Goal: Complete application form: Complete application form

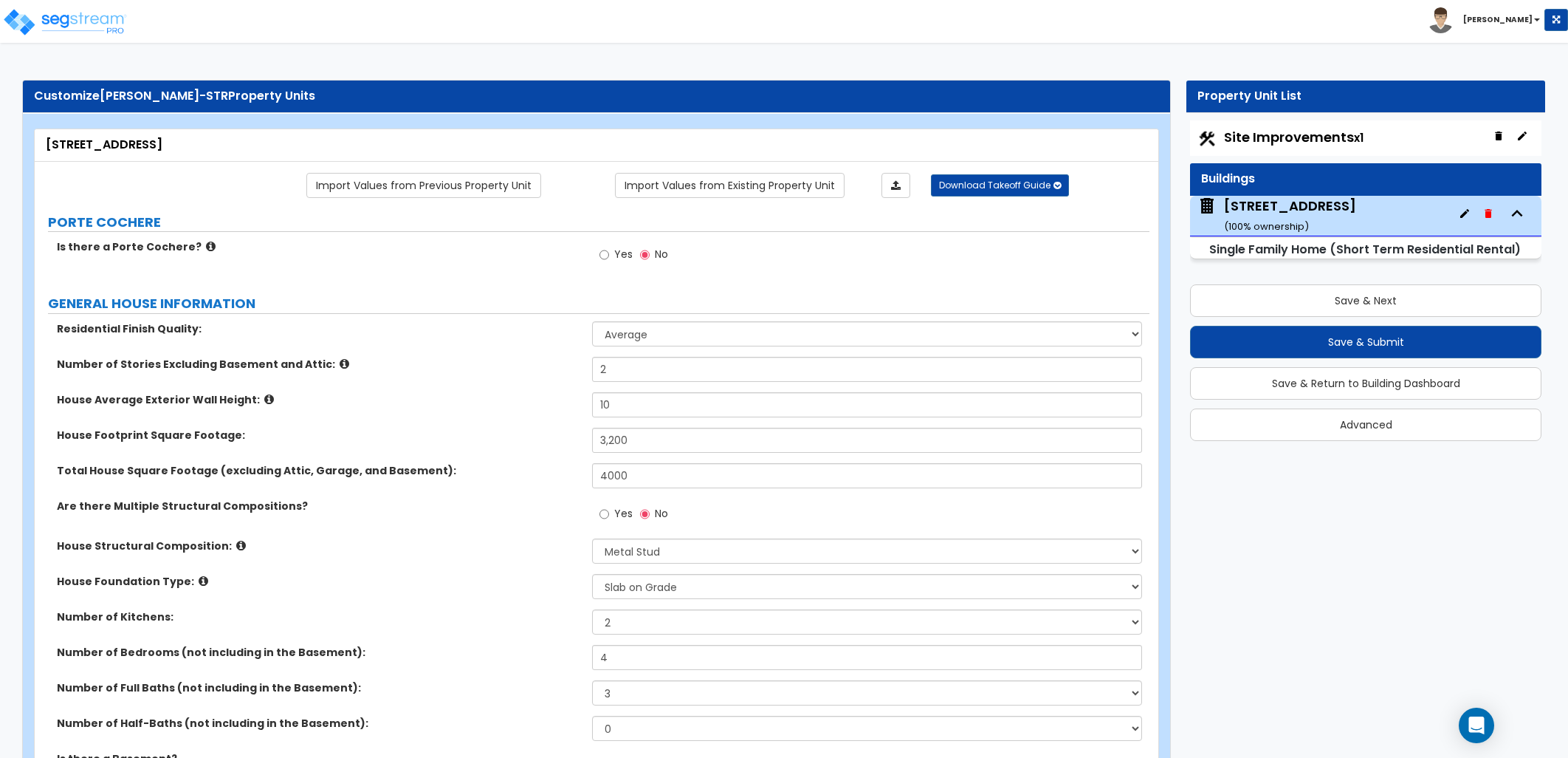
select select "1"
select select "8"
select select "3"
select select "2"
select select "3"
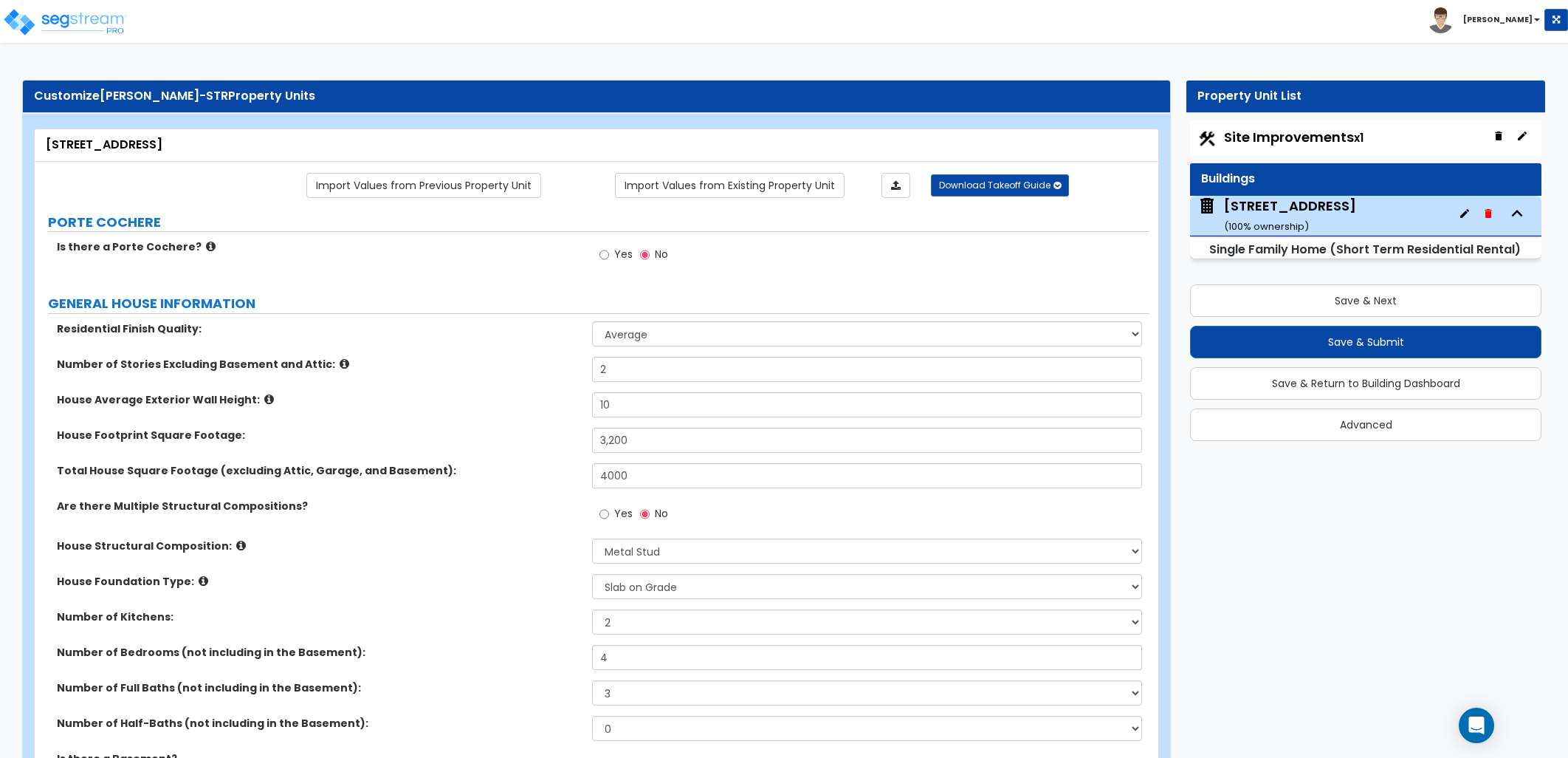
select select "1"
select select "2"
select select "5"
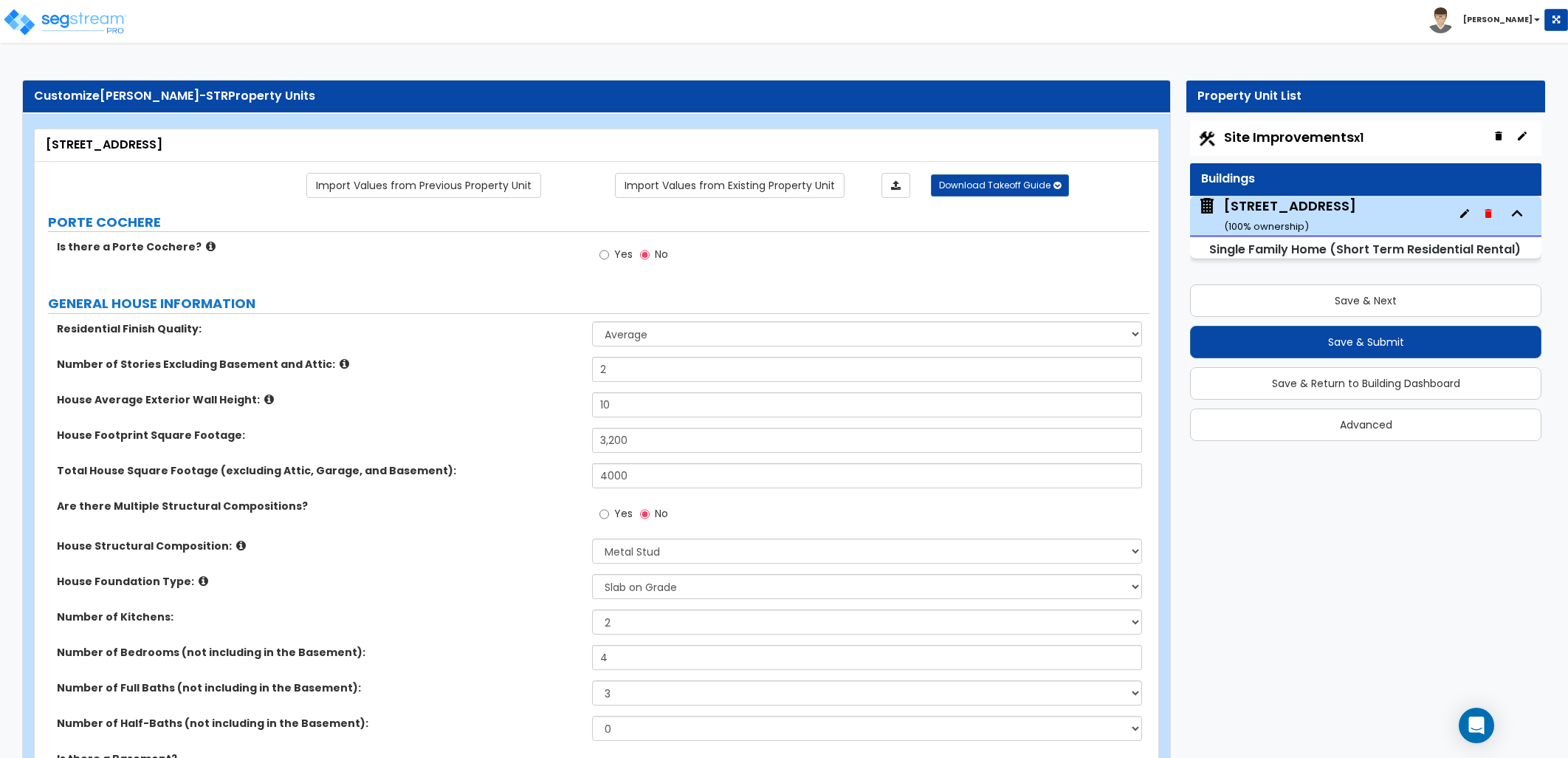
select select "1"
select select "2"
select select "1"
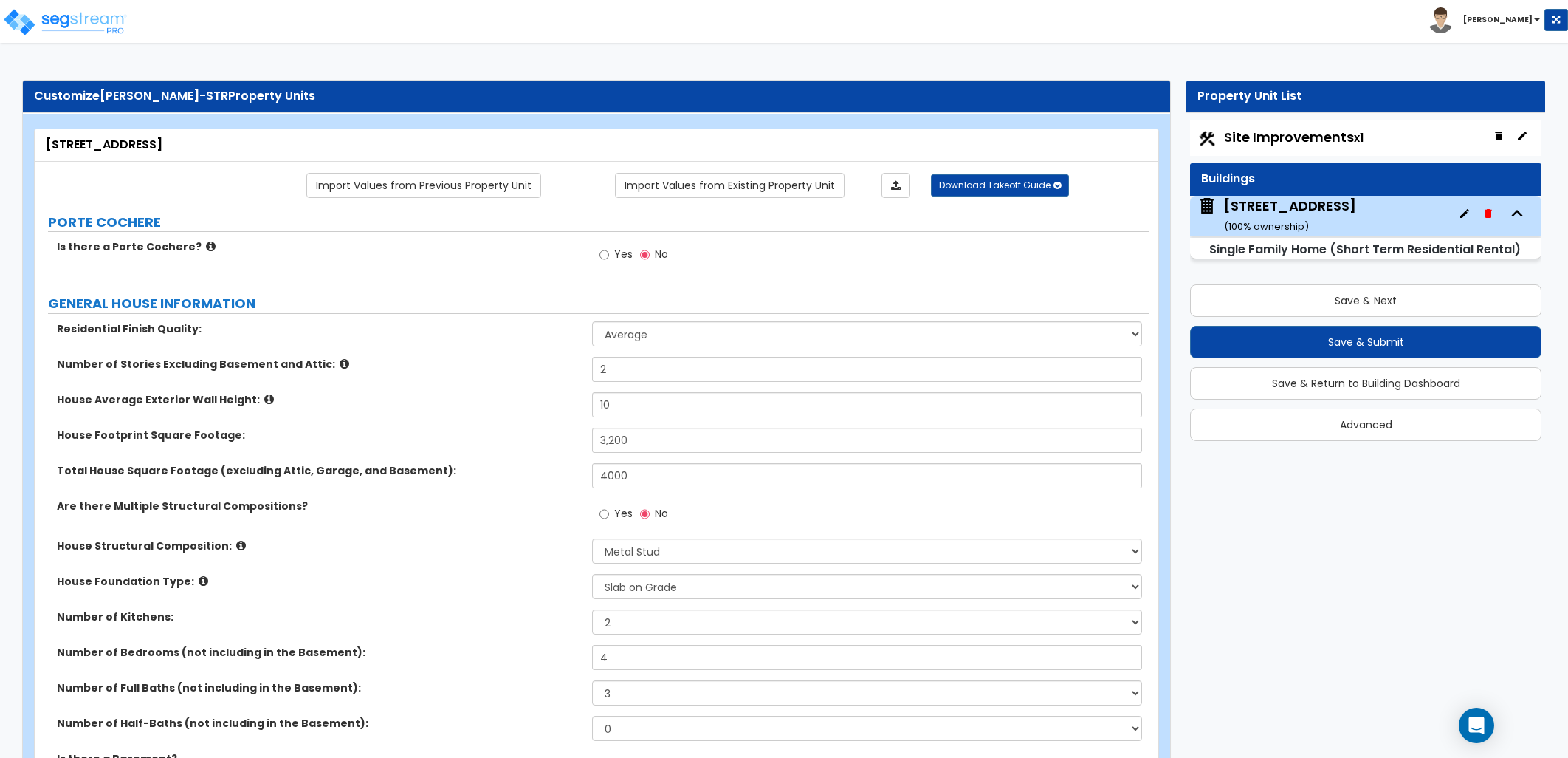
select select "2"
select select "3"
select select "1"
select select "2"
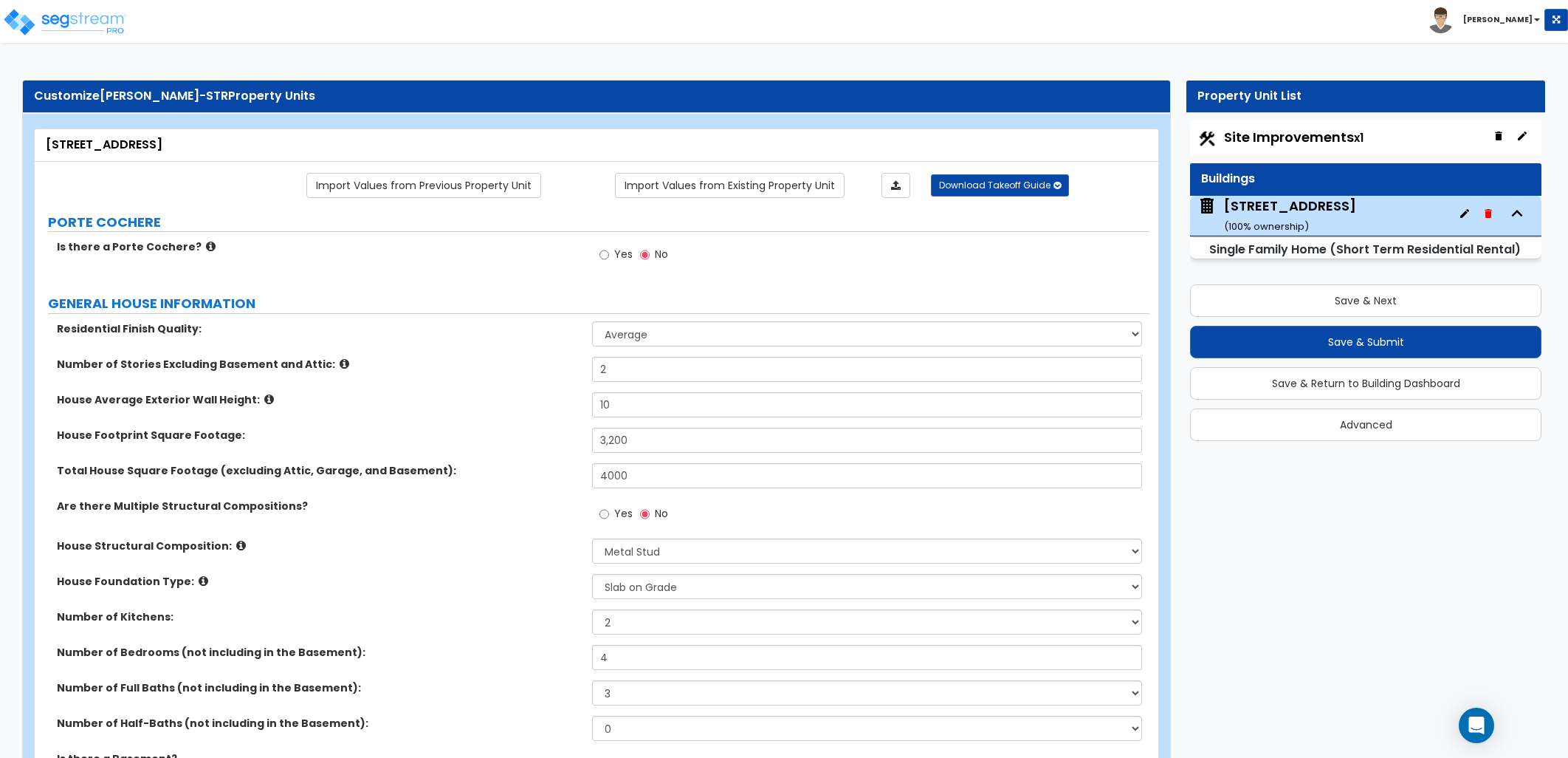
select select "6"
select select "1"
select select "2"
select select "5"
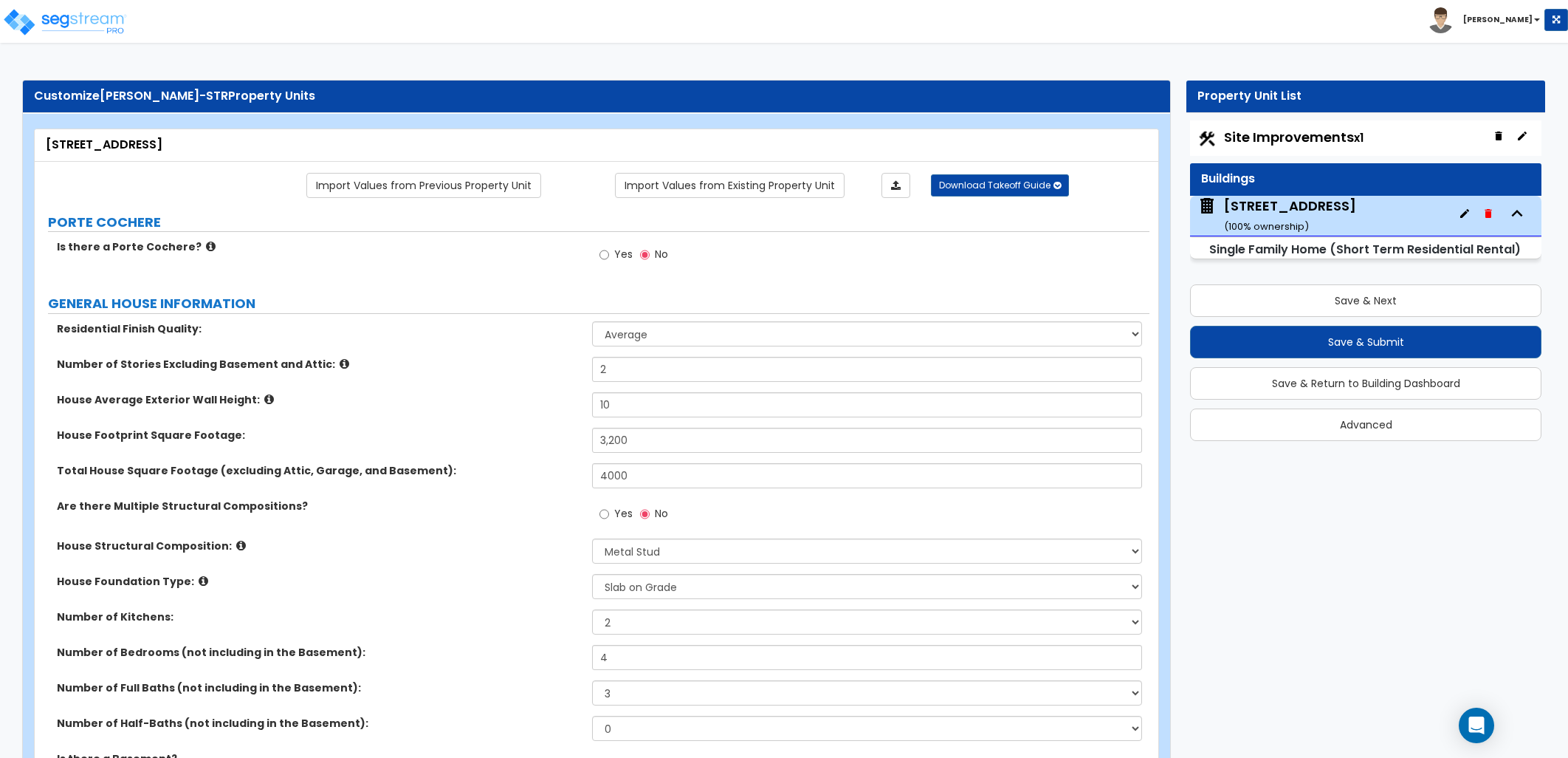
select select "1"
select select "5"
select select "2"
select select "6"
select select "5"
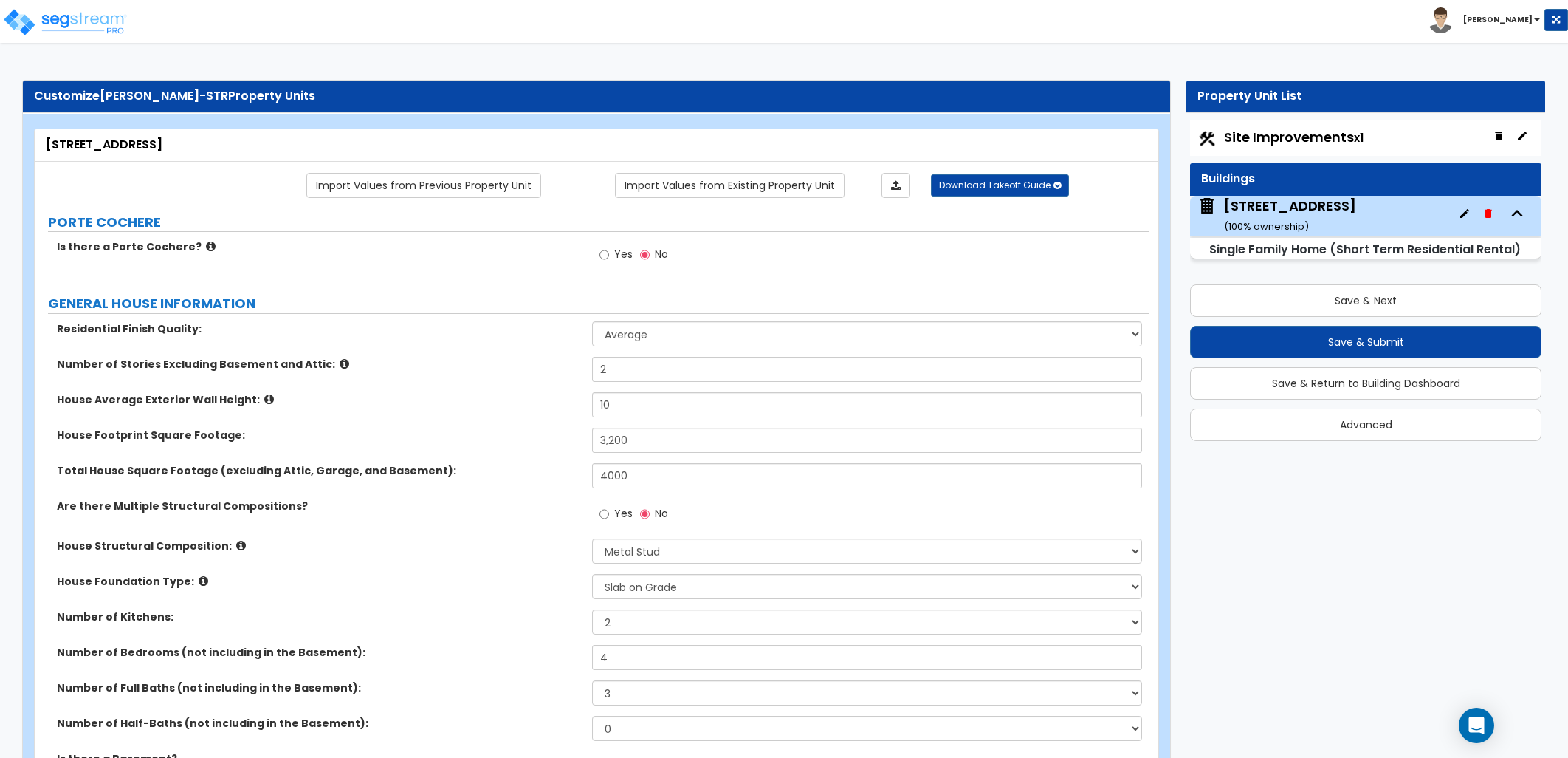
select select "3"
select select "2"
select select "3"
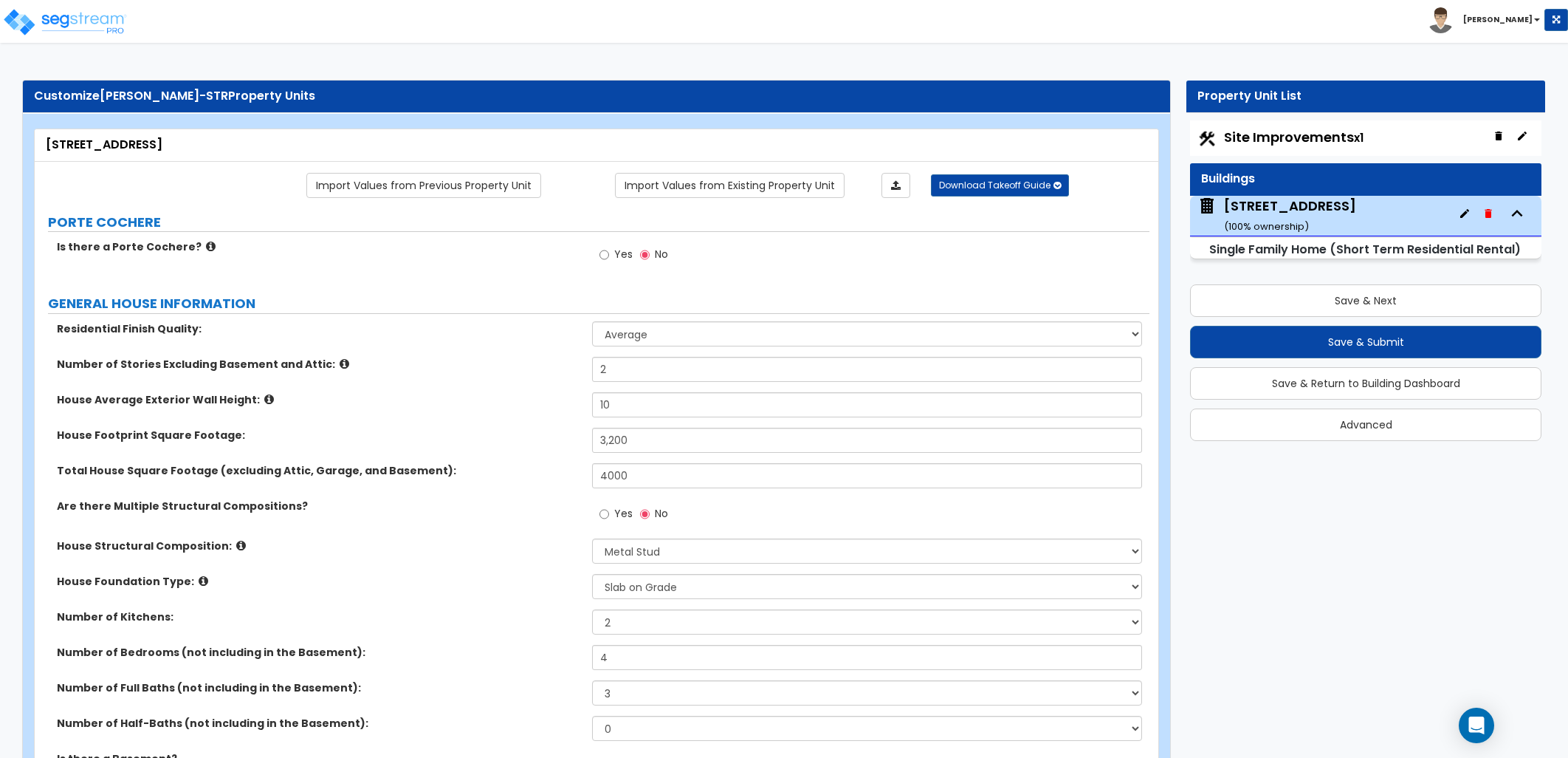
select select "2"
select select "1"
select select "2"
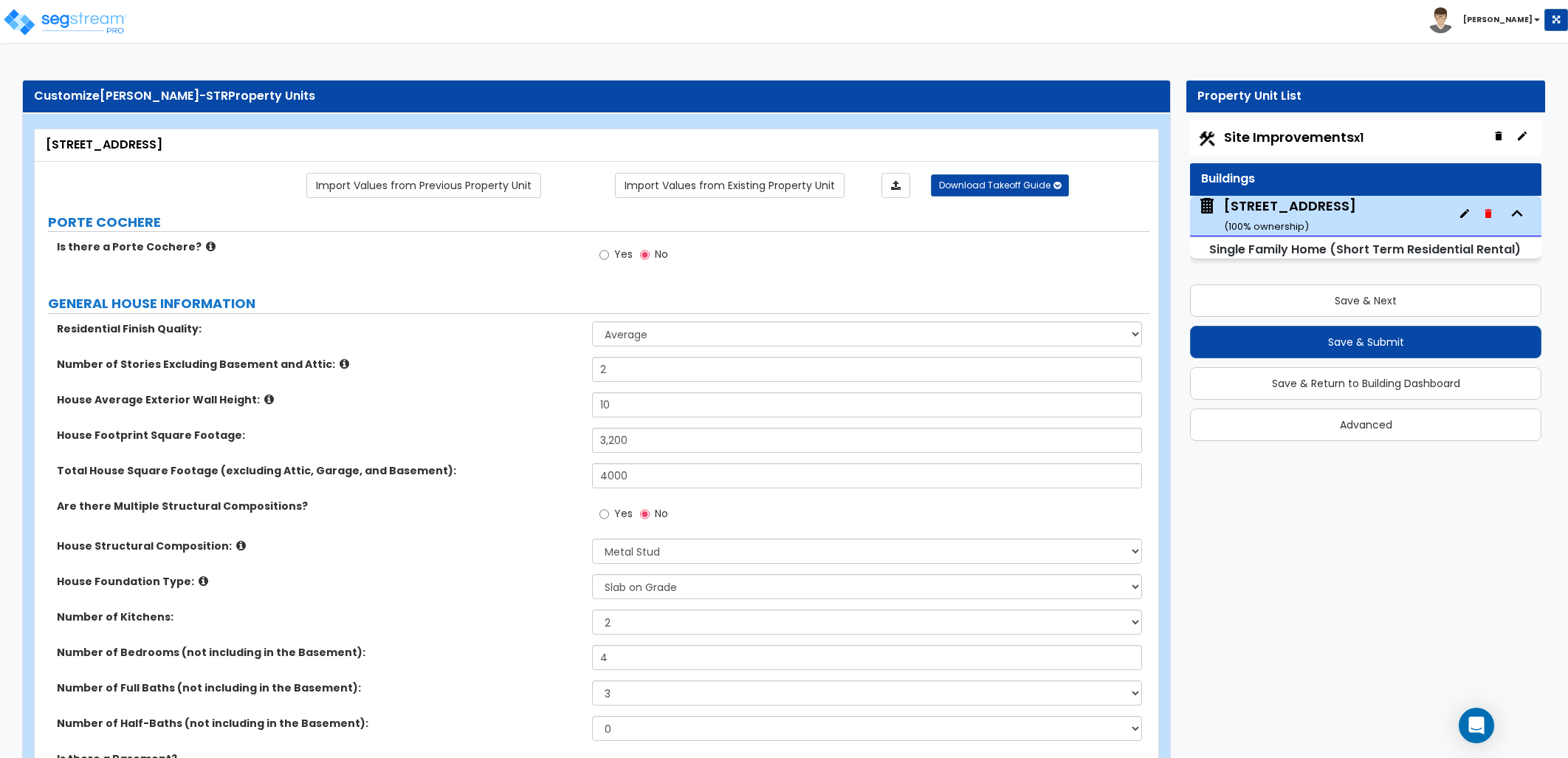
select select "2"
select select "1"
select select "2"
select select "1"
select select "3"
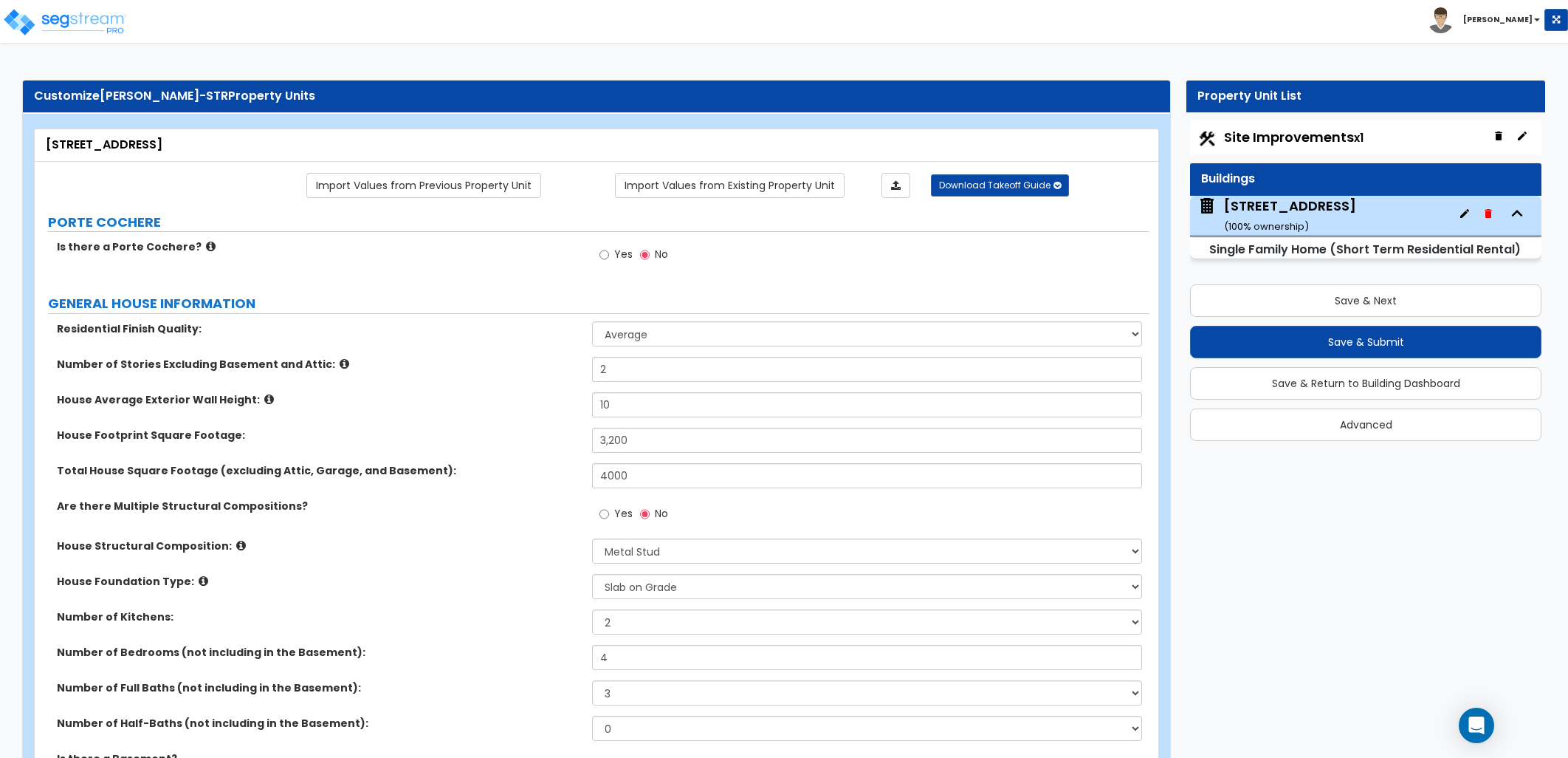
select select "2"
select select "1"
select select "2"
select select "1"
select select "2"
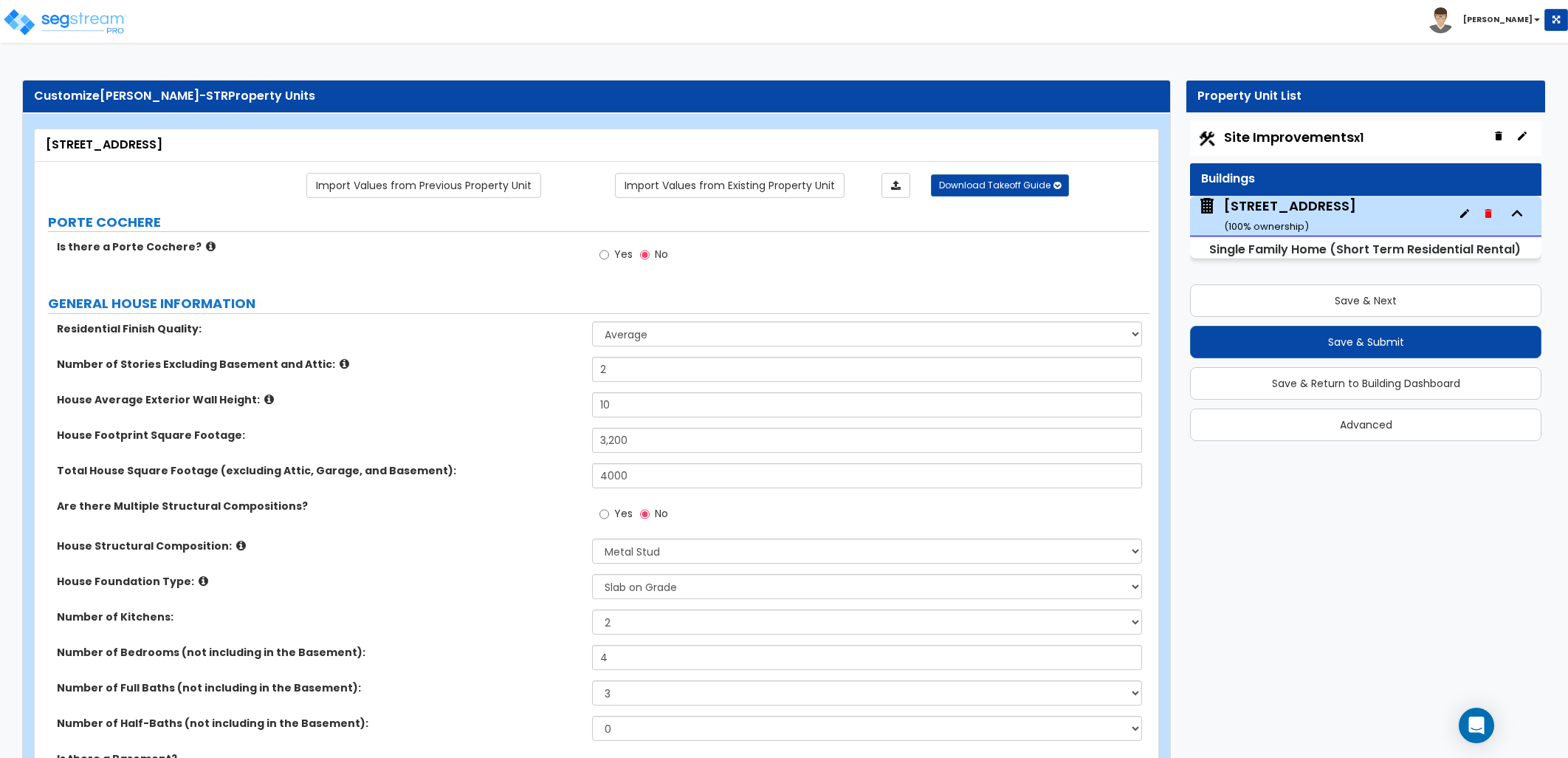
select select "1"
select select "2"
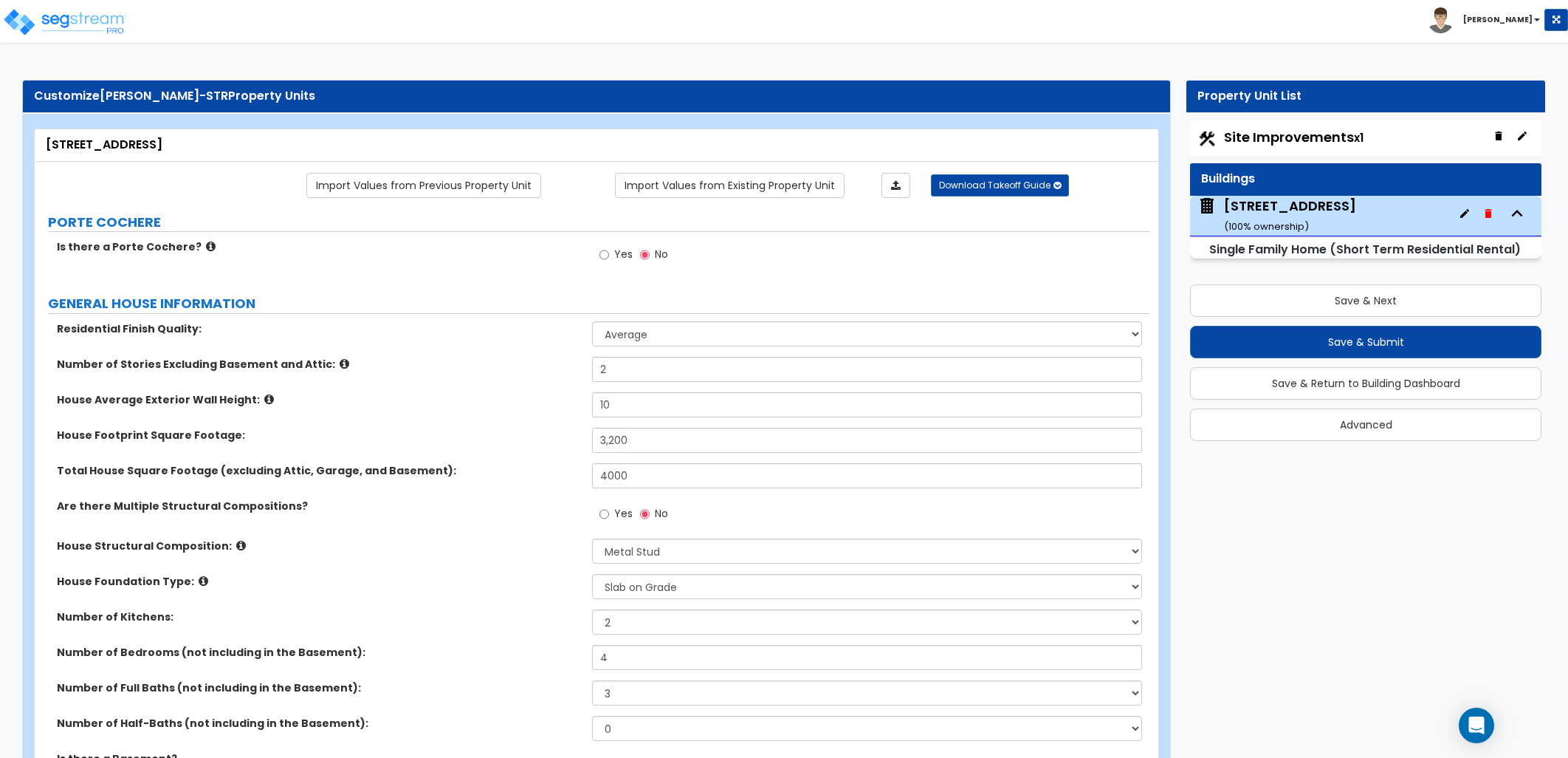
select select "1"
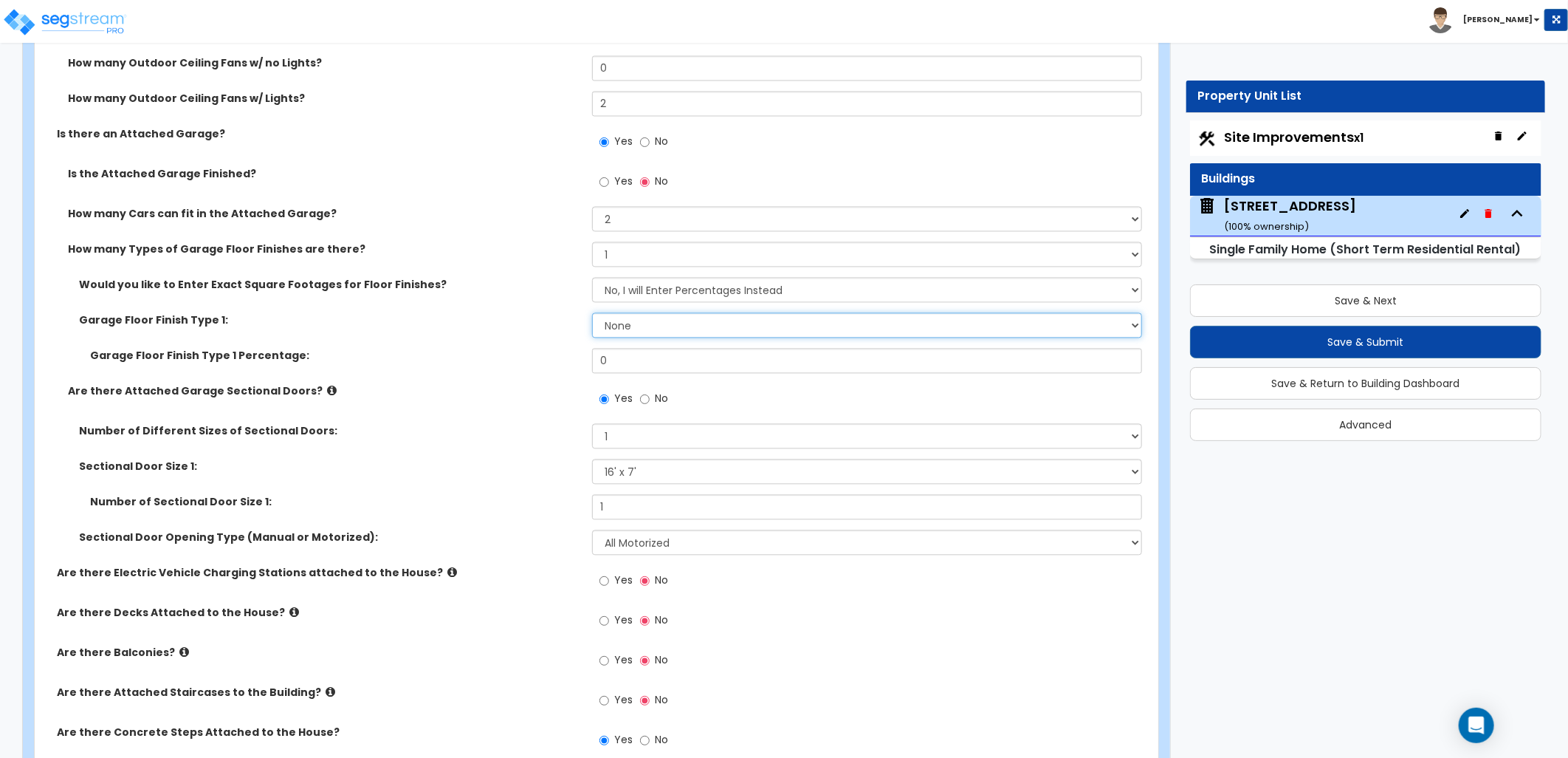
click at [688, 320] on select "None Polished Concrete Flooring Ceramic Tile Flooring Rubber Tile Flooring Epox…" at bounding box center [866, 325] width 550 height 25
click at [592, 313] on select "None Polished Concrete Flooring Ceramic Tile Flooring Rubber Tile Flooring Epox…" at bounding box center [866, 325] width 550 height 25
drag, startPoint x: 659, startPoint y: 362, endPoint x: 576, endPoint y: 364, distance: 83.0
click at [576, 364] on div "Garage Floor Finish Type 1 Percentage: 0" at bounding box center [592, 366] width 1114 height 36
type input "100"
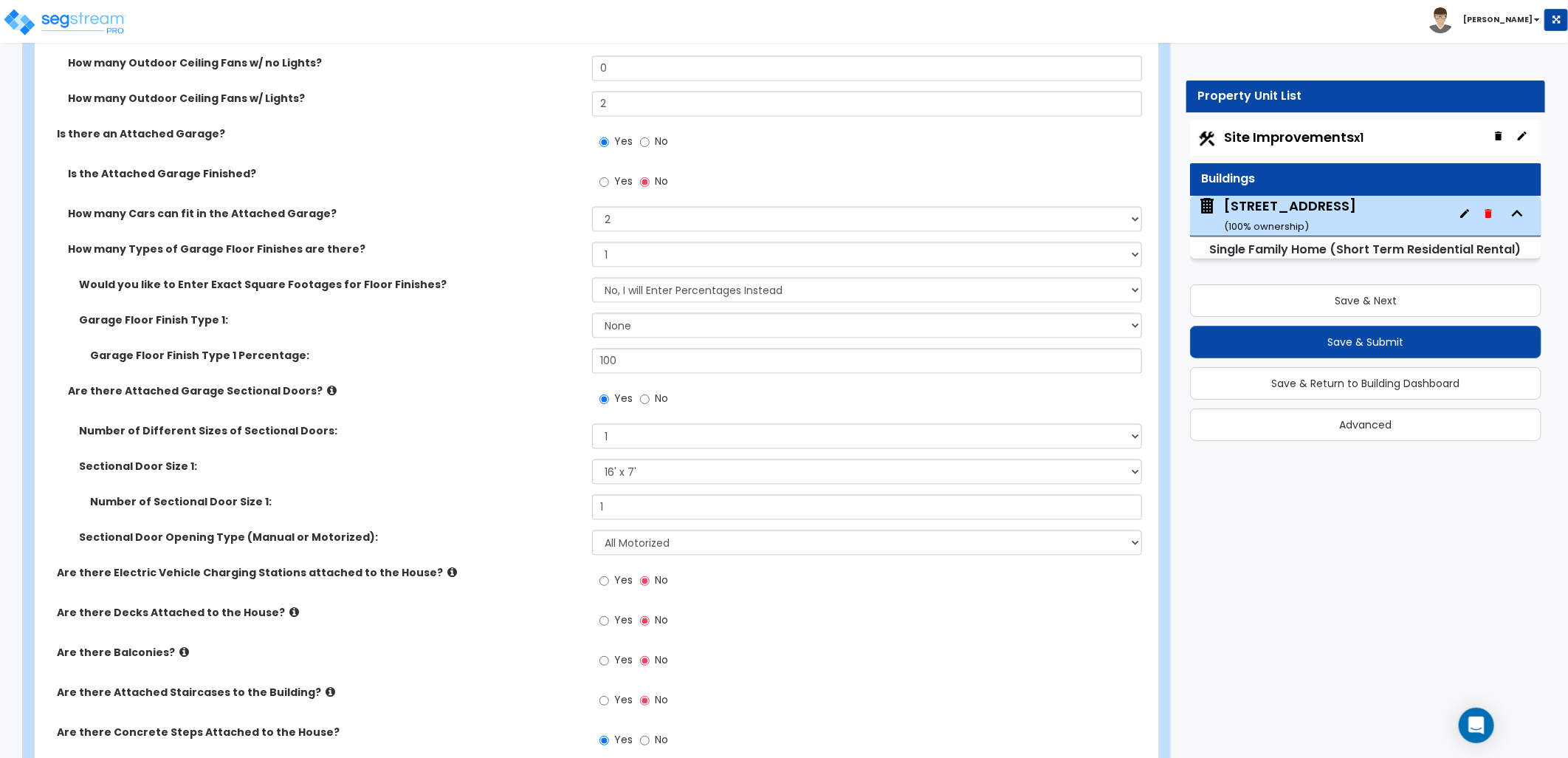
click at [575, 360] on label "Garage Floor Finish Type 1 Percentage:" at bounding box center [336, 355] width 491 height 14
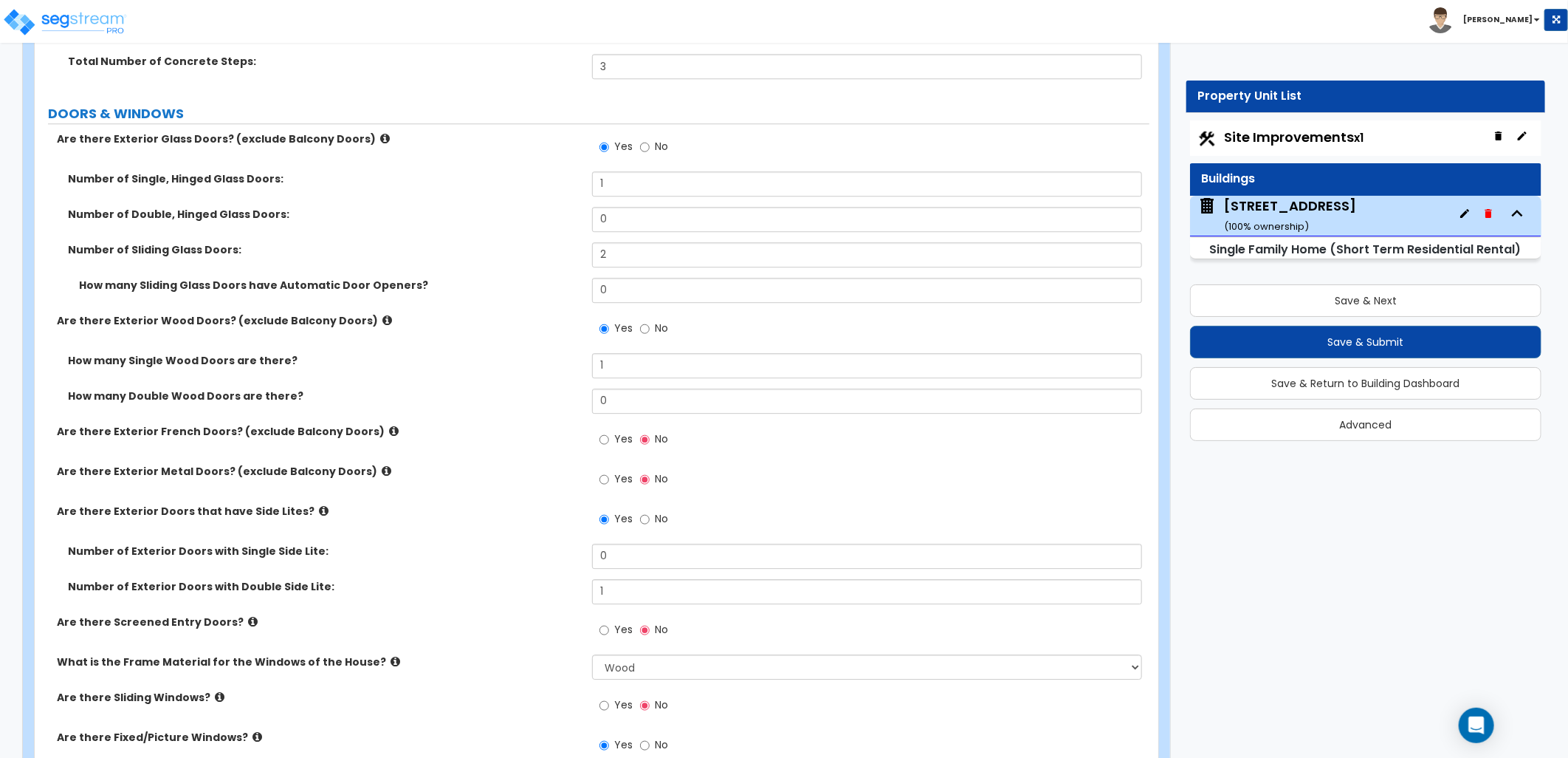
scroll to position [2544, 0]
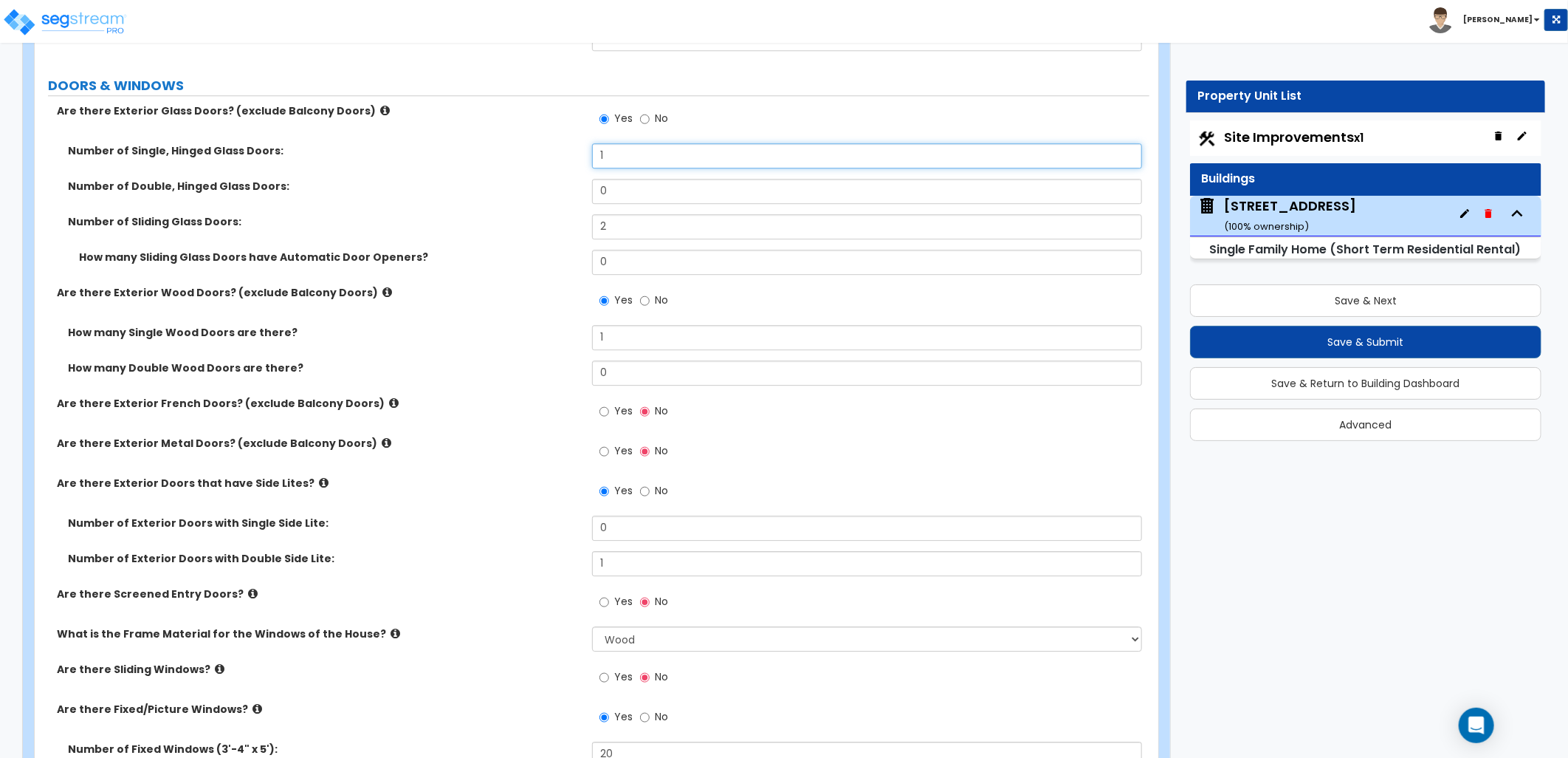
click at [596, 158] on input "1" at bounding box center [866, 155] width 550 height 25
click at [601, 449] on input "Yes" at bounding box center [604, 451] width 10 height 16
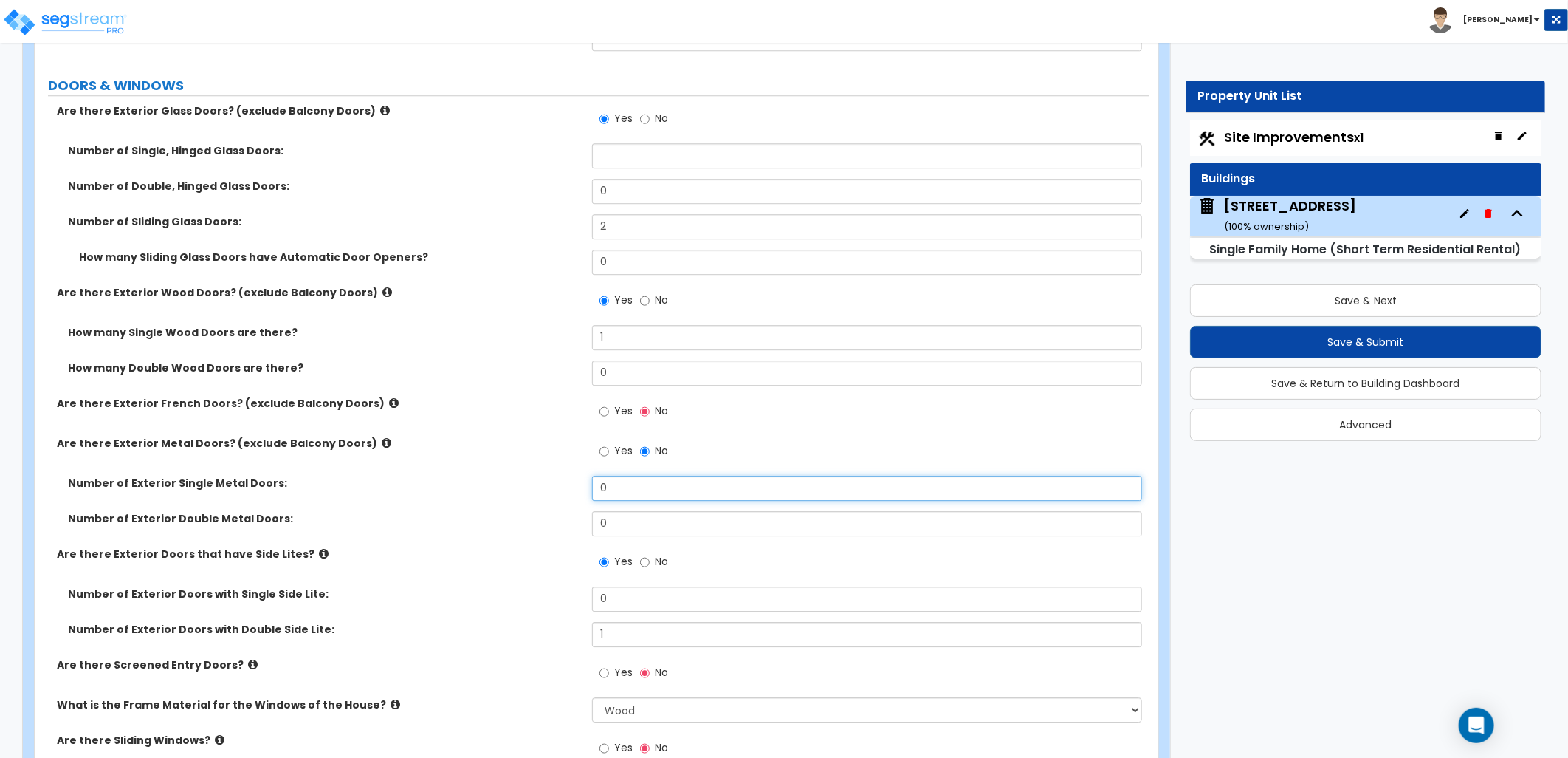
drag, startPoint x: 610, startPoint y: 484, endPoint x: 587, endPoint y: 484, distance: 23.0
click at [607, 484] on input "0" at bounding box center [866, 488] width 550 height 25
drag, startPoint x: 606, startPoint y: 486, endPoint x: 576, endPoint y: 489, distance: 30.1
click at [579, 489] on div "Number of Exterior Single Metal Doors: 0" at bounding box center [592, 493] width 1114 height 36
type input "1"
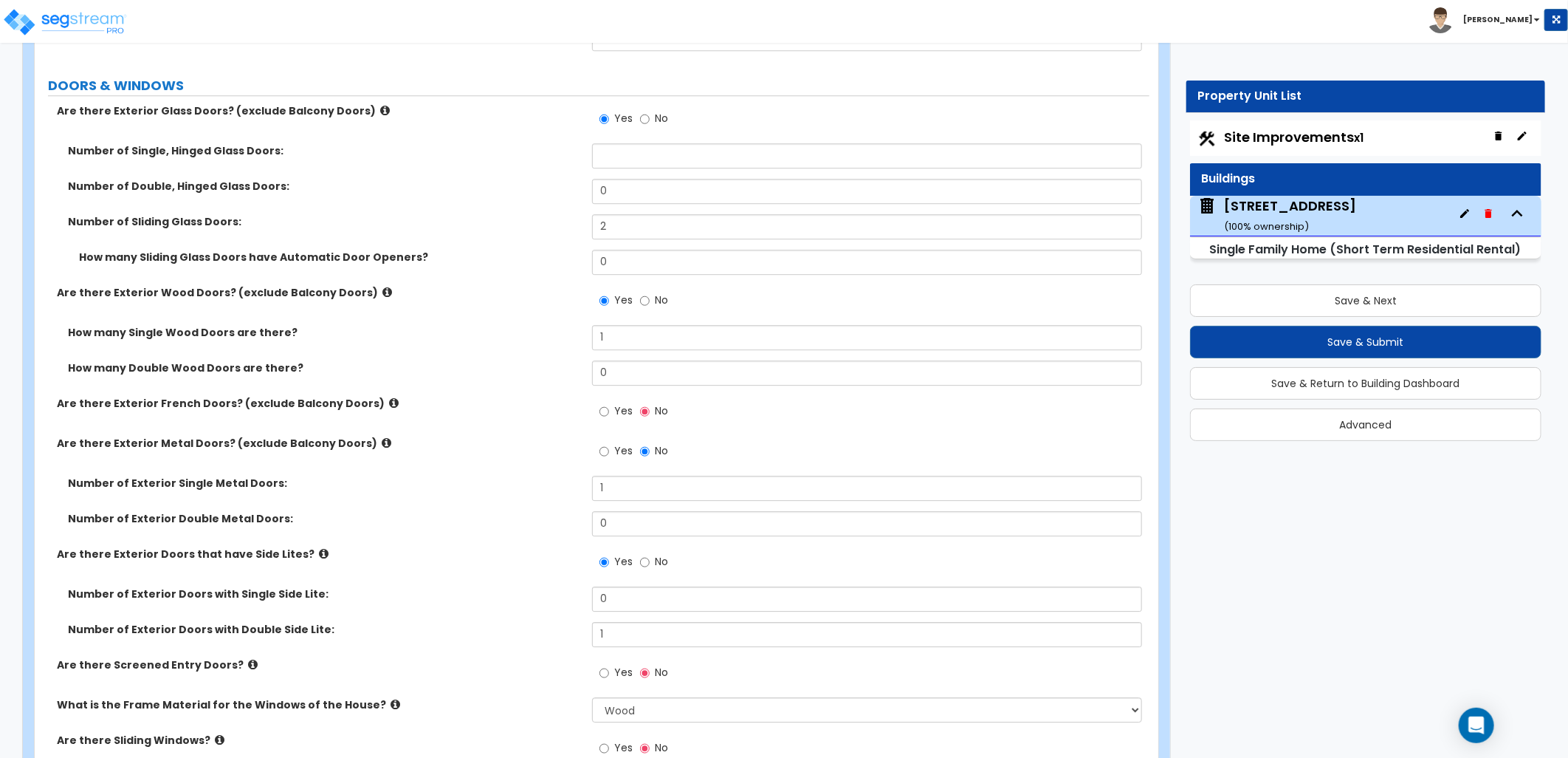
click at [540, 537] on div "Number of Exterior Double Metal Doors: 0" at bounding box center [592, 529] width 1114 height 36
click at [605, 673] on input "Yes" at bounding box center [604, 673] width 10 height 16
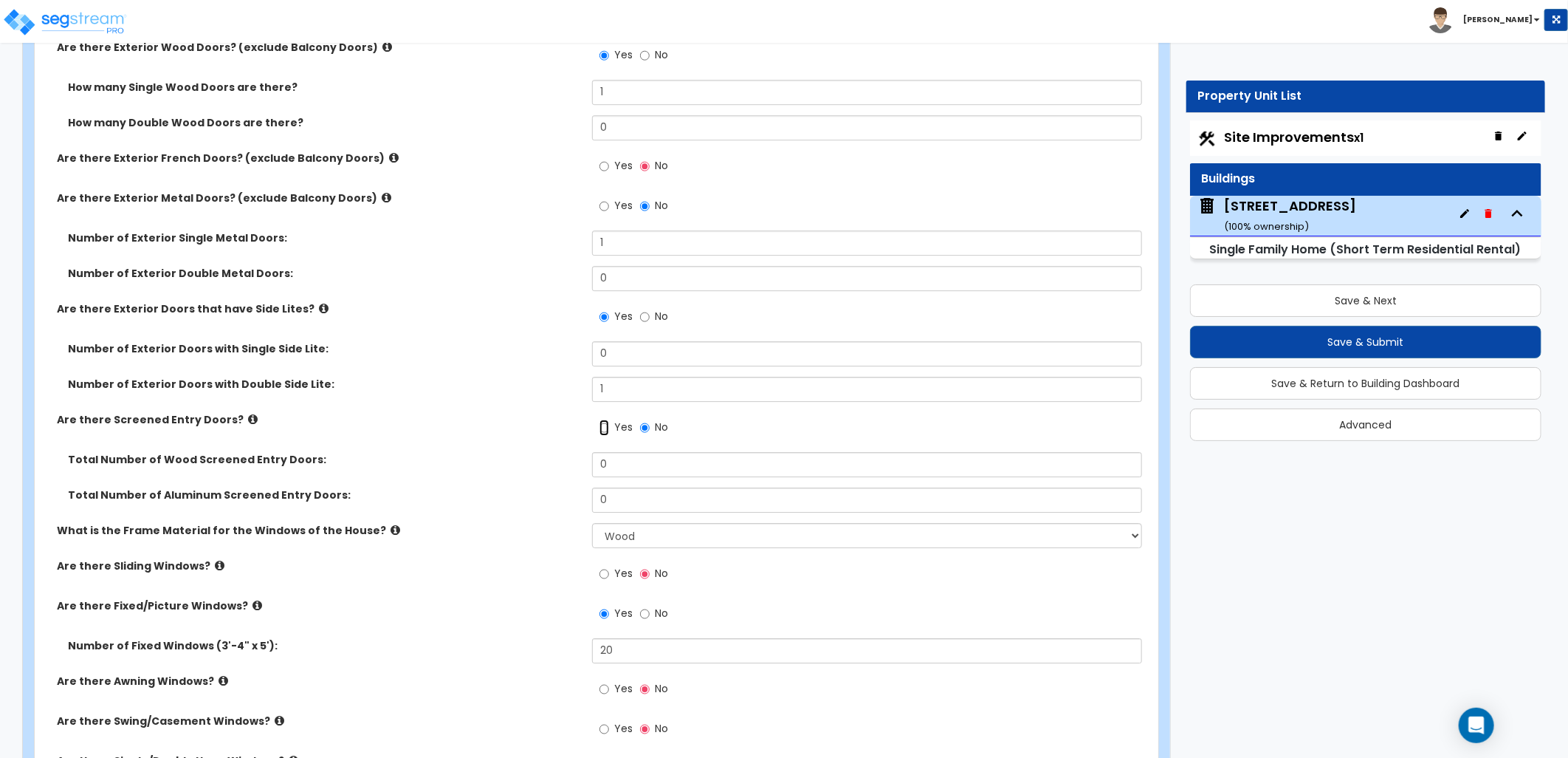
scroll to position [2789, 0]
drag, startPoint x: 620, startPoint y: 460, endPoint x: 589, endPoint y: 460, distance: 31.0
click at [589, 460] on div "Total Number of Wood Screened Entry Doors: 0" at bounding box center [592, 468] width 1114 height 36
drag, startPoint x: 613, startPoint y: 504, endPoint x: 528, endPoint y: 492, distance: 85.8
click at [575, 504] on div "Total Number of Aluminum Screened Entry Doors: 0" at bounding box center [592, 504] width 1114 height 36
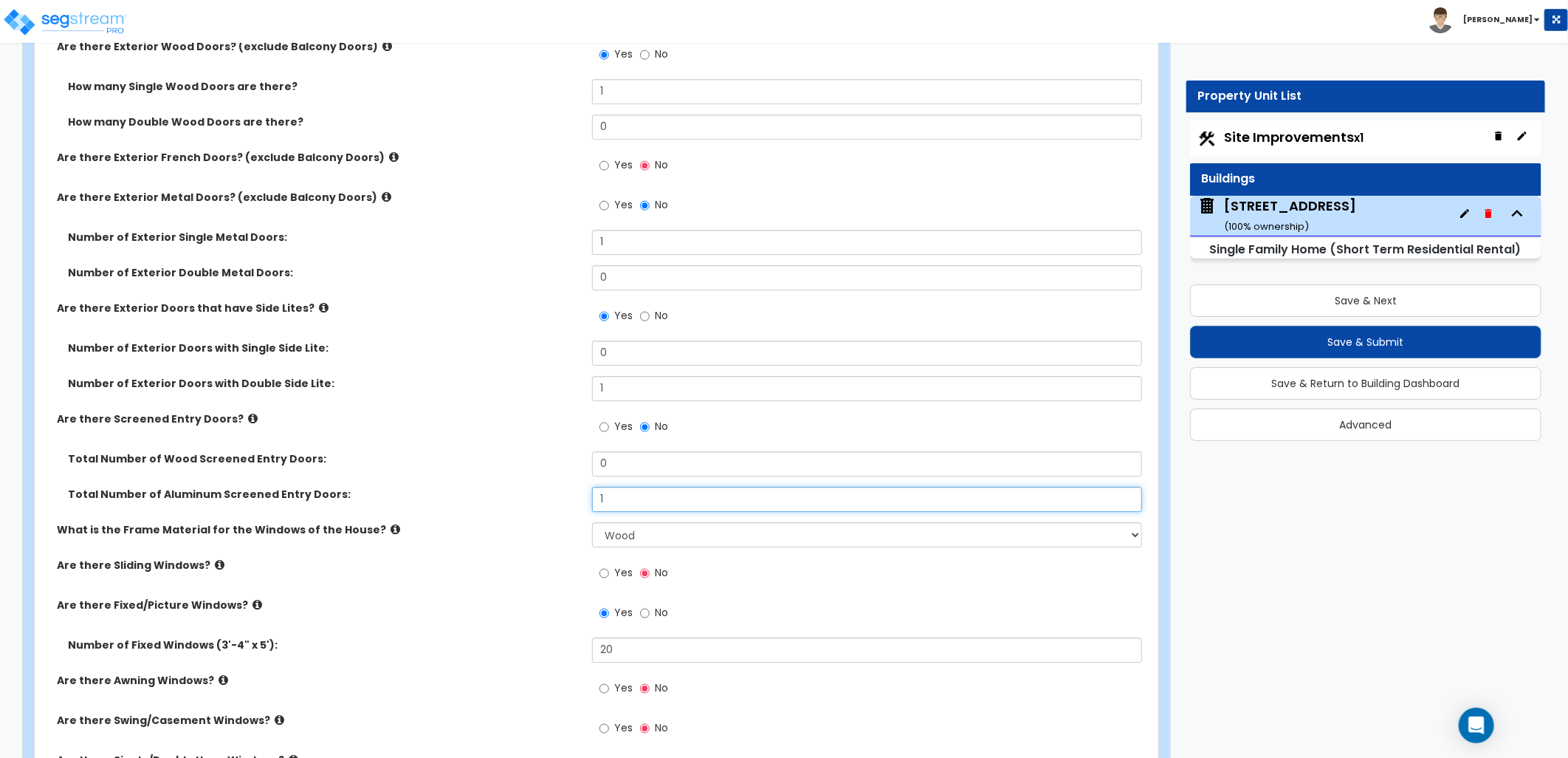
type input "1"
click at [483, 455] on label "Total Number of Wood Screened Entry Doors:" at bounding box center [324, 458] width 513 height 14
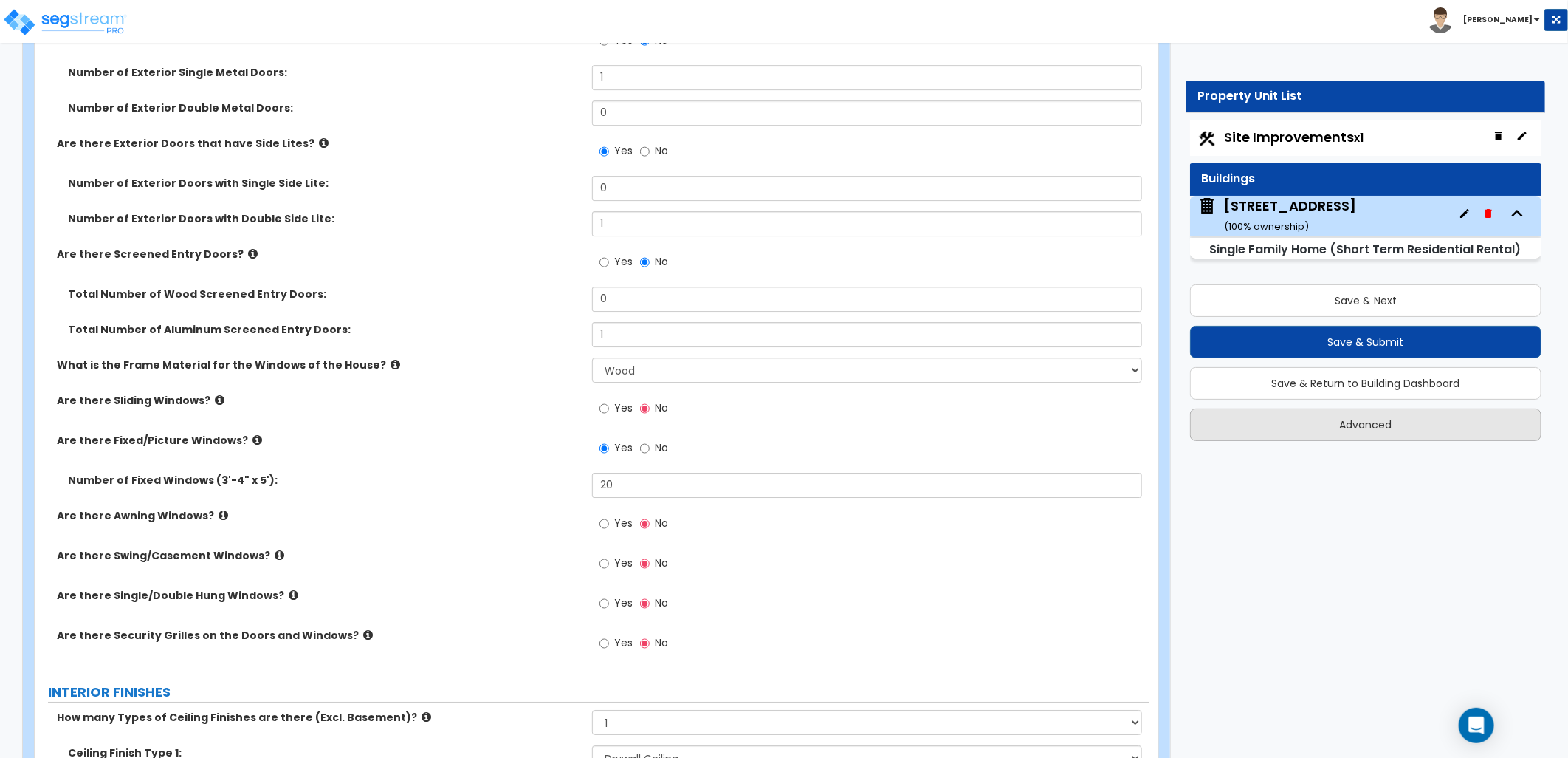
scroll to position [3036, 0]
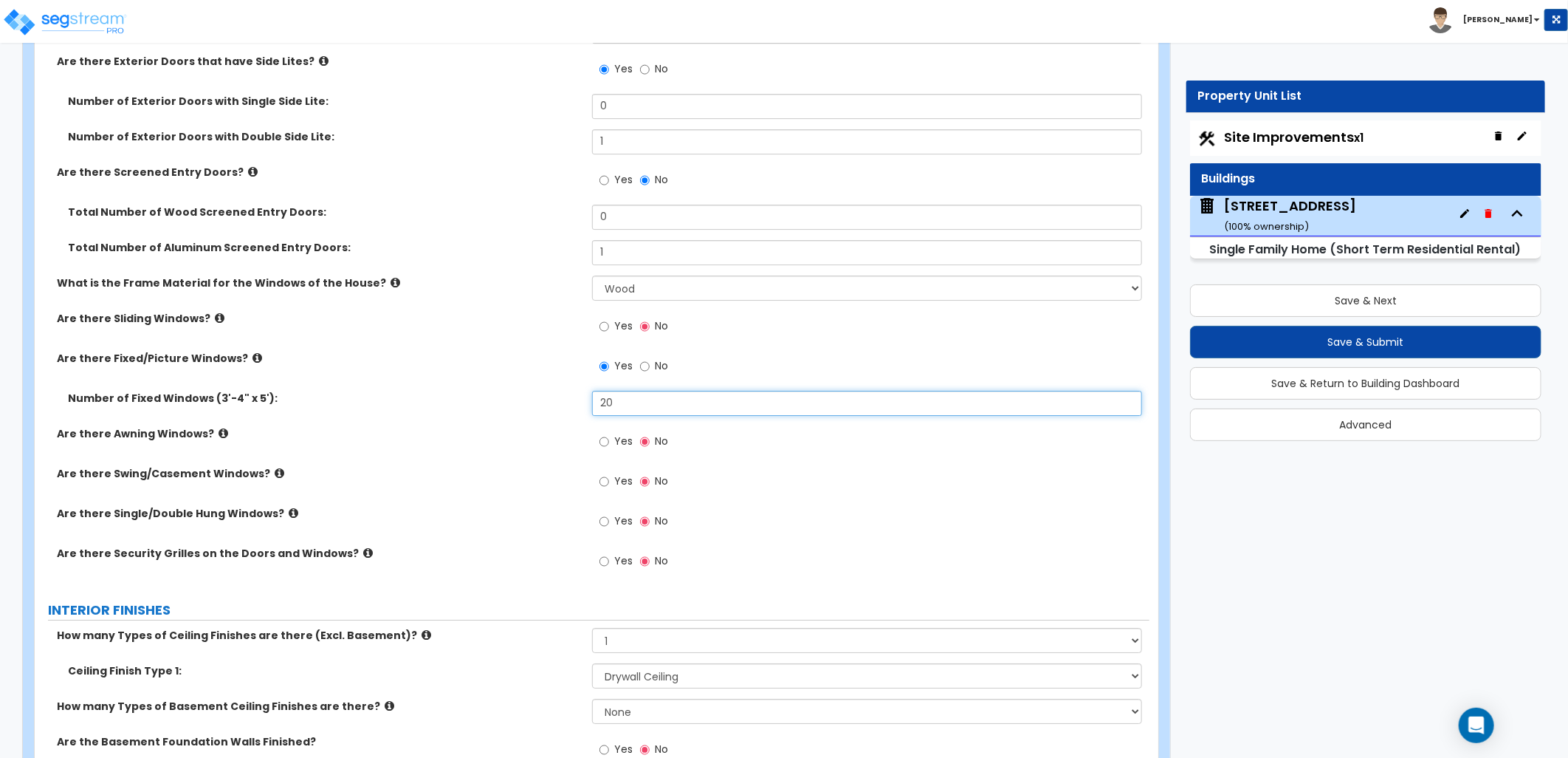
drag, startPoint x: 648, startPoint y: 400, endPoint x: 550, endPoint y: 399, distance: 98.0
click at [550, 399] on div "Number of Fixed Windows (3'-4" x 5'): 20" at bounding box center [592, 408] width 1114 height 36
type input "16"
click at [607, 518] on input "Yes" at bounding box center [604, 521] width 10 height 16
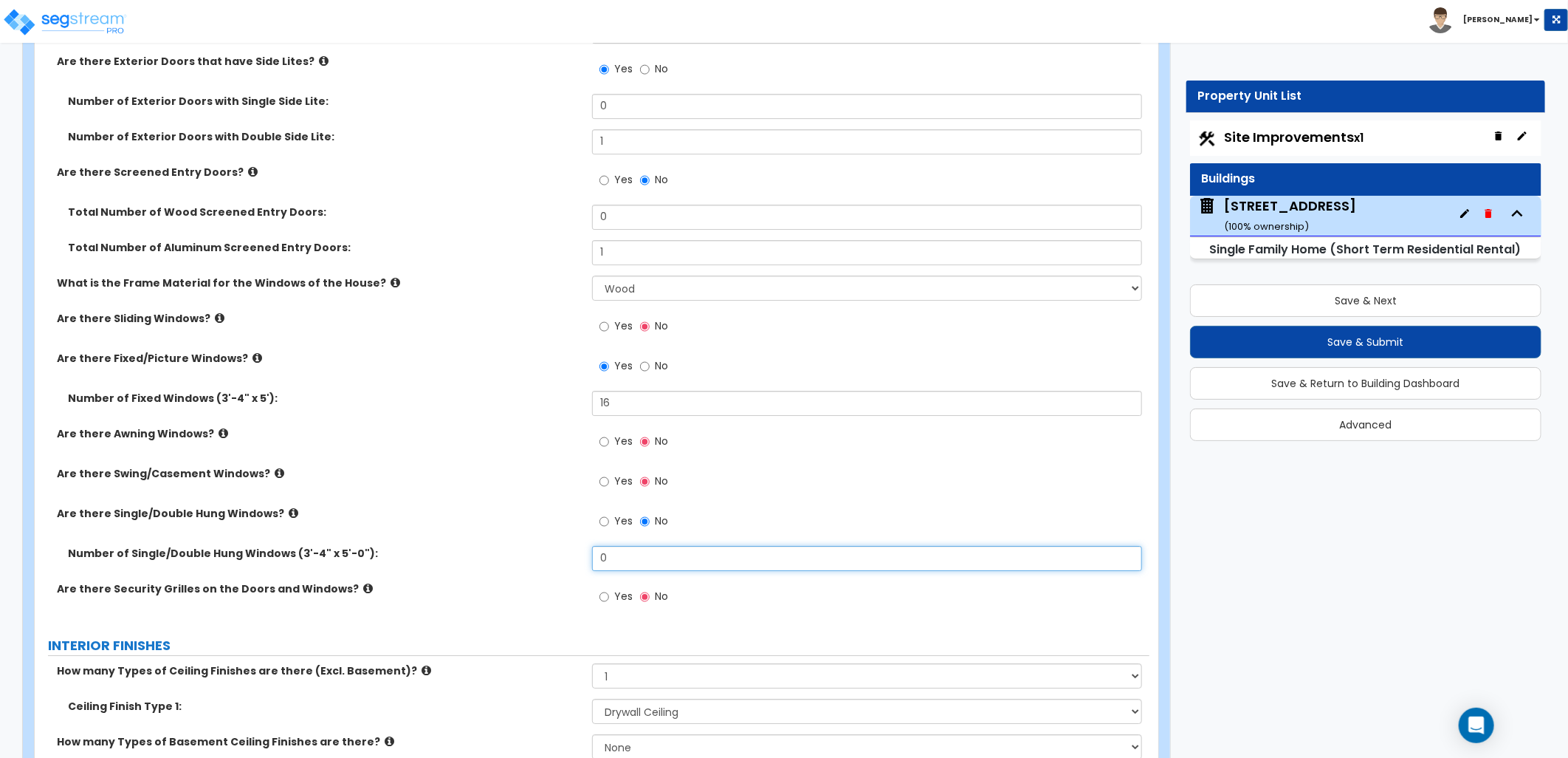
drag, startPoint x: 624, startPoint y: 564, endPoint x: 524, endPoint y: 563, distance: 100.0
click at [524, 563] on div "Number of Single/Double Hung Windows (3'-4" x 5'-0"): 0" at bounding box center [592, 563] width 1114 height 36
type input "7"
click at [503, 581] on label "Are there Security Grilles on the Doors and Windows?" at bounding box center [318, 588] width 524 height 14
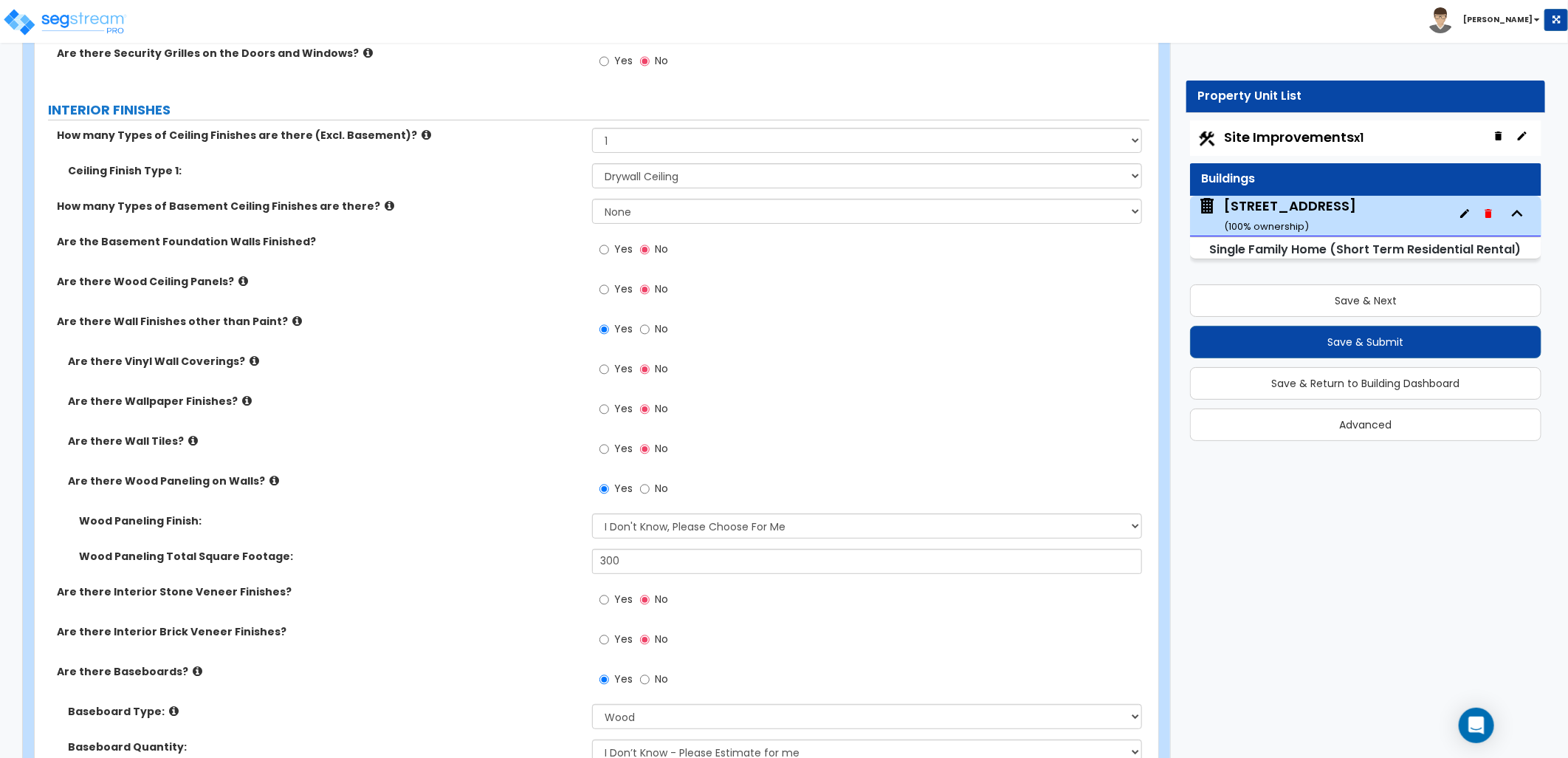
scroll to position [3610, 0]
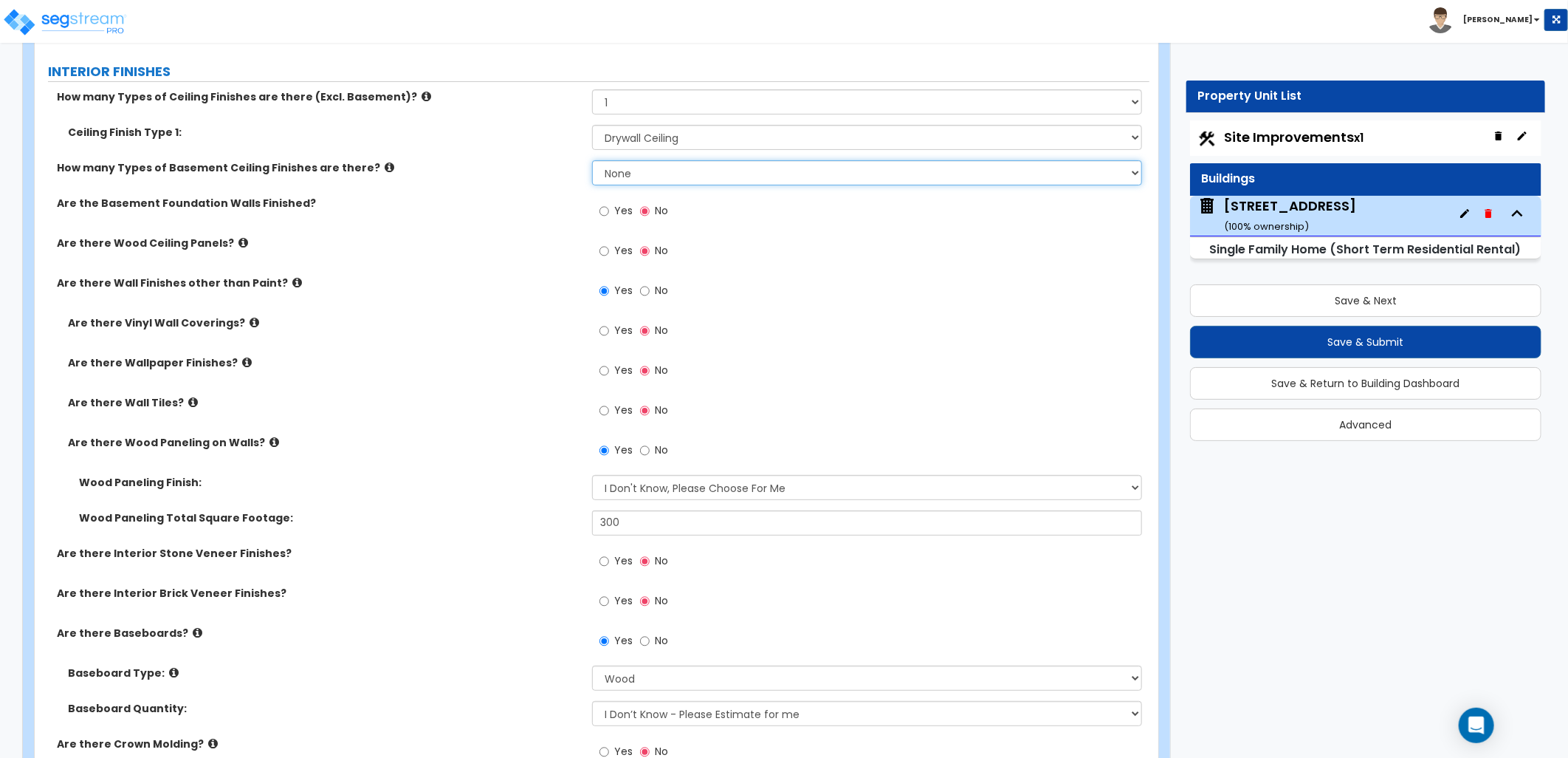
click at [650, 178] on select "None 1 2" at bounding box center [866, 173] width 550 height 25
select select "1"
click at [592, 160] on select "None 1 2" at bounding box center [866, 173] width 550 height 25
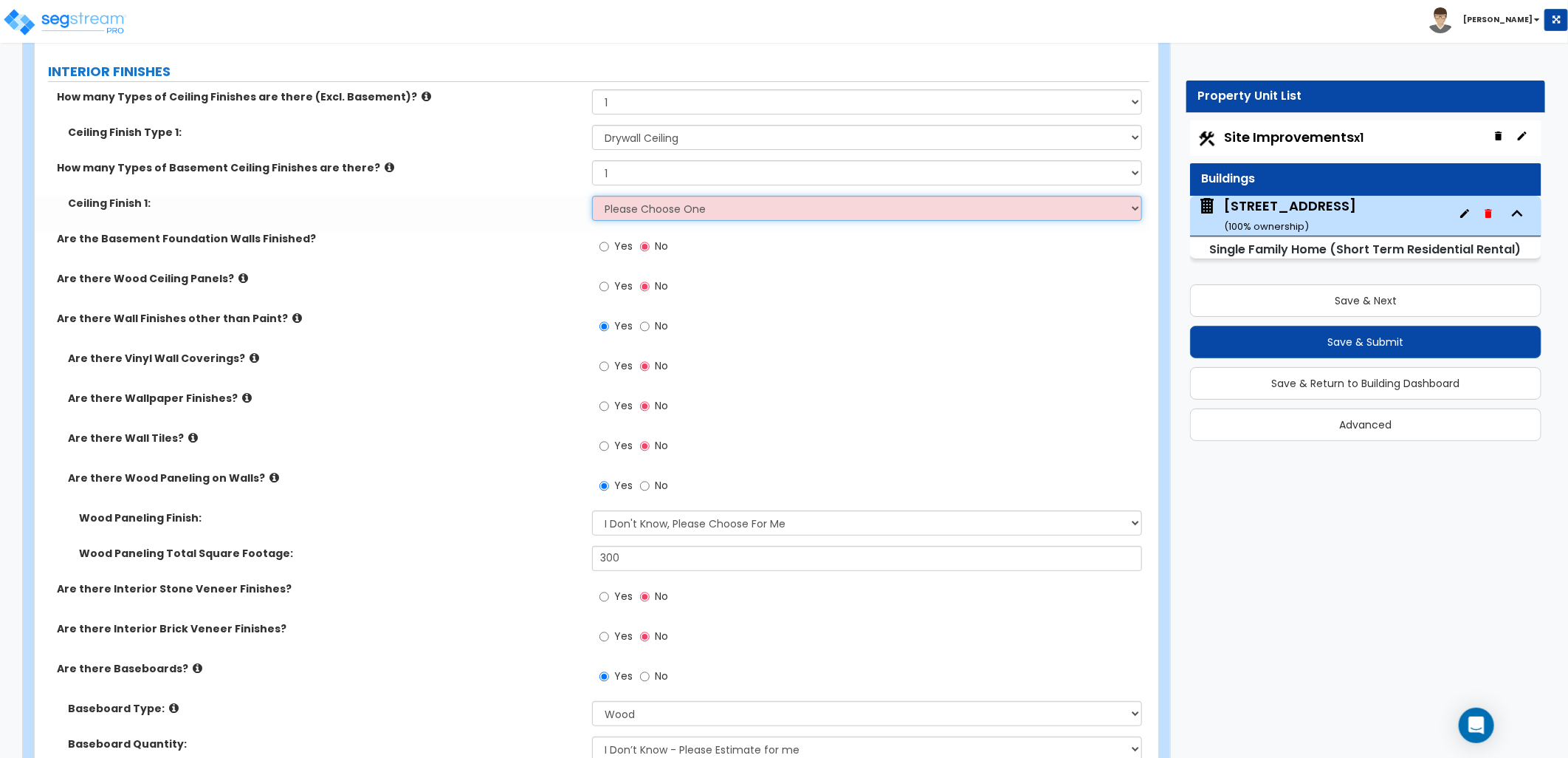
click at [652, 208] on select "Please Choose One Drop Ceiling Open Ceiling Drywall Ceiling" at bounding box center [866, 208] width 550 height 25
select select "3"
click at [592, 196] on select "Please Choose One Drop Ceiling Open Ceiling Drywall Ceiling" at bounding box center [866, 208] width 550 height 25
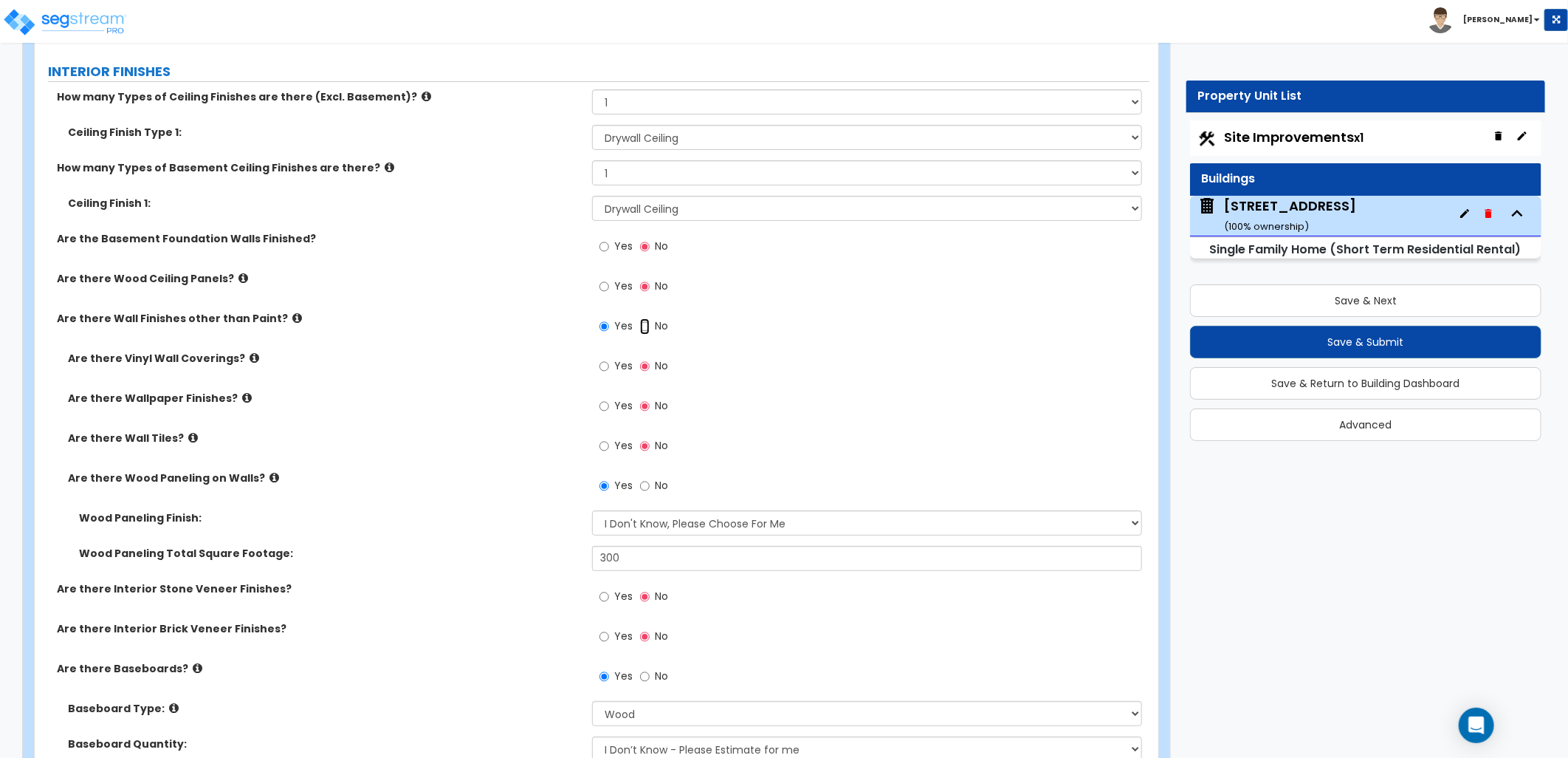
drag, startPoint x: 644, startPoint y: 322, endPoint x: 643, endPoint y: 335, distance: 13.0
click at [644, 322] on input "No" at bounding box center [644, 326] width 10 height 16
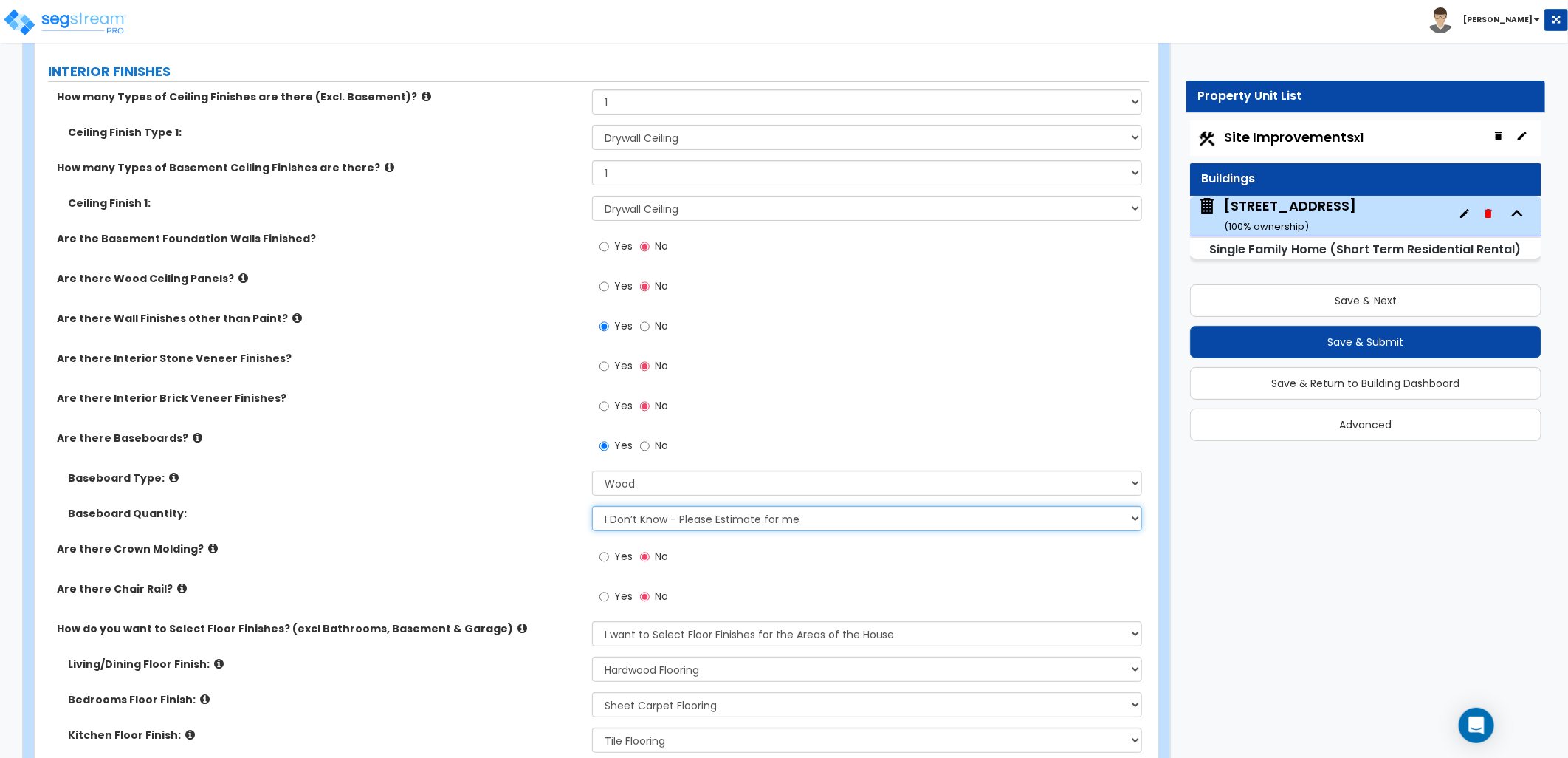
click at [685, 518] on select "I Don’t Know - Please Estimate for me I want to Enter the Linear Footage" at bounding box center [866, 518] width 550 height 25
select select "1"
click at [592, 506] on select "I Don’t Know - Please Estimate for me I want to Enter the Linear Footage" at bounding box center [866, 518] width 550 height 25
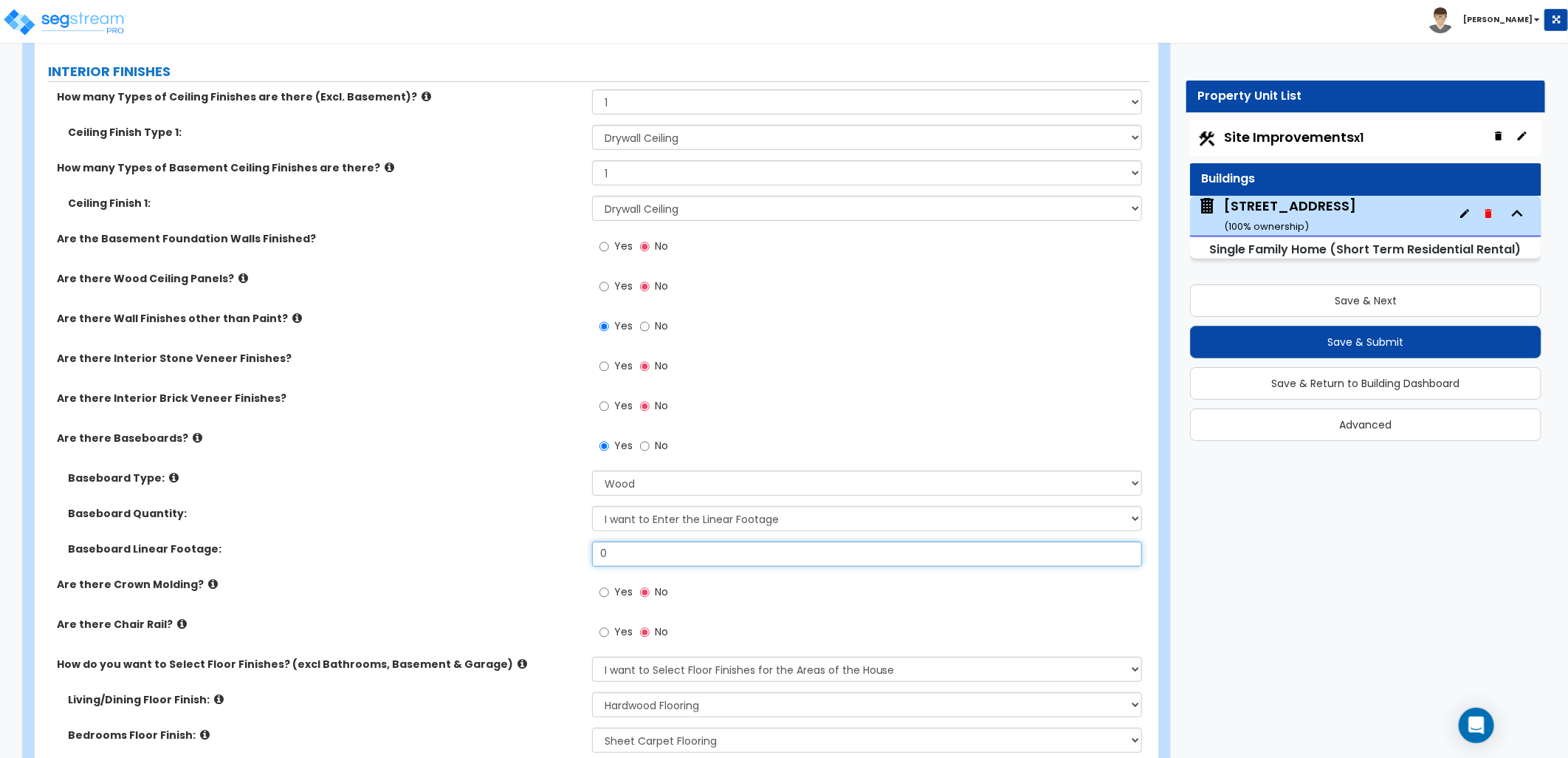
drag, startPoint x: 662, startPoint y: 550, endPoint x: 567, endPoint y: 556, distance: 95.2
click at [567, 556] on div "Baseboard Linear Footage: 0" at bounding box center [592, 558] width 1114 height 36
type input "800"
click at [567, 556] on div "Baseboard Linear Footage: 800" at bounding box center [592, 558] width 1114 height 36
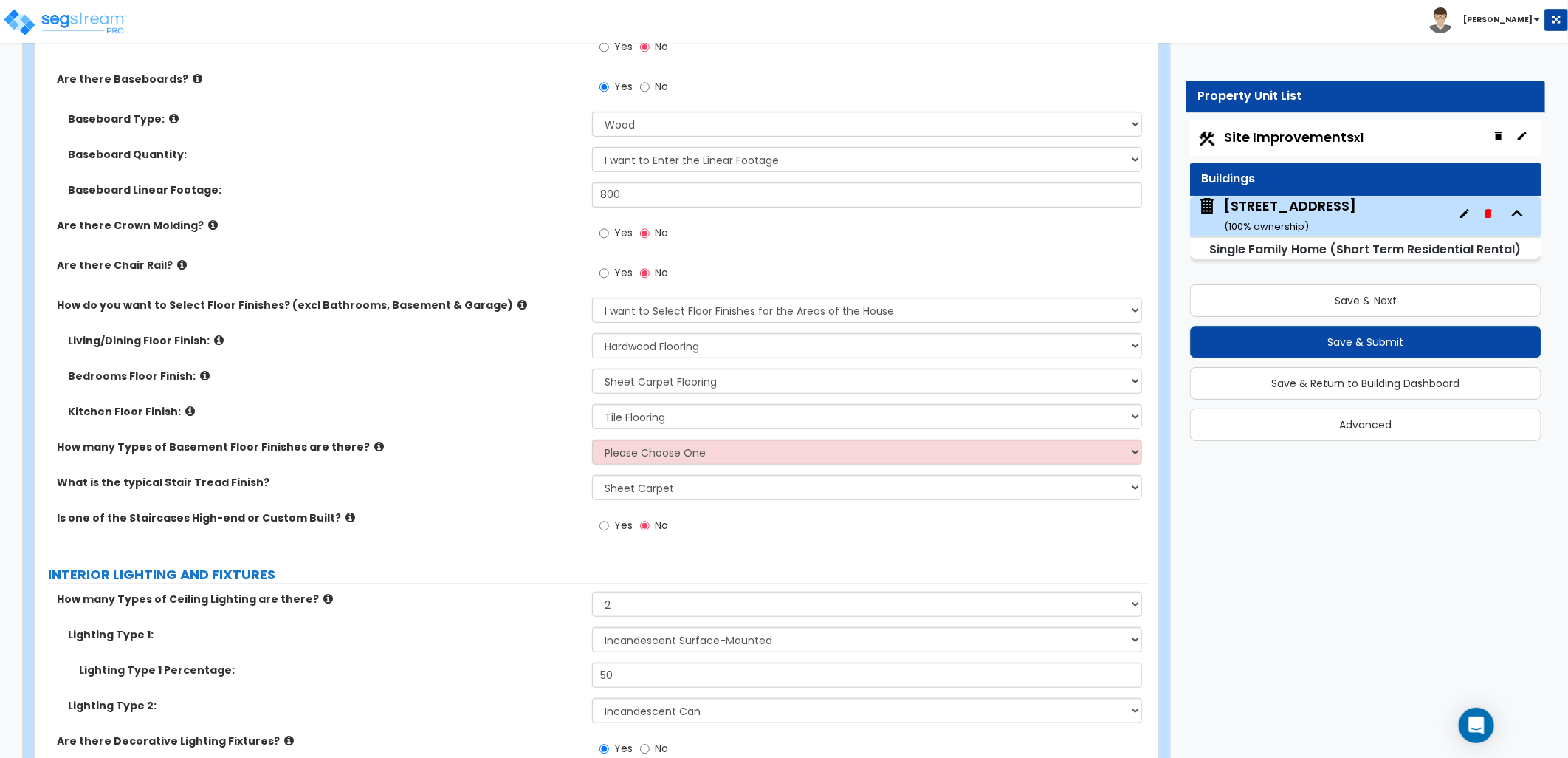
scroll to position [3939, 0]
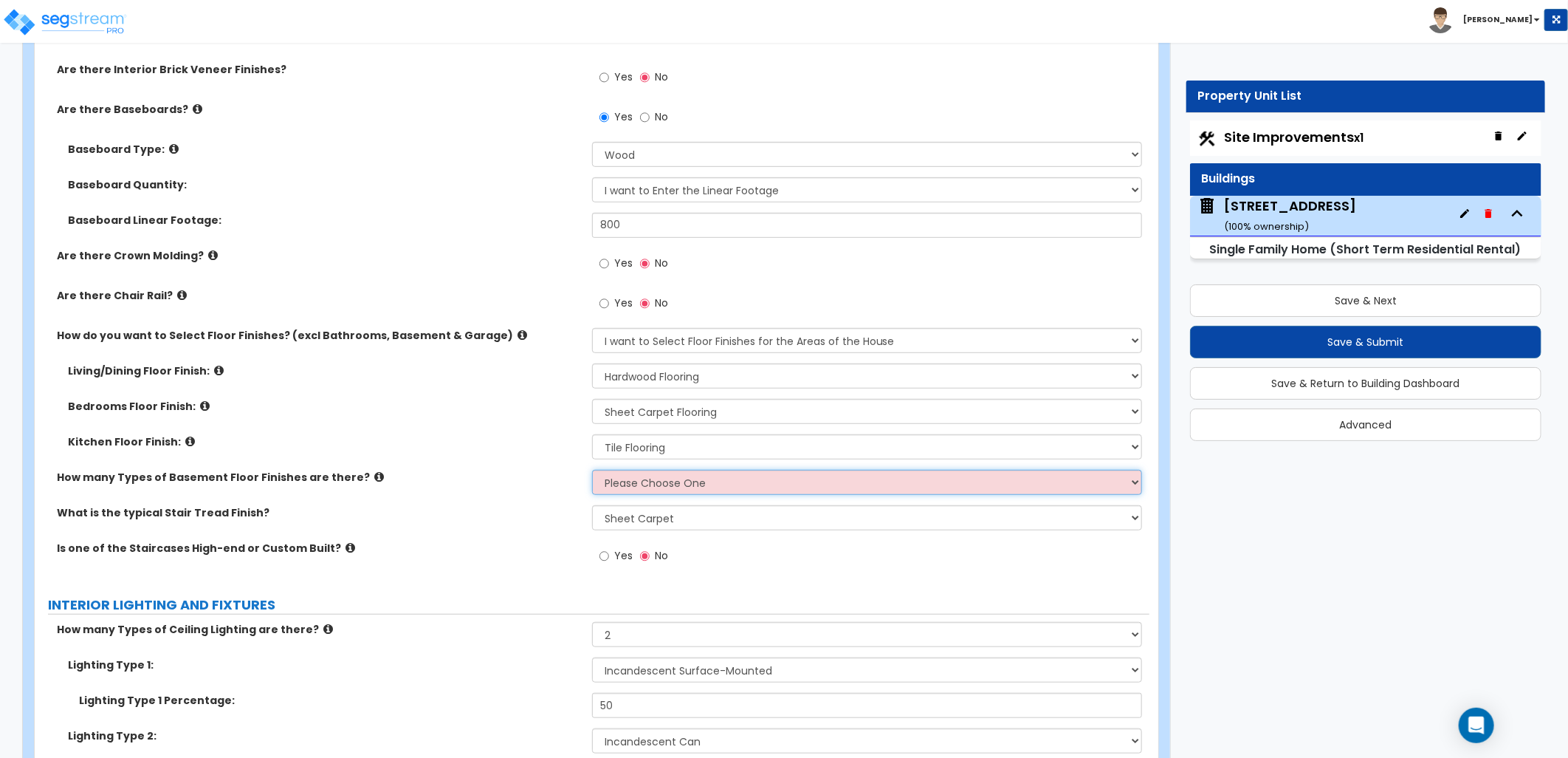
click at [733, 490] on select "Please Choose One 1 2 3" at bounding box center [866, 483] width 550 height 25
select select "1"
click at [592, 470] on select "Please Choose One 1 2 3" at bounding box center [866, 483] width 550 height 25
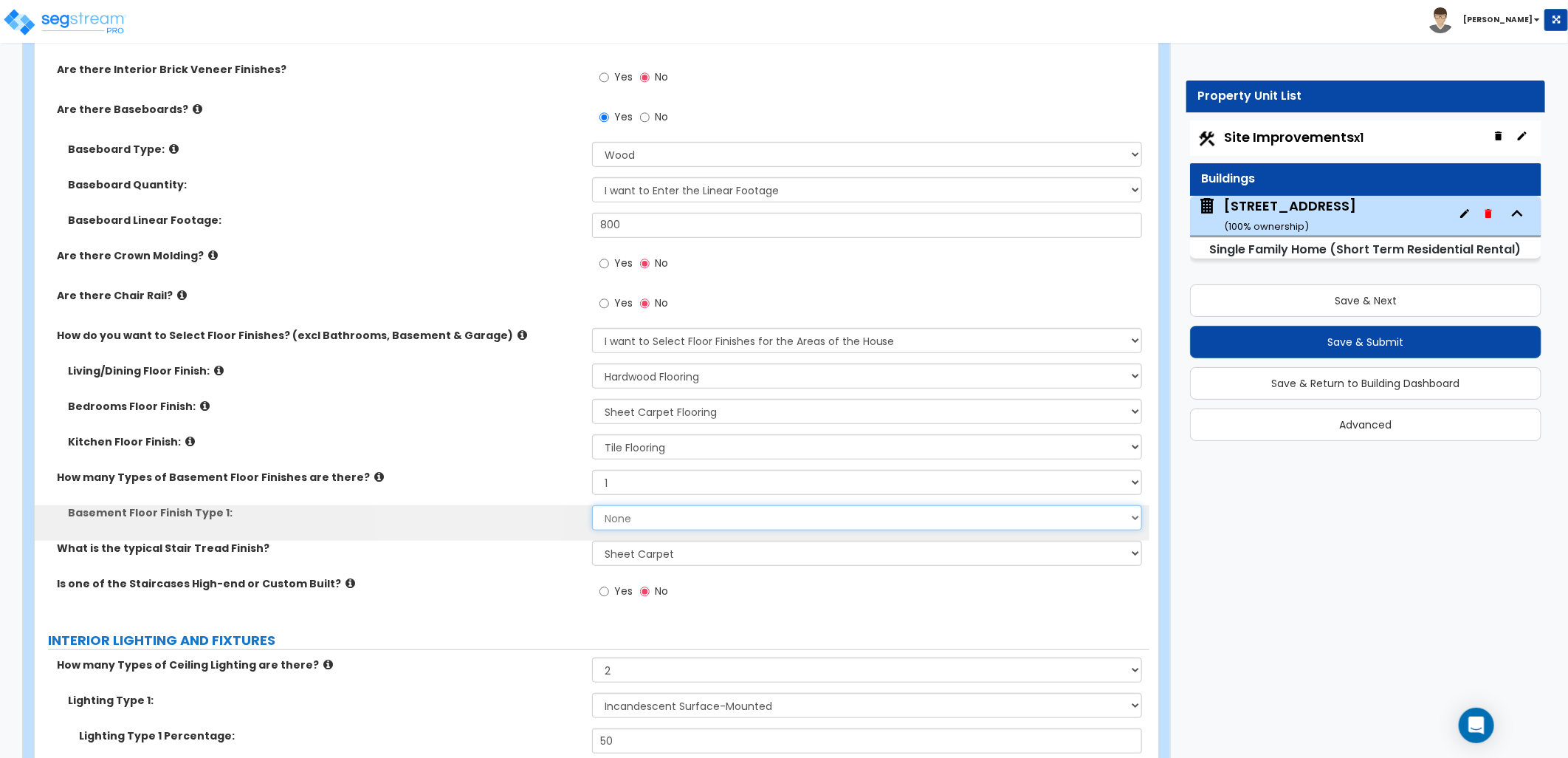
click at [697, 521] on select "None Tile Flooring Hardwood Flooring Resilient Laminate Flooring VCT Flooring S…" at bounding box center [866, 517] width 550 height 25
select select "5"
click at [592, 505] on select "None Tile Flooring Hardwood Flooring Resilient Laminate Flooring VCT Flooring S…" at bounding box center [866, 517] width 550 height 25
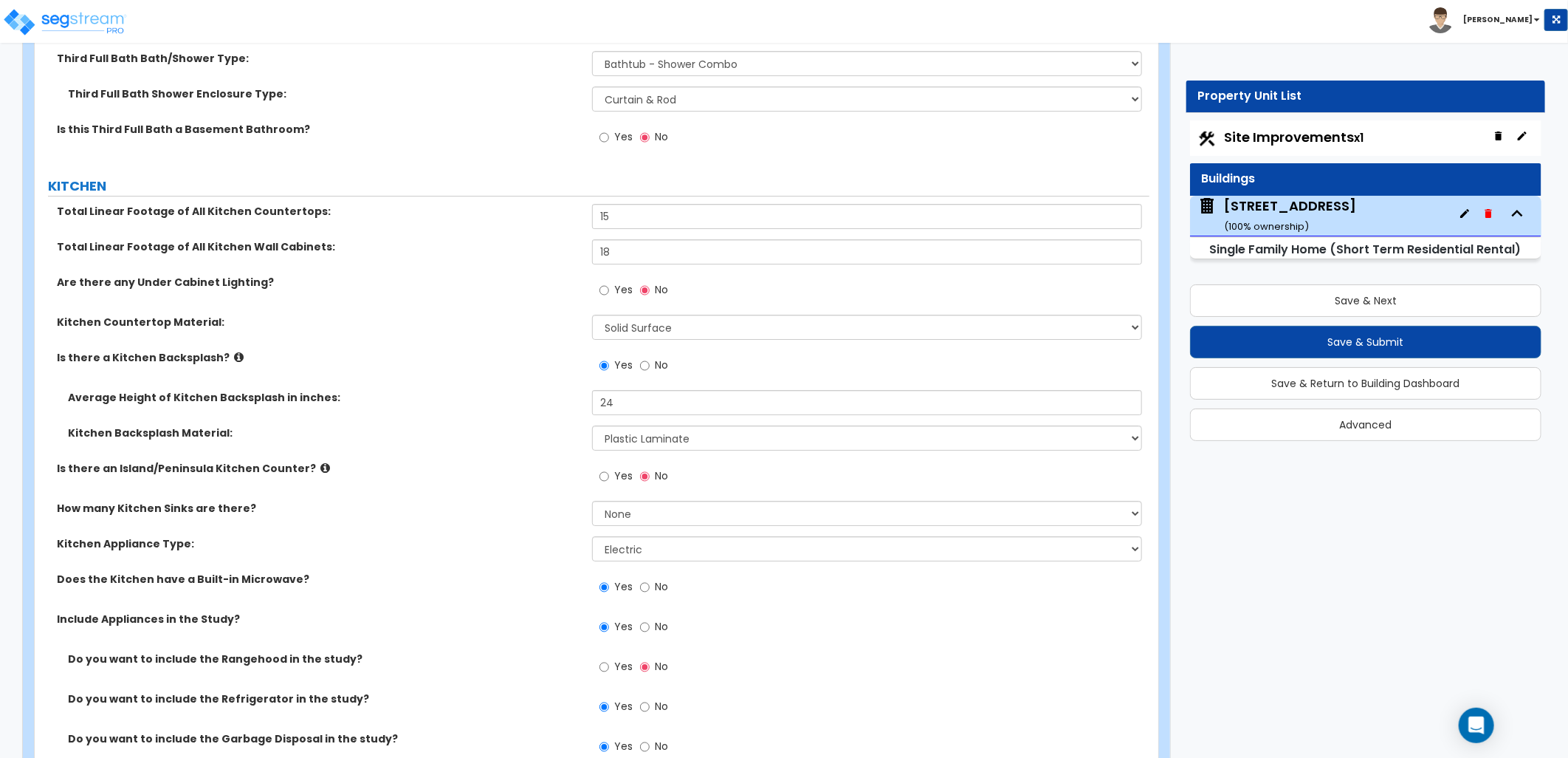
scroll to position [6722, 0]
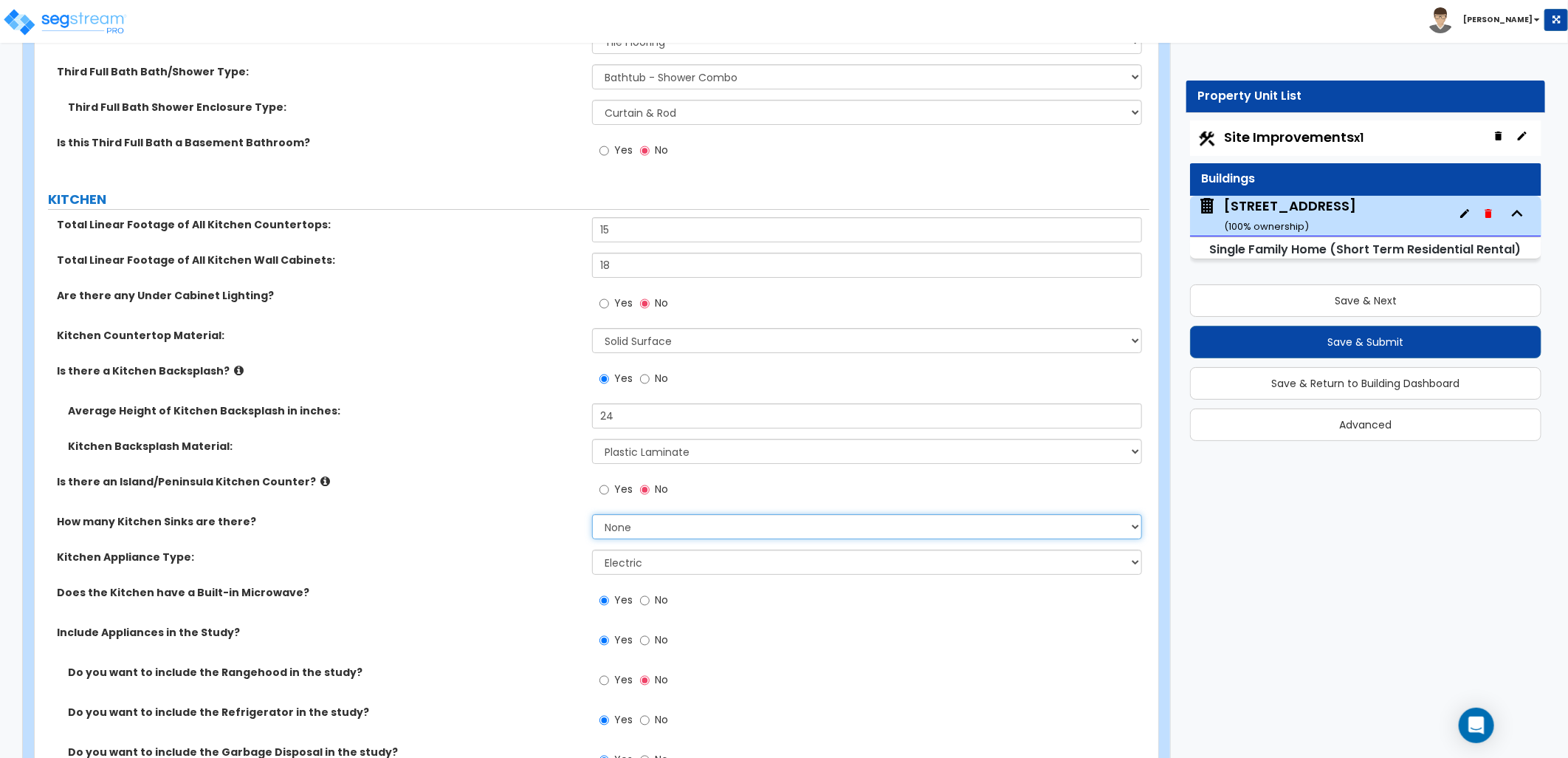
click at [617, 517] on select "None 1 2 3" at bounding box center [866, 527] width 550 height 25
select select "1"
click at [592, 514] on select "None 1 2 3" at bounding box center [866, 527] width 550 height 25
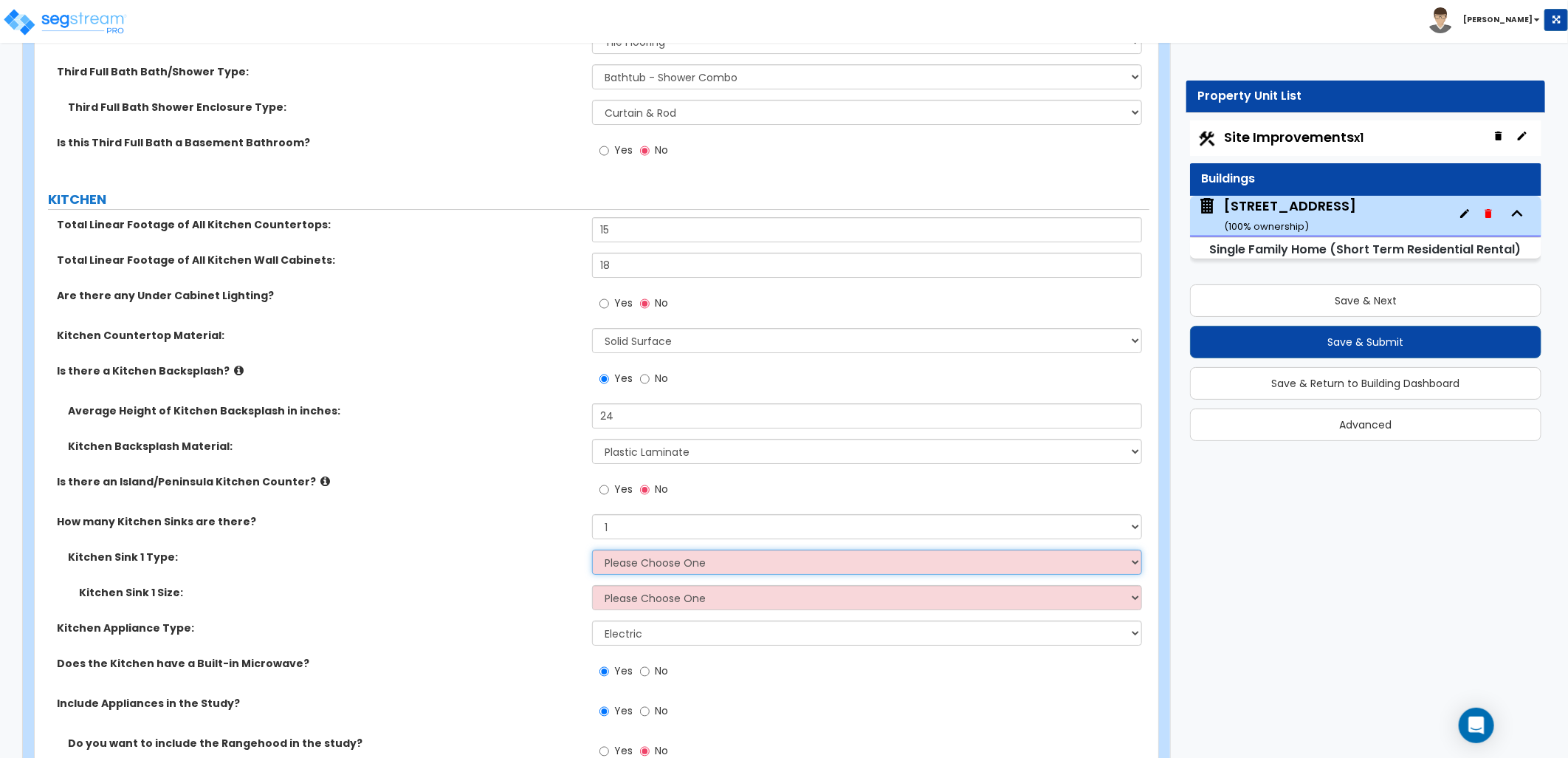
click at [629, 557] on select "Please Choose One Stainless Steel Porcelain Enamel Cast Iron Granite Composite" at bounding box center [866, 562] width 550 height 25
click at [592, 550] on select "Please Choose One Stainless Steel Porcelain Enamel Cast Iron Granite Composite" at bounding box center [866, 562] width 550 height 25
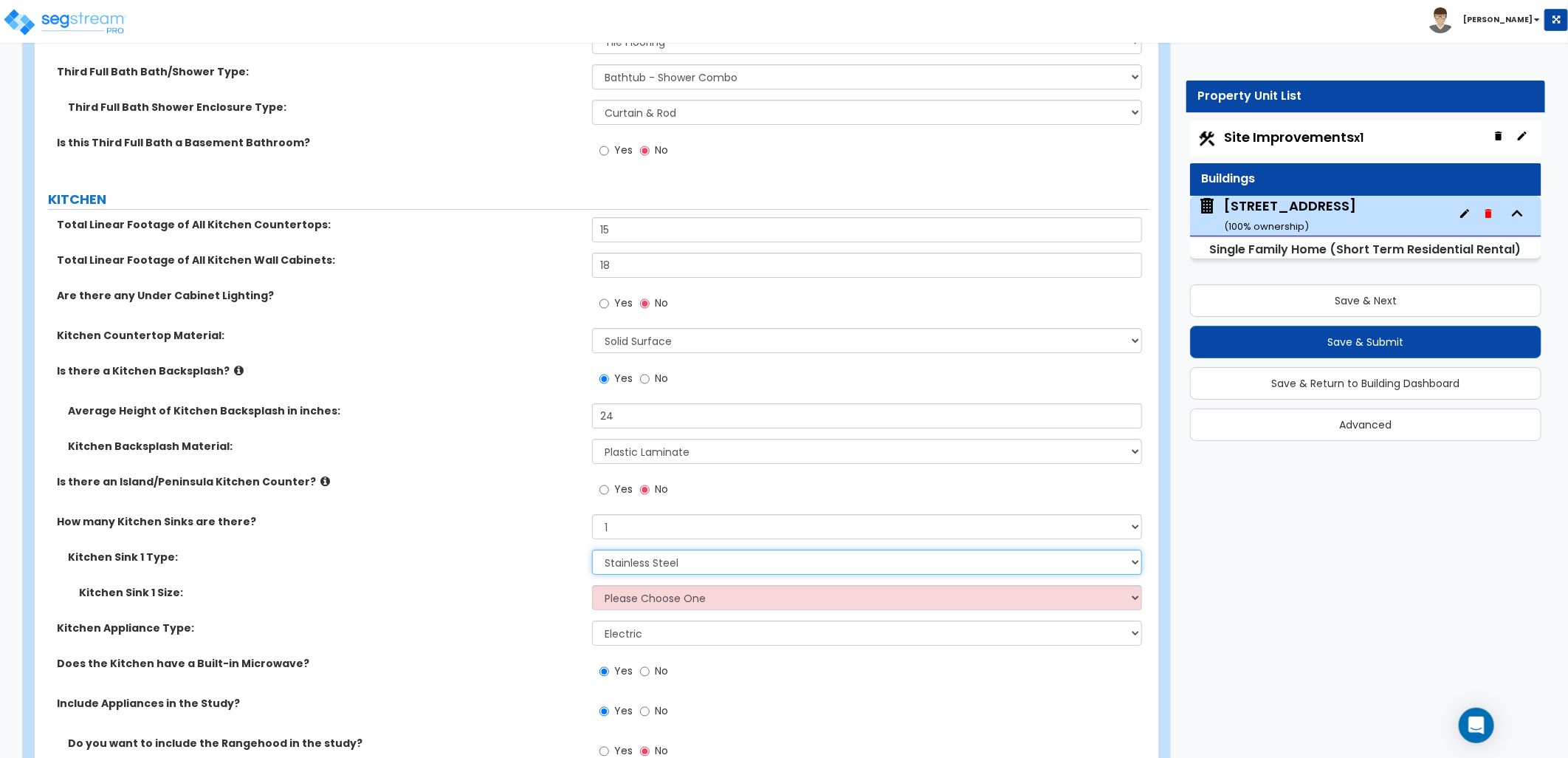
click at [659, 563] on select "Please Choose One Stainless Steel Porcelain Enamel Cast Iron Granite Composite" at bounding box center [866, 562] width 550 height 25
select select "2"
click at [592, 550] on select "Please Choose One Stainless Steel Porcelain Enamel Cast Iron Granite Composite" at bounding box center [866, 562] width 550 height 25
click at [672, 602] on select "Please Choose One Single Sink Double Sink" at bounding box center [866, 598] width 550 height 25
select select "2"
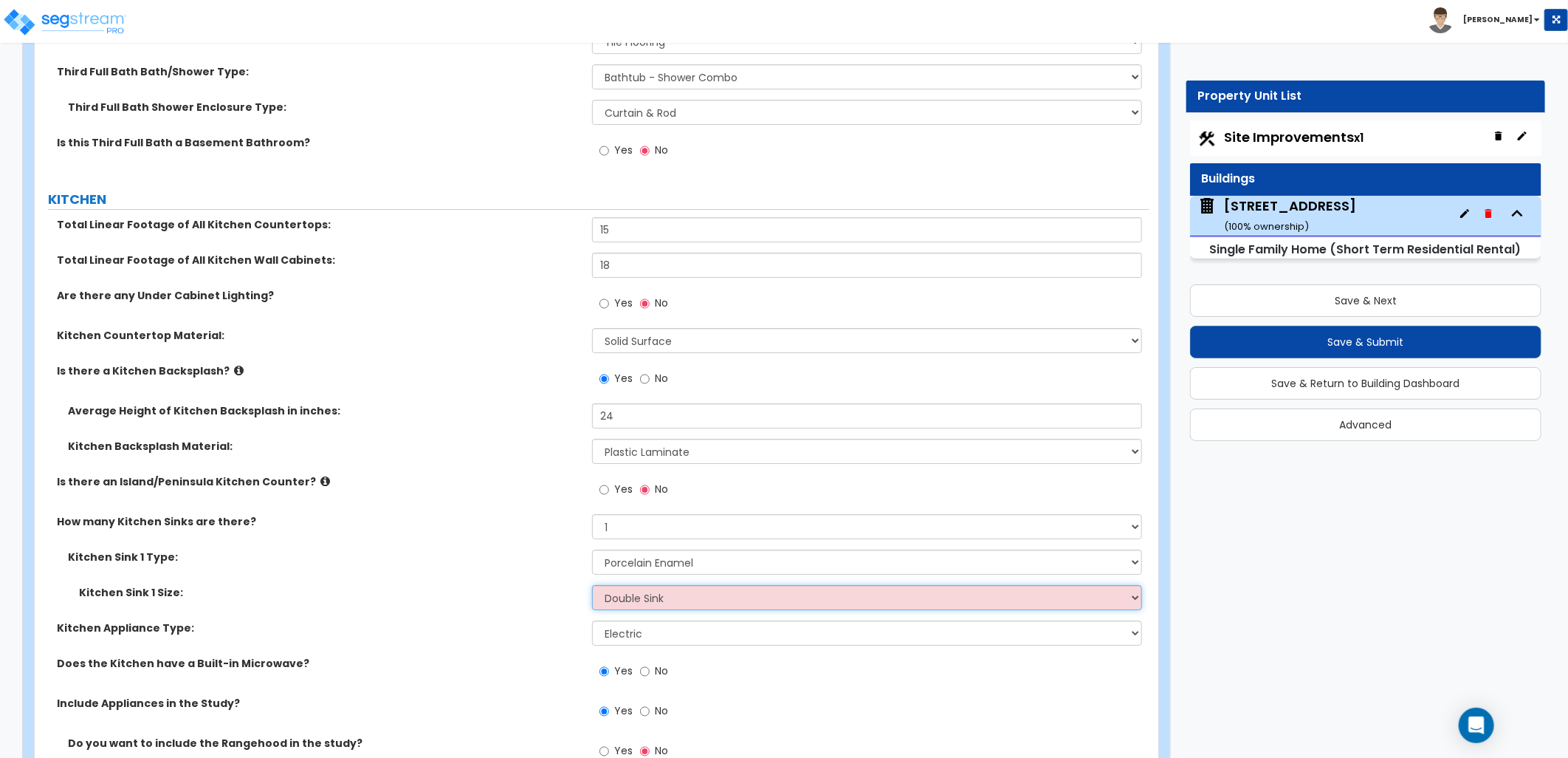
click at [592, 585] on select "Please Choose One Single Sink Double Sink" at bounding box center [866, 598] width 550 height 25
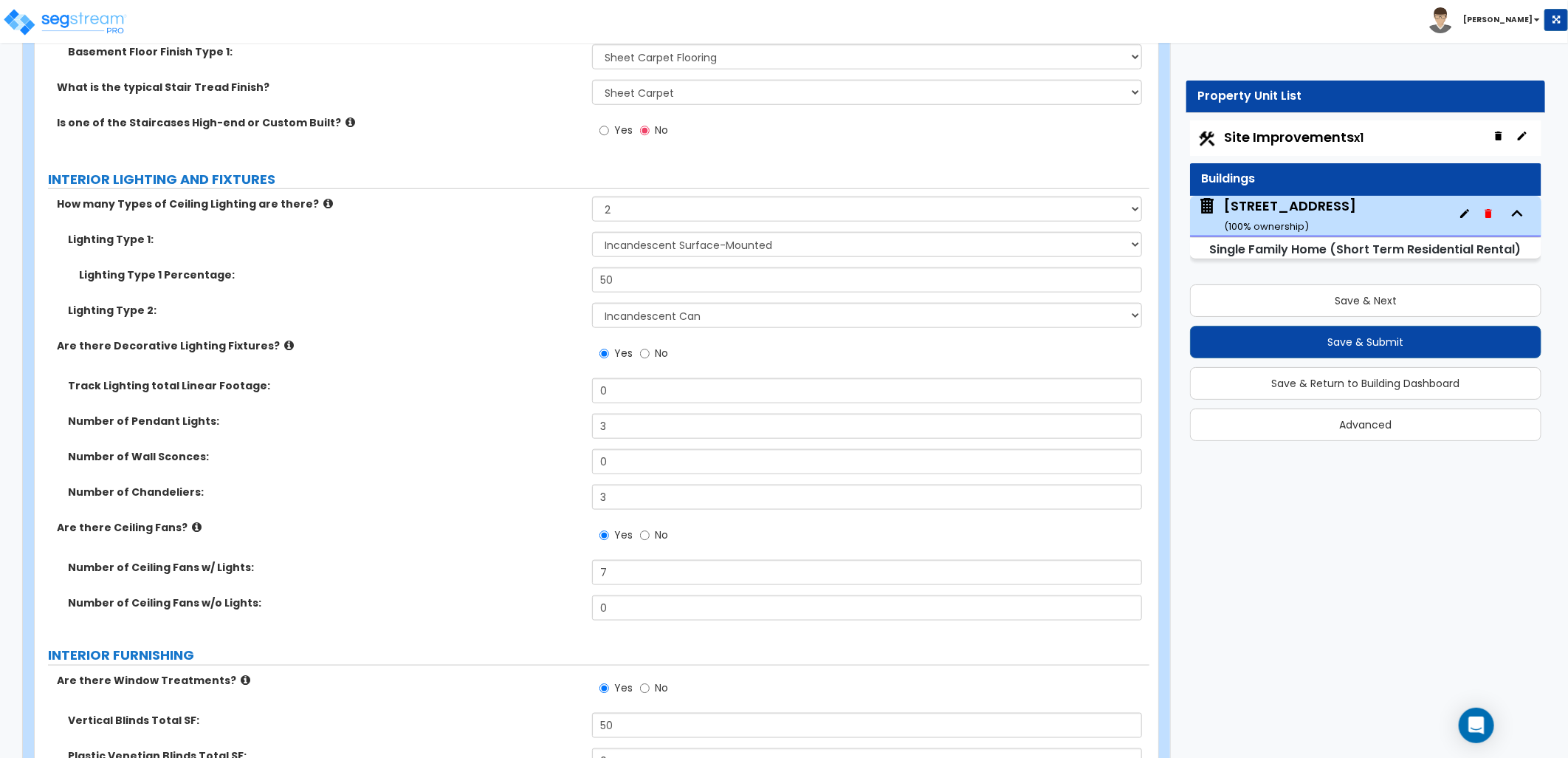
scroll to position [4424, 0]
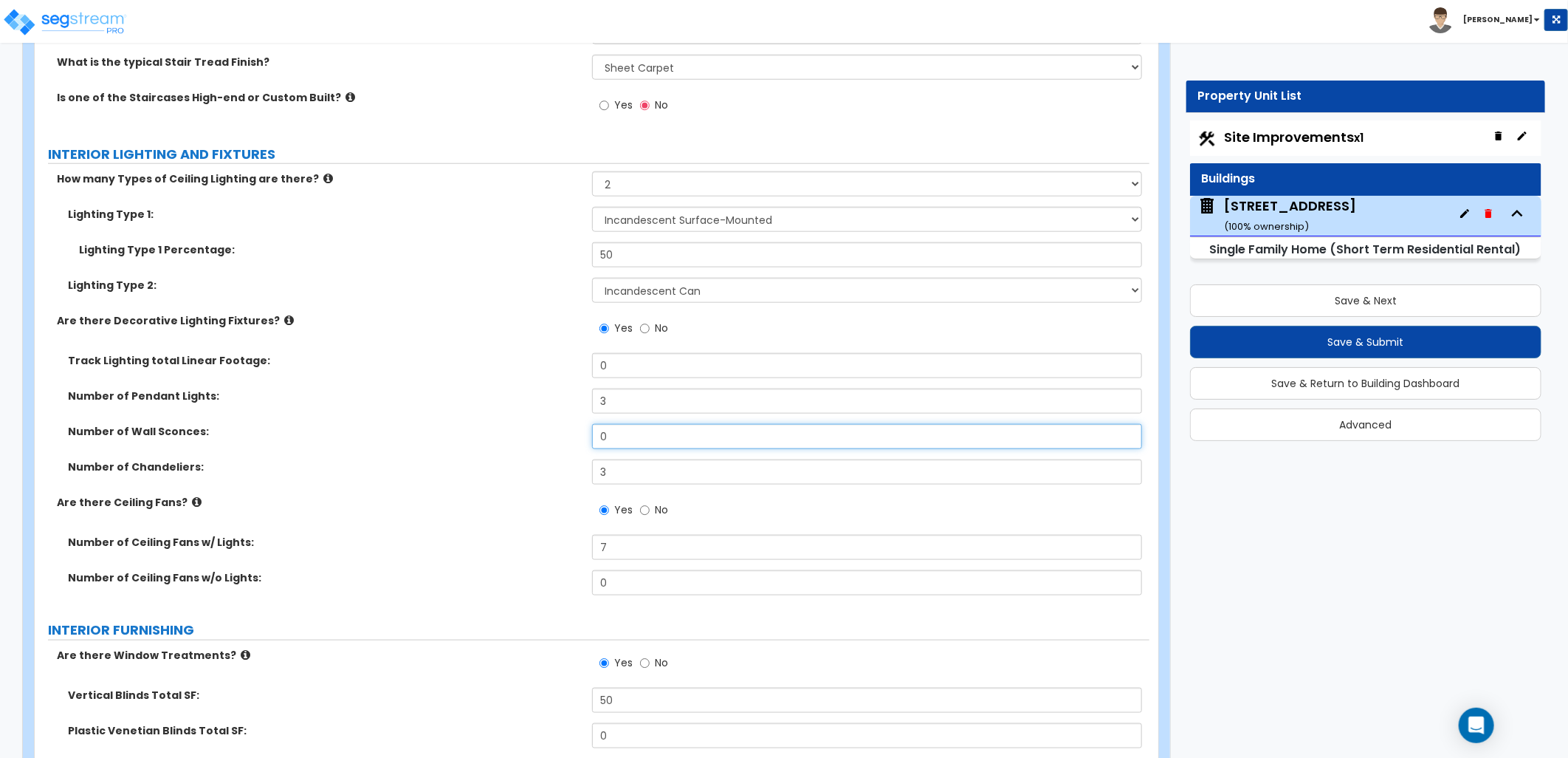
drag, startPoint x: 619, startPoint y: 438, endPoint x: 595, endPoint y: 441, distance: 24.2
click at [598, 441] on input "0" at bounding box center [866, 437] width 550 height 25
type input "4"
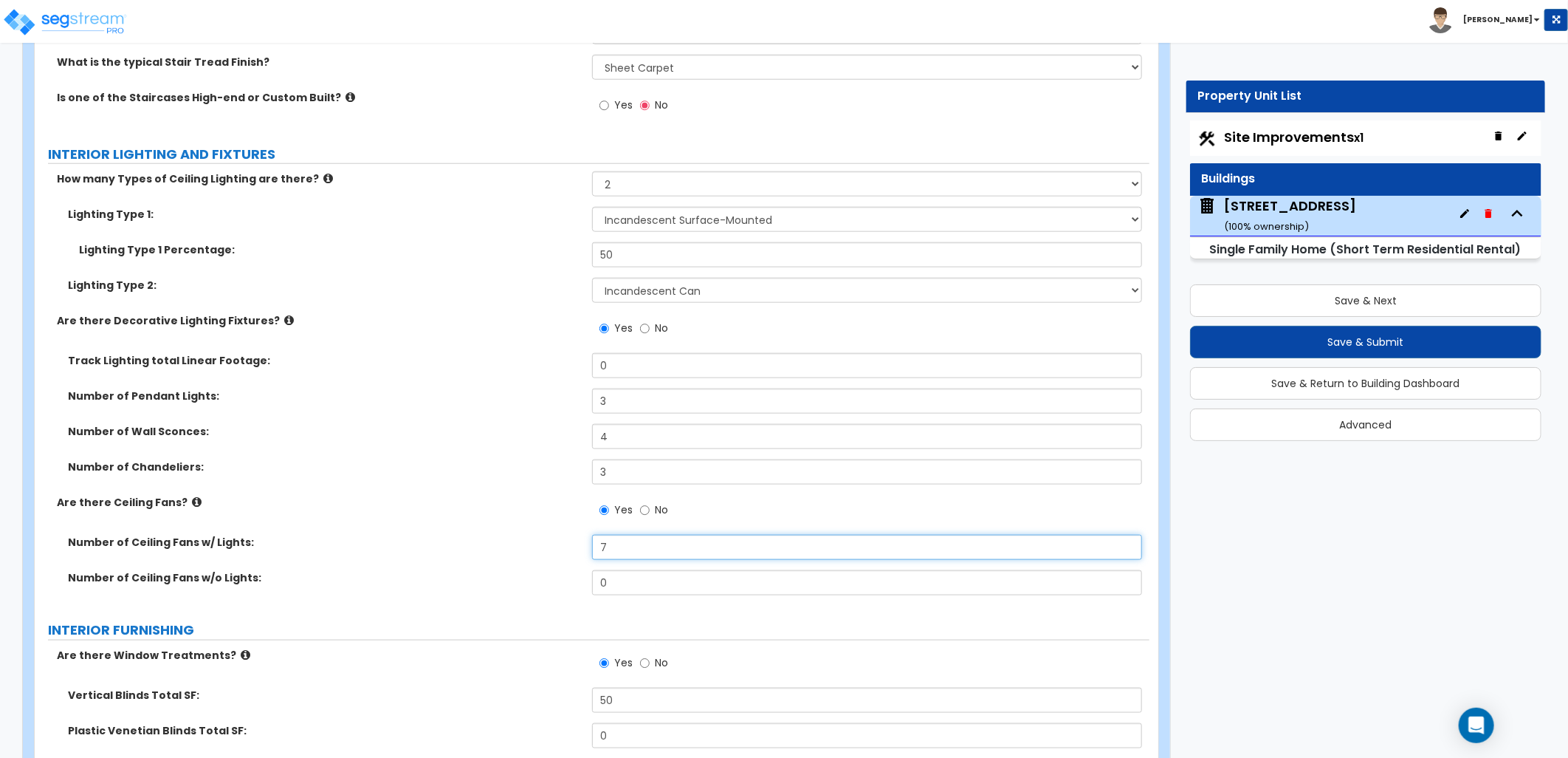
drag, startPoint x: 617, startPoint y: 549, endPoint x: 588, endPoint y: 547, distance: 29.1
click at [588, 547] on div "Number of Ceiling Fans w/ Lights: 7" at bounding box center [592, 552] width 1114 height 36
type input "6"
click at [563, 563] on div "Number of Ceiling Fans w/ Lights: 6" at bounding box center [592, 552] width 1114 height 36
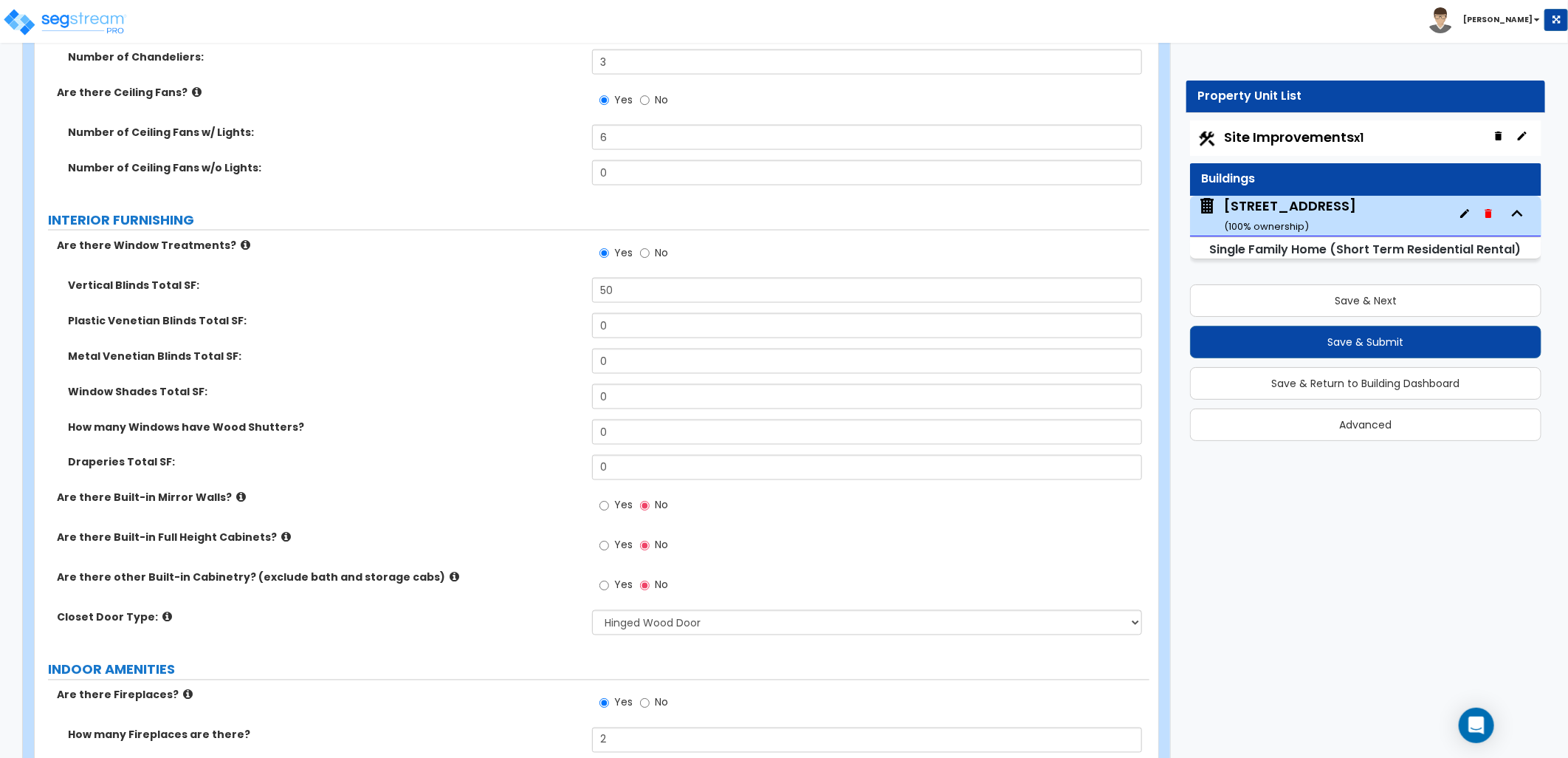
scroll to position [4916, 0]
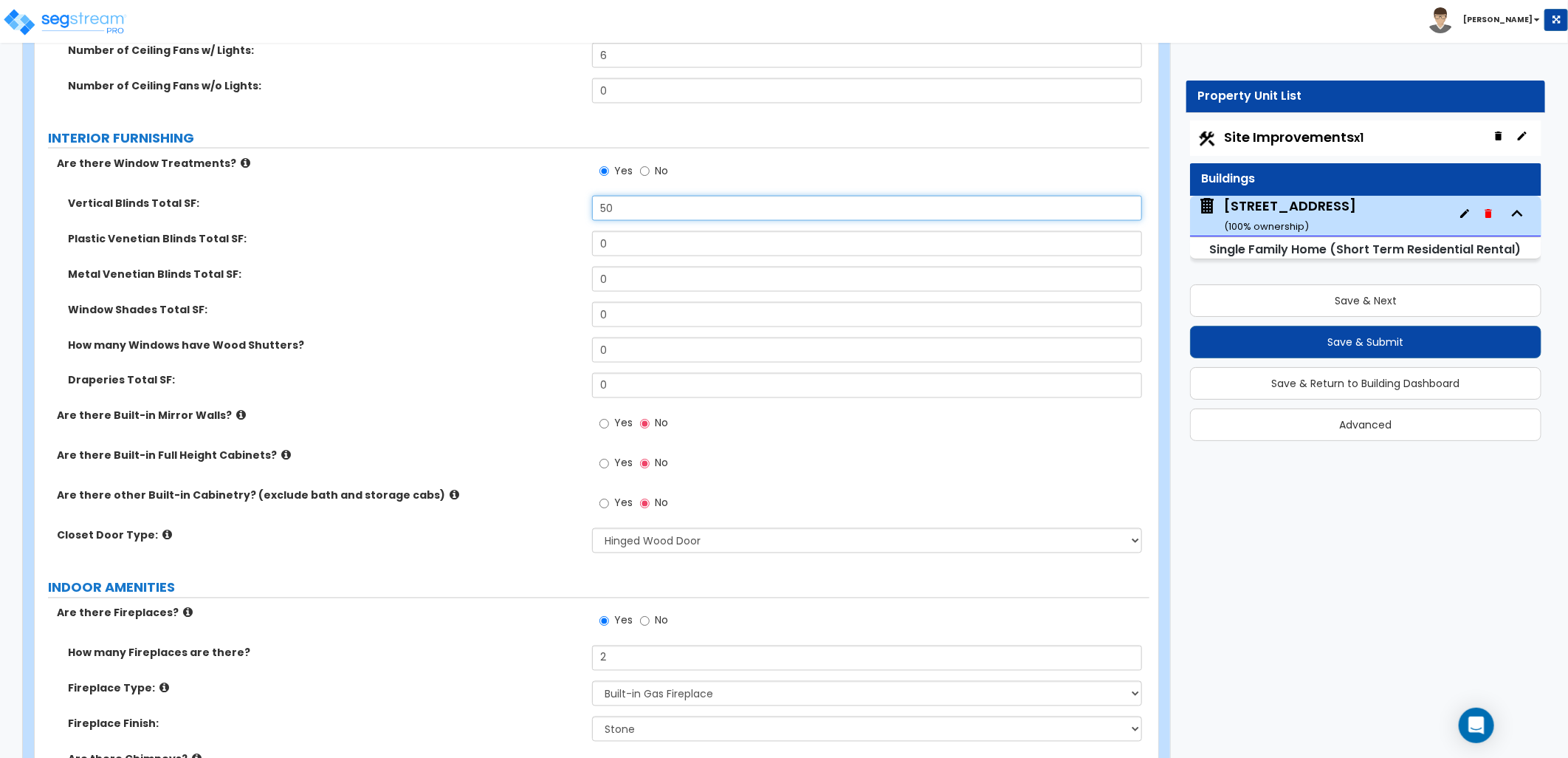
drag, startPoint x: 623, startPoint y: 208, endPoint x: 536, endPoint y: 218, distance: 87.6
click at [536, 218] on div "Vertical Blinds Total SF: 50" at bounding box center [592, 213] width 1114 height 36
type input "0"
drag, startPoint x: 596, startPoint y: 241, endPoint x: 563, endPoint y: 242, distance: 33.0
click at [566, 242] on div "Plastic Venetian Blinds Total SF: 0" at bounding box center [592, 249] width 1114 height 36
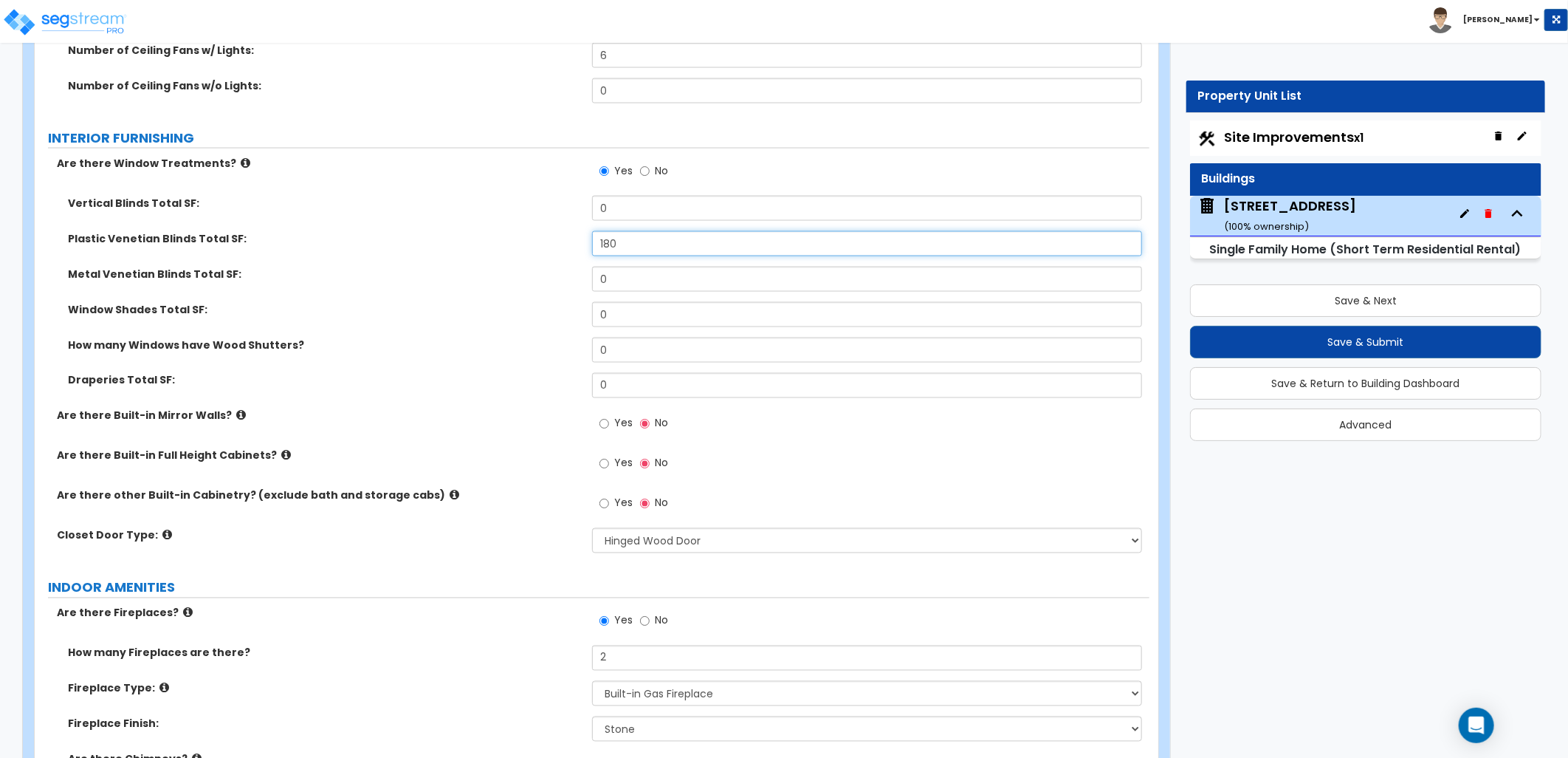
type input "180"
click at [681, 278] on input "0" at bounding box center [866, 279] width 550 height 25
click at [603, 460] on input "Yes" at bounding box center [604, 463] width 10 height 16
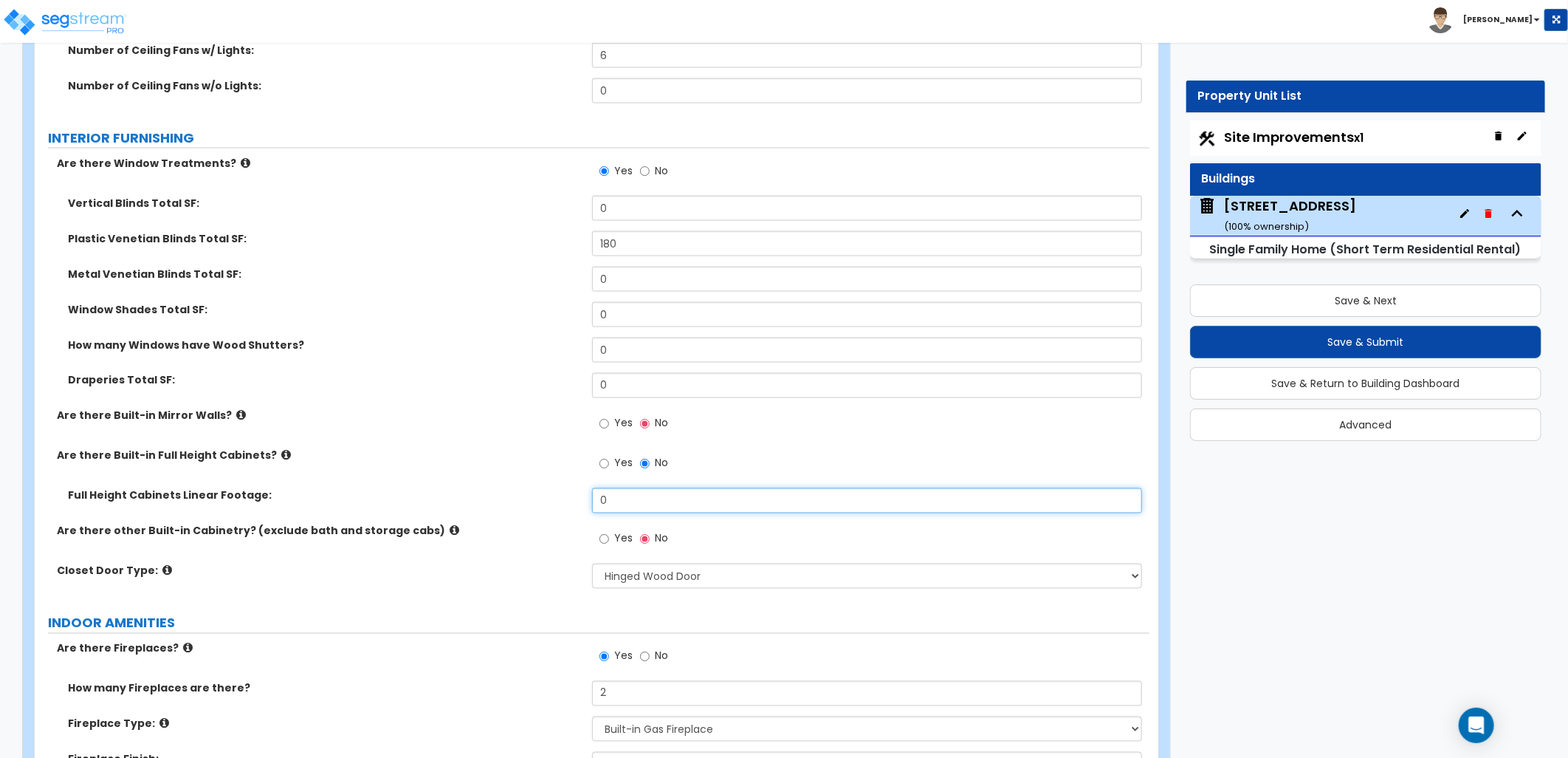
drag, startPoint x: 620, startPoint y: 486, endPoint x: 588, endPoint y: 485, distance: 32.0
click at [588, 488] on div "Full Height Cabinets Linear Footage: 0" at bounding box center [592, 506] width 1114 height 36
type input "5"
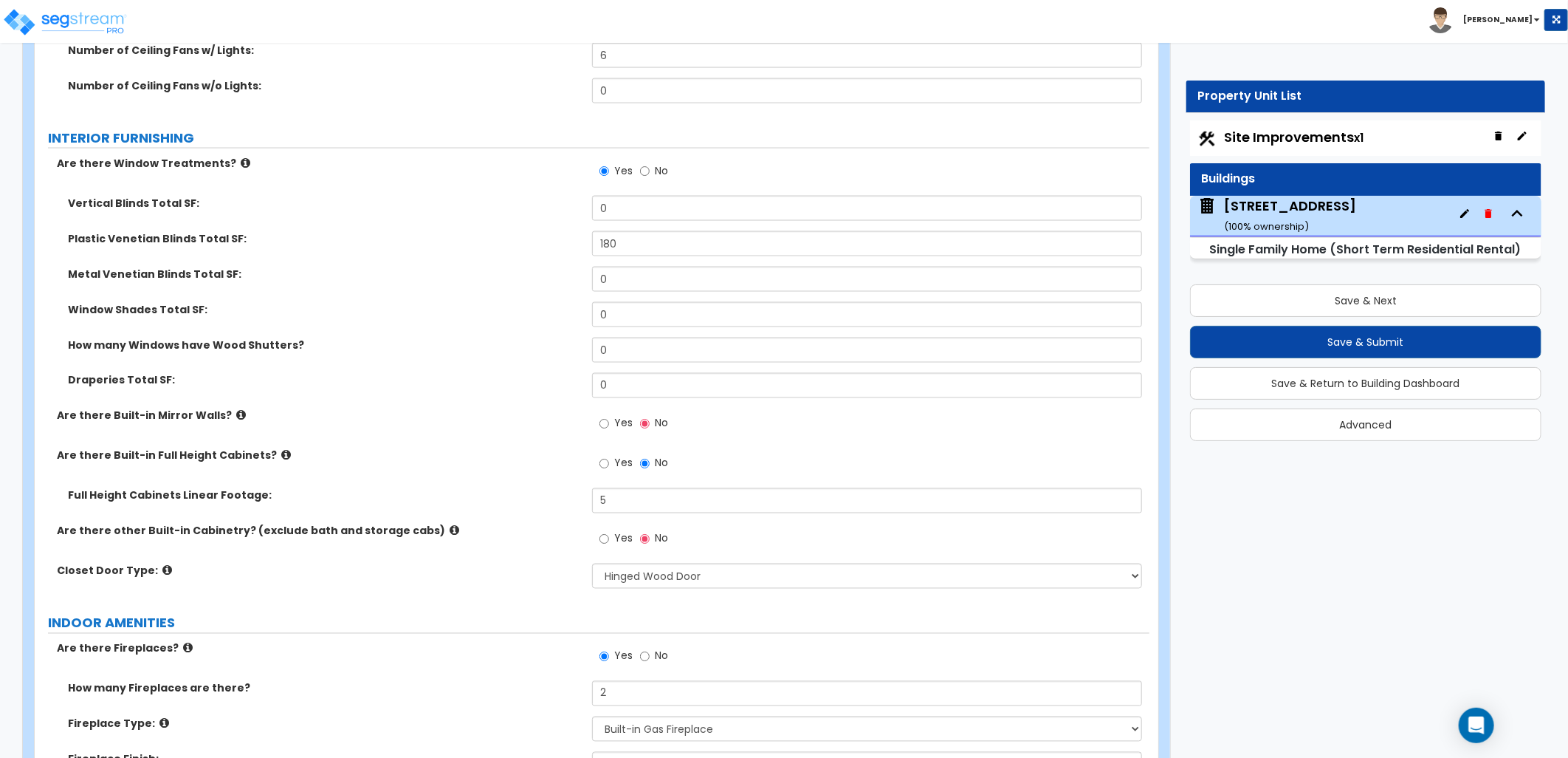
click at [573, 477] on div "Are there Built-in Full Height Cabinets? Yes No" at bounding box center [592, 468] width 1114 height 40
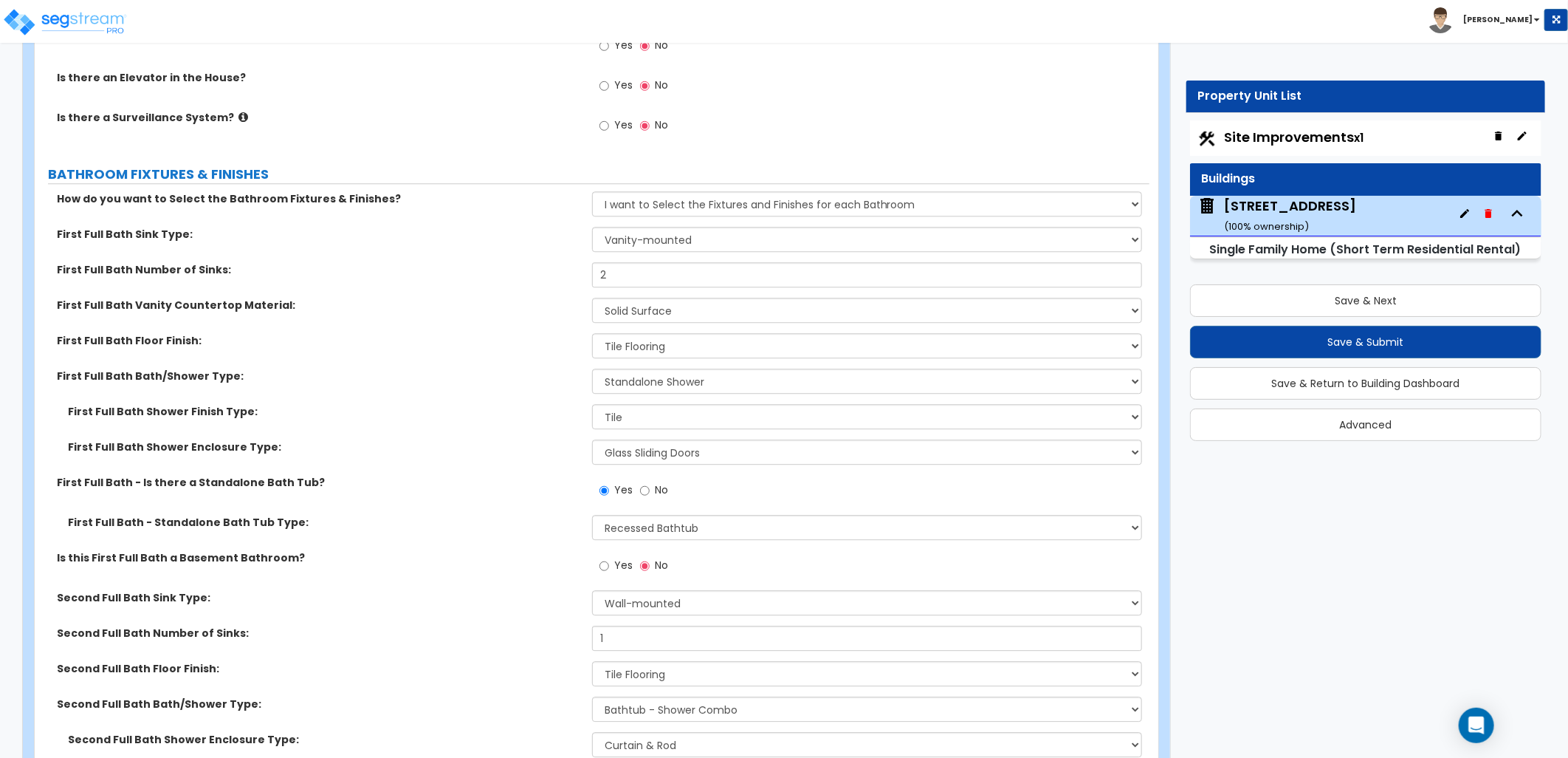
scroll to position [5844, 0]
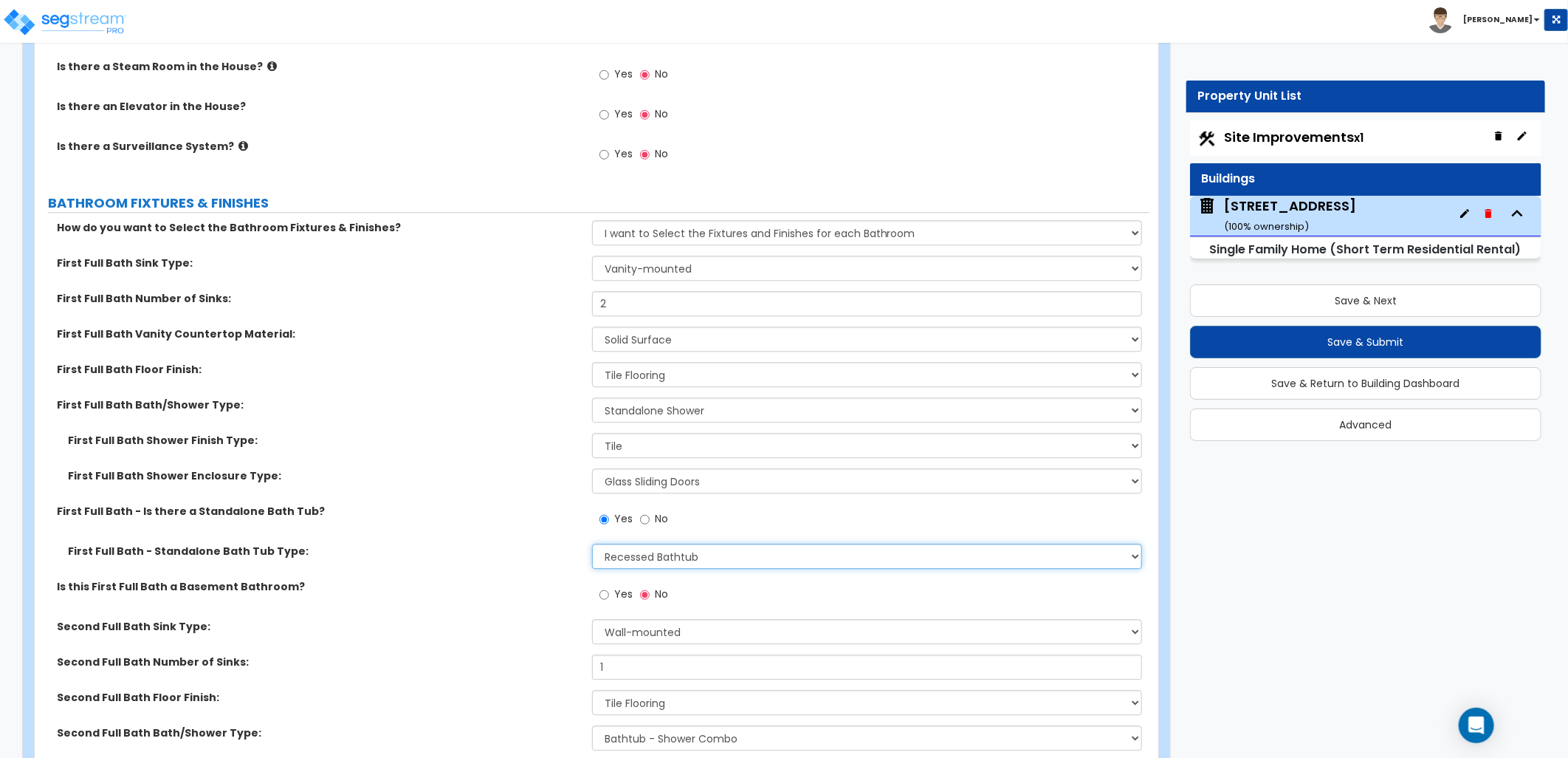
click at [719, 556] on select "Please Choose One Freestanding Bathtub Recessed Bathtub Walk-in Bathtub" at bounding box center [866, 556] width 550 height 25
click at [592, 543] on select "Please Choose One Freestanding Bathtub Recessed Bathtub Walk-in Bathtub" at bounding box center [866, 556] width 550 height 25
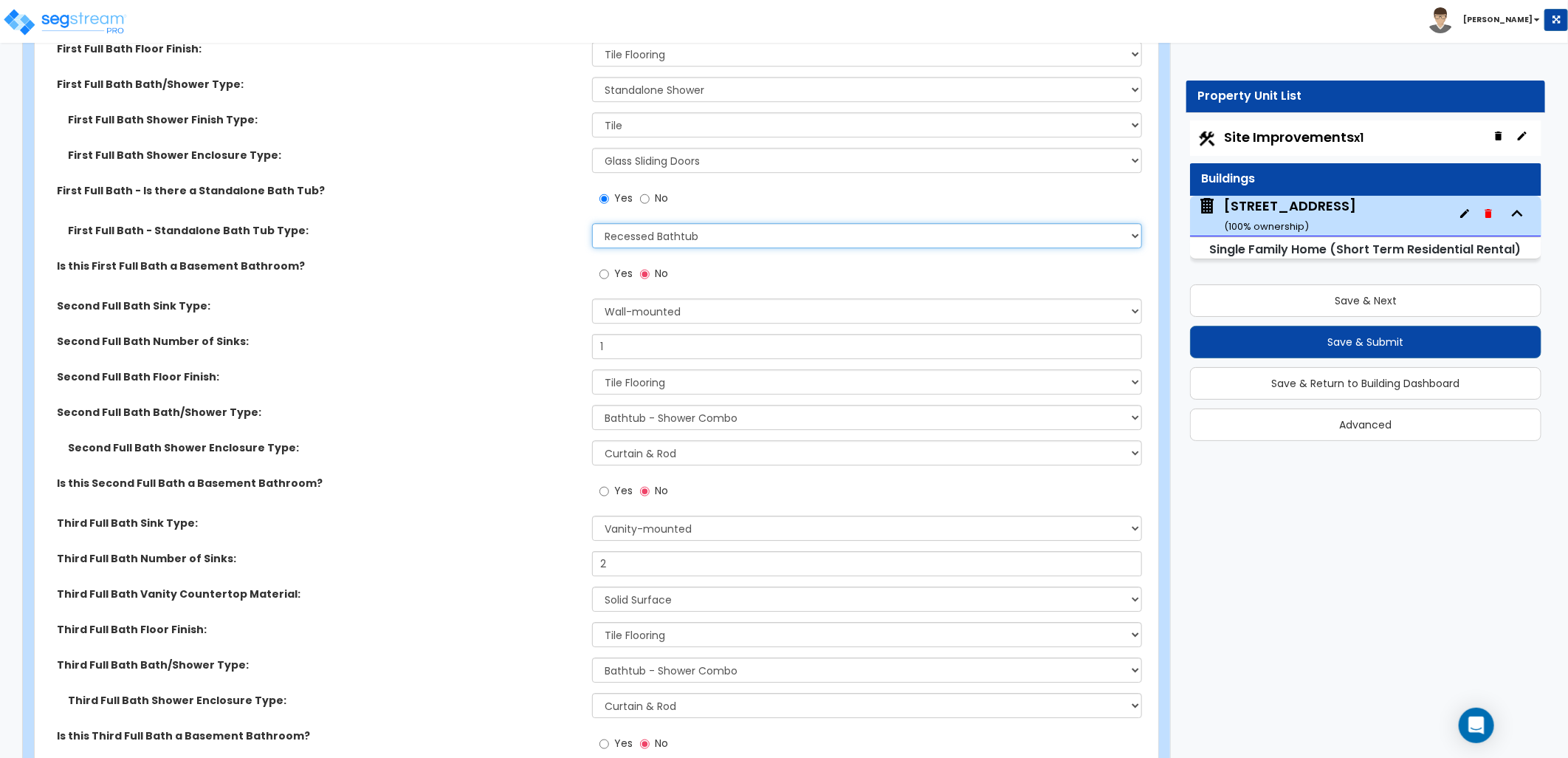
scroll to position [6171, 0]
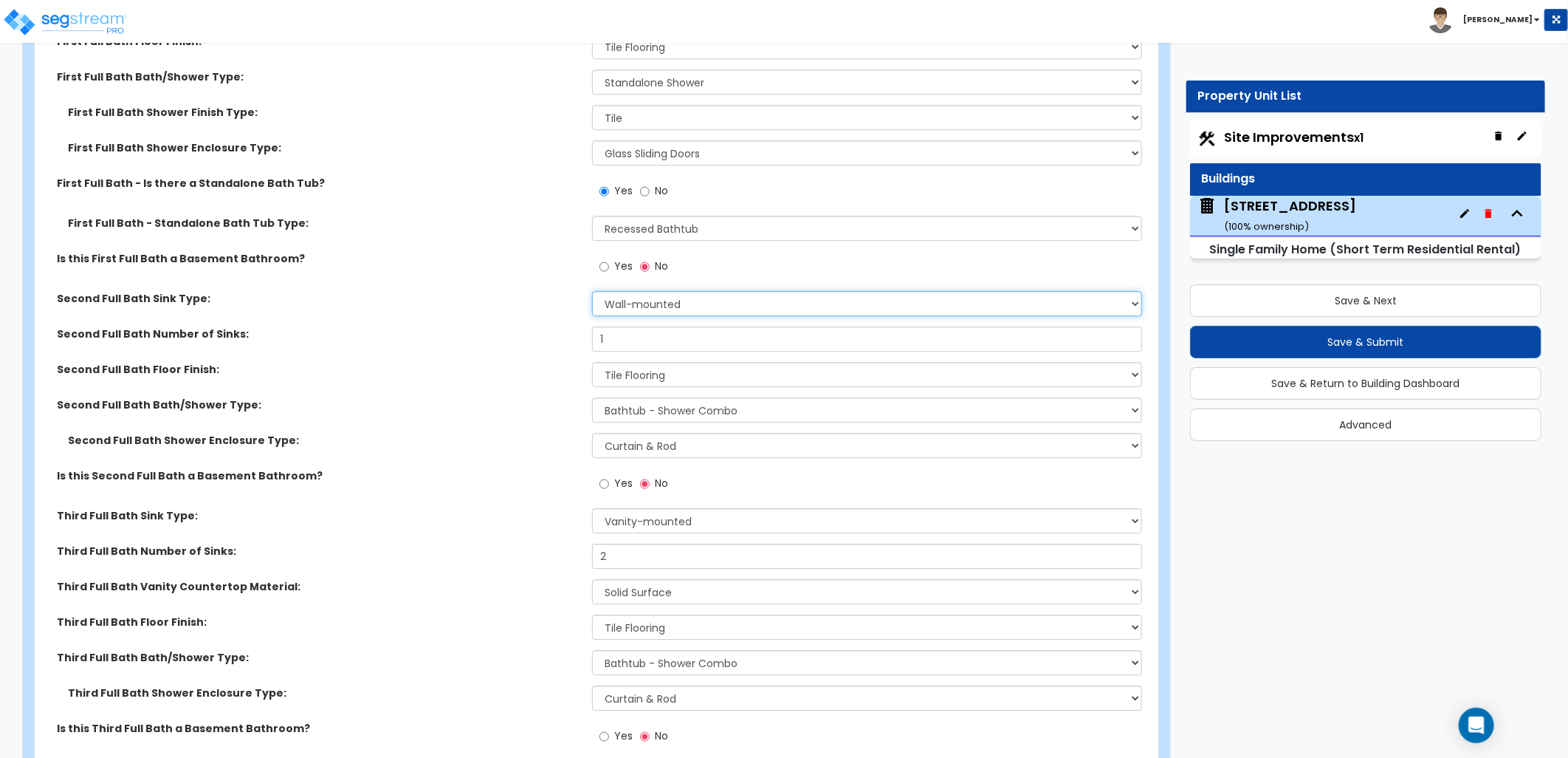
click at [662, 303] on select "Wall-mounted Pedestal-mounted Vanity-mounted" at bounding box center [866, 303] width 550 height 25
select select "3"
click at [592, 291] on select "Wall-mounted Pedestal-mounted Vanity-mounted" at bounding box center [866, 303] width 550 height 25
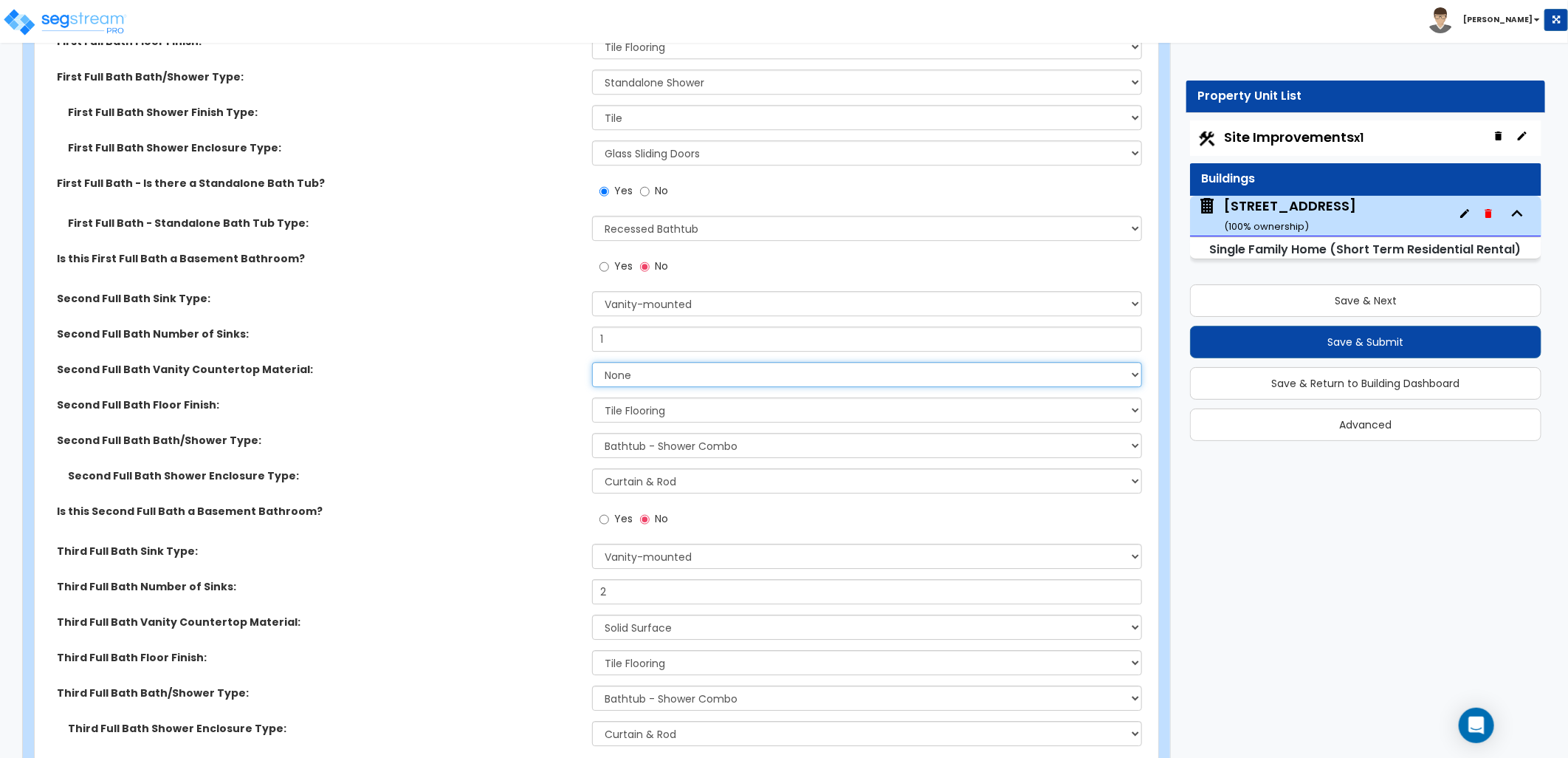
click at [647, 369] on select "None Plastic Laminate Solid Surface Stone Quartz Marble Tile Wood Stainless Ste…" at bounding box center [866, 374] width 550 height 25
select select "2"
click at [592, 362] on select "None Plastic Laminate Solid Surface Stone Quartz Marble Tile Wood Stainless Ste…" at bounding box center [866, 374] width 550 height 25
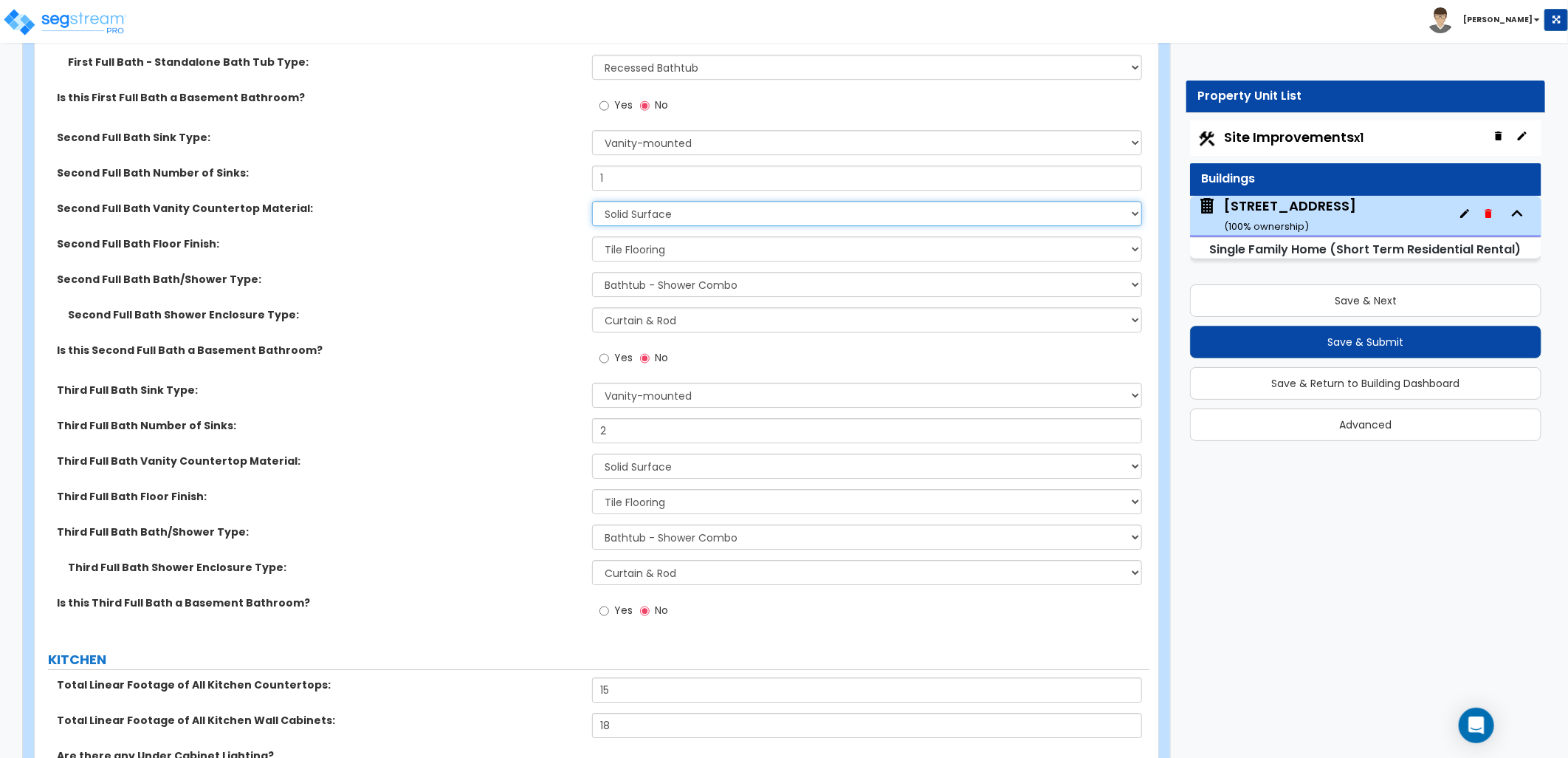
scroll to position [6418, 0]
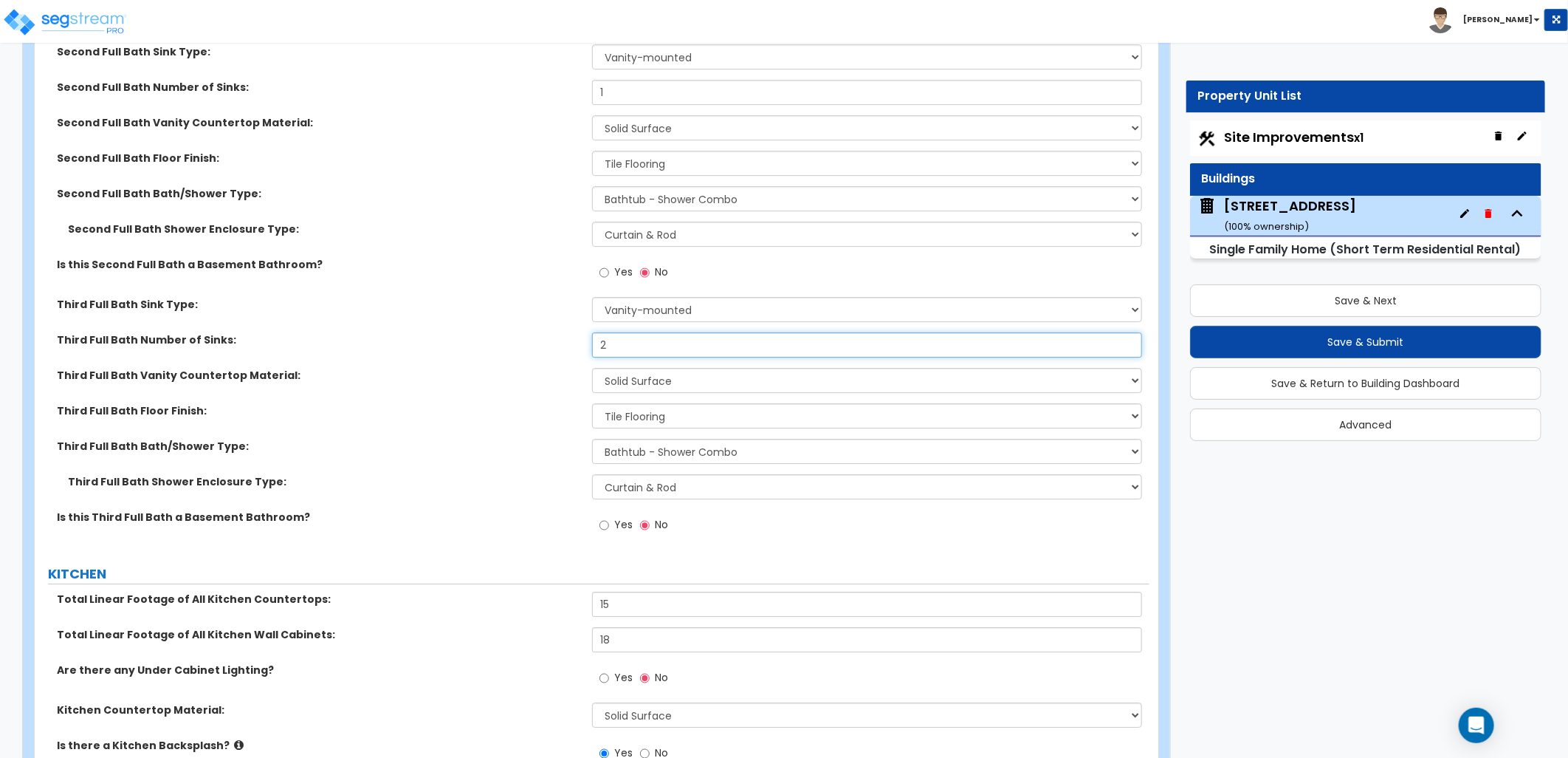
drag, startPoint x: 660, startPoint y: 348, endPoint x: 663, endPoint y: 361, distance: 13.3
click at [660, 348] on input "2" at bounding box center [866, 344] width 550 height 25
drag, startPoint x: 623, startPoint y: 338, endPoint x: 524, endPoint y: 339, distance: 99.0
click at [519, 339] on div "Third Full Bath Number of Sinks: 2" at bounding box center [592, 349] width 1114 height 36
type input "1"
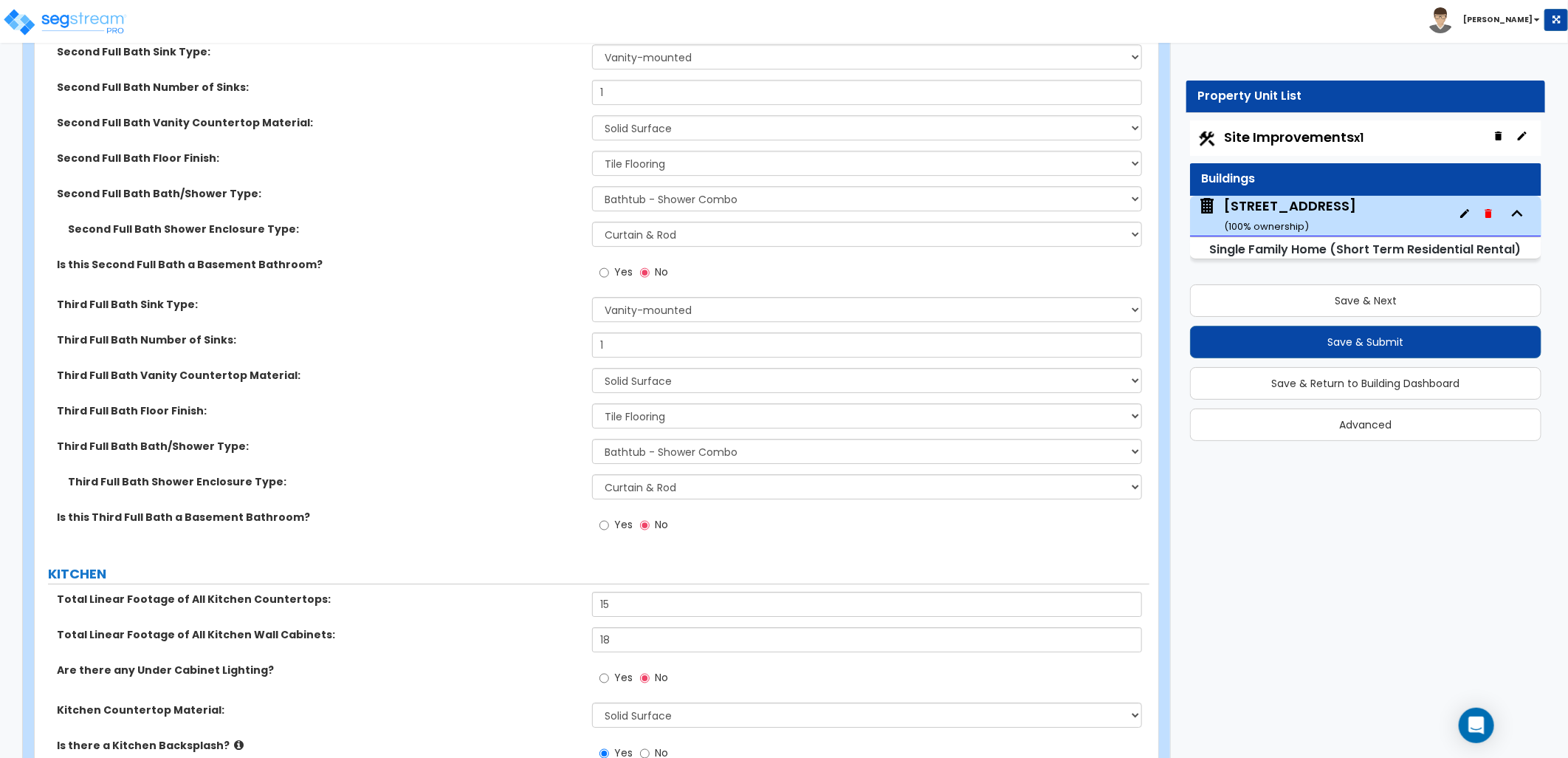
click at [609, 524] on label "Yes" at bounding box center [616, 527] width 34 height 25
click at [609, 524] on input "Yes" at bounding box center [604, 525] width 10 height 16
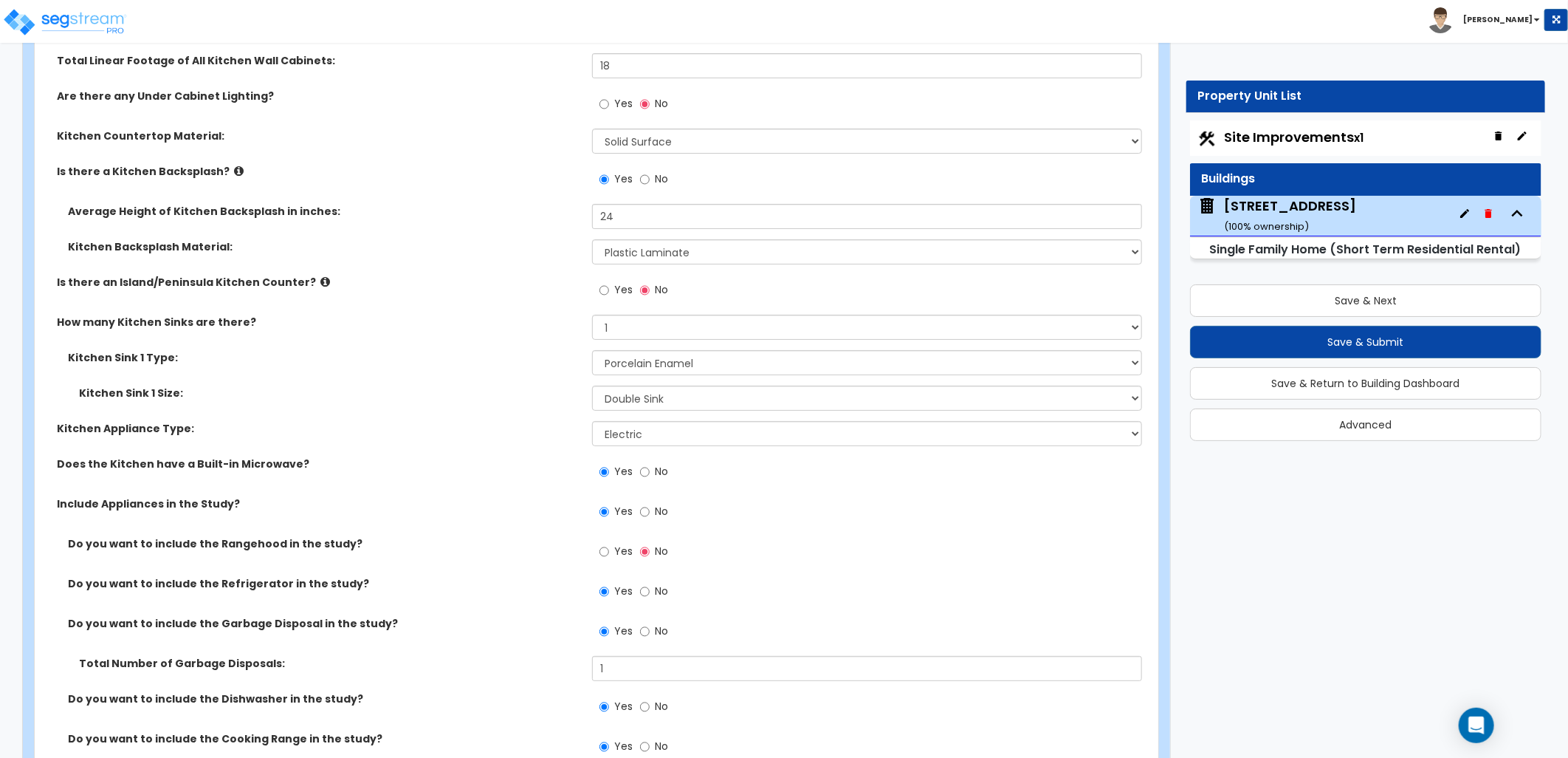
scroll to position [6910, 0]
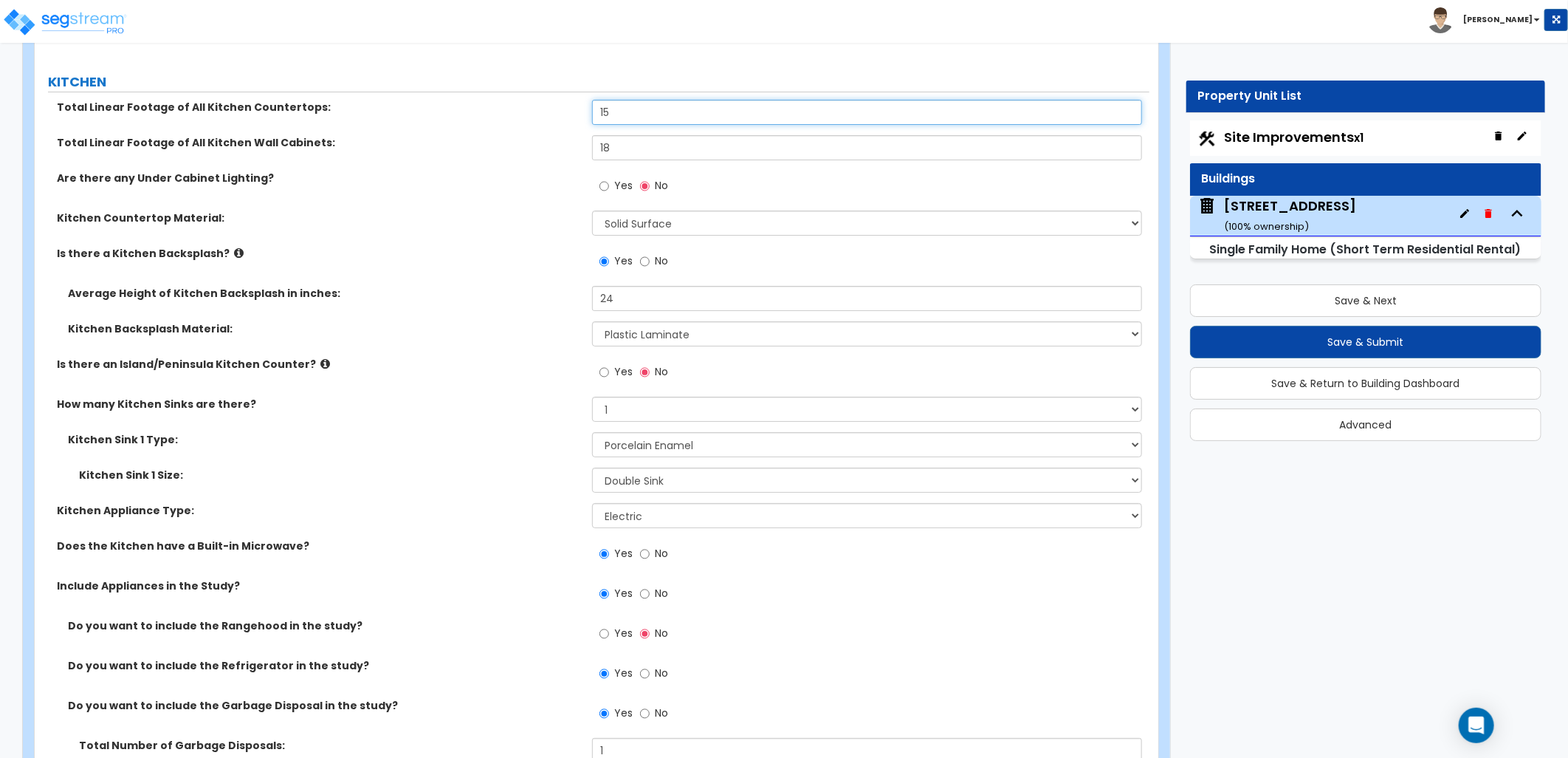
drag, startPoint x: 606, startPoint y: 114, endPoint x: 559, endPoint y: 114, distance: 47.0
click at [563, 114] on div "Total Linear Footage of All Kitchen Countertops: 15" at bounding box center [592, 117] width 1114 height 36
type input "30"
drag, startPoint x: 620, startPoint y: 143, endPoint x: 583, endPoint y: 143, distance: 37.0
click at [584, 143] on div "Total Linear Footage of All Kitchen Wall Cabinets: 18" at bounding box center [592, 153] width 1114 height 36
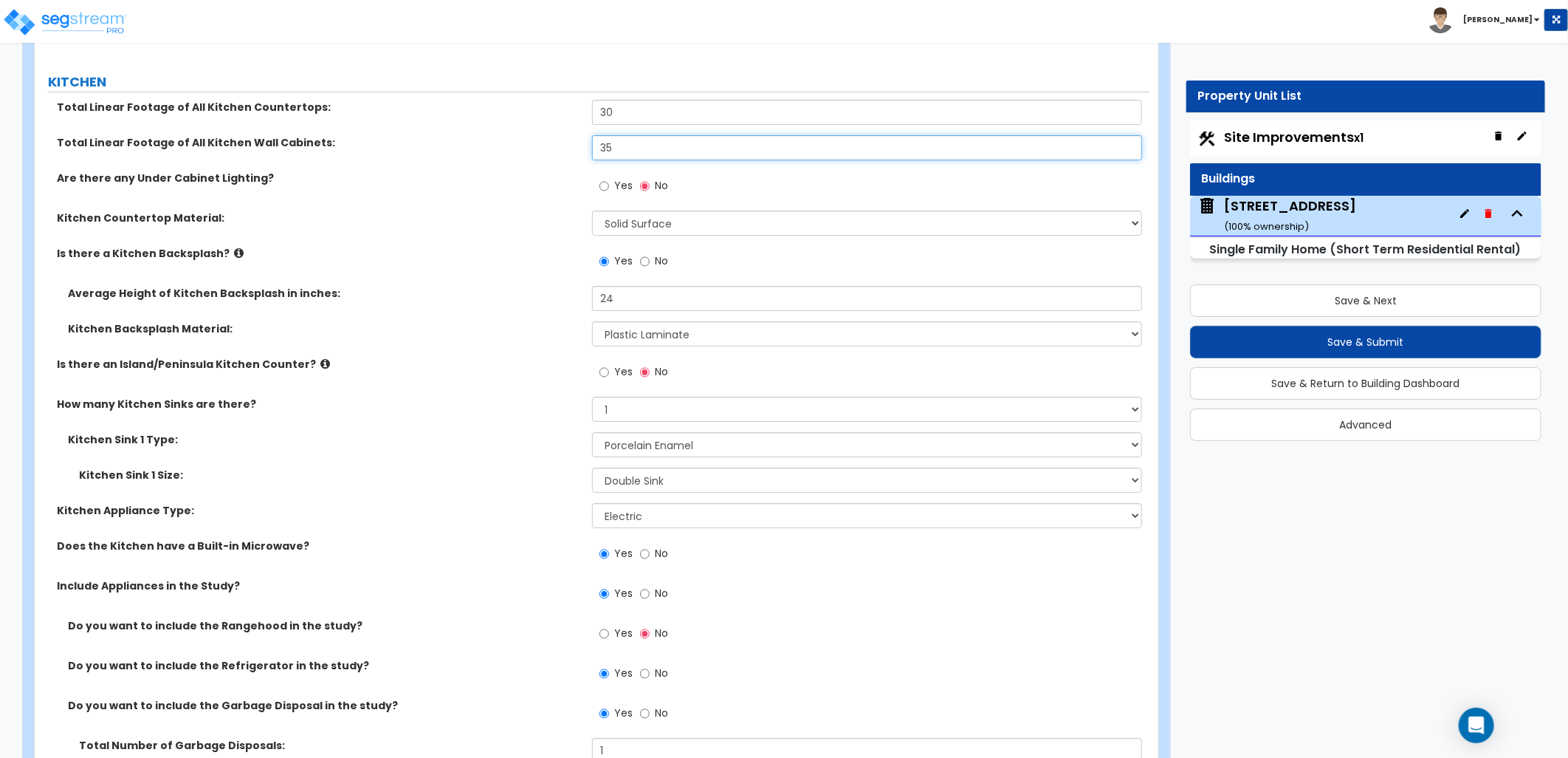
type input "35"
click at [540, 175] on label "Are there any Under Cabinet Lighting?" at bounding box center [318, 178] width 524 height 14
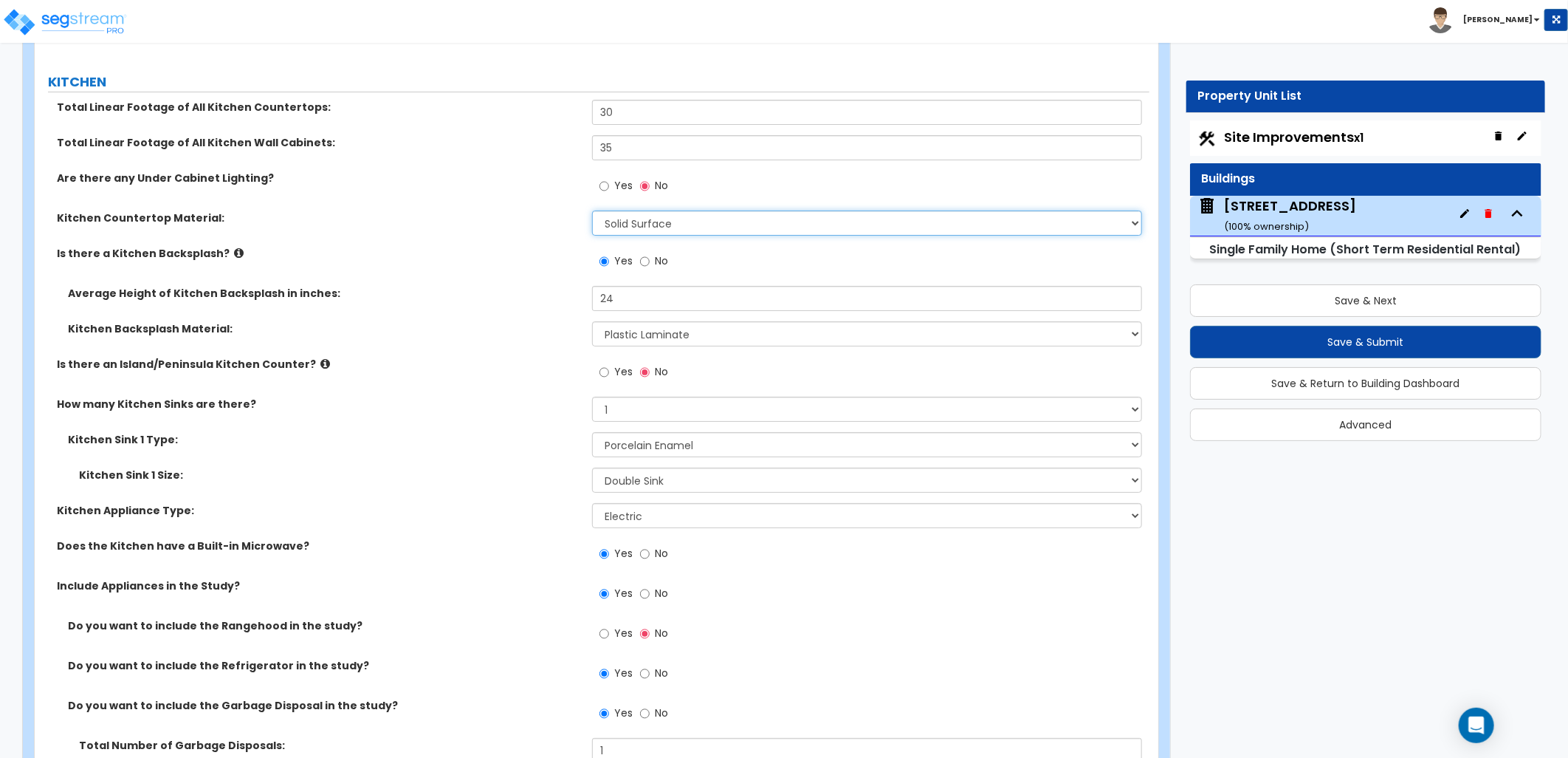
click at [626, 215] on select "Please Choose One Plastic Laminate Solid Surface Stone Quartz Marble Tile Wood …" at bounding box center [866, 223] width 550 height 25
select select "1"
click at [592, 210] on select "Please Choose One Plastic Laminate Solid Surface Stone Quartz Marble Tile Wood …" at bounding box center [866, 223] width 550 height 25
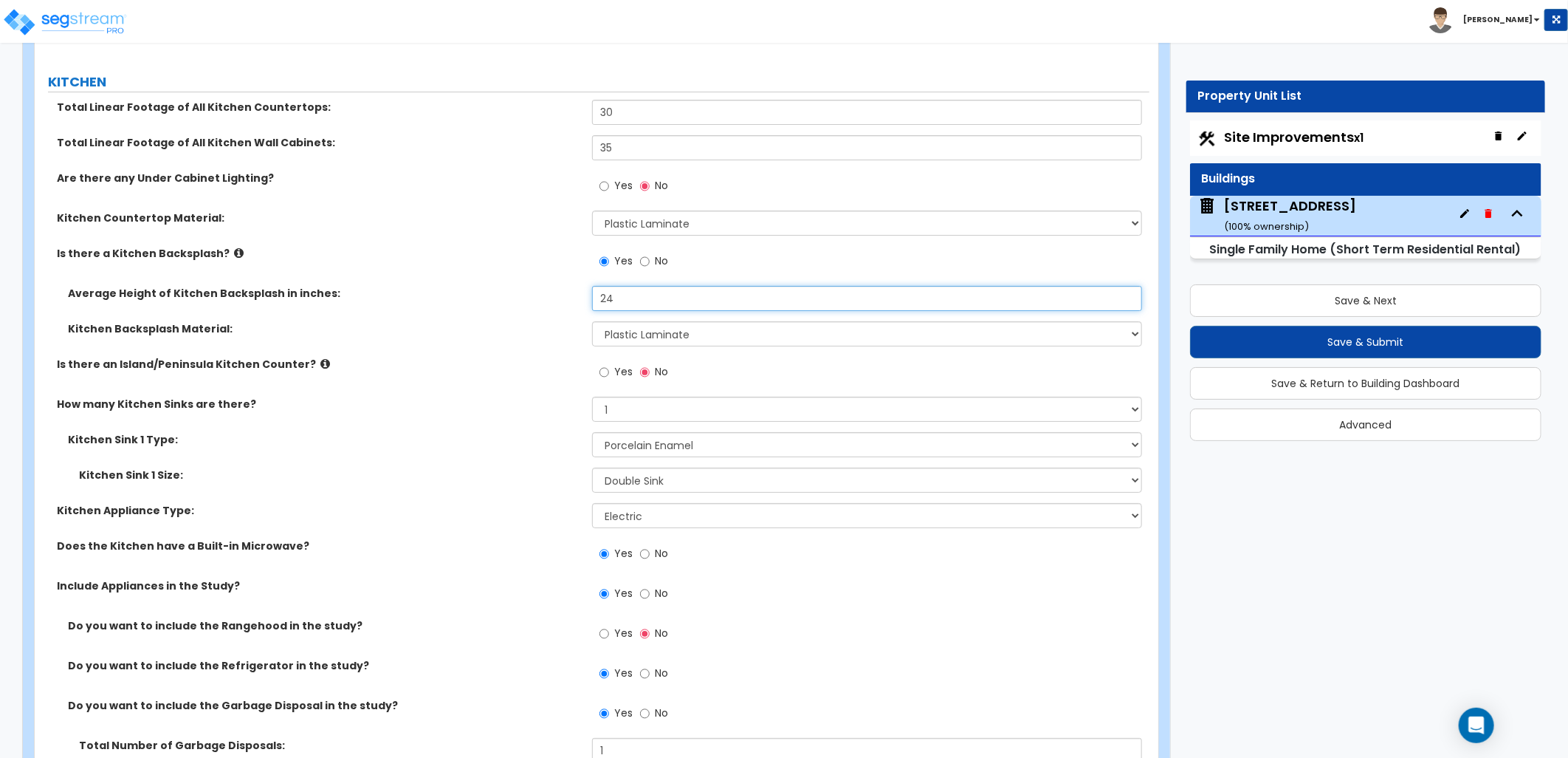
drag, startPoint x: 636, startPoint y: 293, endPoint x: 591, endPoint y: 299, distance: 45.4
click at [595, 299] on input "24" at bounding box center [866, 298] width 550 height 25
type input "18"
click at [636, 337] on select "Please Choose One Plastic Laminate Solid Surface Stone Quartz Tile Stainless St…" at bounding box center [866, 334] width 550 height 25
select select "6"
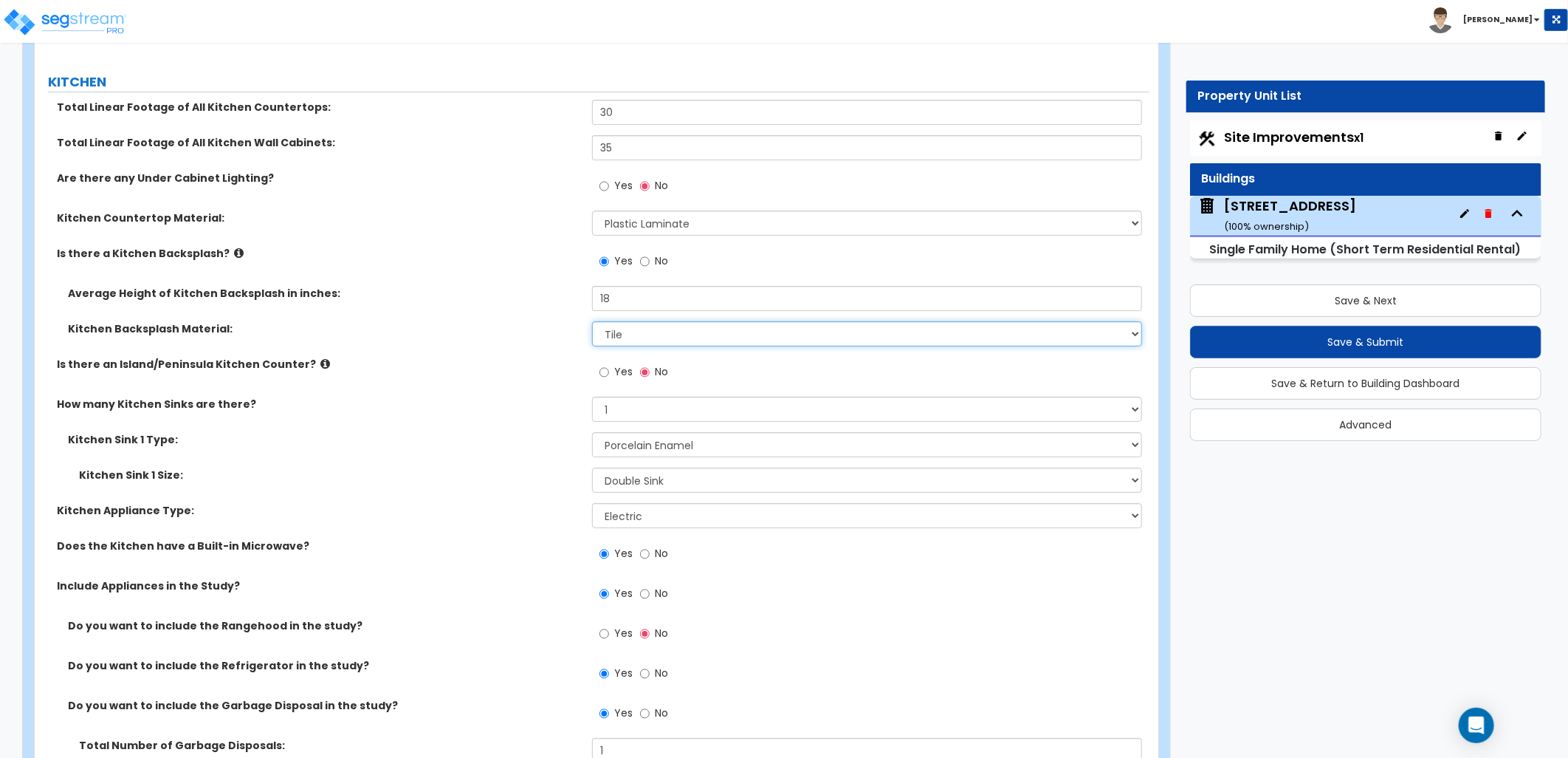
click at [592, 321] on select "Please Choose One Plastic Laminate Solid Surface Stone Quartz Tile Stainless St…" at bounding box center [866, 334] width 550 height 25
click at [603, 373] on input "Yes" at bounding box center [604, 371] width 10 height 16
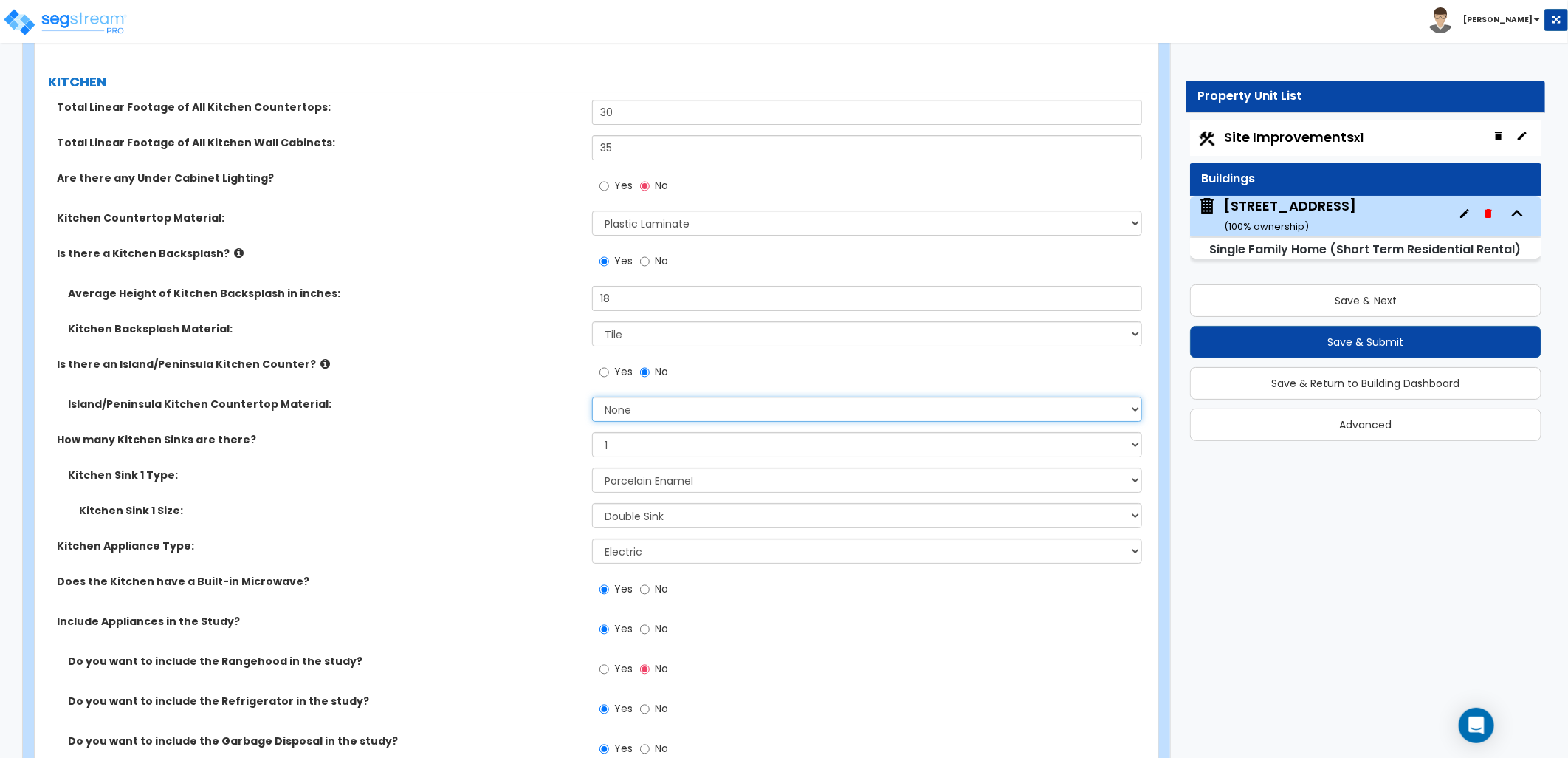
click at [630, 401] on select "None Plastic Laminate Solid Surface Stone Quartz Marble Tile Wood Stainless Ste…" at bounding box center [866, 409] width 550 height 25
select select "1"
click at [592, 396] on select "None Plastic Laminate Solid Surface Stone Quartz Marble Tile Wood Stainless Ste…" at bounding box center [866, 409] width 550 height 25
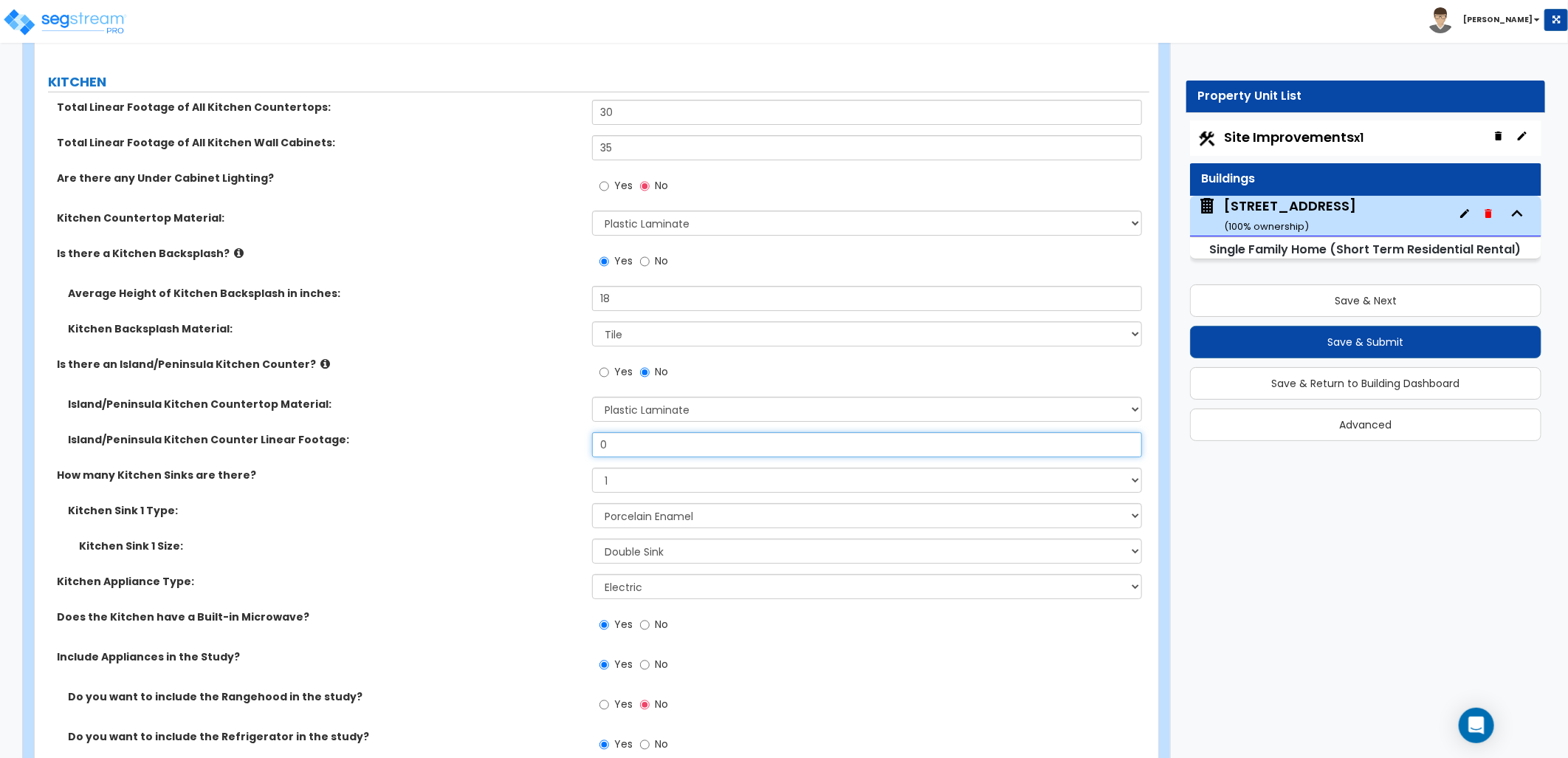
drag, startPoint x: 626, startPoint y: 453, endPoint x: 594, endPoint y: 451, distance: 32.1
click at [595, 451] on input "0" at bounding box center [866, 444] width 550 height 25
type input "10"
click at [567, 452] on div "Island/Peninsula Kitchen Counter Linear Footage: 10" at bounding box center [592, 449] width 1114 height 36
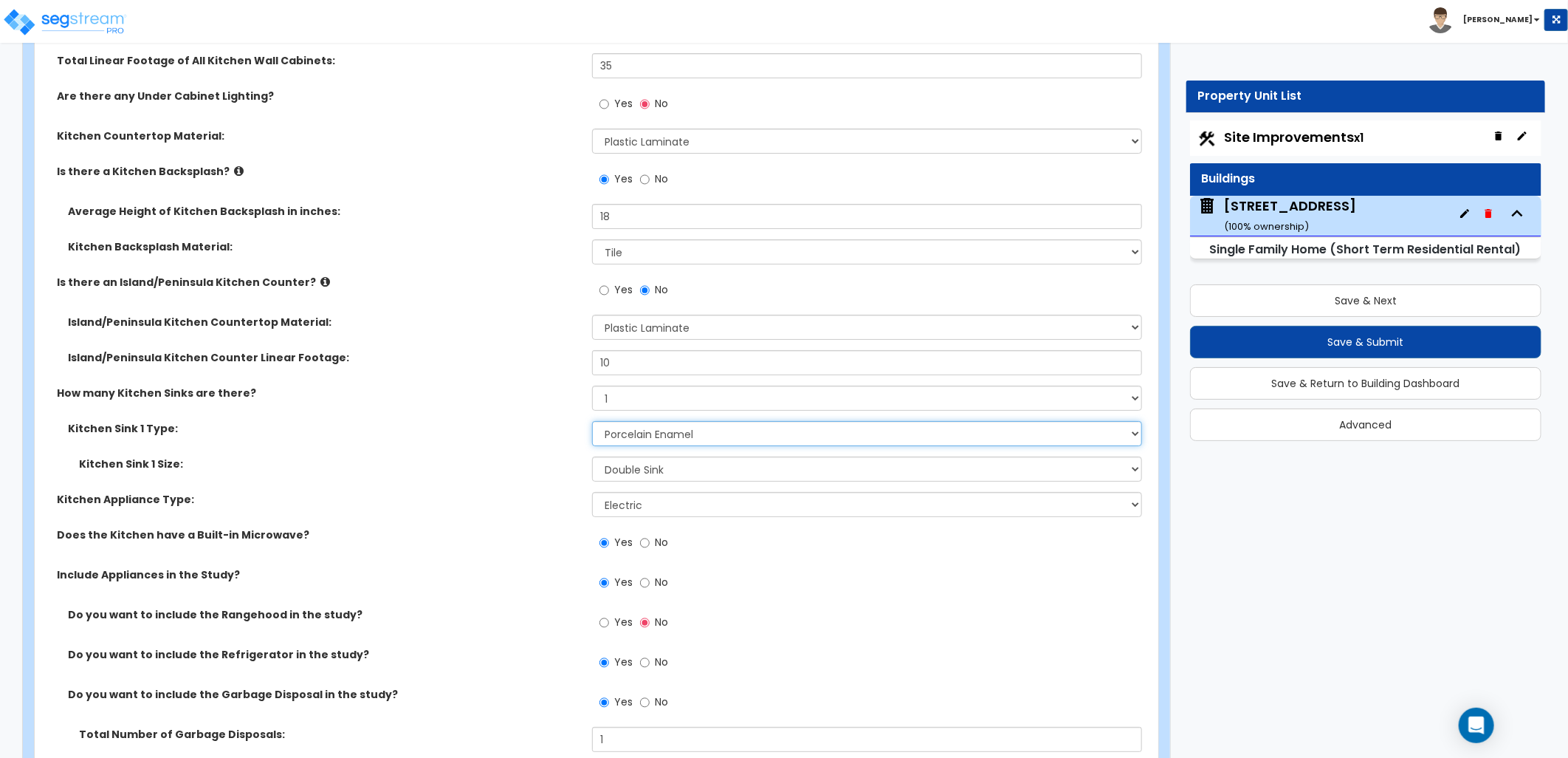
click at [661, 438] on select "Please Choose One Stainless Steel Porcelain Enamel Cast Iron Granite Composite" at bounding box center [866, 434] width 550 height 25
select select "4"
click at [592, 421] on select "Please Choose One Stainless Steel Porcelain Enamel Cast Iron Granite Composite" at bounding box center [866, 434] width 550 height 25
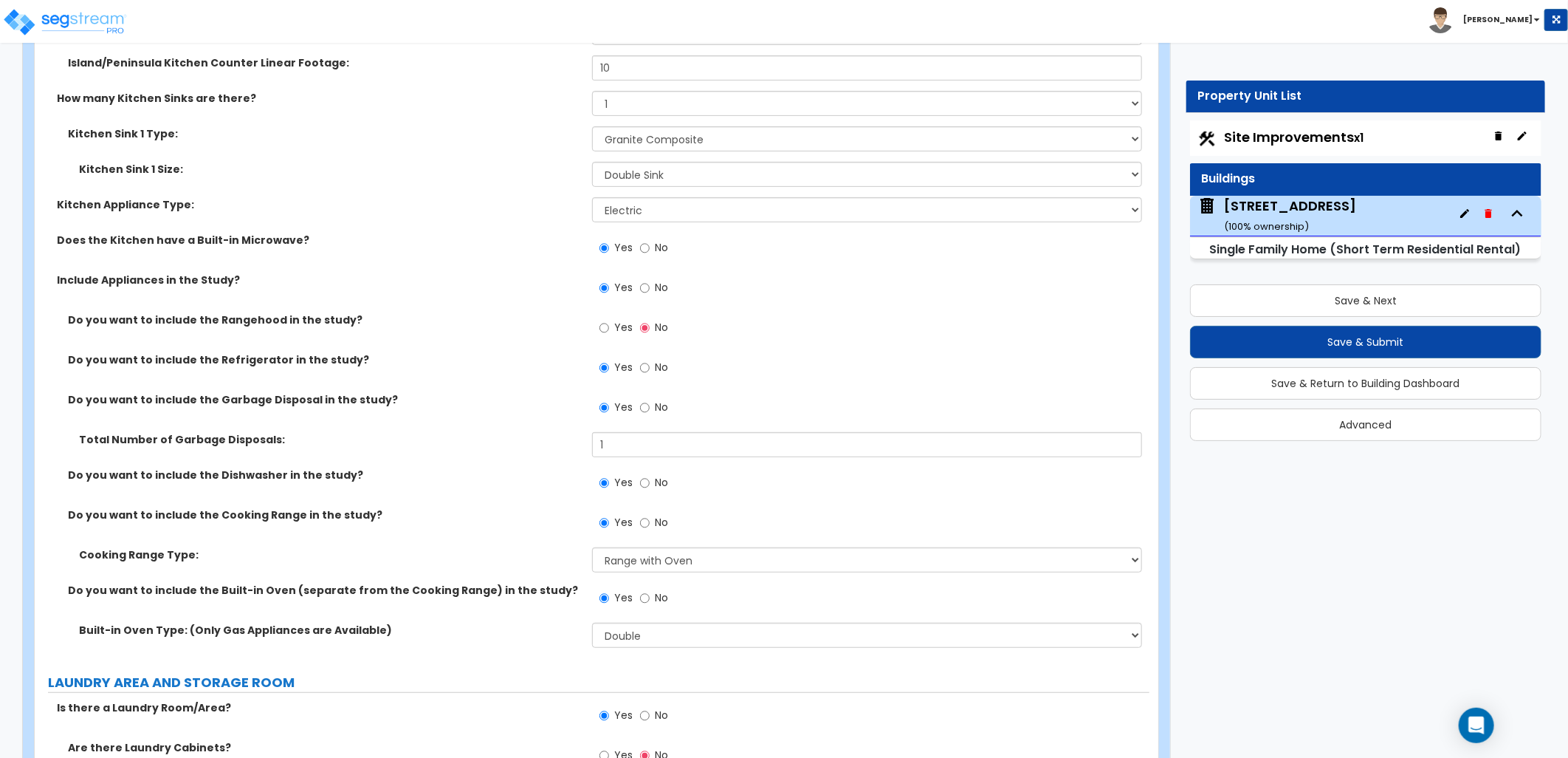
scroll to position [7262, 0]
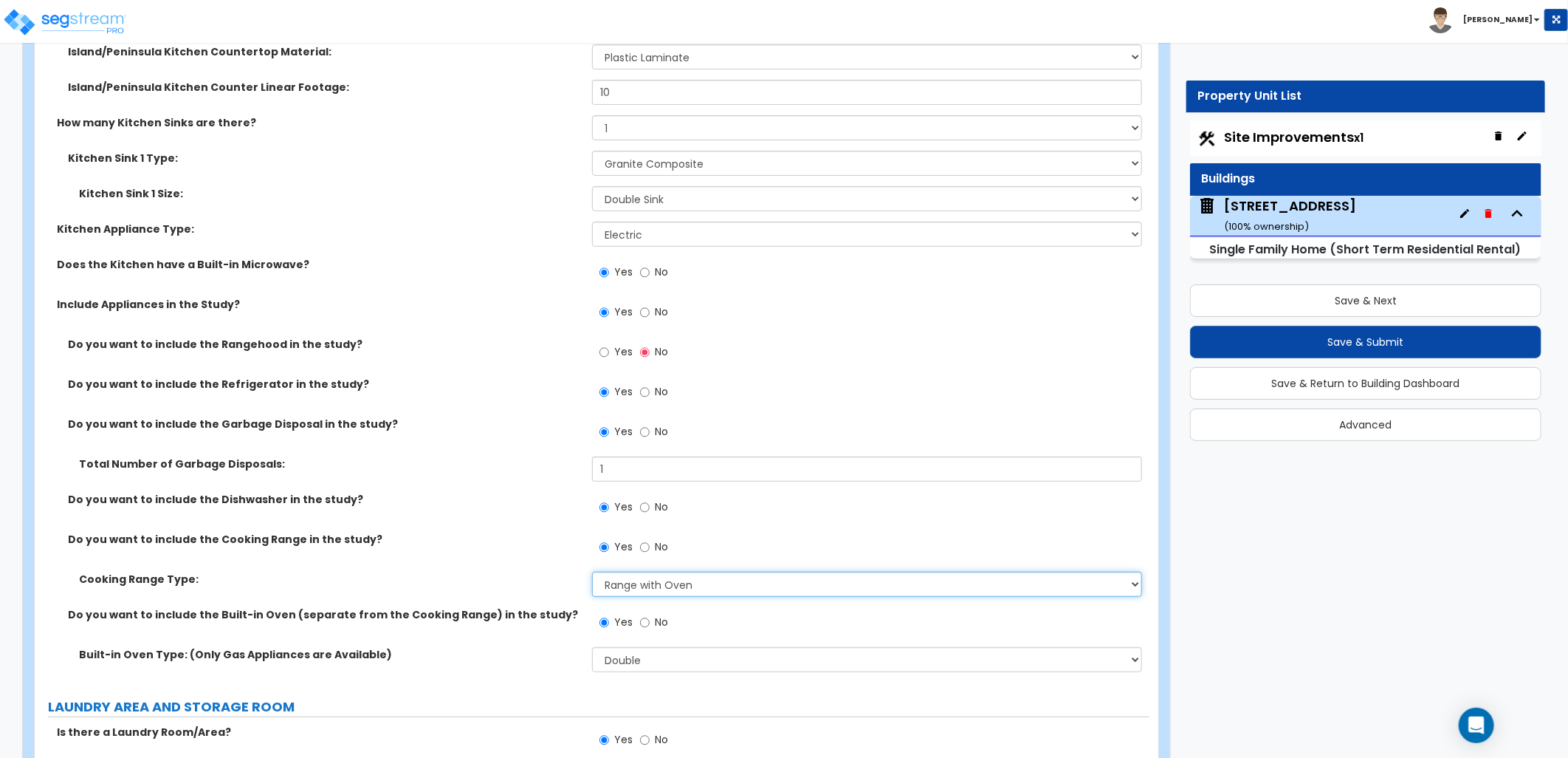
drag, startPoint x: 757, startPoint y: 577, endPoint x: 734, endPoint y: 576, distance: 23.0
click at [743, 577] on select "Please Choose One Cook Top Only Range with Oven" at bounding box center [866, 584] width 550 height 25
click at [744, 557] on div "Yes No" at bounding box center [870, 552] width 557 height 40
click at [726, 647] on select "Please Choose One: Single Double" at bounding box center [866, 659] width 550 height 25
click at [644, 619] on input "No" at bounding box center [644, 622] width 10 height 16
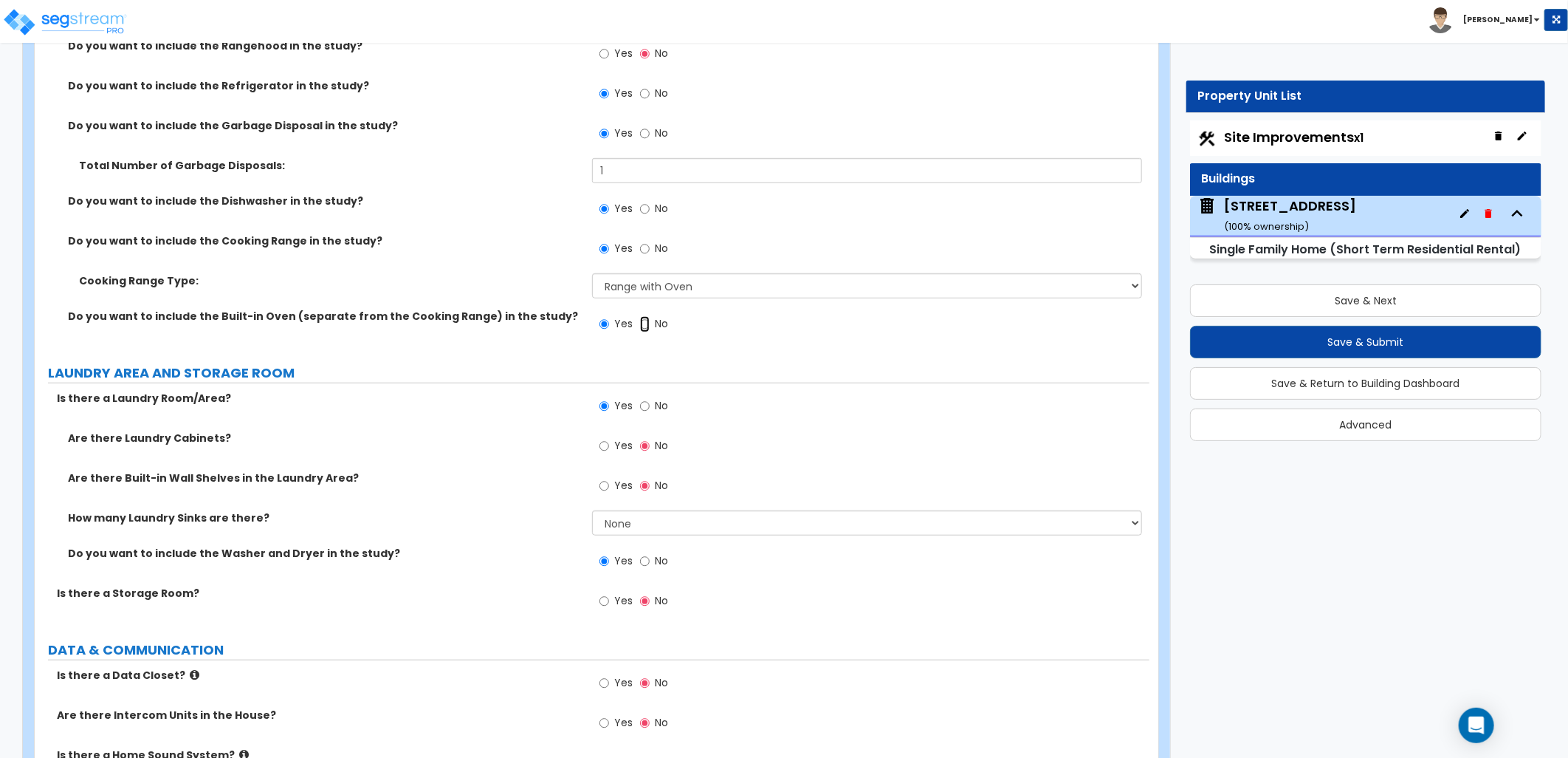
scroll to position [7591, 0]
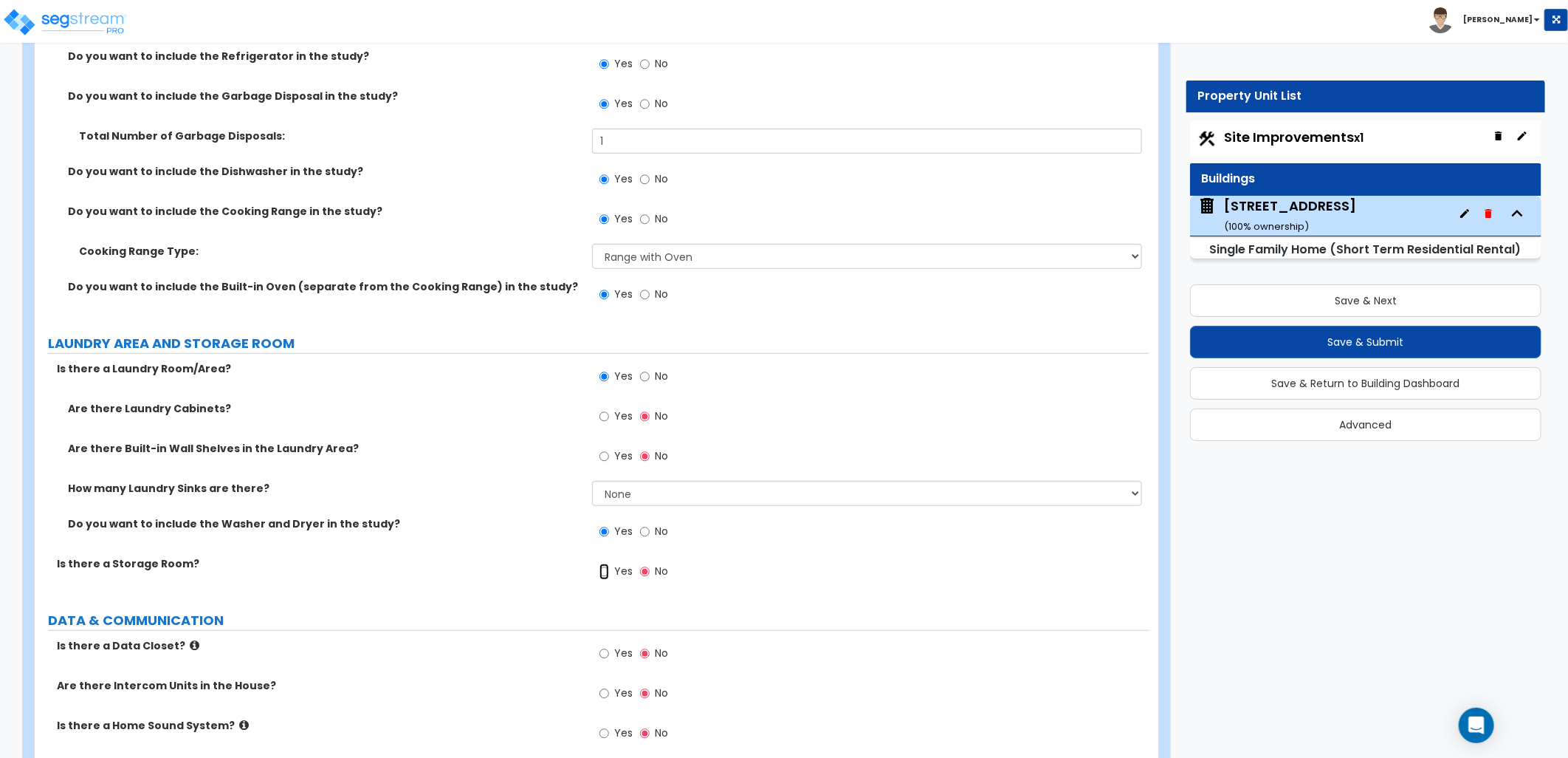
click at [607, 567] on input "Yes" at bounding box center [604, 571] width 10 height 16
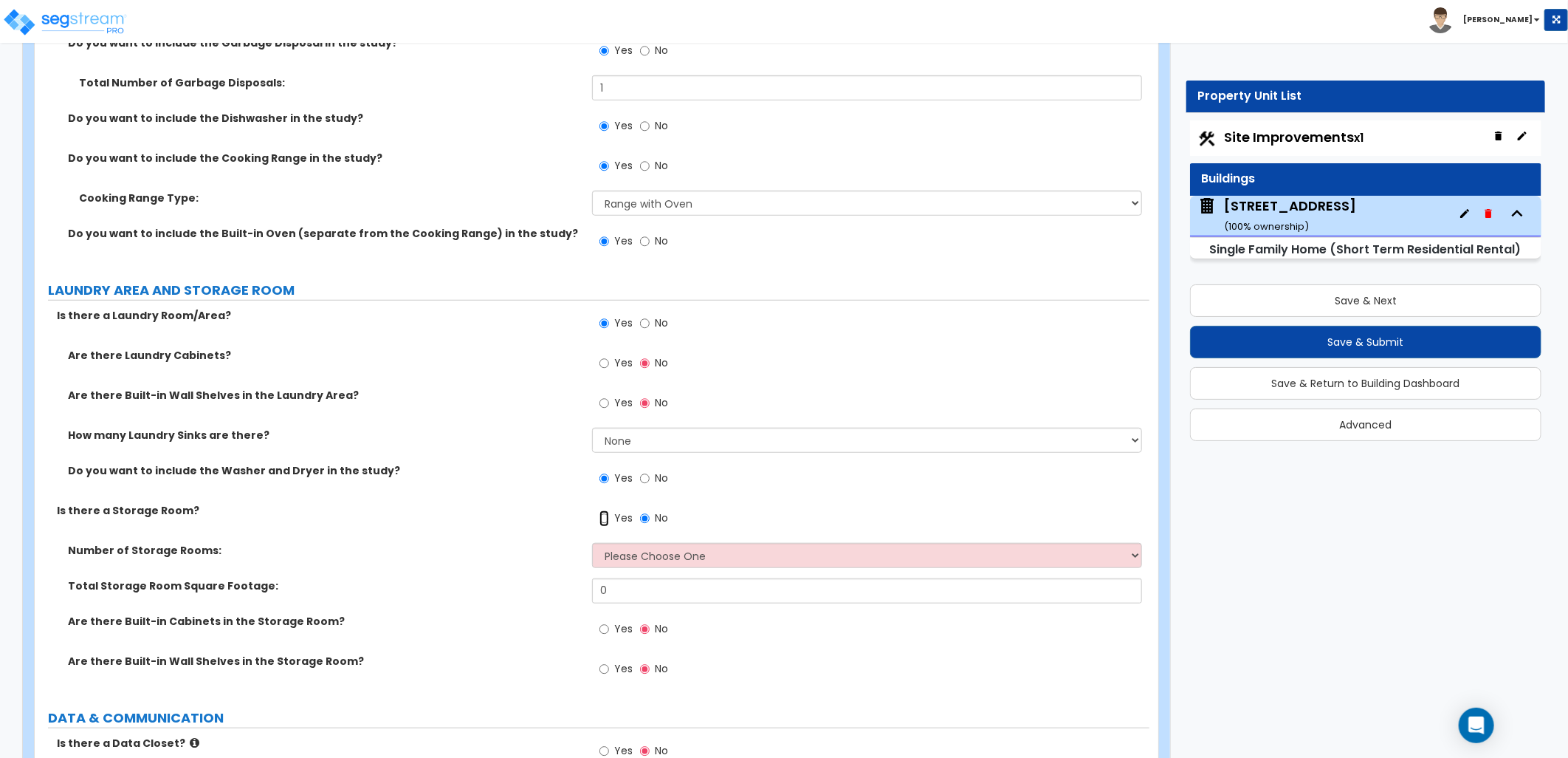
scroll to position [7673, 0]
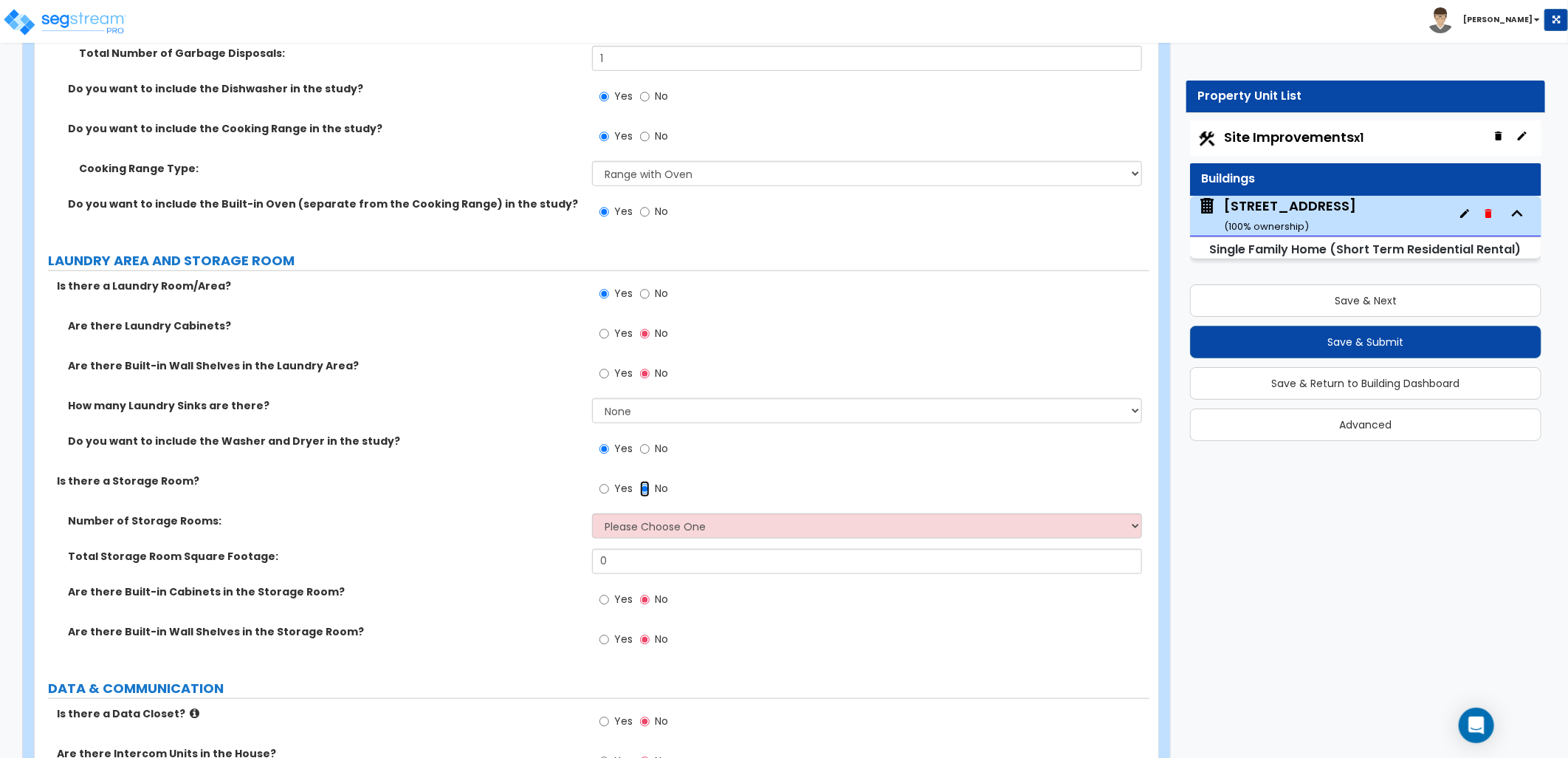
click at [643, 486] on input "No" at bounding box center [644, 488] width 10 height 16
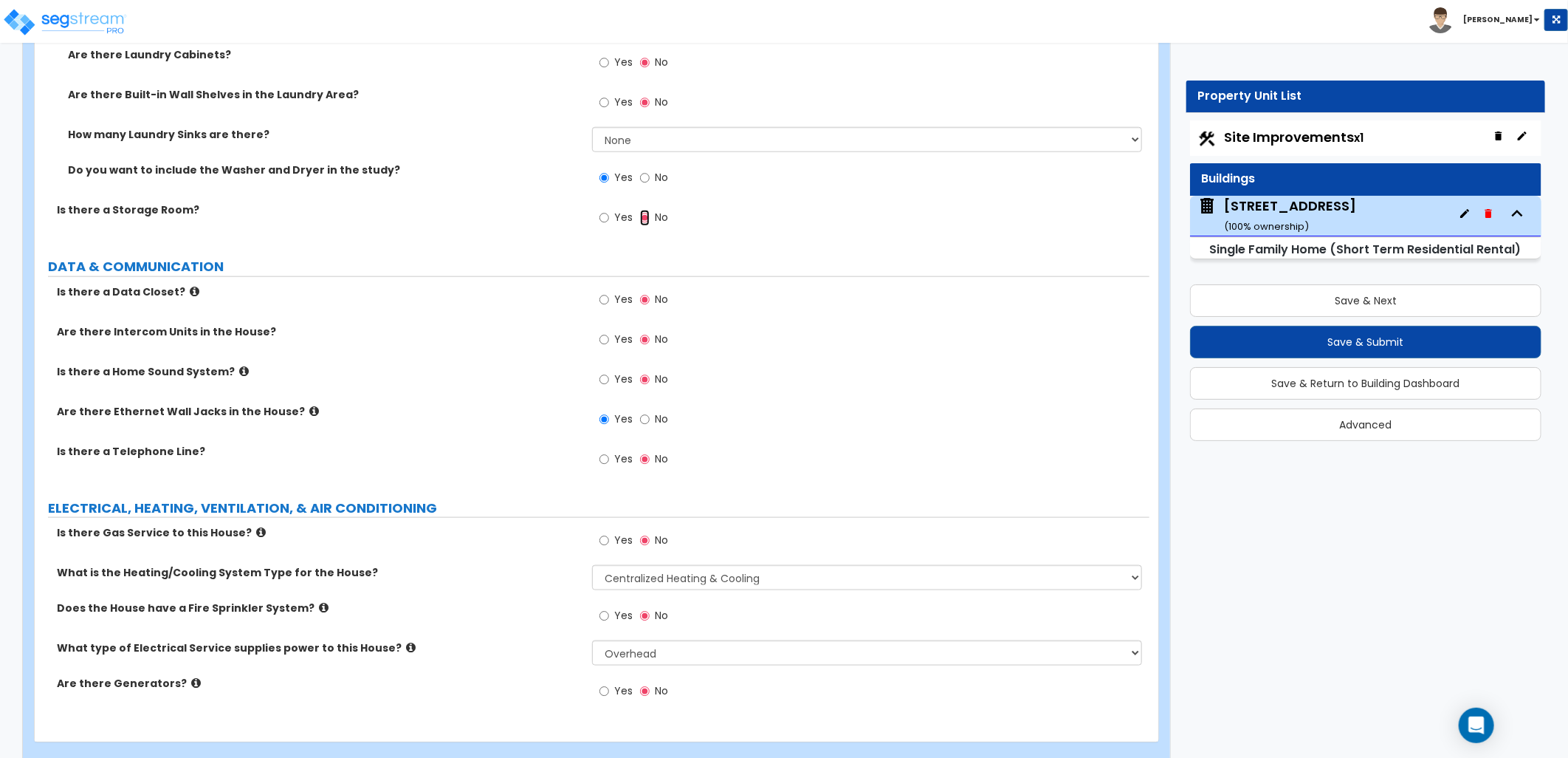
scroll to position [7966, 0]
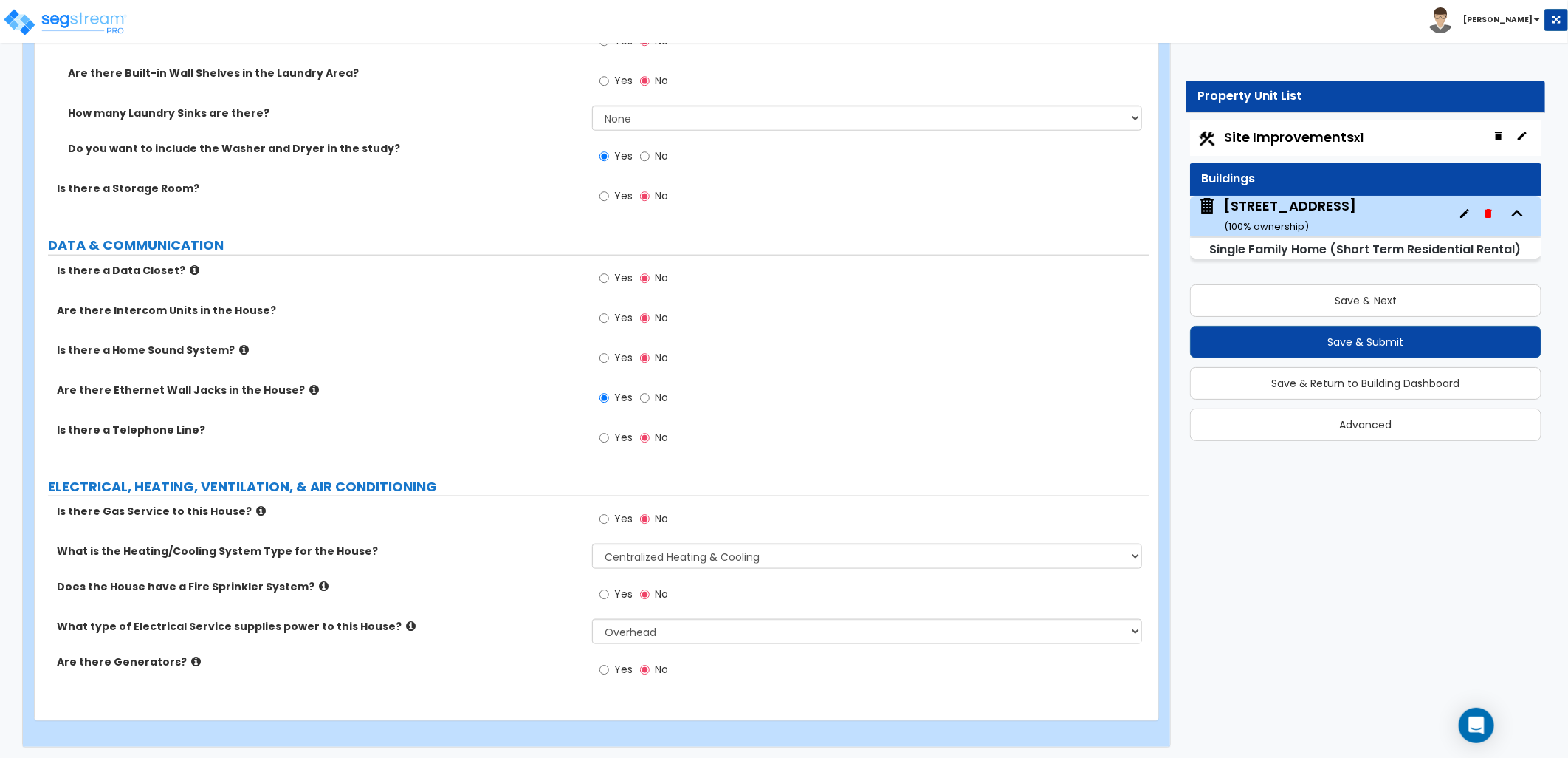
click at [256, 505] on icon at bounding box center [261, 510] width 10 height 12
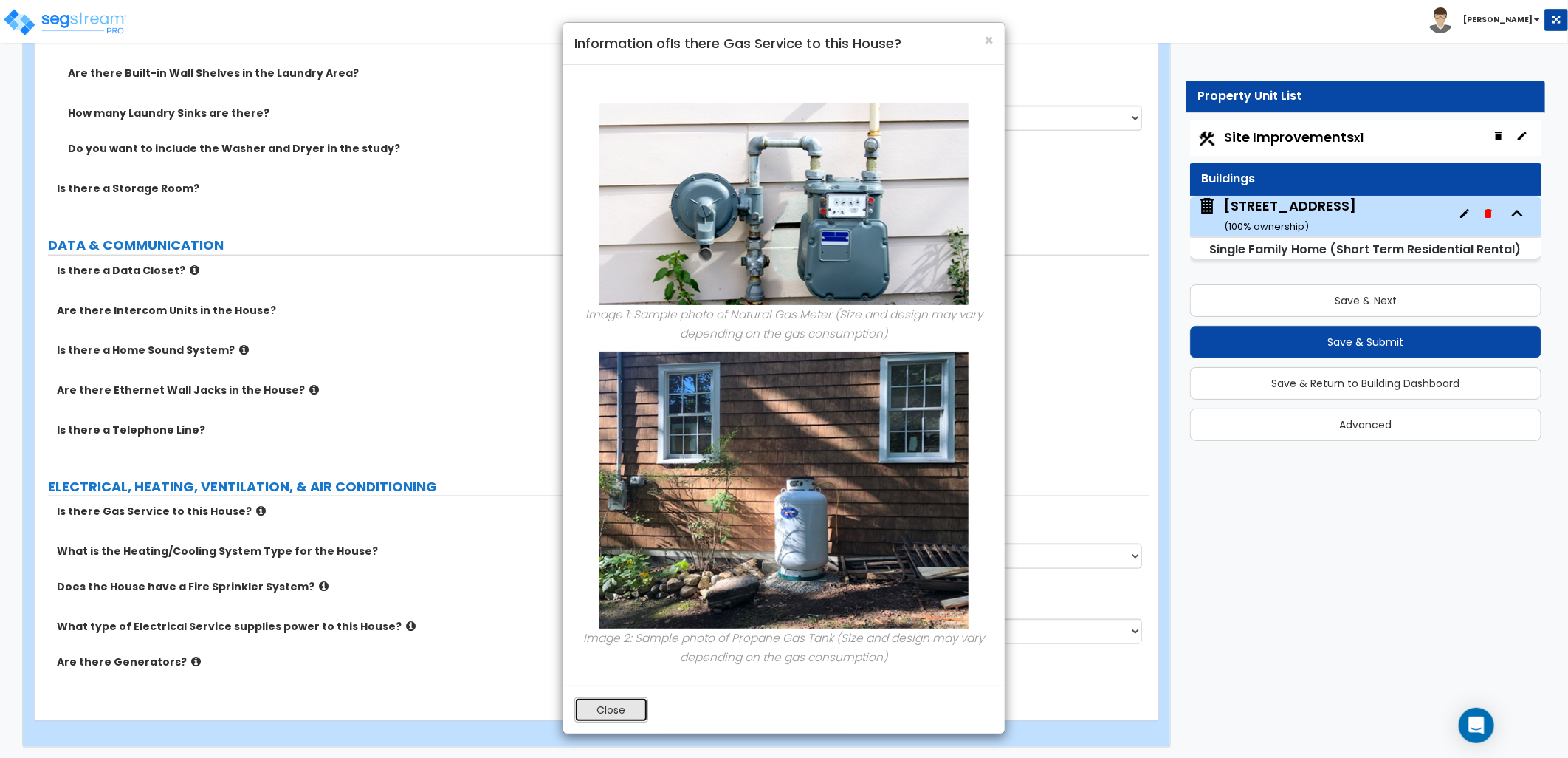
click at [625, 721] on button "Close" at bounding box center [611, 710] width 74 height 25
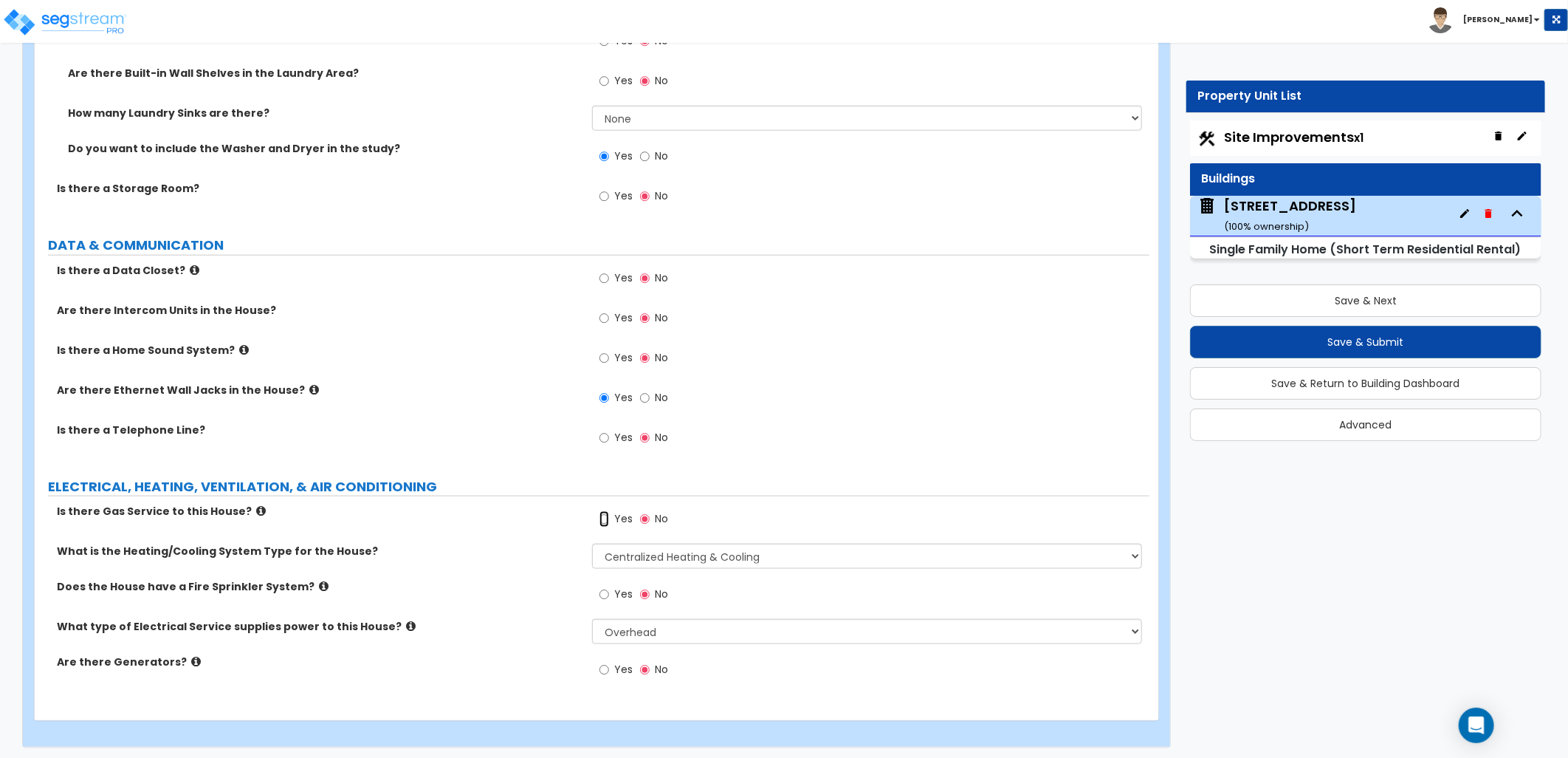
click at [605, 513] on input "Yes" at bounding box center [604, 519] width 10 height 16
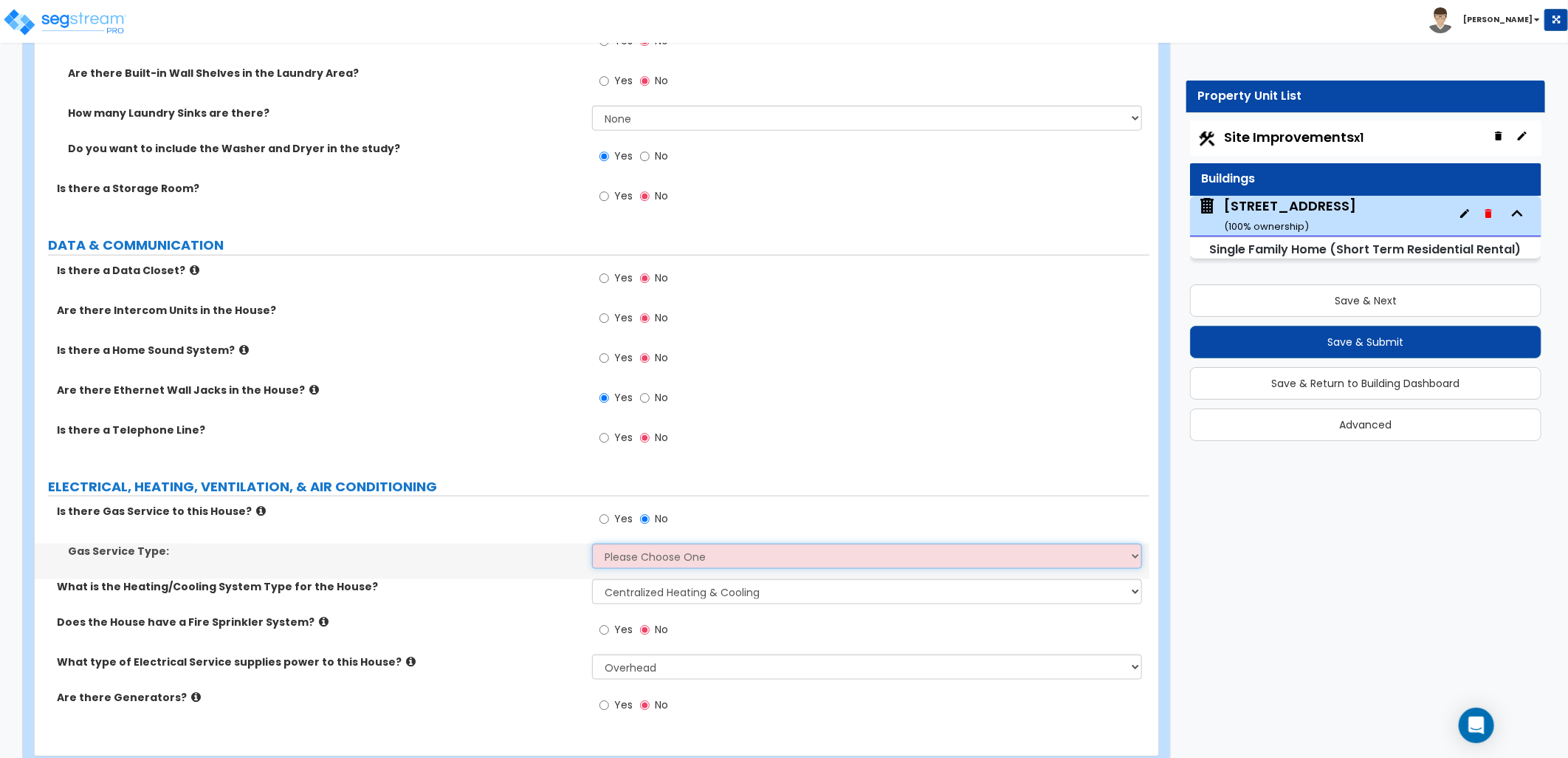
click at [705, 550] on select "Please Choose One Natural Gas Service Propane Tank On-site" at bounding box center [866, 556] width 550 height 25
select select "2"
click at [592, 543] on select "Please Choose One Natural Gas Service Propane Tank On-site" at bounding box center [866, 556] width 550 height 25
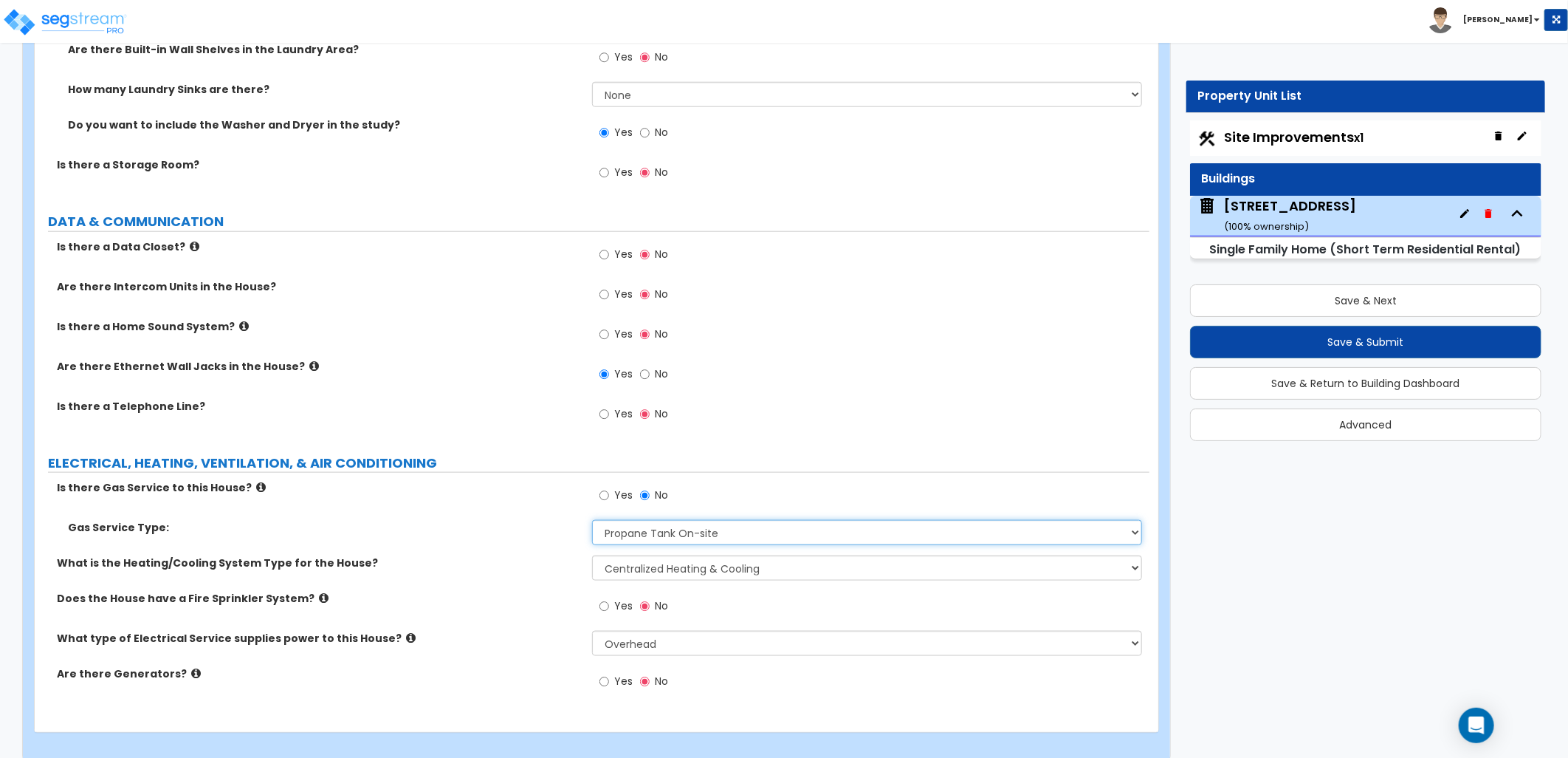
scroll to position [8001, 0]
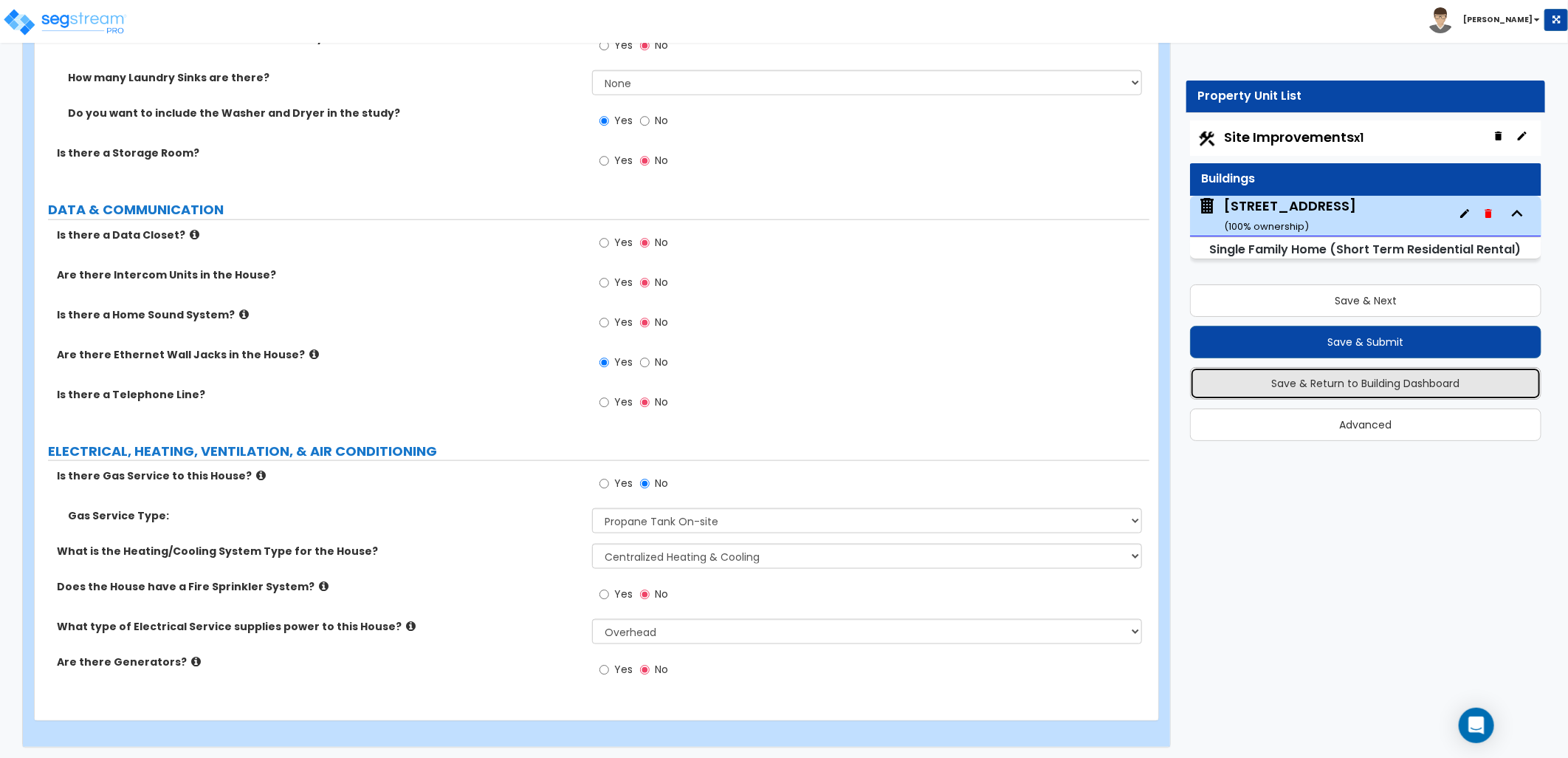
click at [1385, 387] on button "Save & Return to Building Dashboard" at bounding box center [1366, 384] width 351 height 33
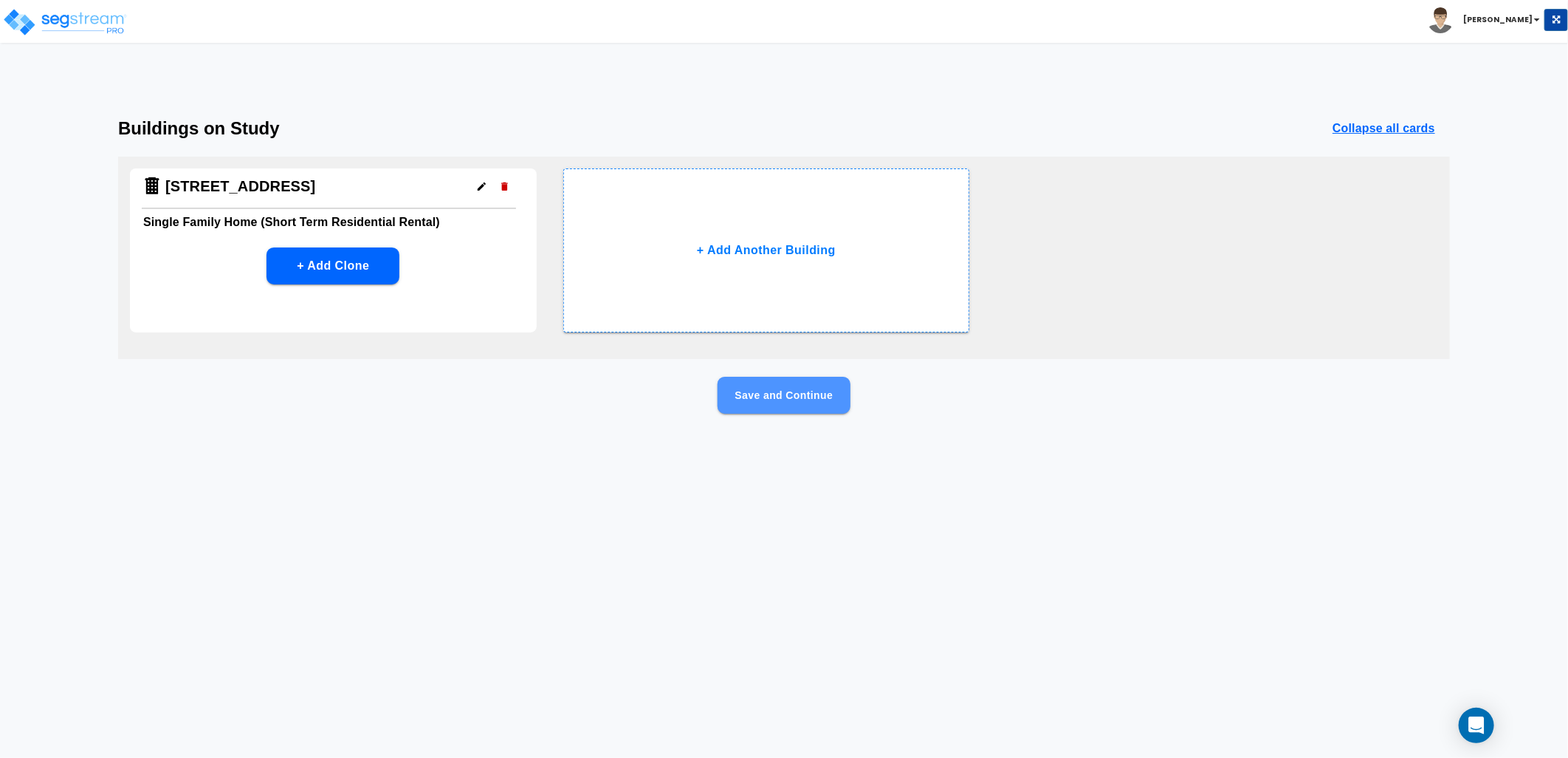
click at [800, 396] on button "Save and Continue" at bounding box center [784, 395] width 133 height 36
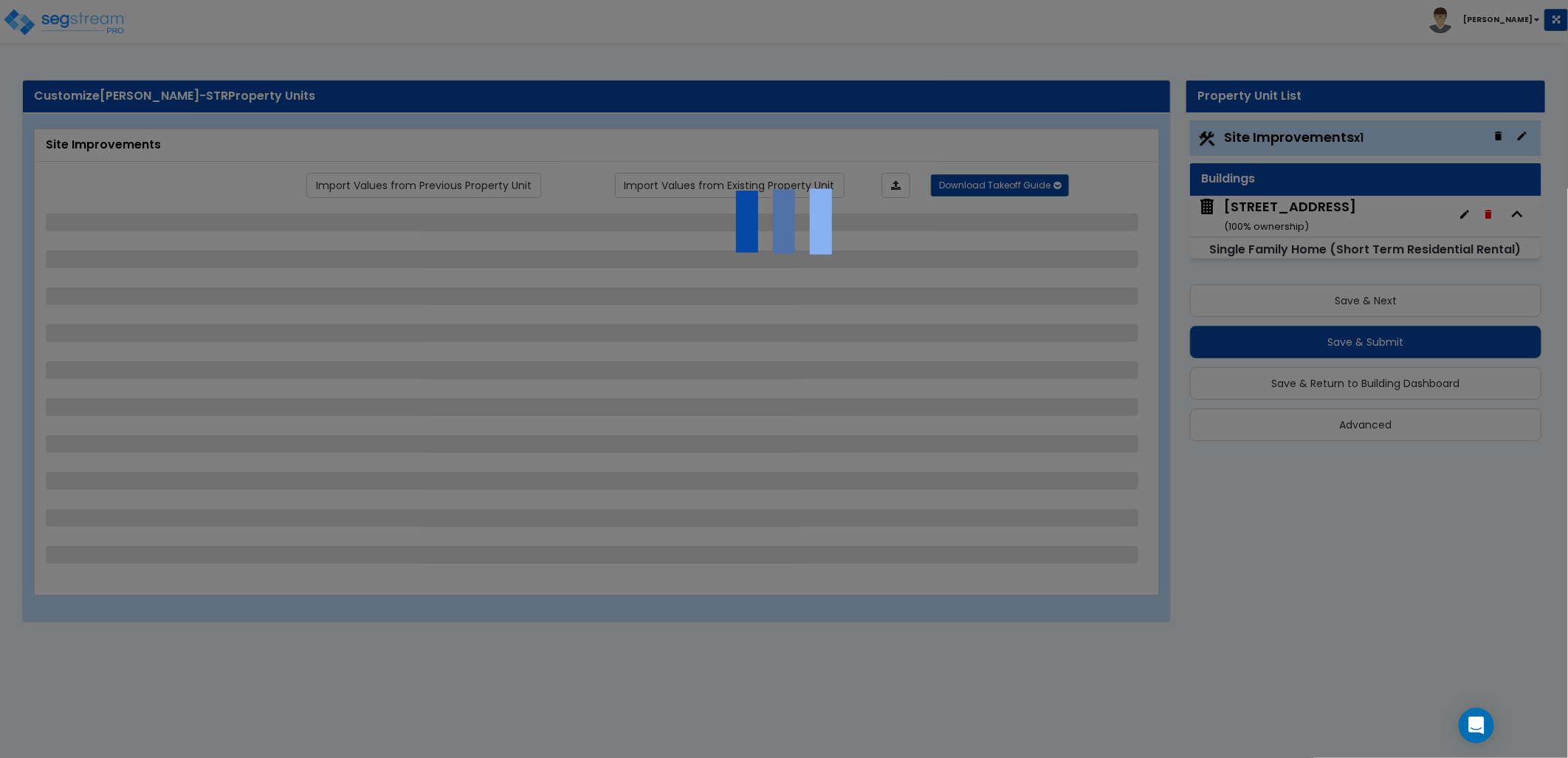
select select "2"
select select "1"
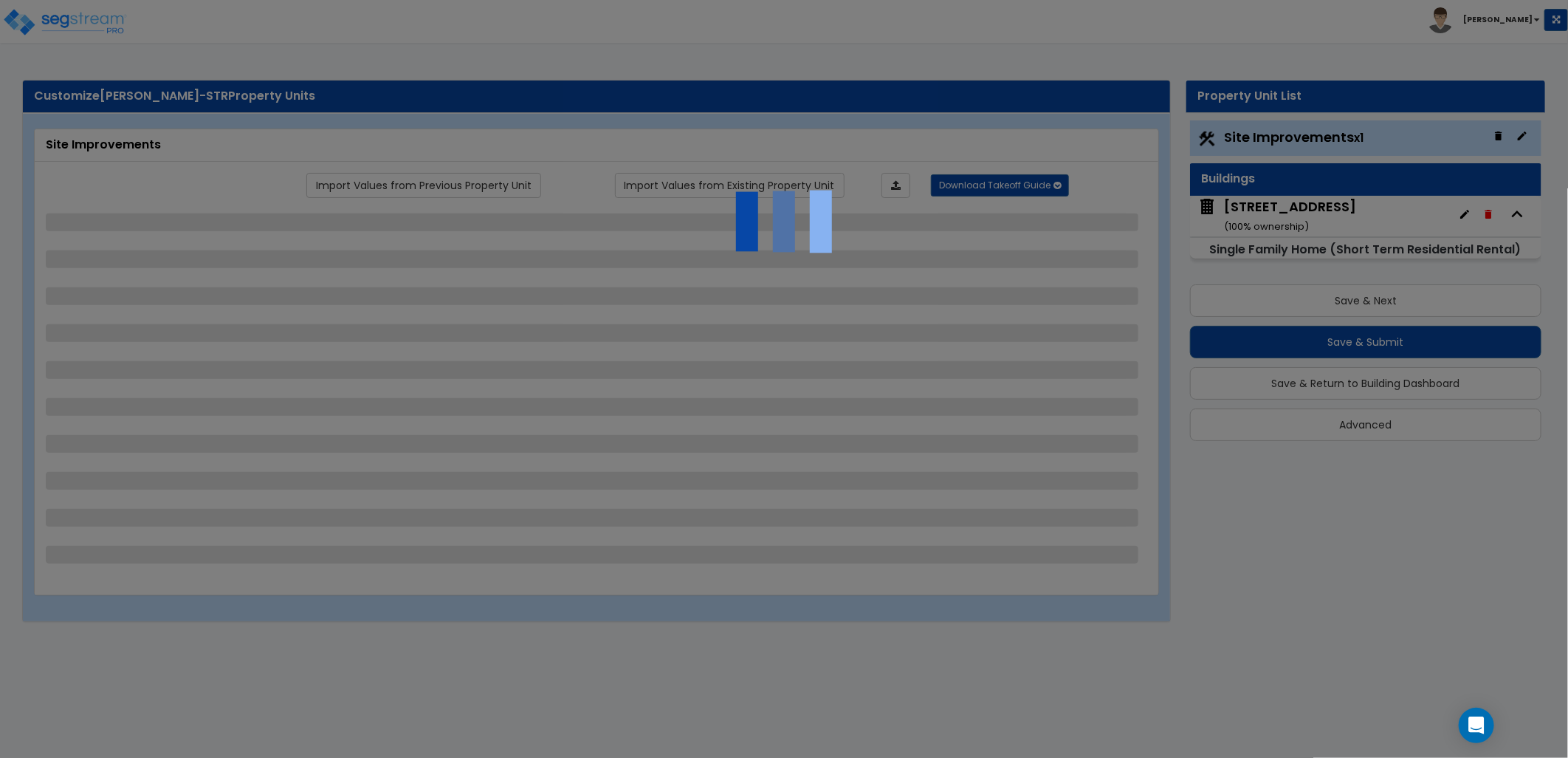
select select "1"
select select "2"
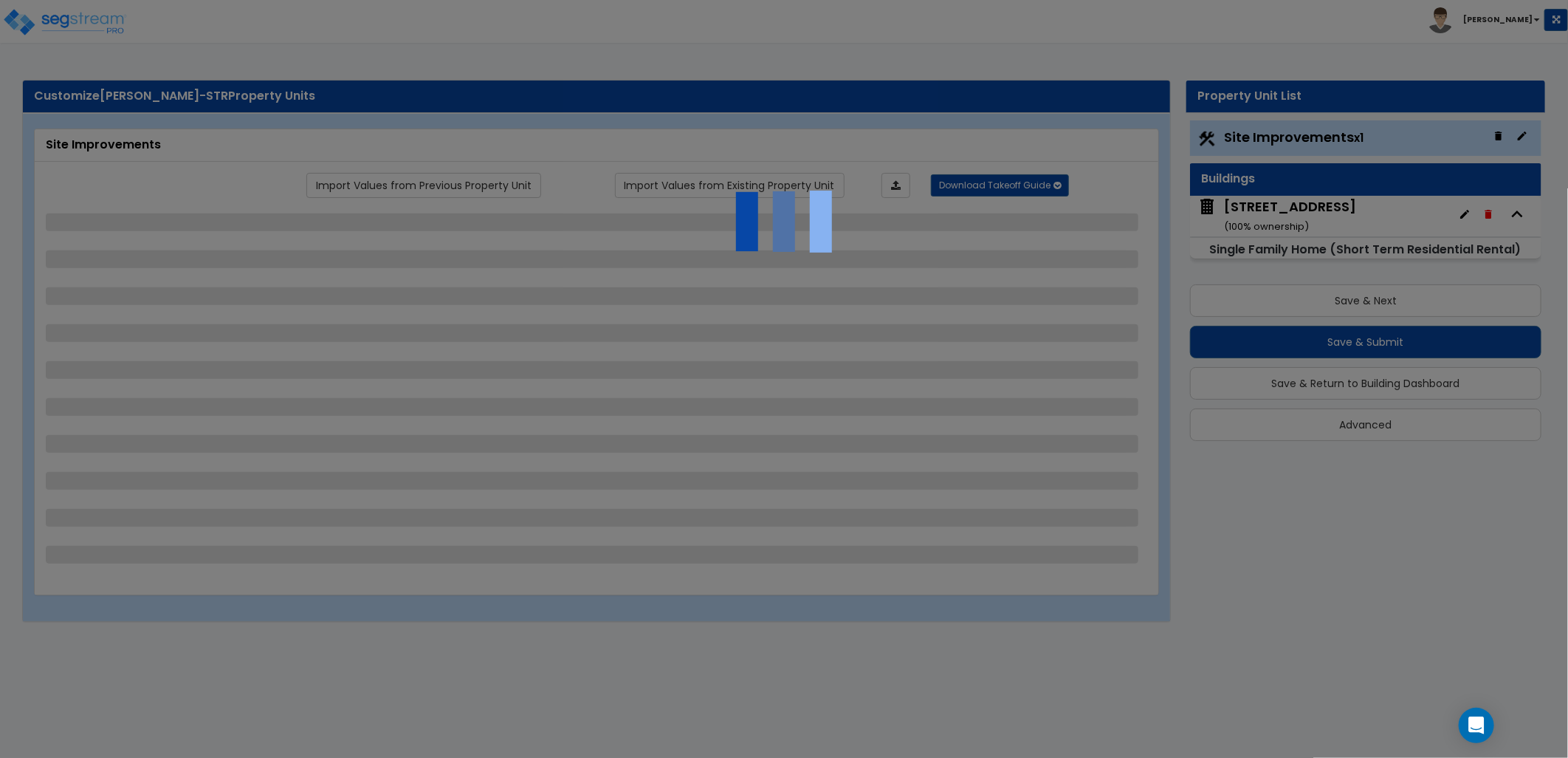
select select "1"
select select "2"
select select "8"
select select "5"
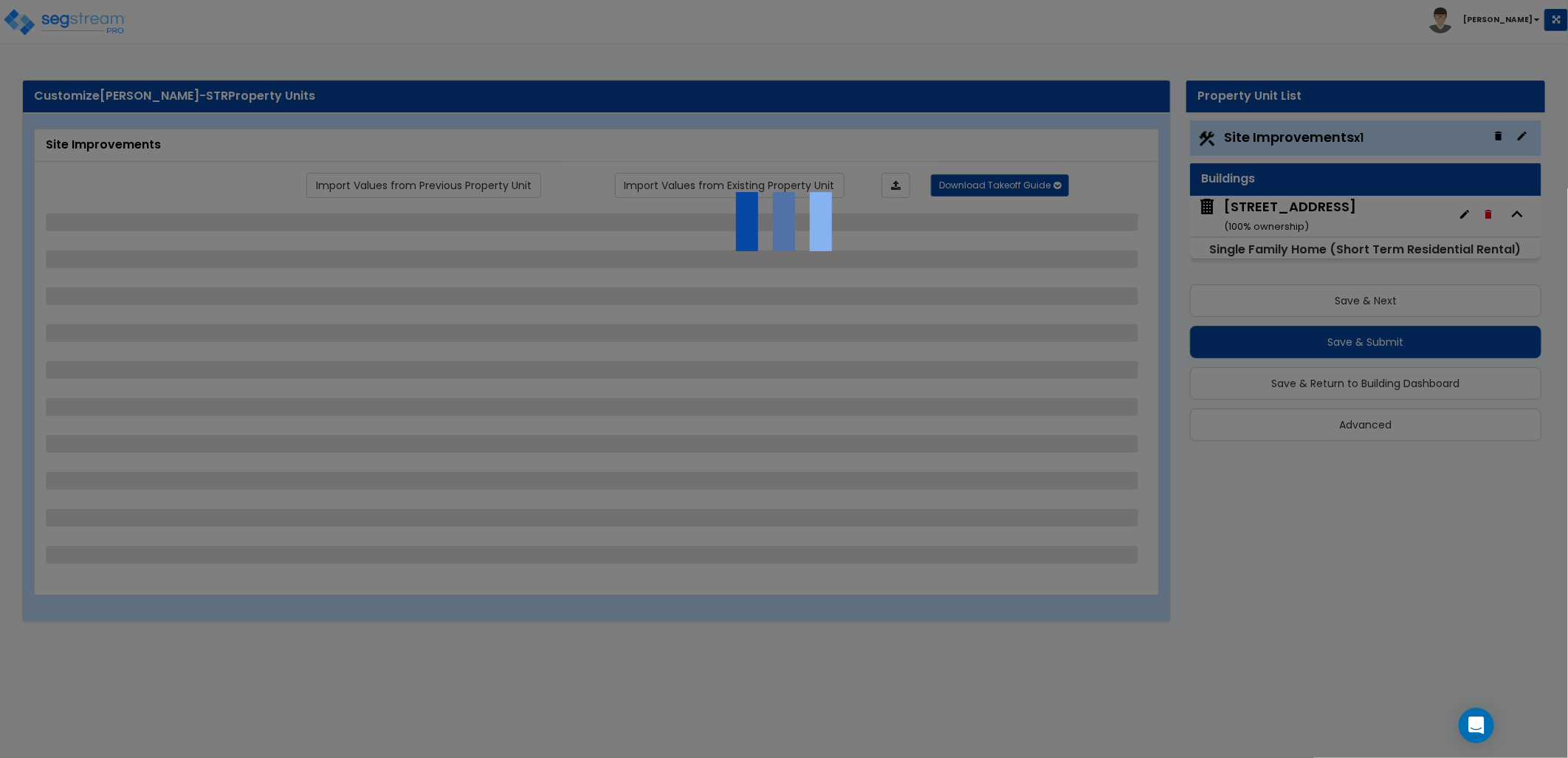
select select "2"
select select "3"
select select "2"
select select "1"
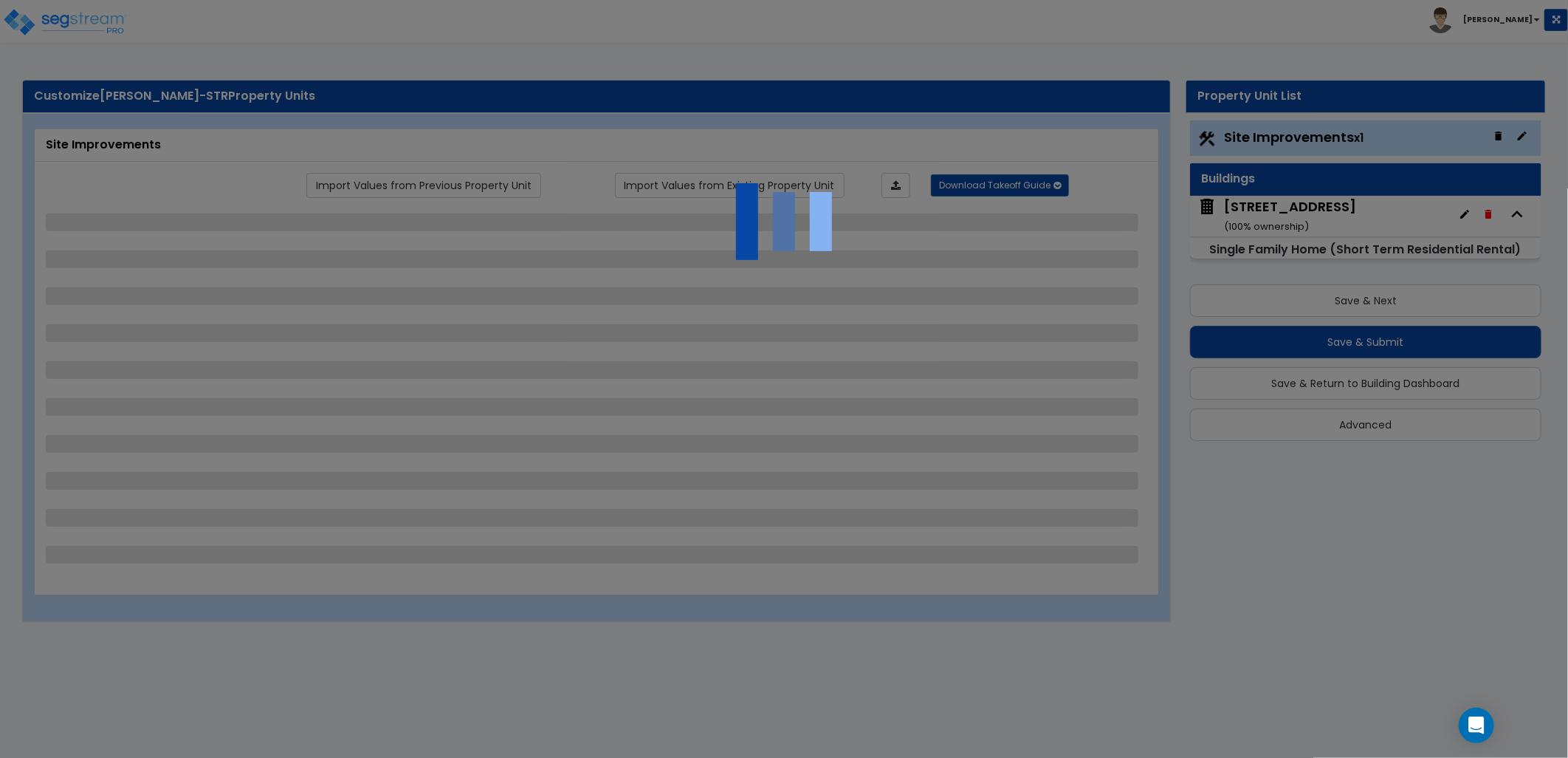
select select "1"
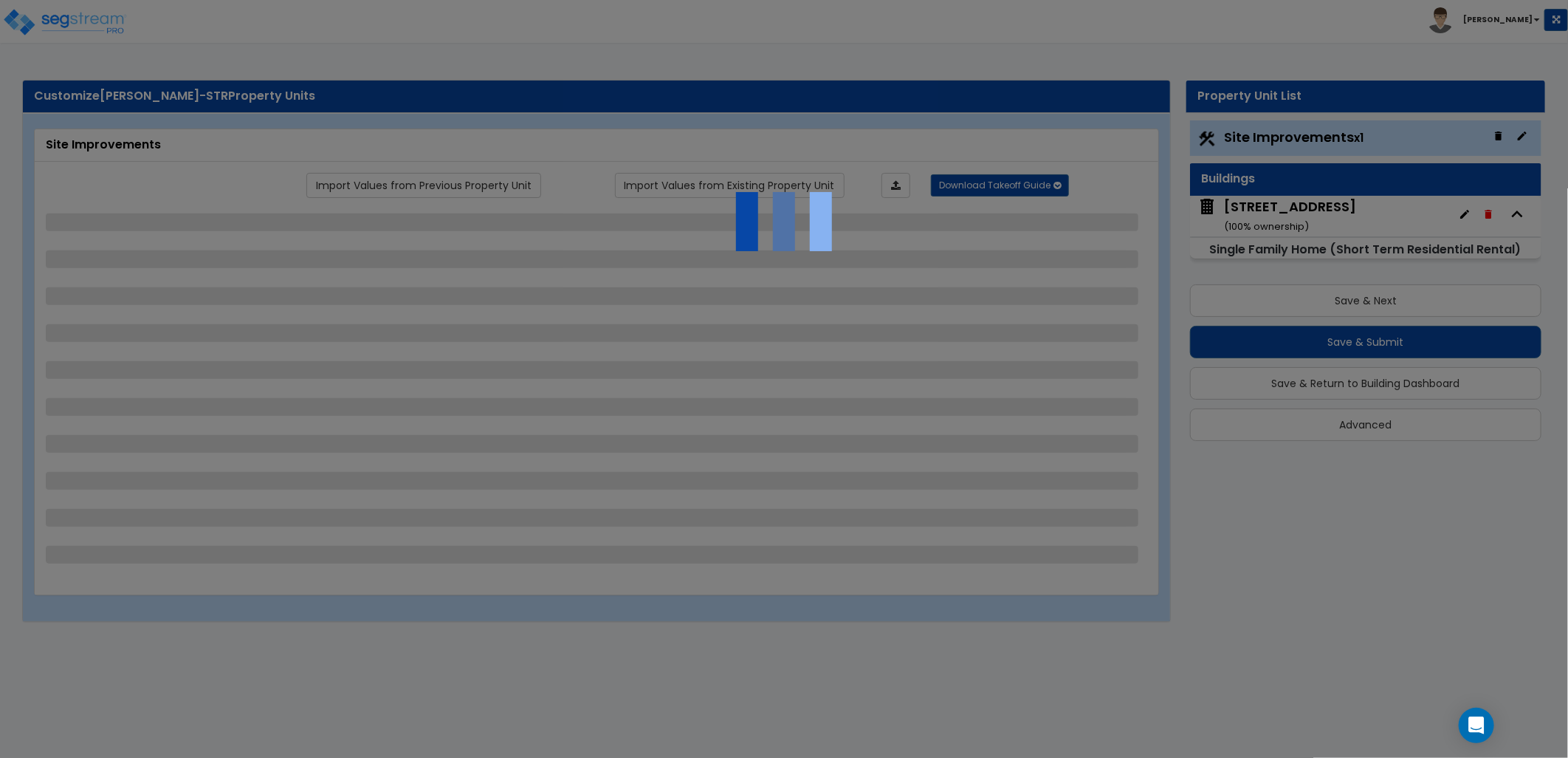
select select "1"
select select "2"
select select "1"
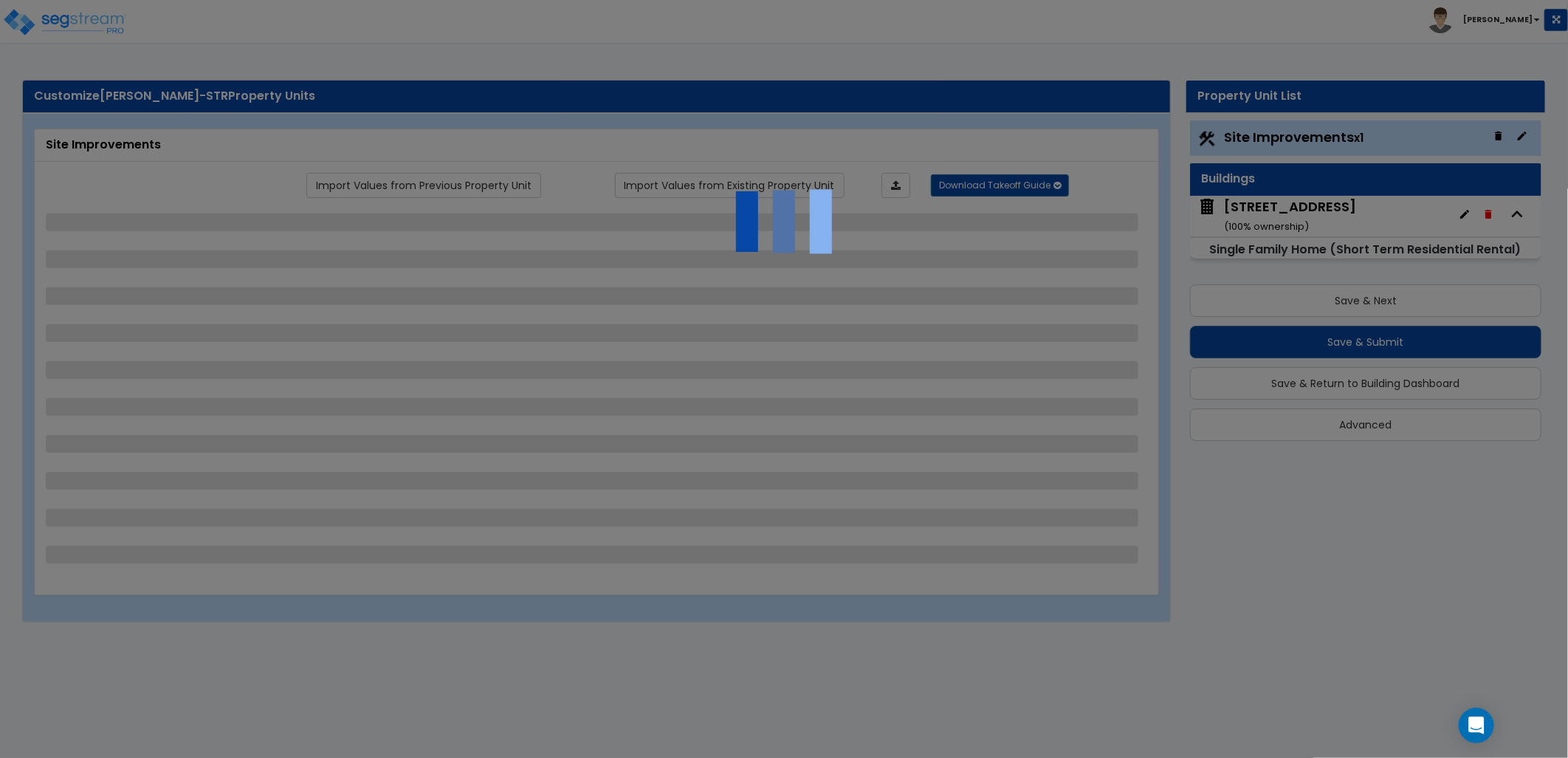
select select "2"
select select "3"
select select "1"
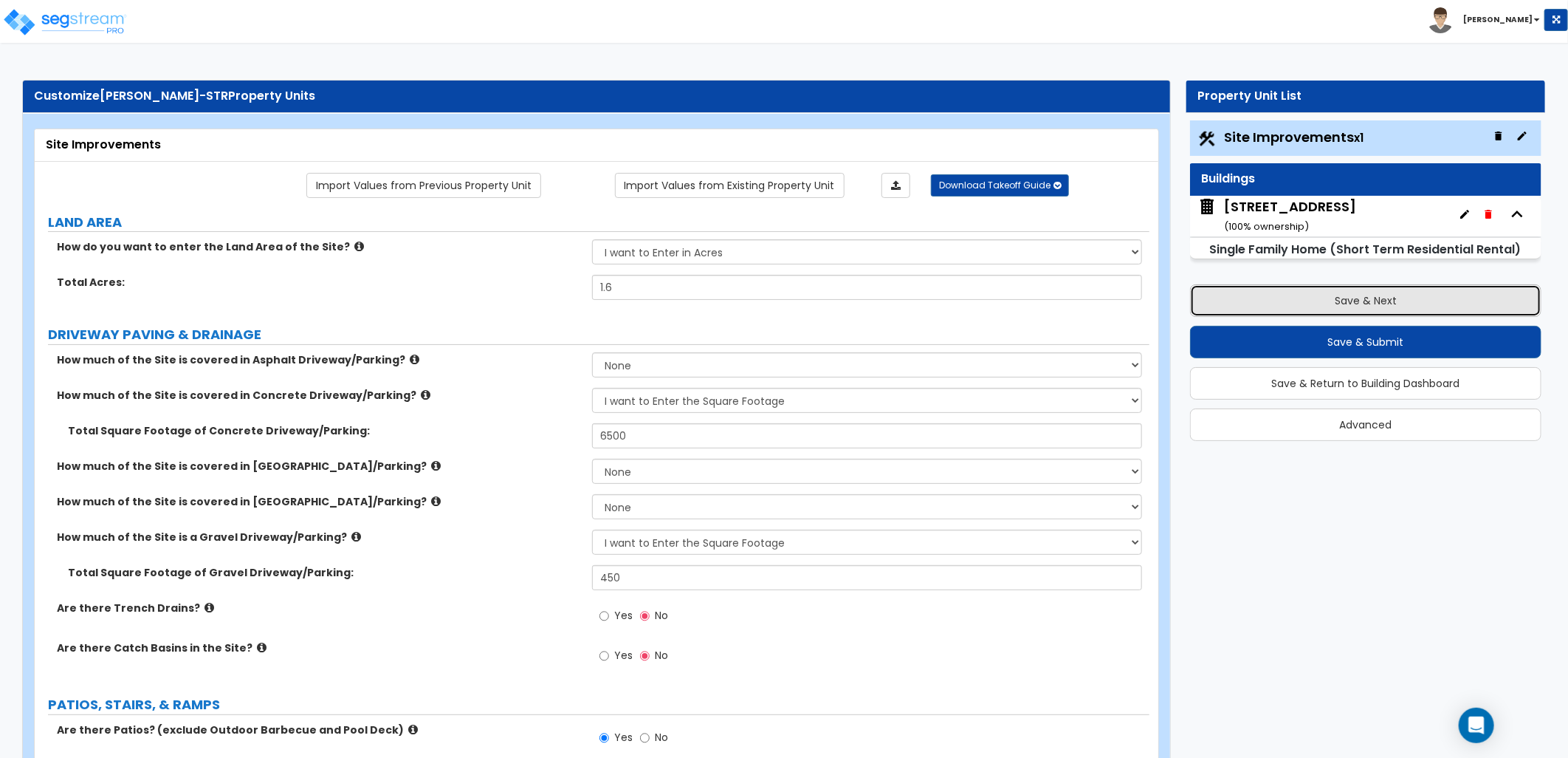
click at [1337, 303] on button "Save & Next" at bounding box center [1366, 300] width 351 height 33
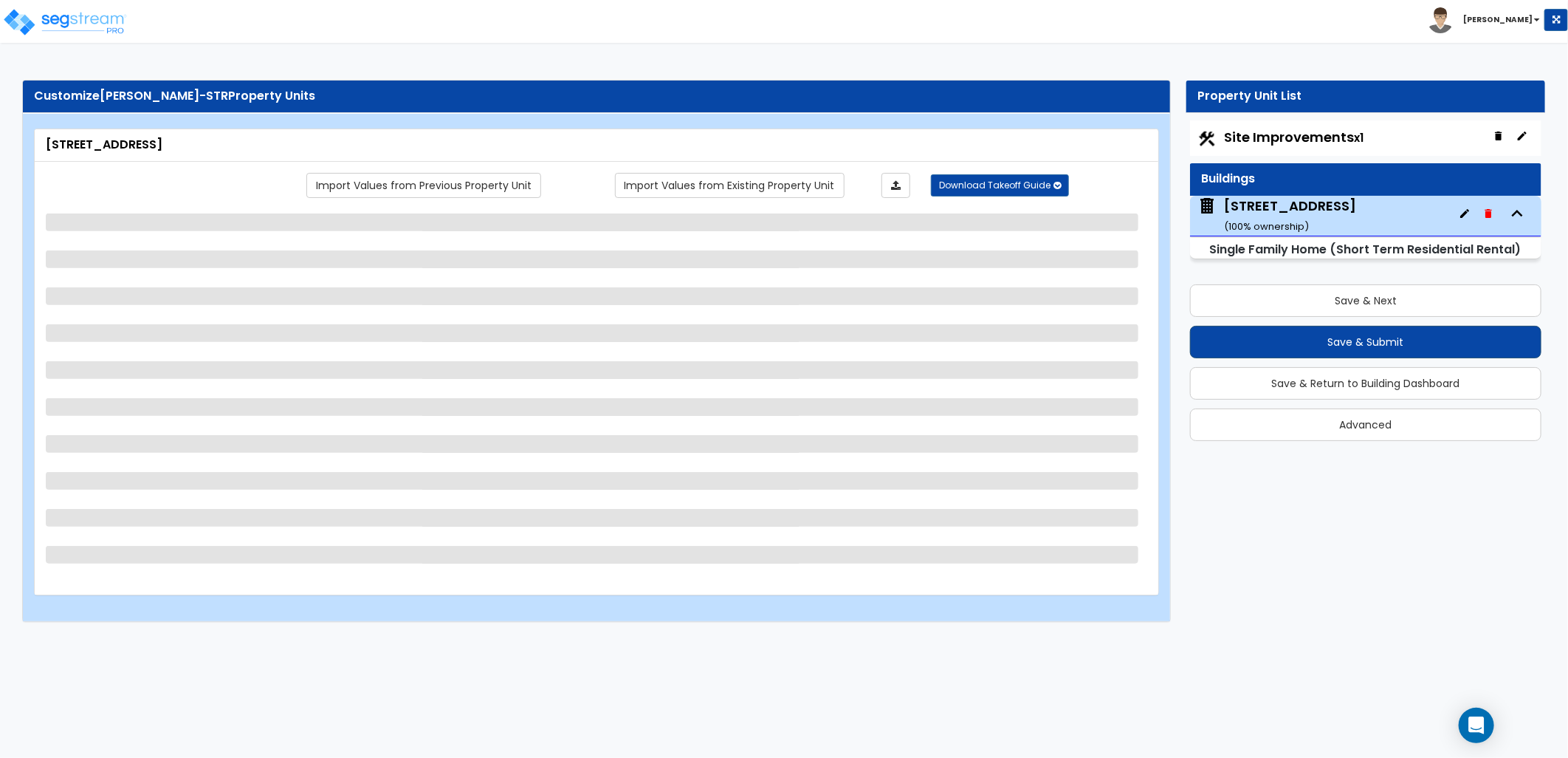
select select "1"
select select "8"
select select "3"
select select "2"
select select "3"
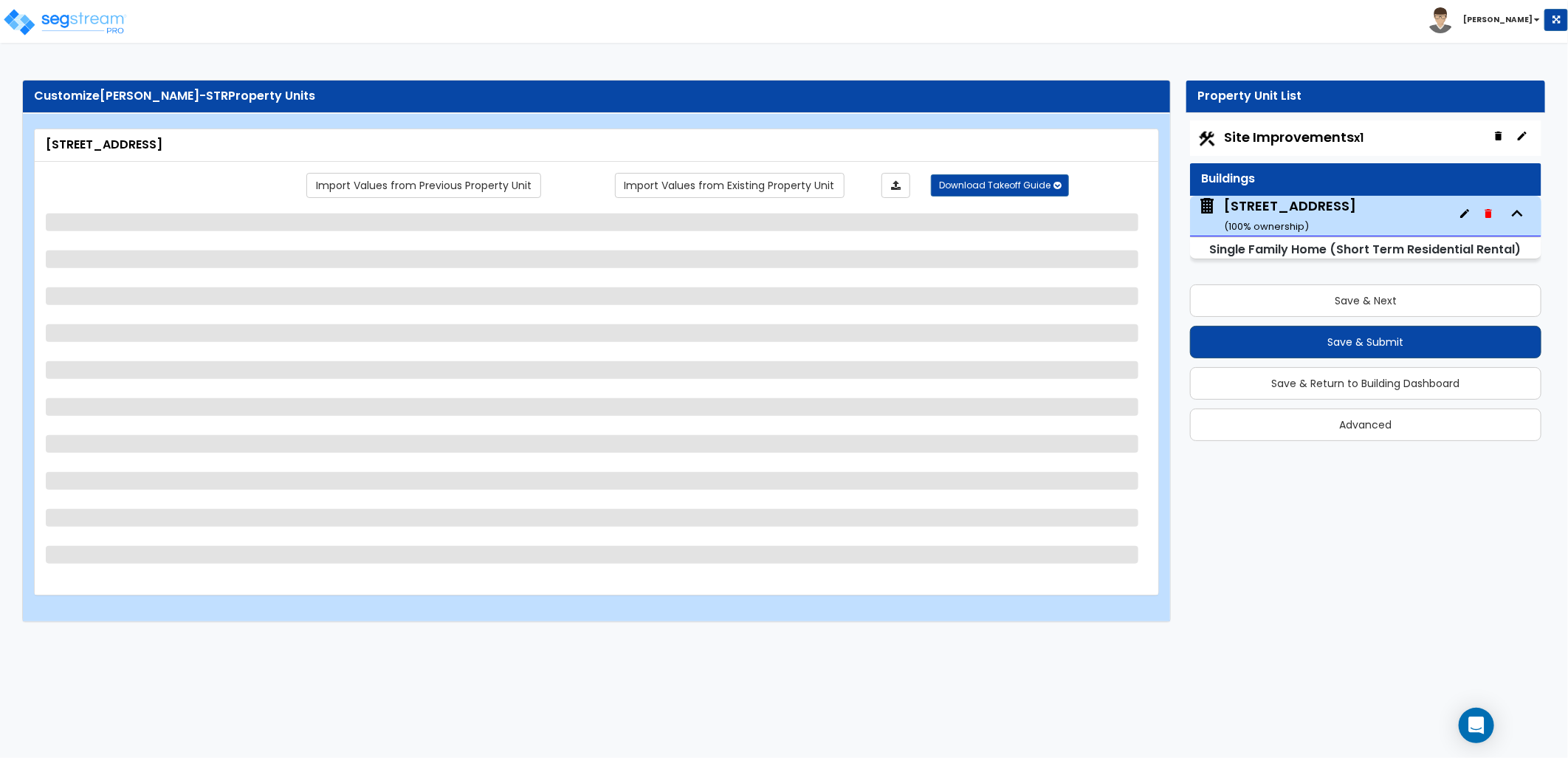
select select "1"
select select "2"
select select "5"
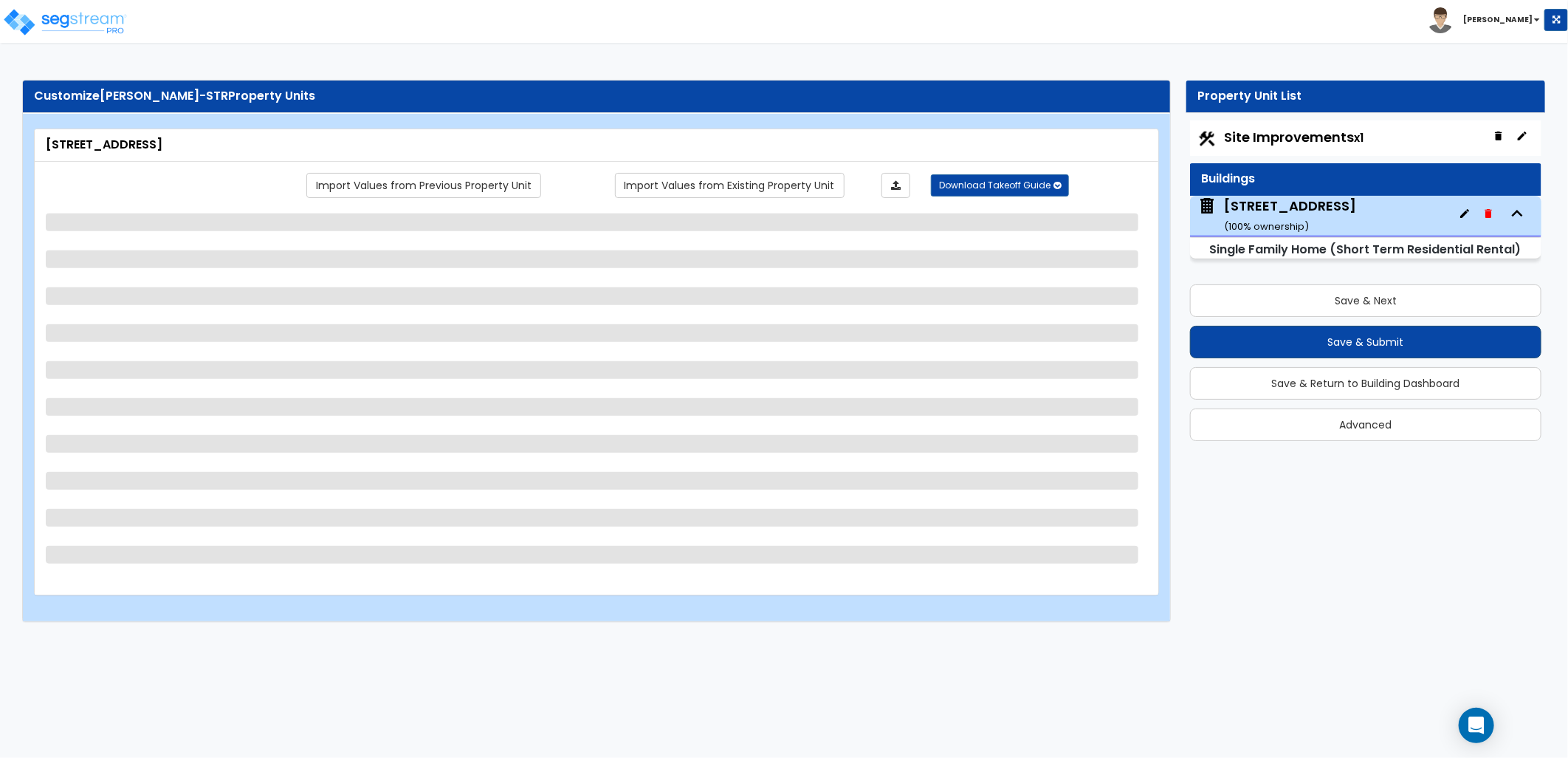
select select "1"
select select "2"
select select "1"
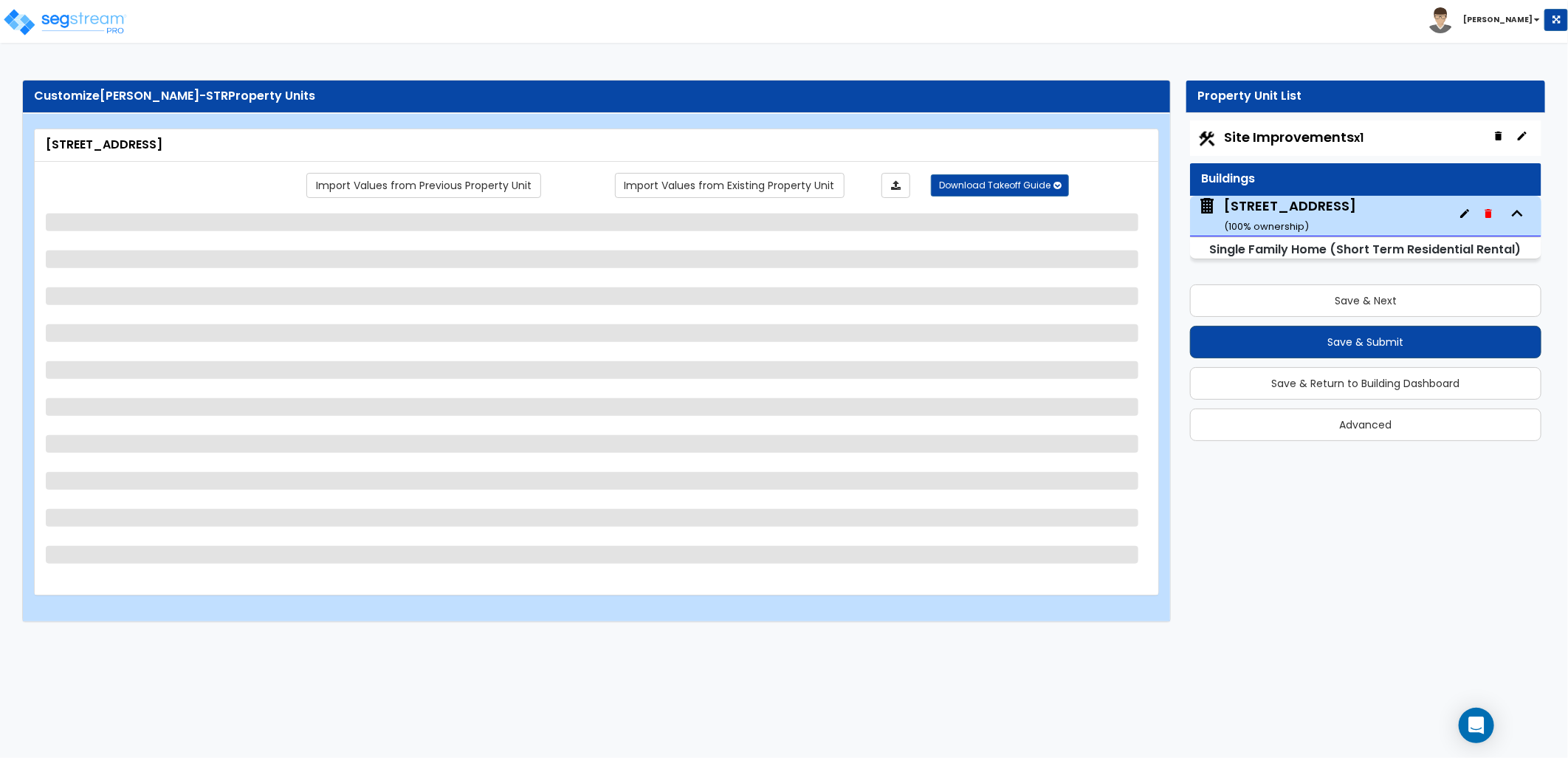
select select "2"
select select "3"
select select "1"
select select "2"
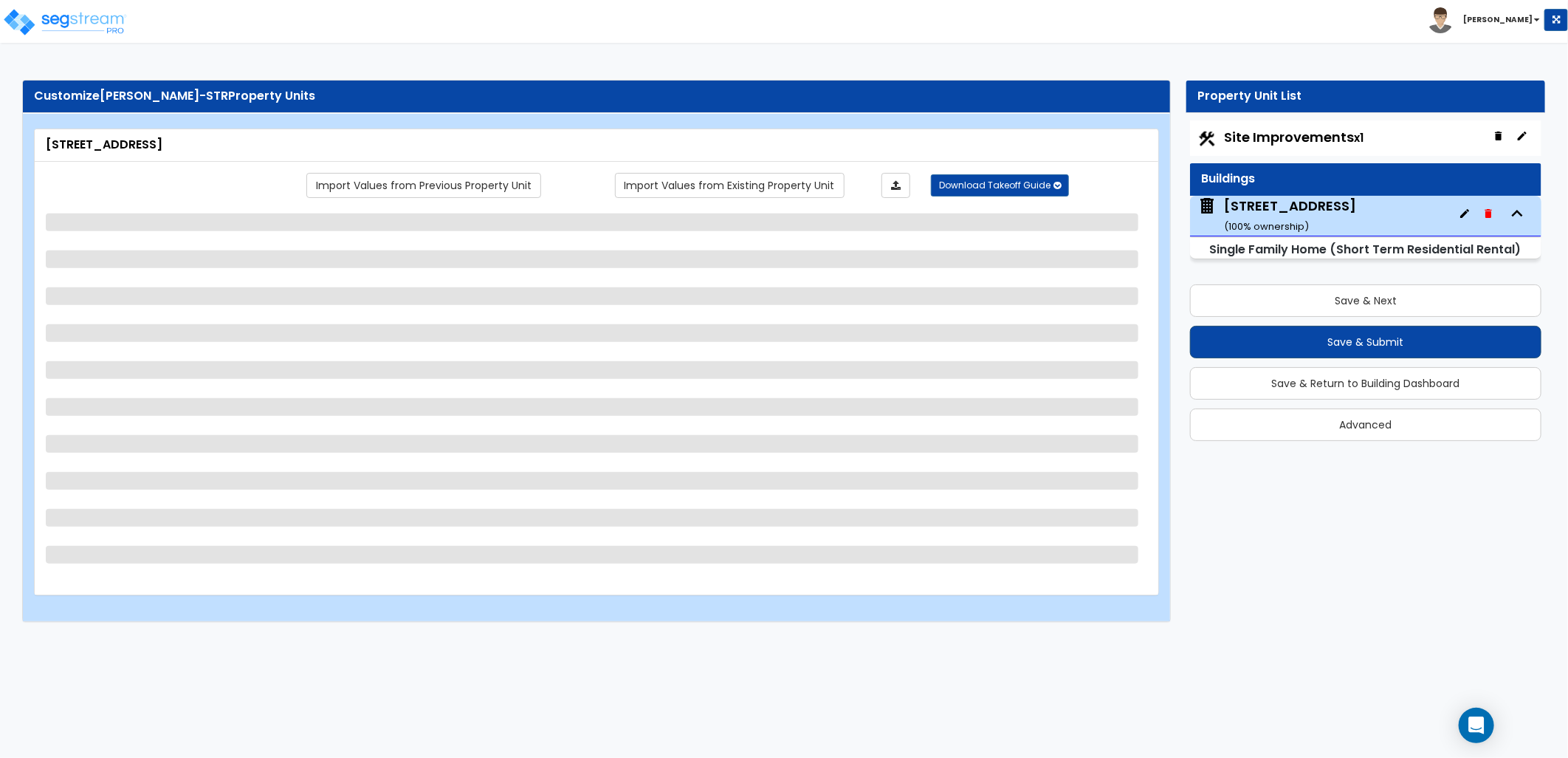
select select "1"
select select "3"
select select "1"
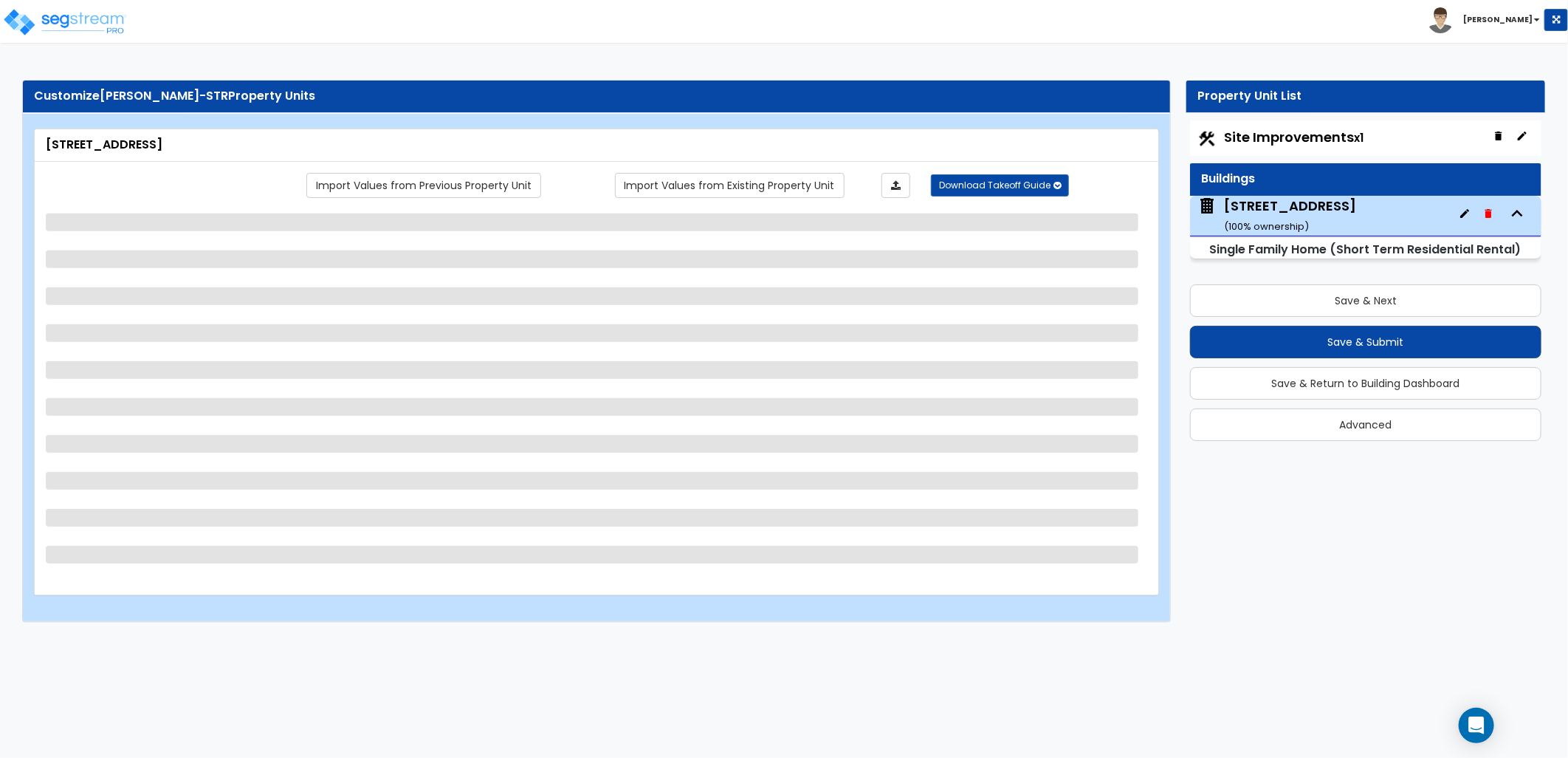
select select "2"
select select "5"
select select "1"
select select "5"
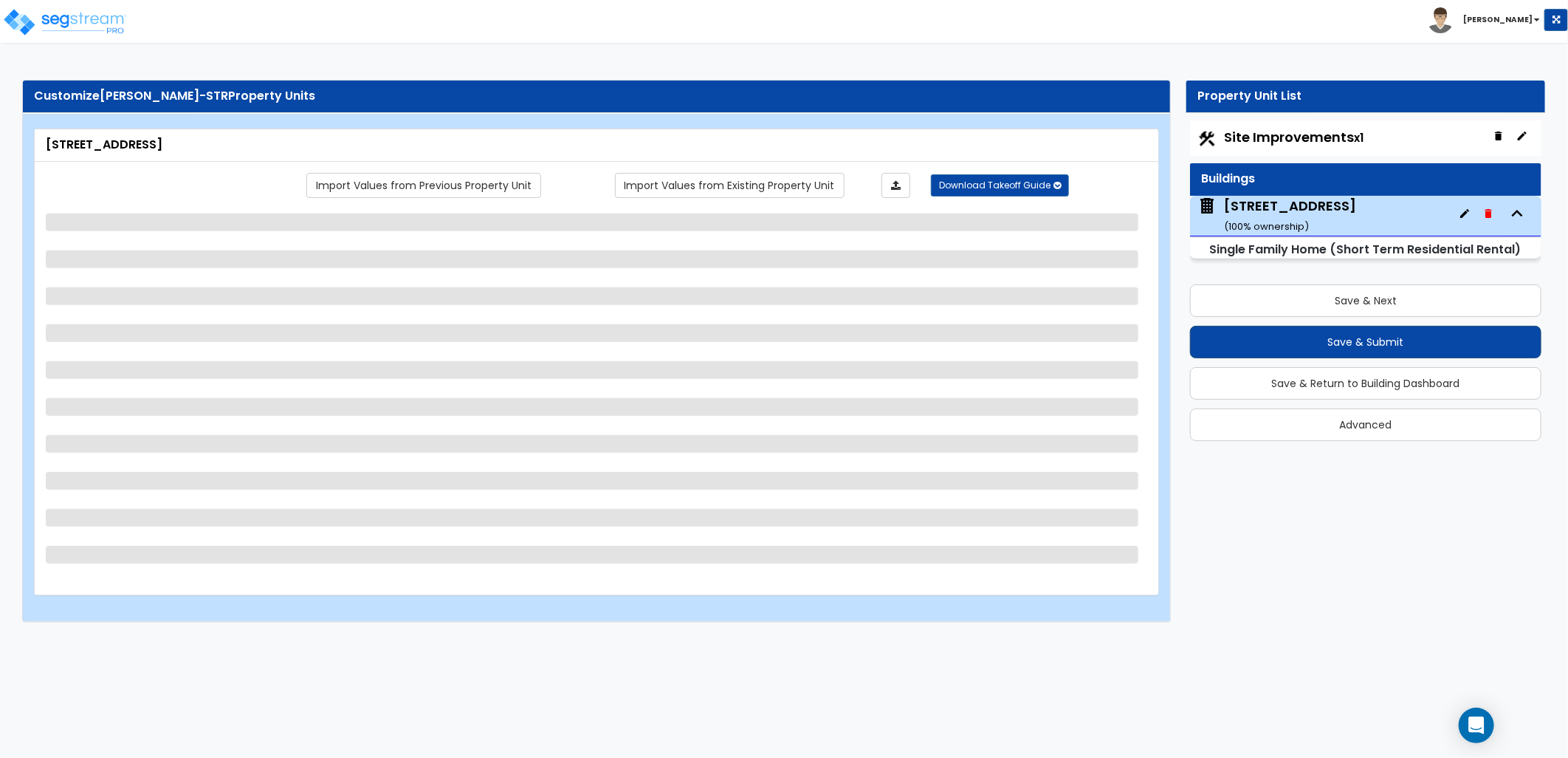
select select "5"
select select "2"
select select "6"
select select "5"
select select "3"
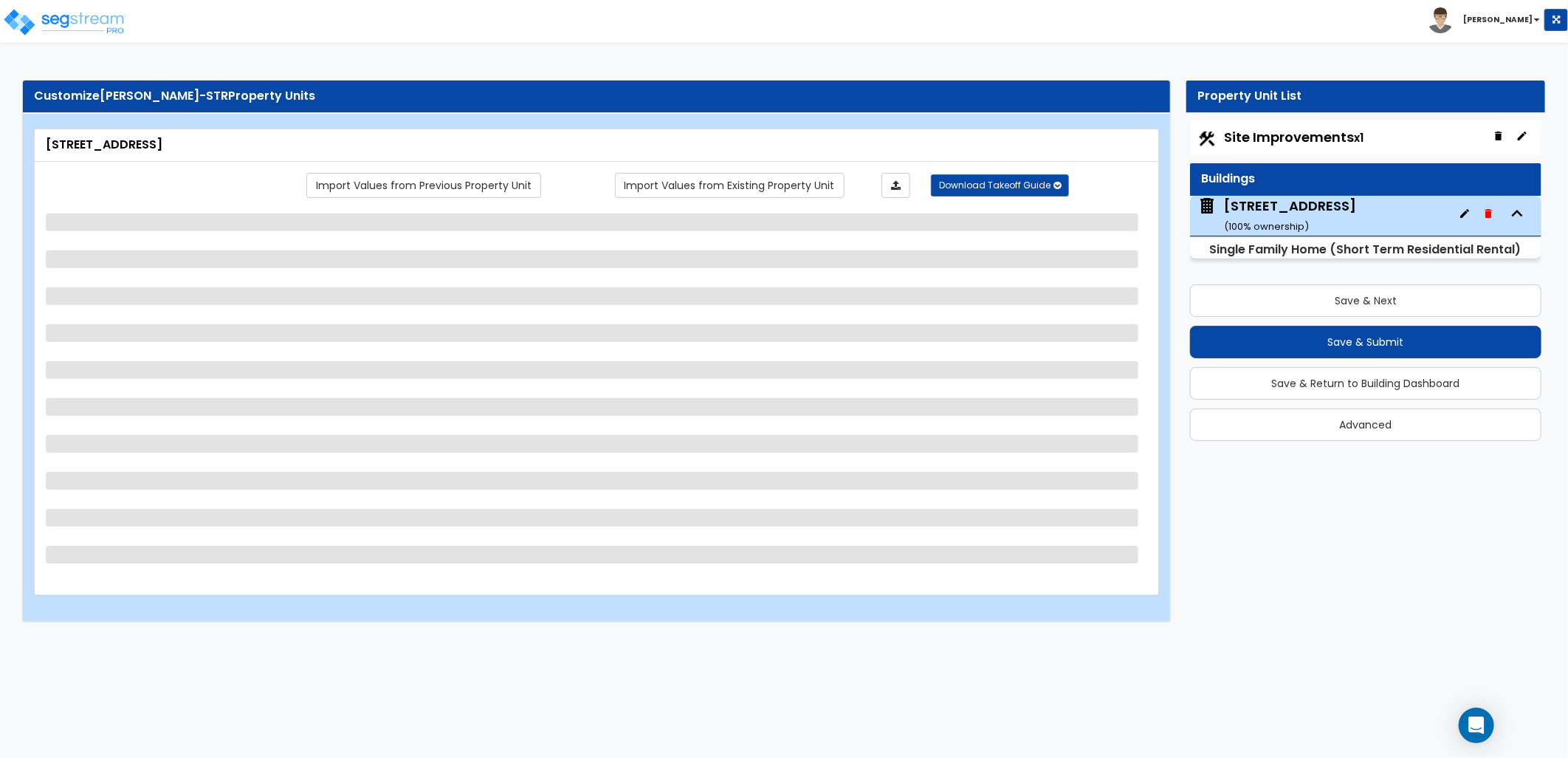
select select "2"
select select "3"
select select "2"
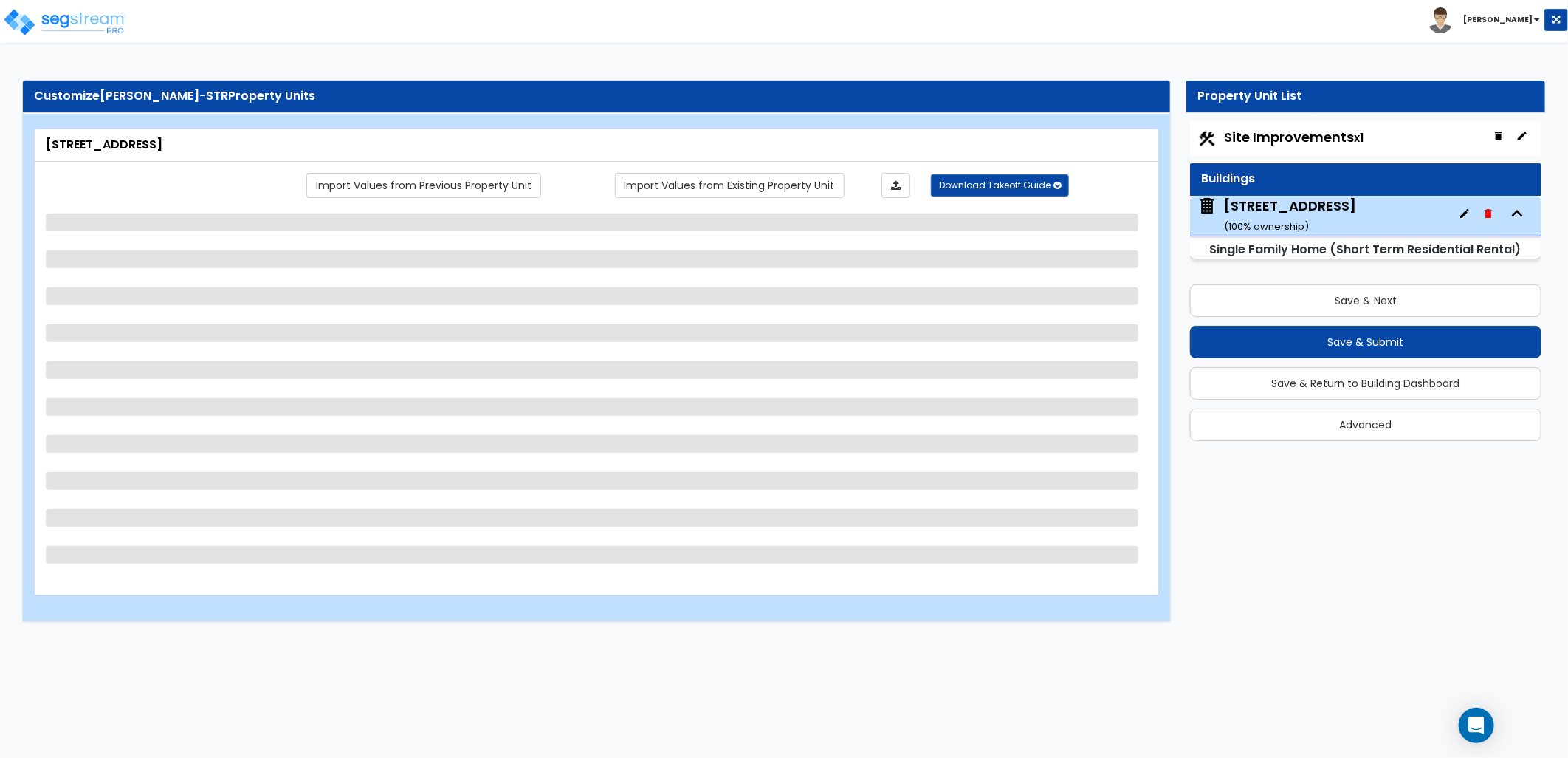
select select "1"
select select "2"
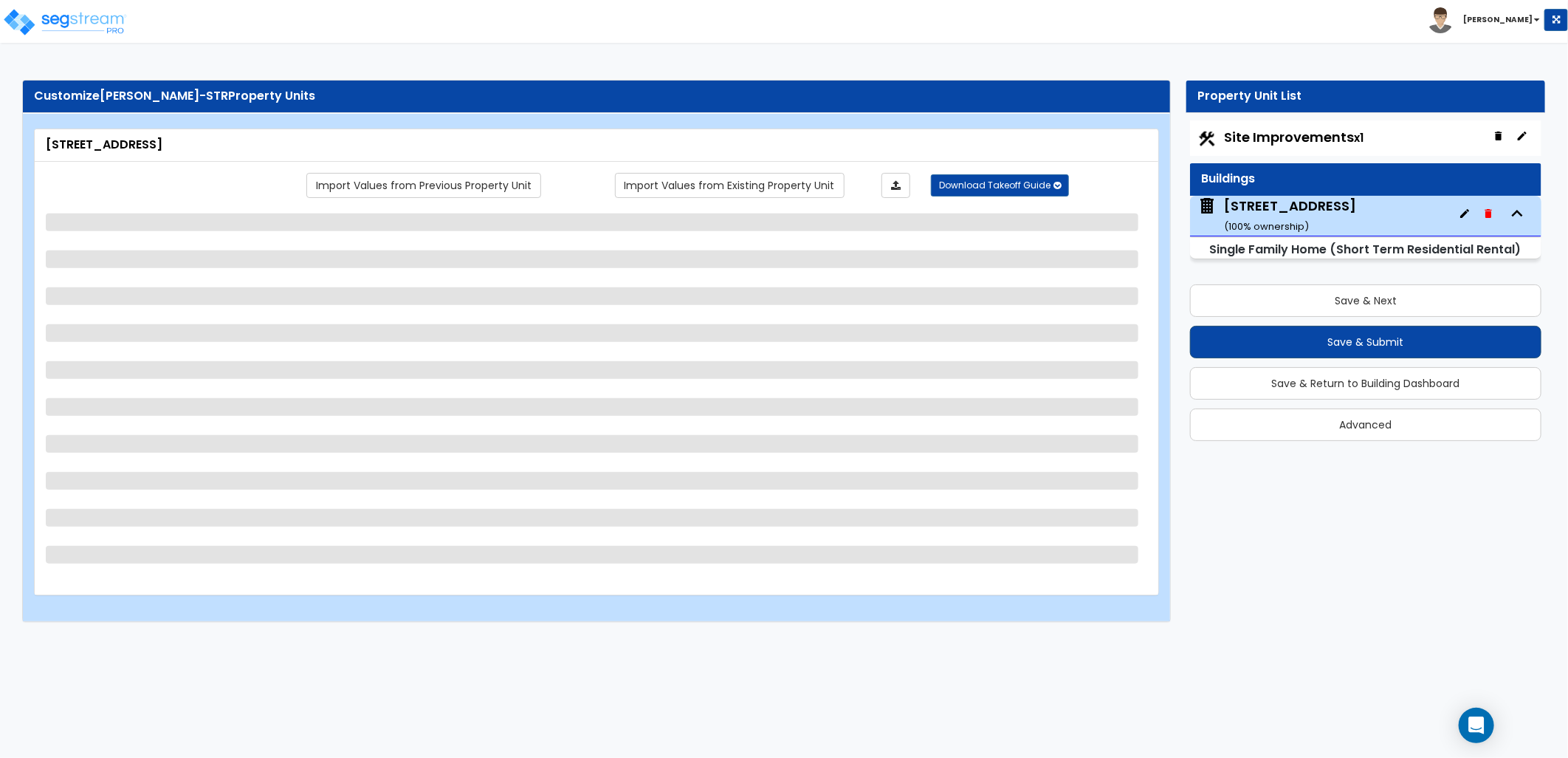
select select "3"
select select "2"
select select "1"
select select "2"
select select "1"
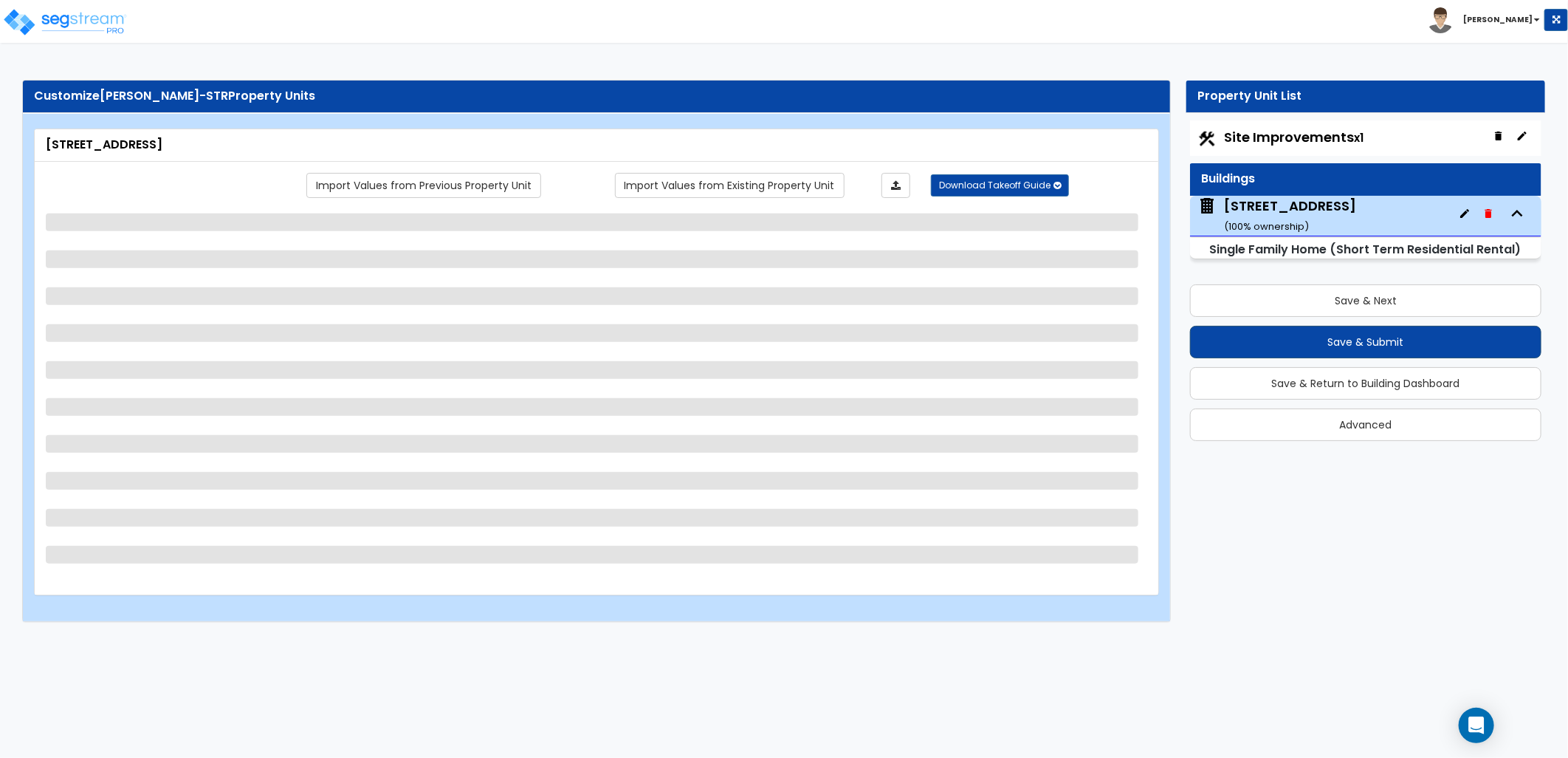
select select "3"
select select "2"
select select "1"
select select "2"
select select "1"
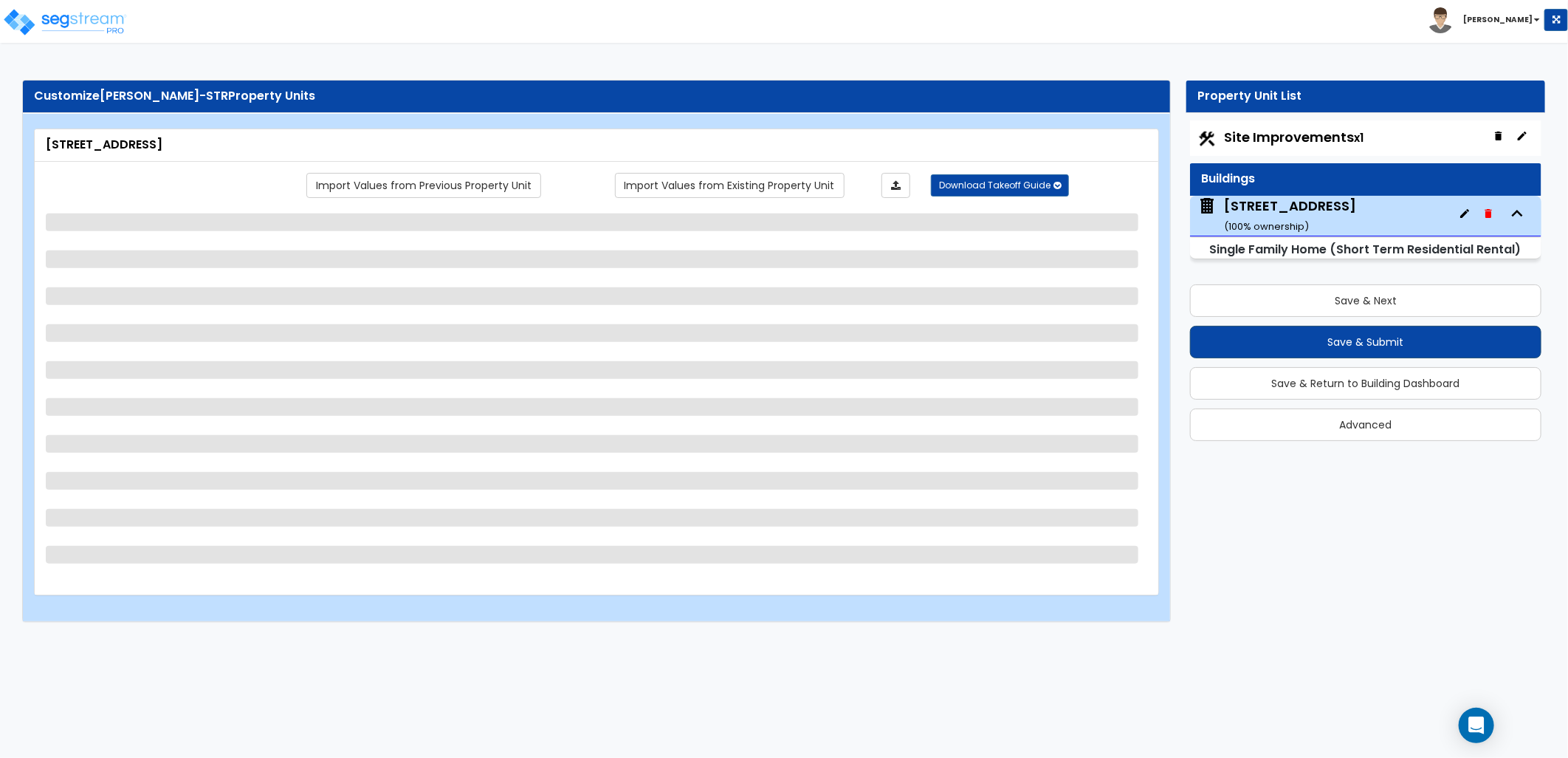
select select "1"
select select "6"
select select "1"
select select "4"
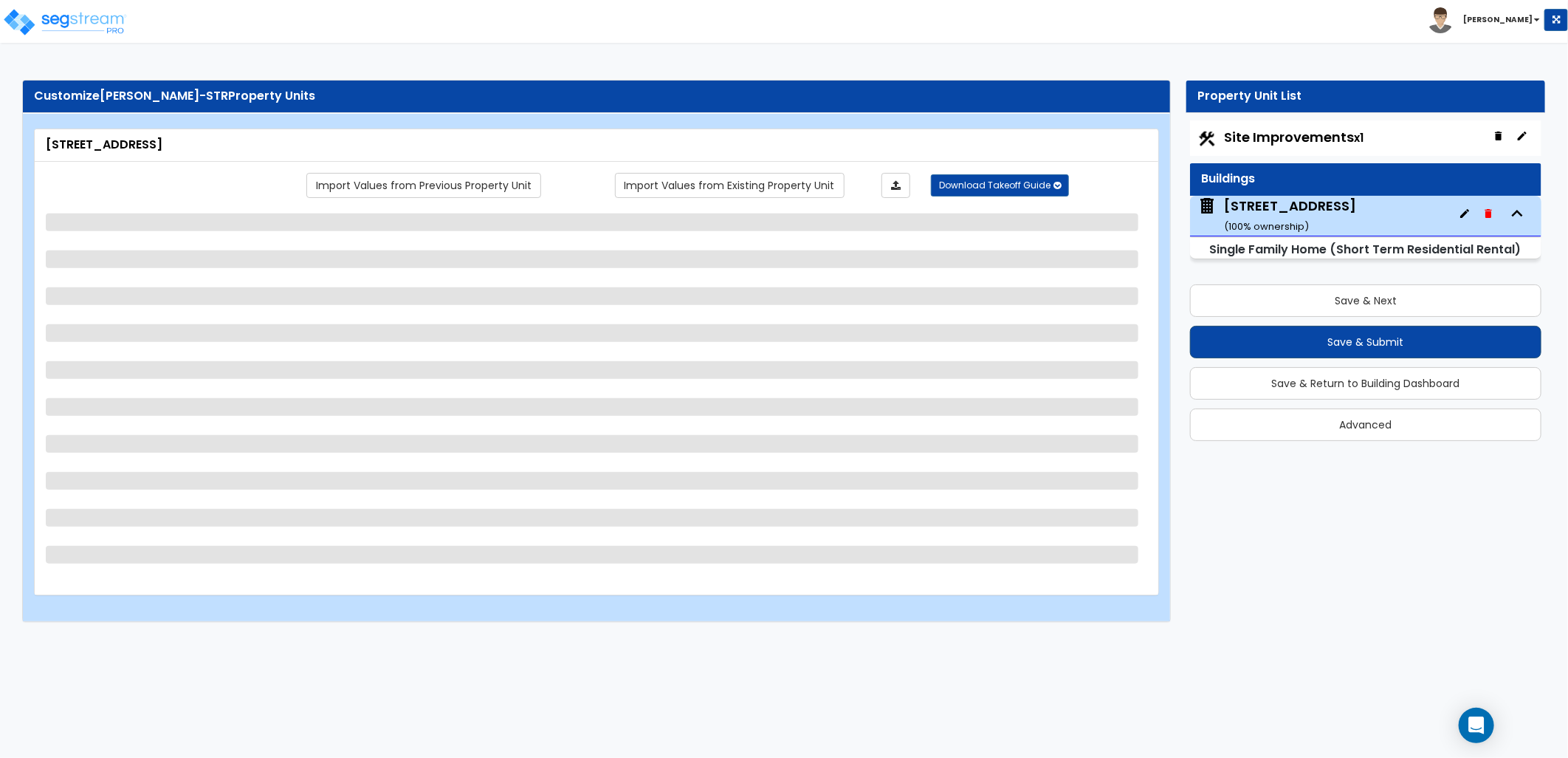
select select "2"
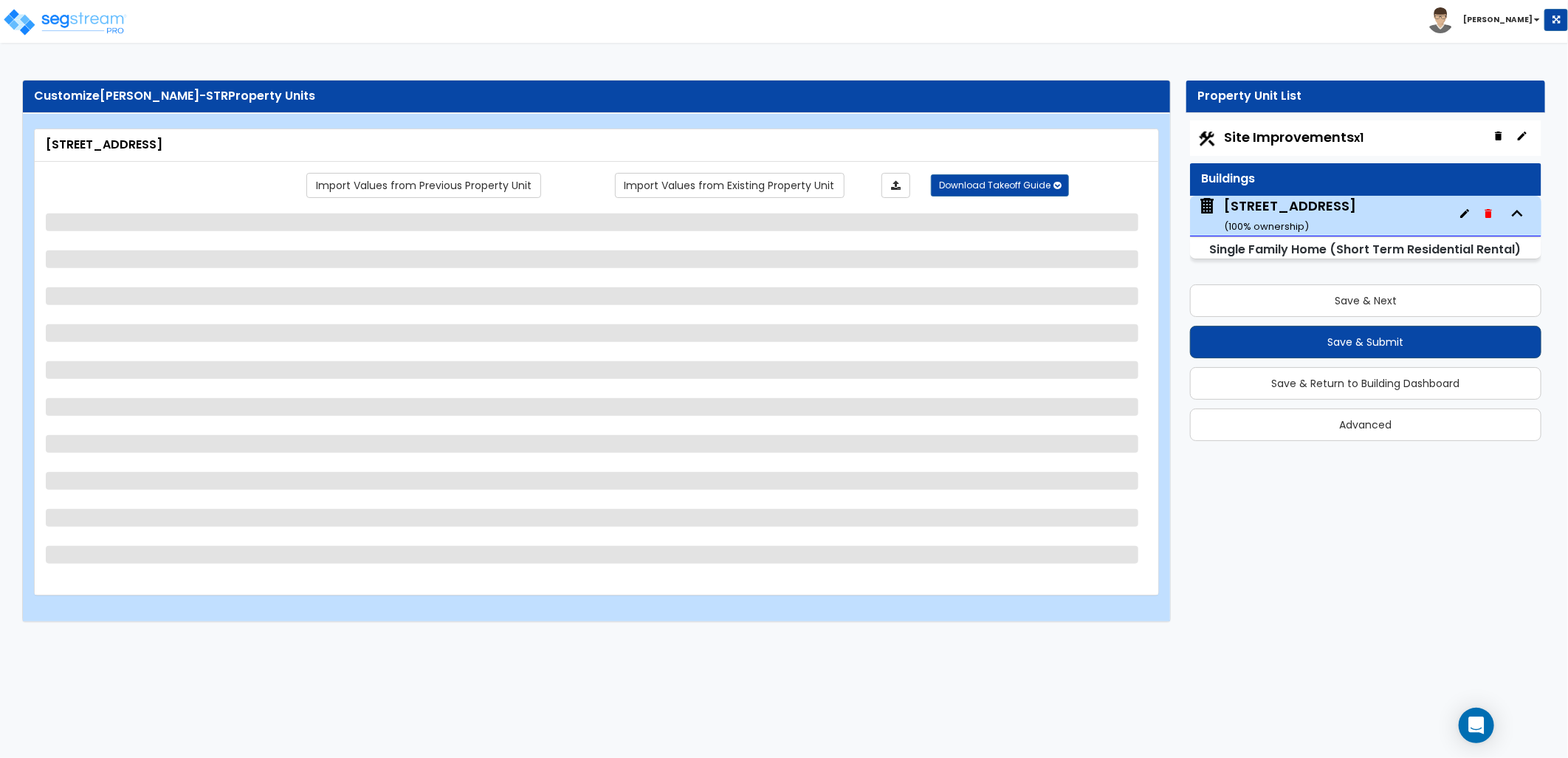
select select "1"
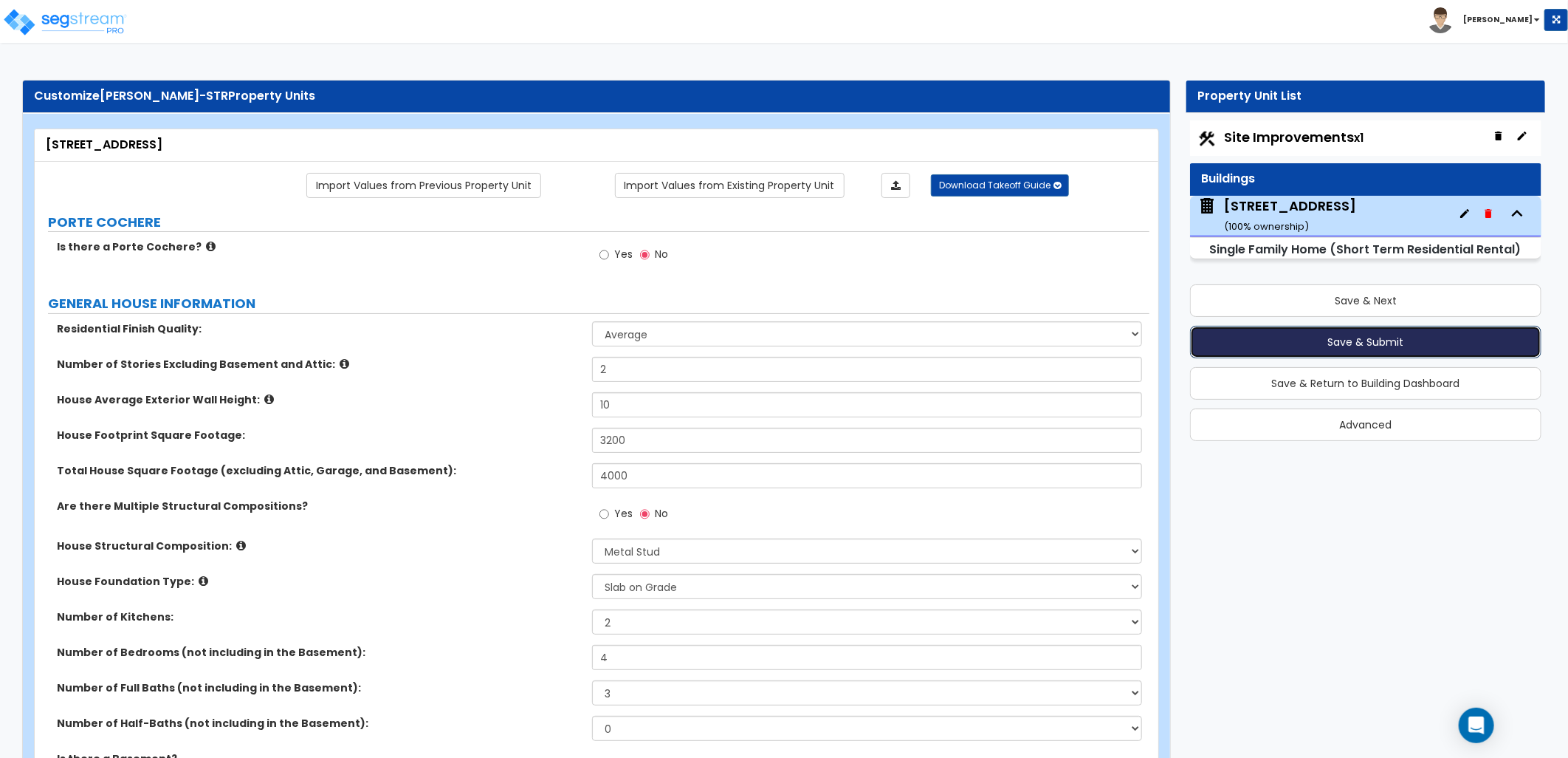
click at [1351, 344] on button "Save & Submit" at bounding box center [1366, 342] width 351 height 33
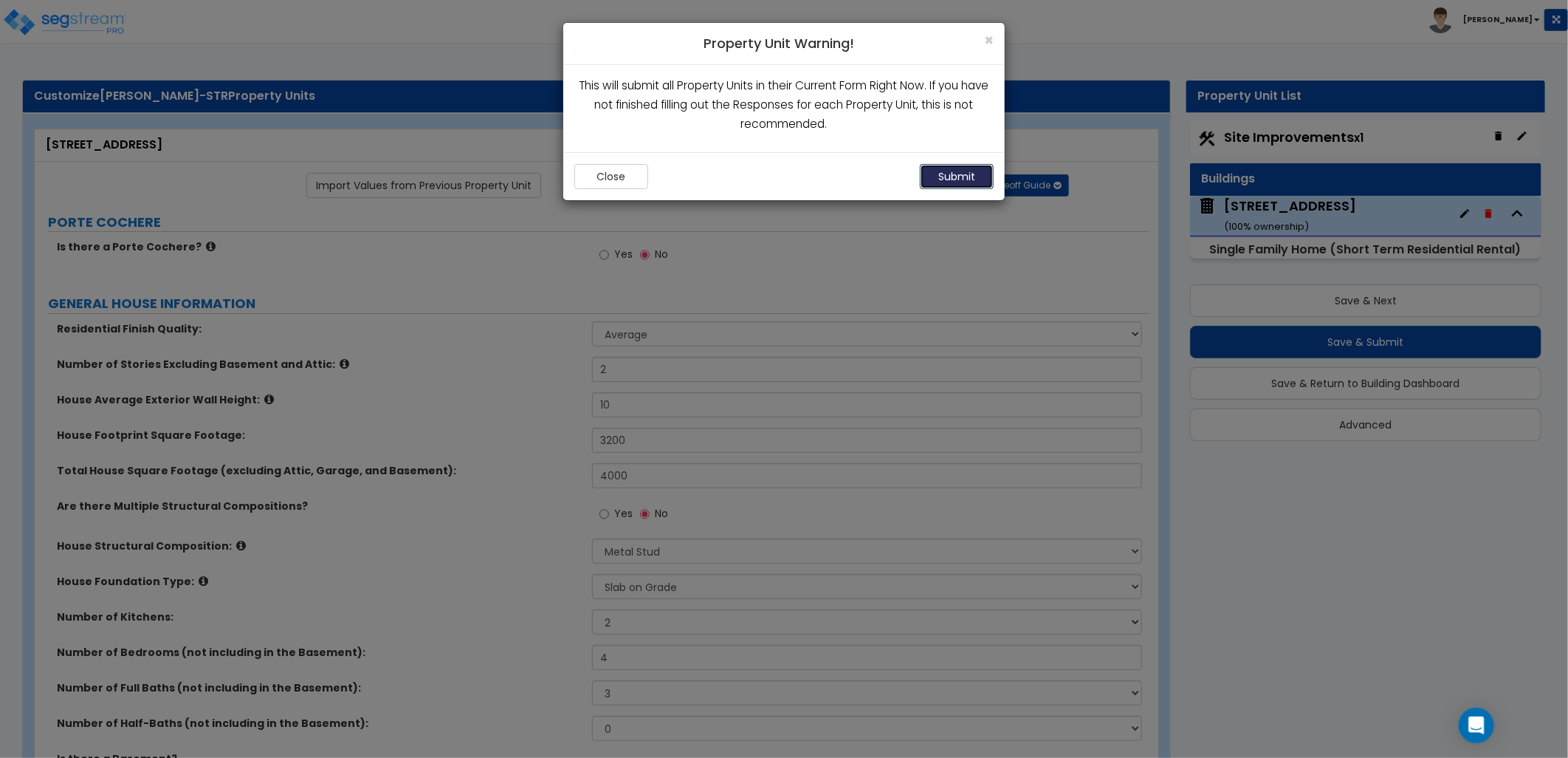
click at [958, 178] on button "Submit" at bounding box center [956, 177] width 74 height 25
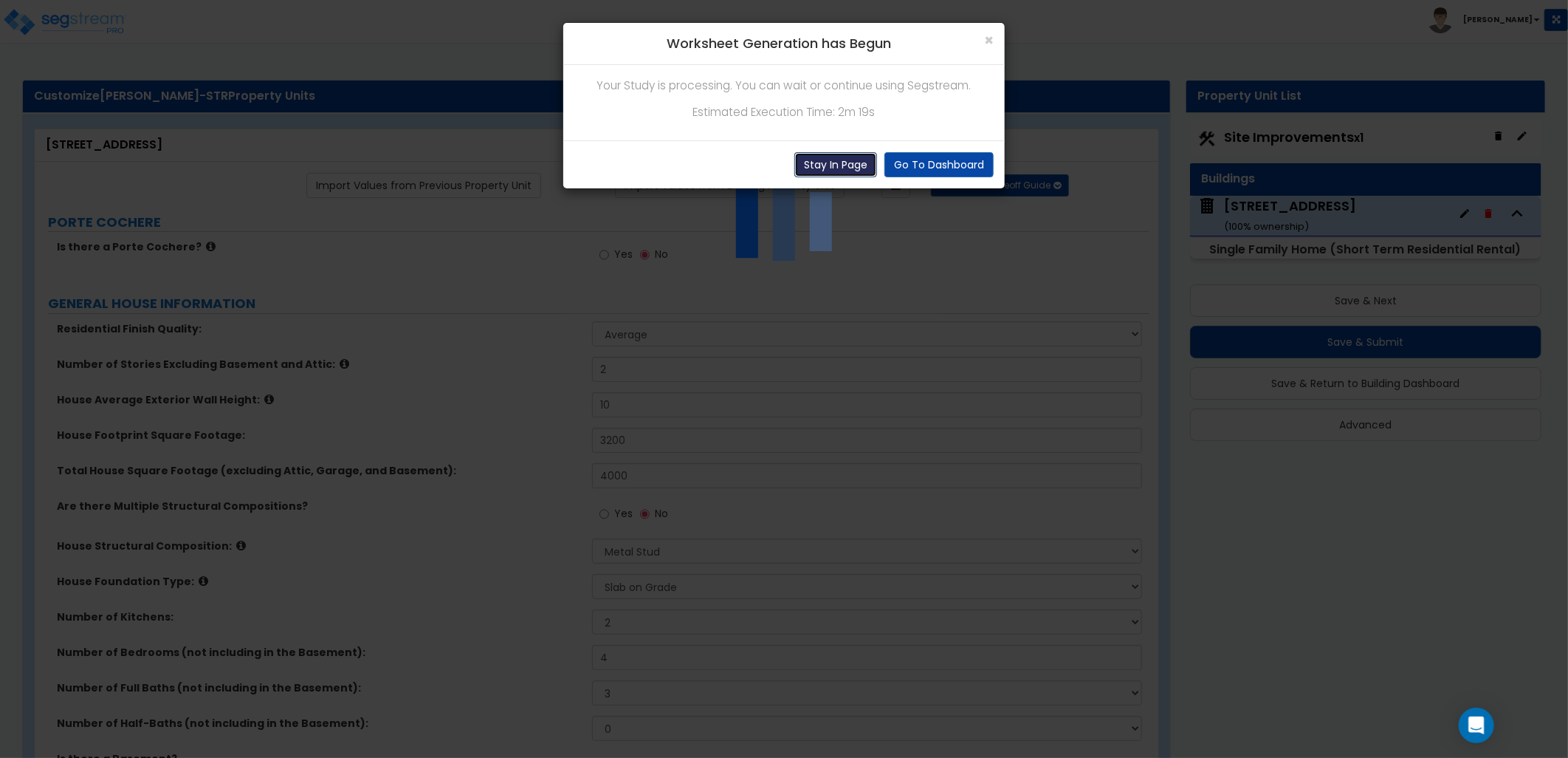
click at [838, 165] on button "Stay In Page" at bounding box center [835, 165] width 82 height 25
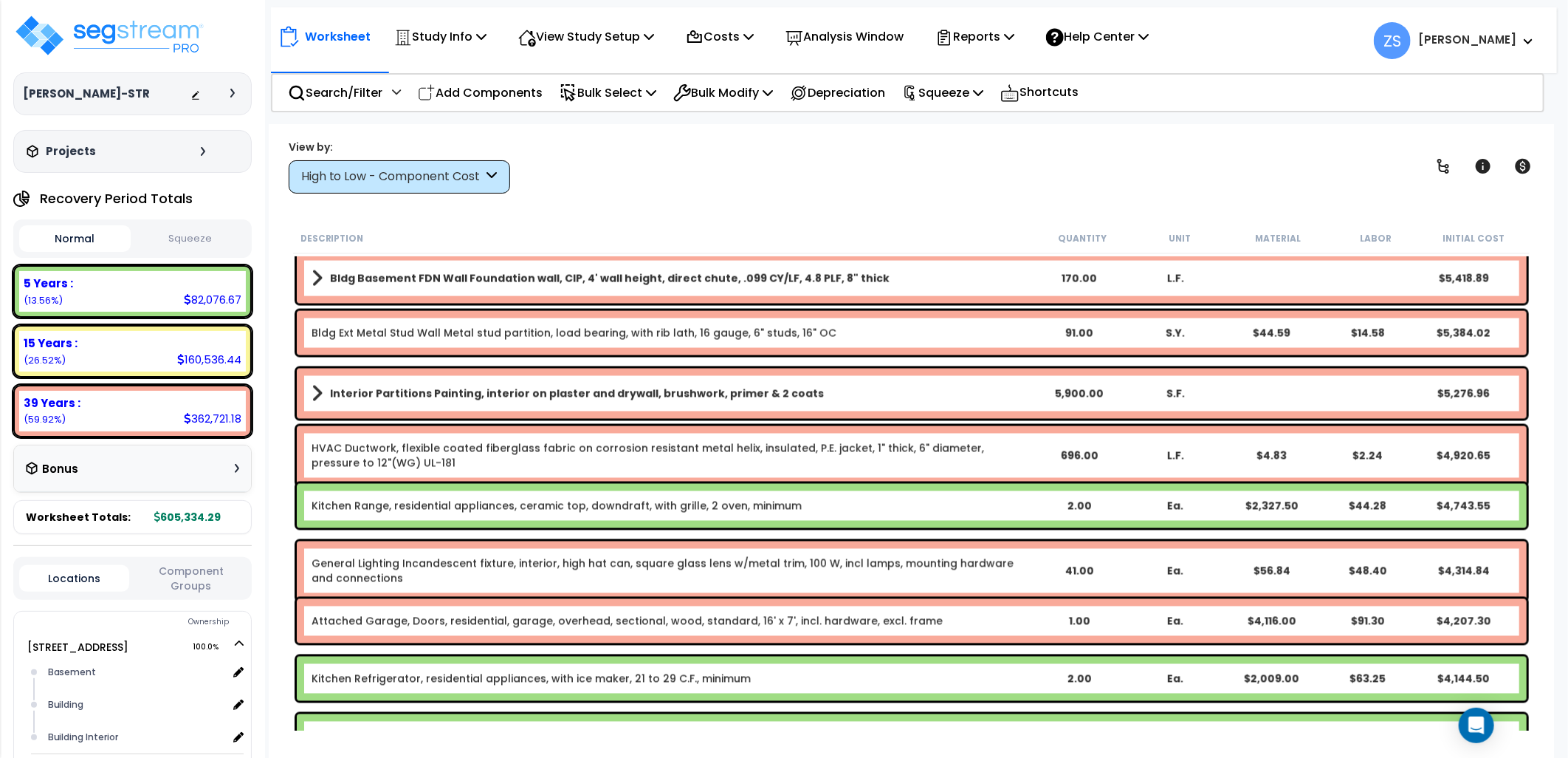
scroll to position [1887, 0]
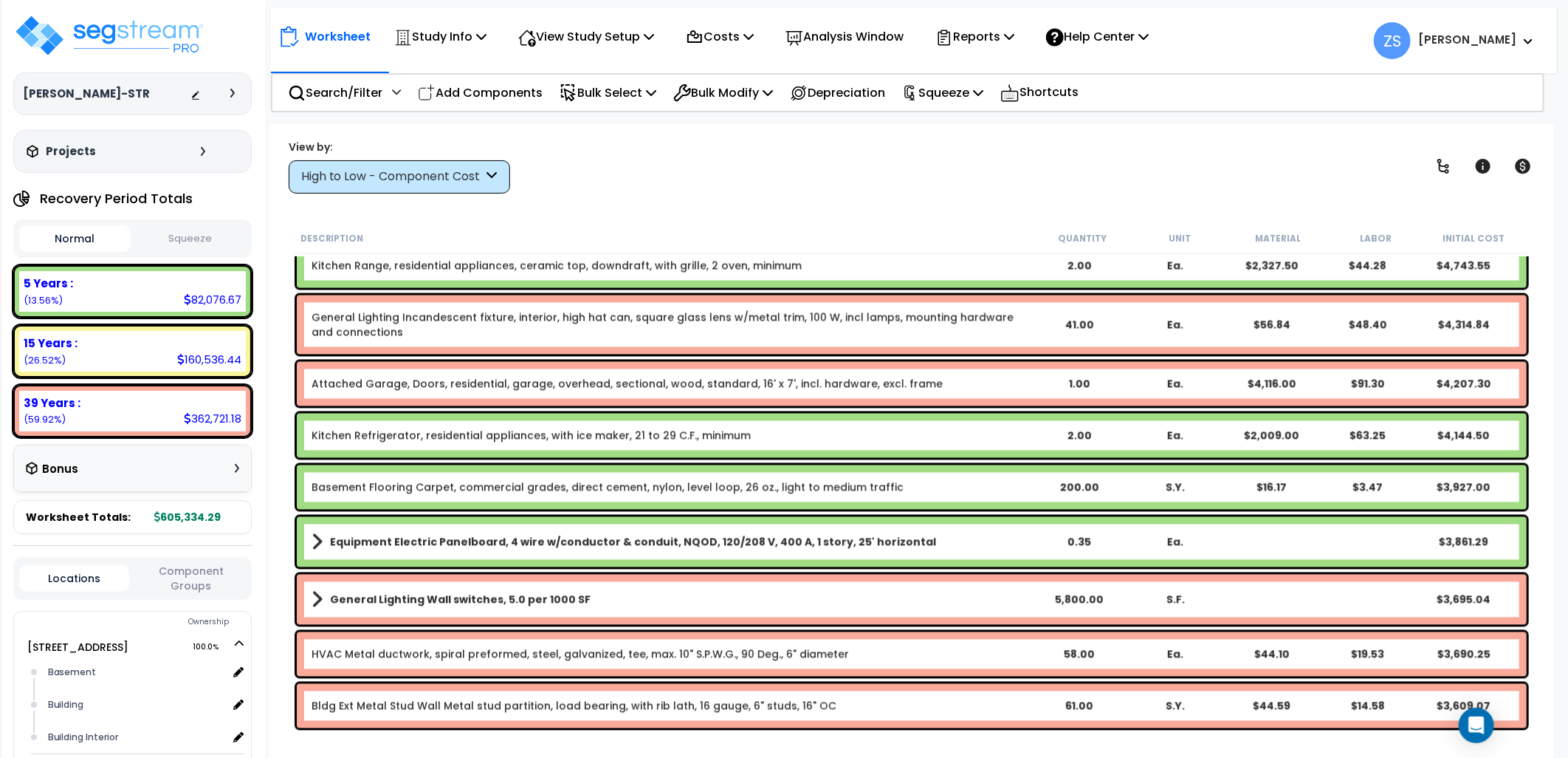
drag, startPoint x: 504, startPoint y: 99, endPoint x: 524, endPoint y: 121, distance: 29.7
click at [504, 99] on p "Add Components" at bounding box center [480, 92] width 125 height 20
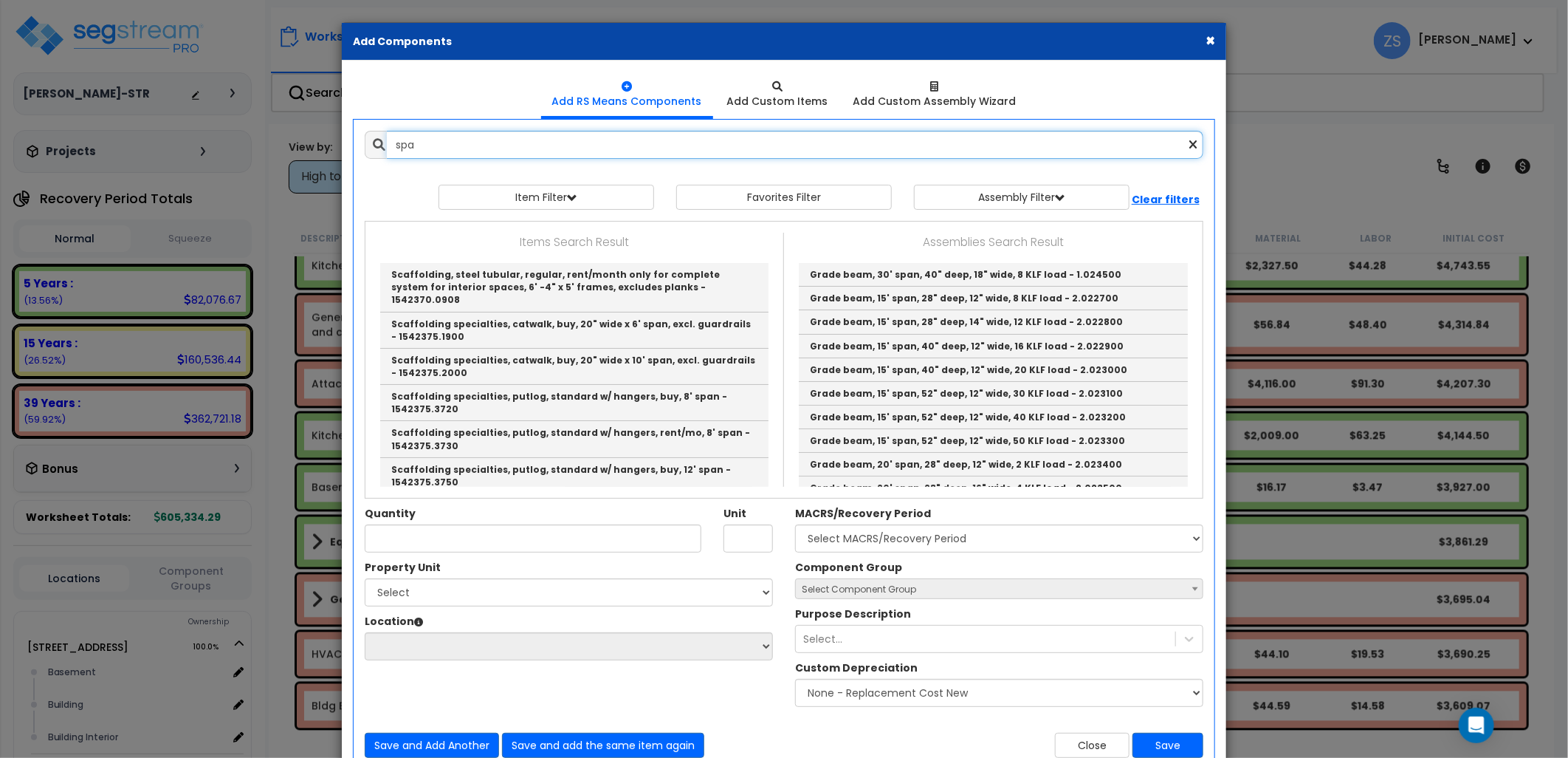
drag, startPoint x: 413, startPoint y: 146, endPoint x: 375, endPoint y: 148, distance: 38.1
click at [375, 148] on div "spa" at bounding box center [784, 144] width 838 height 28
click at [519, 146] on input "spa" at bounding box center [794, 144] width 816 height 28
drag, startPoint x: 437, startPoint y: 143, endPoint x: 372, endPoint y: 144, distance: 65.0
click at [372, 144] on div "spa" at bounding box center [784, 144] width 838 height 28
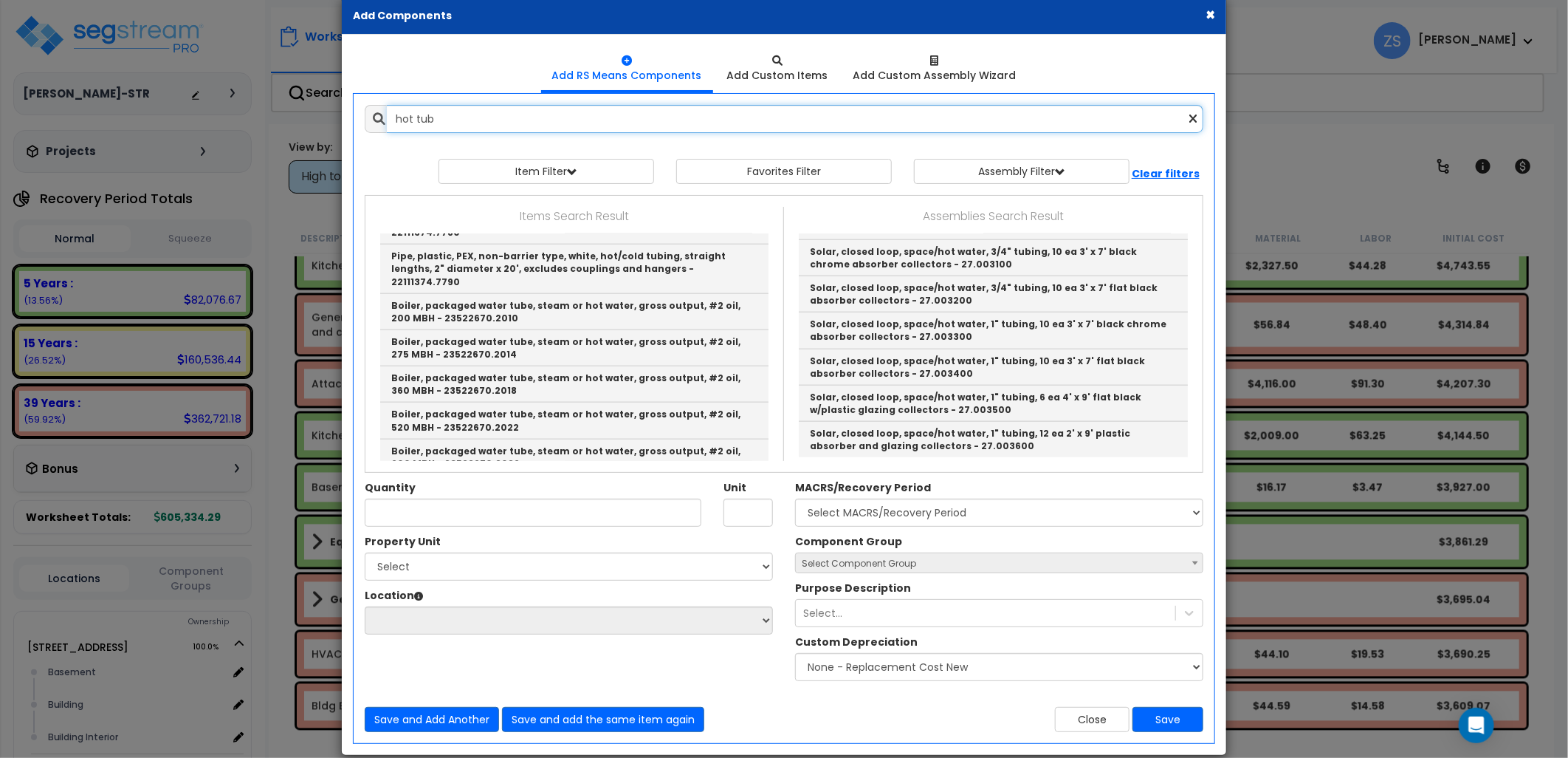
scroll to position [46, 0]
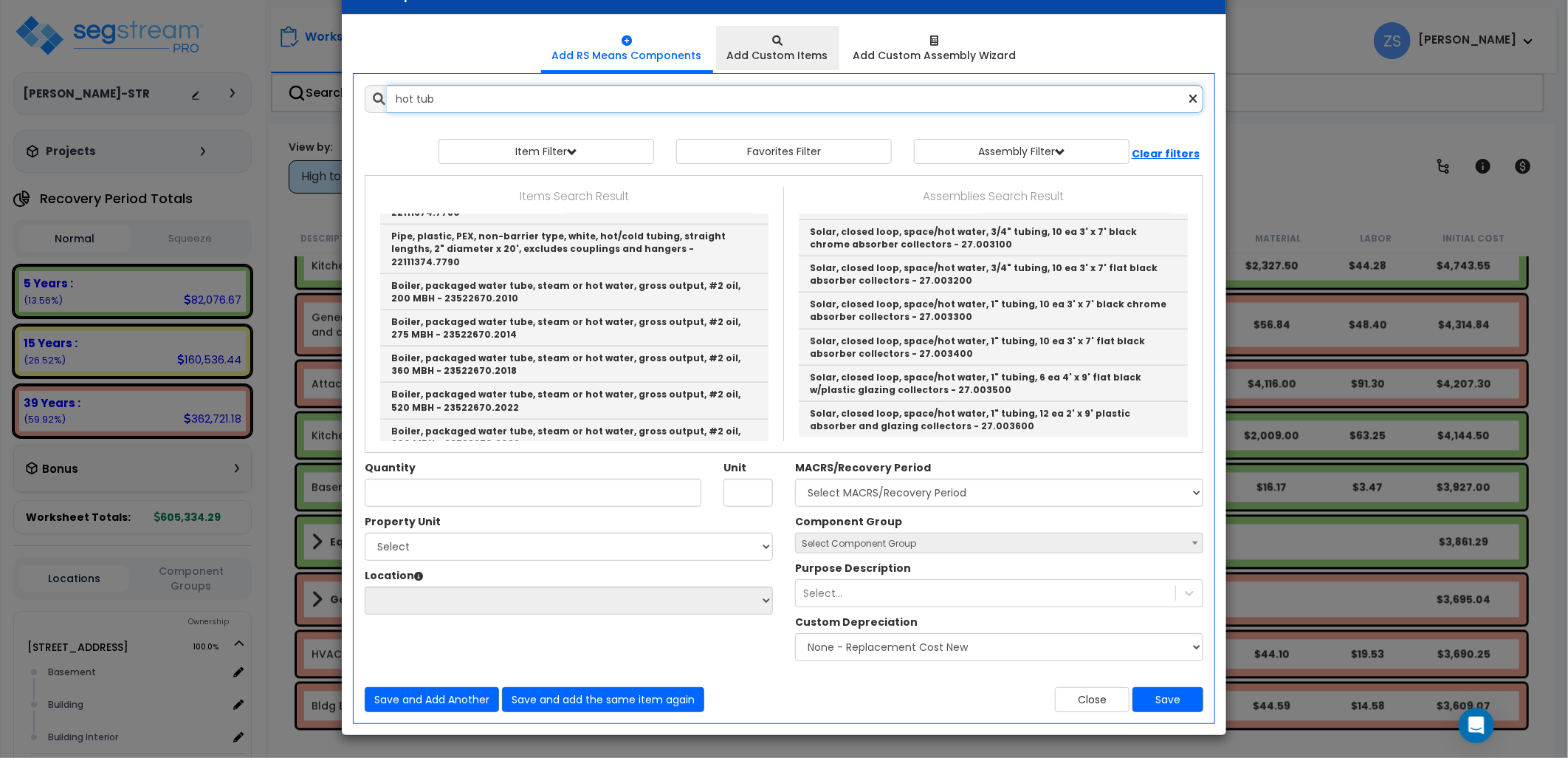
type input "hot tub"
click at [780, 53] on div "Add Custom Items" at bounding box center [777, 55] width 101 height 14
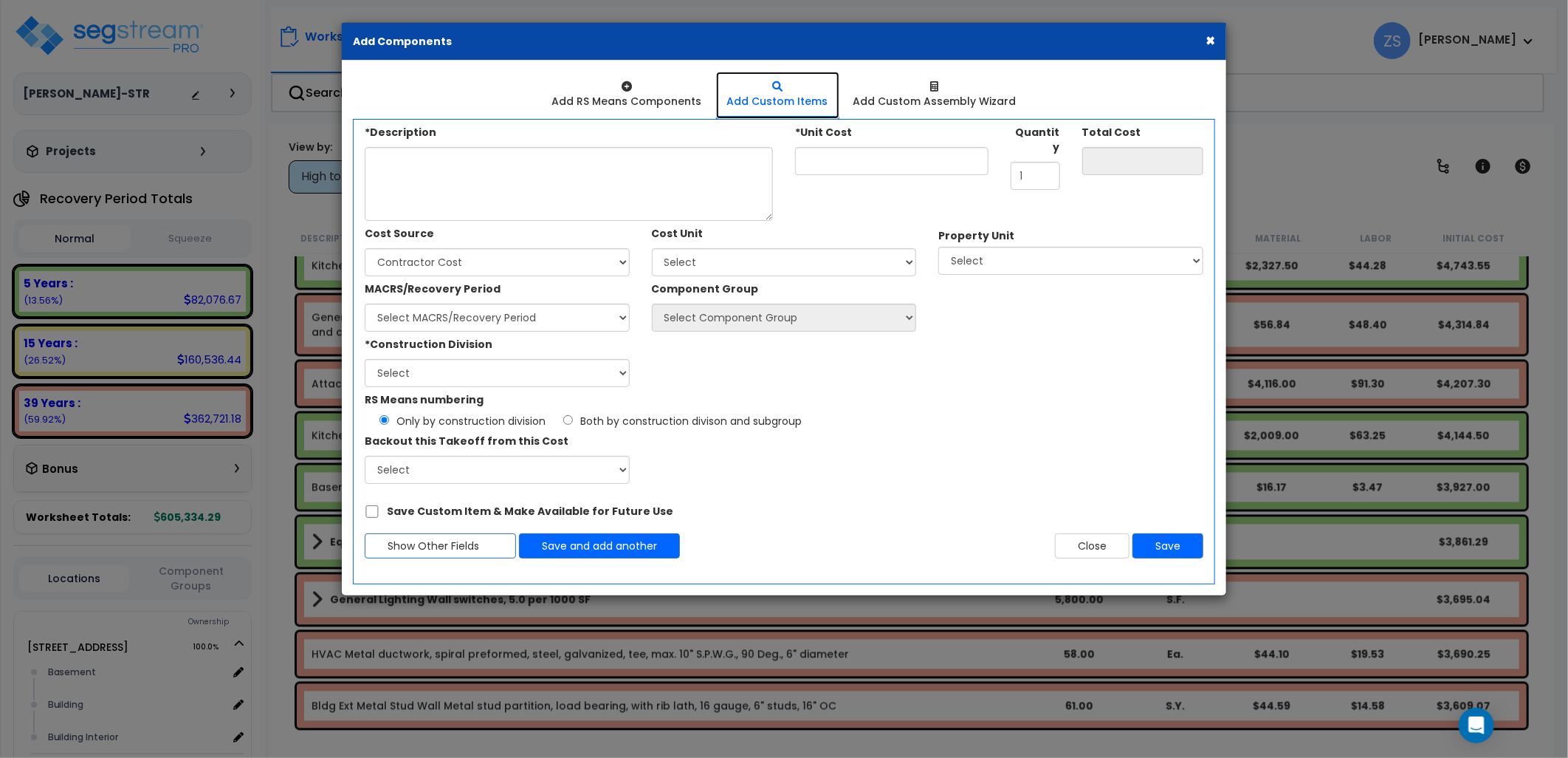
scroll to position [0, 0]
click at [573, 186] on textarea "*Description" at bounding box center [569, 183] width 409 height 74
type textarea "H"
drag, startPoint x: 401, startPoint y: 164, endPoint x: 573, endPoint y: 174, distance: 172.3
click at [573, 174] on textarea "Outdoor_portbale Spa" at bounding box center [569, 183] width 409 height 74
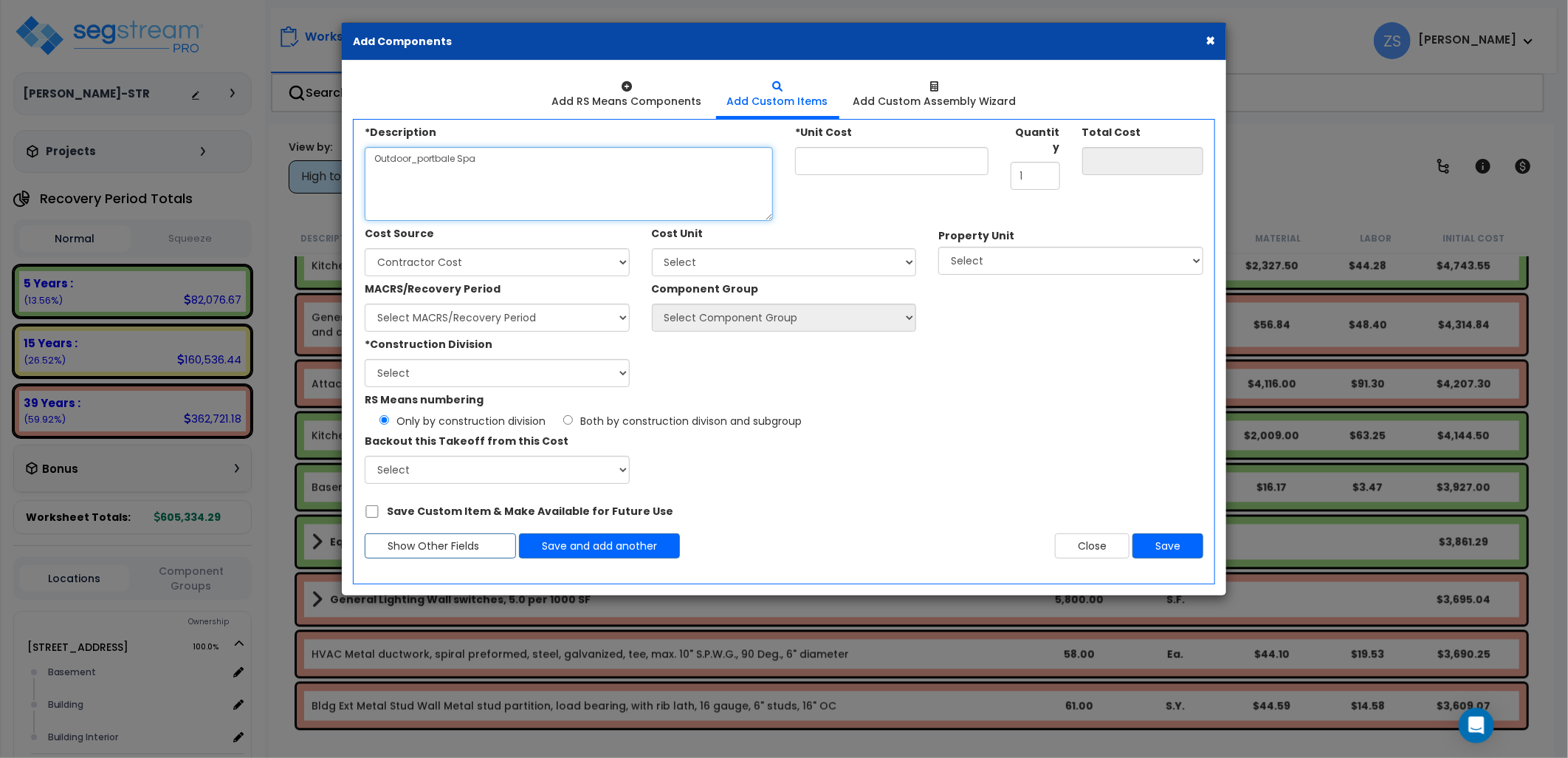
drag, startPoint x: 421, startPoint y: 160, endPoint x: 614, endPoint y: 186, distance: 194.7
click at [619, 190] on textarea "Outdoor_portbale Spa" at bounding box center [569, 183] width 409 height 74
drag, startPoint x: 506, startPoint y: 158, endPoint x: 413, endPoint y: 153, distance: 93.1
click at [413, 153] on textarea "Outdoor_portbale Spa" at bounding box center [569, 183] width 409 height 74
type textarea "Outdoor Portable Spa"
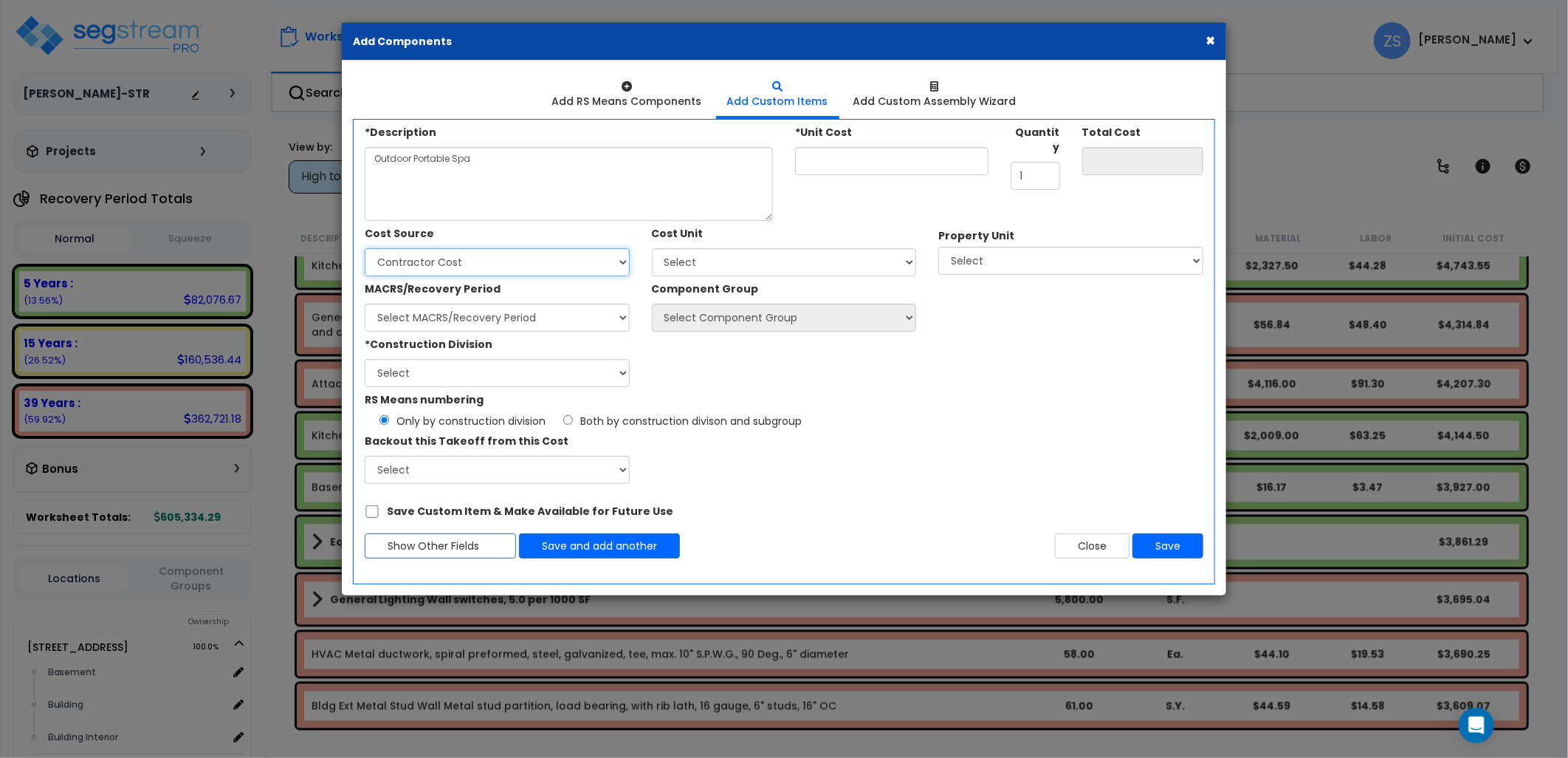
click at [488, 265] on select "Select Client Cost Client Cost - Expense Contractor Cost Contractor Cost - Equi…" at bounding box center [497, 262] width 265 height 28
select select "1996"
click at [364, 249] on select "Select Client Cost Client Cost - Expense Contractor Cost Contractor Cost - Equi…" at bounding box center [497, 262] width 265 height 28
click at [692, 262] on select "Select Add Additional Cost Unit" at bounding box center [784, 262] width 265 height 28
click at [724, 364] on div "*Construction Division Select 1. General Requirements 2. Existing Conditions 3.…" at bounding box center [641, 360] width 573 height 56
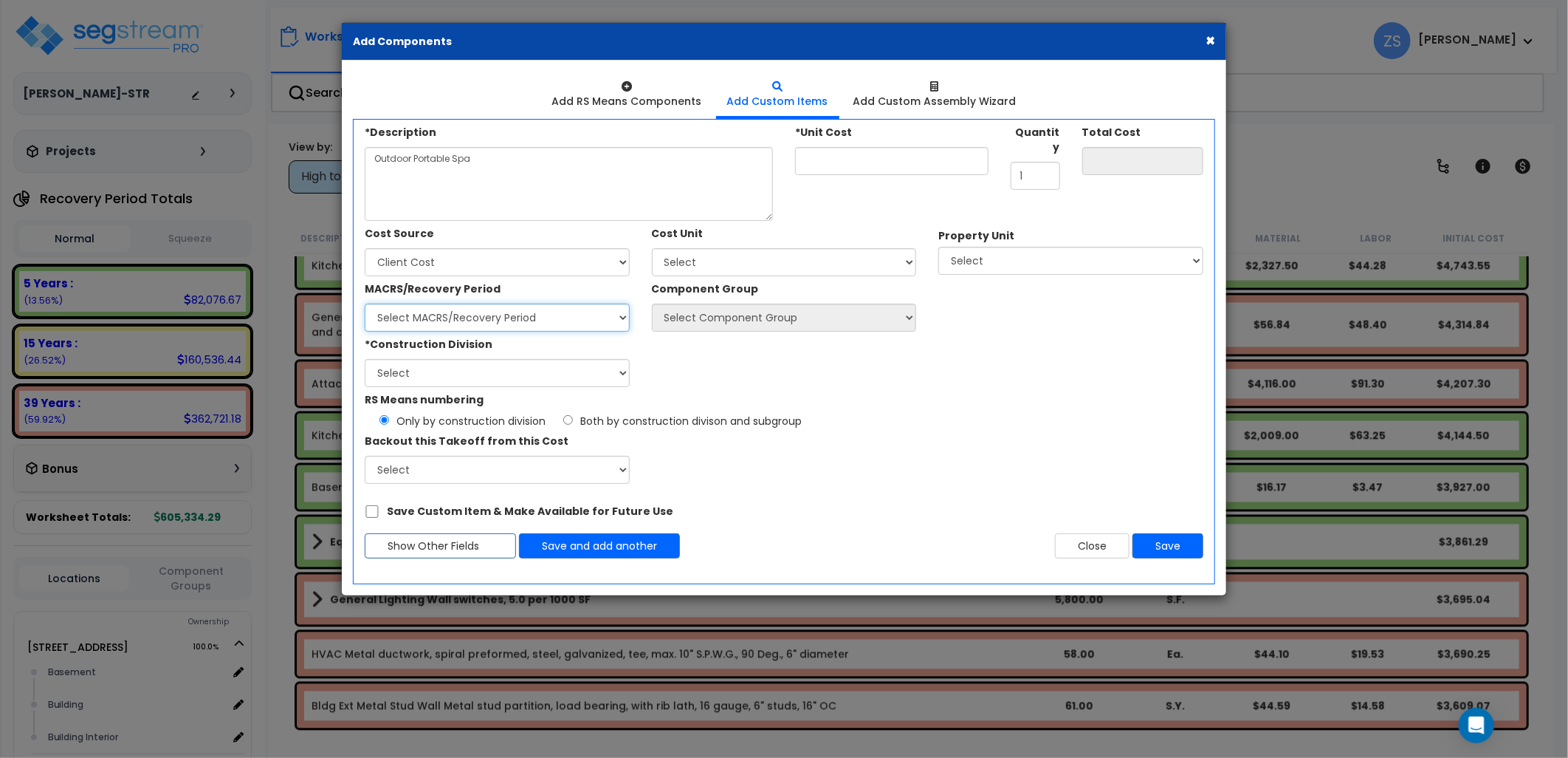
drag, startPoint x: 542, startPoint y: 313, endPoint x: 533, endPoint y: 313, distance: 9.0
click at [542, 313] on select "Select MACRS/Recovery Period Land - Land - Non-Depreciable Land 5 Years - 57.0 …" at bounding box center [497, 317] width 265 height 28
select select "3667"
click at [364, 303] on select "Select MACRS/Recovery Period Land - Land - Non-Depreciable Land 5 Years - 57.0 …" at bounding box center [497, 317] width 265 height 28
click at [701, 318] on select "Select Component Group 286.00 - LAUNDRY ELECTRICAL 284.00 - LAUNDRY PLUMBING 31…" at bounding box center [784, 317] width 265 height 28
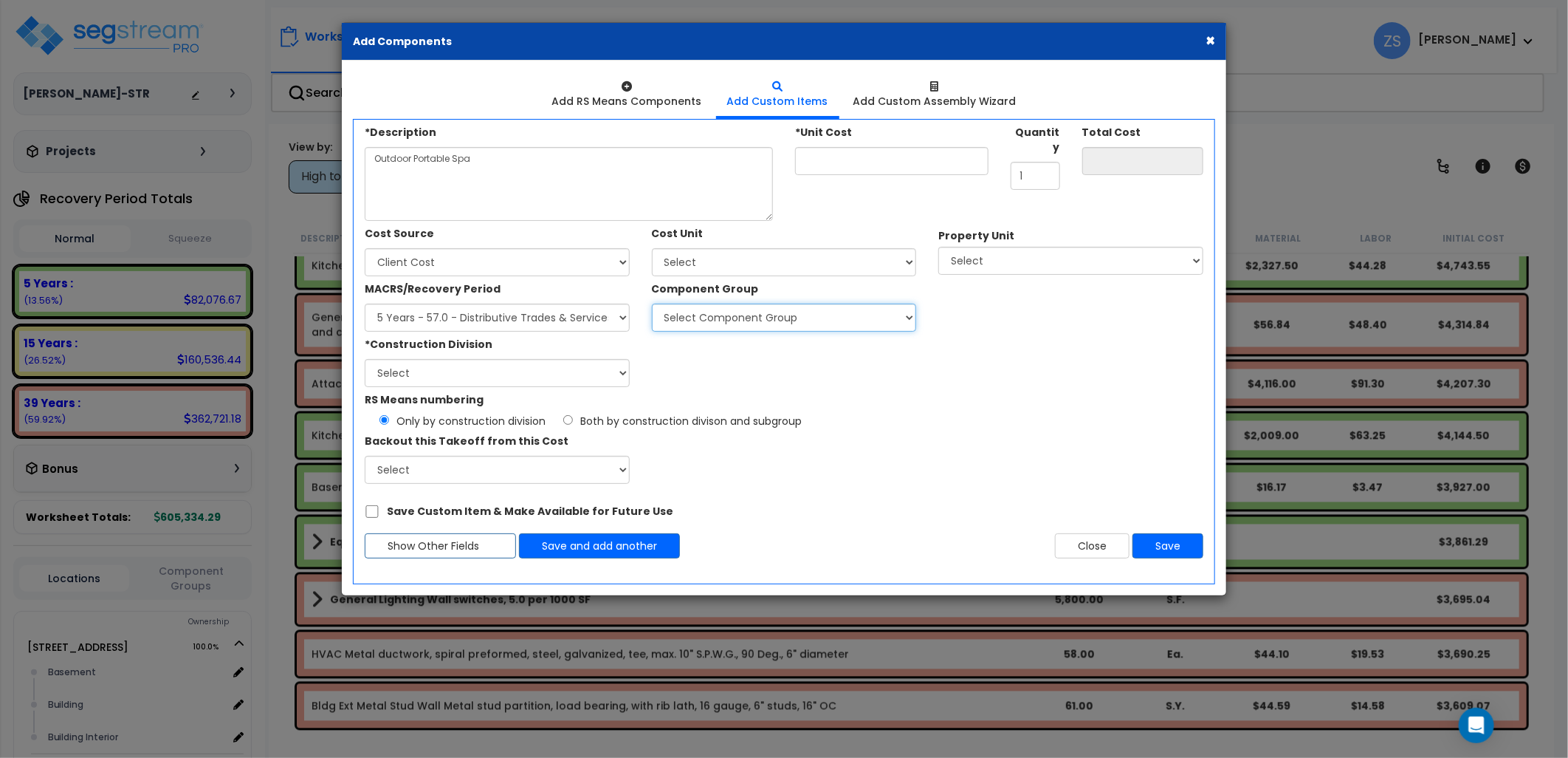
select select "55849"
click at [652, 303] on select "Select Component Group 286.00 - LAUNDRY ELECTRICAL 284.00 - LAUNDRY PLUMBING 31…" at bounding box center [784, 317] width 265 height 28
click at [589, 381] on select "Select 1. General Requirements 2. Existing Conditions 3. Concrete 4. Masonry 5.…" at bounding box center [497, 372] width 265 height 28
click at [364, 359] on select "Select 1. General Requirements 2. Existing Conditions 3. Concrete 4. Masonry 5.…" at bounding box center [497, 372] width 265 height 28
click at [480, 367] on select "Select 1. General Requirements 2. Existing Conditions 3. Concrete 4. Masonry 5.…" at bounding box center [497, 372] width 265 height 28
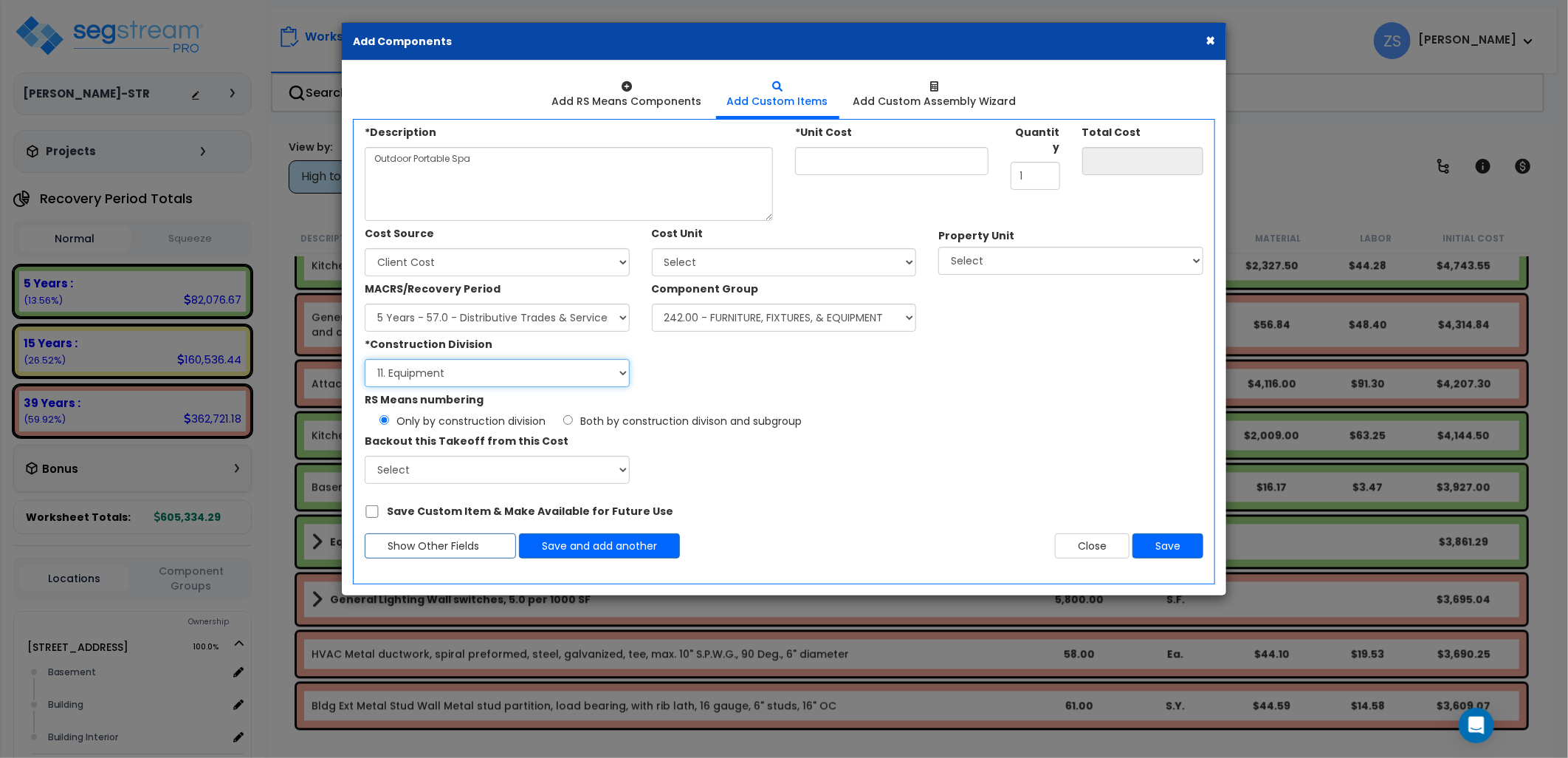
select select "12"
click at [364, 359] on select "Select 1. General Requirements 2. Existing Conditions 3. Concrete 4. Masonry 5.…" at bounding box center [497, 372] width 265 height 28
click at [754, 370] on div "*Construction Division Select 1. General Requirements 2. Existing Conditions 3.…" at bounding box center [641, 360] width 573 height 56
click at [851, 162] on input "*Unit Cost" at bounding box center [892, 160] width 194 height 28
type input "75"
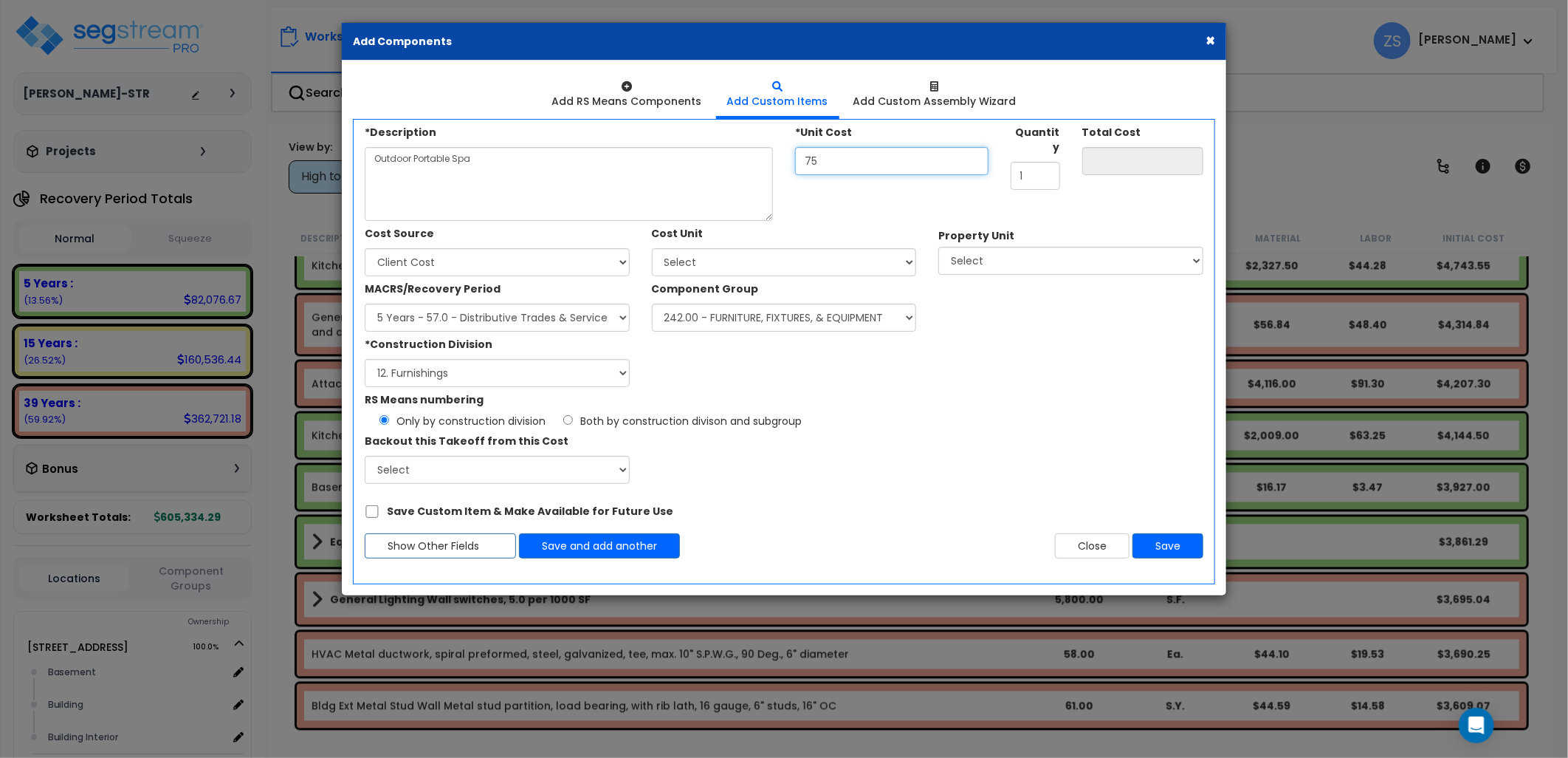
type input "75.00"
type input "750"
type input "750.00"
type input "7,500"
type input "7,500.00"
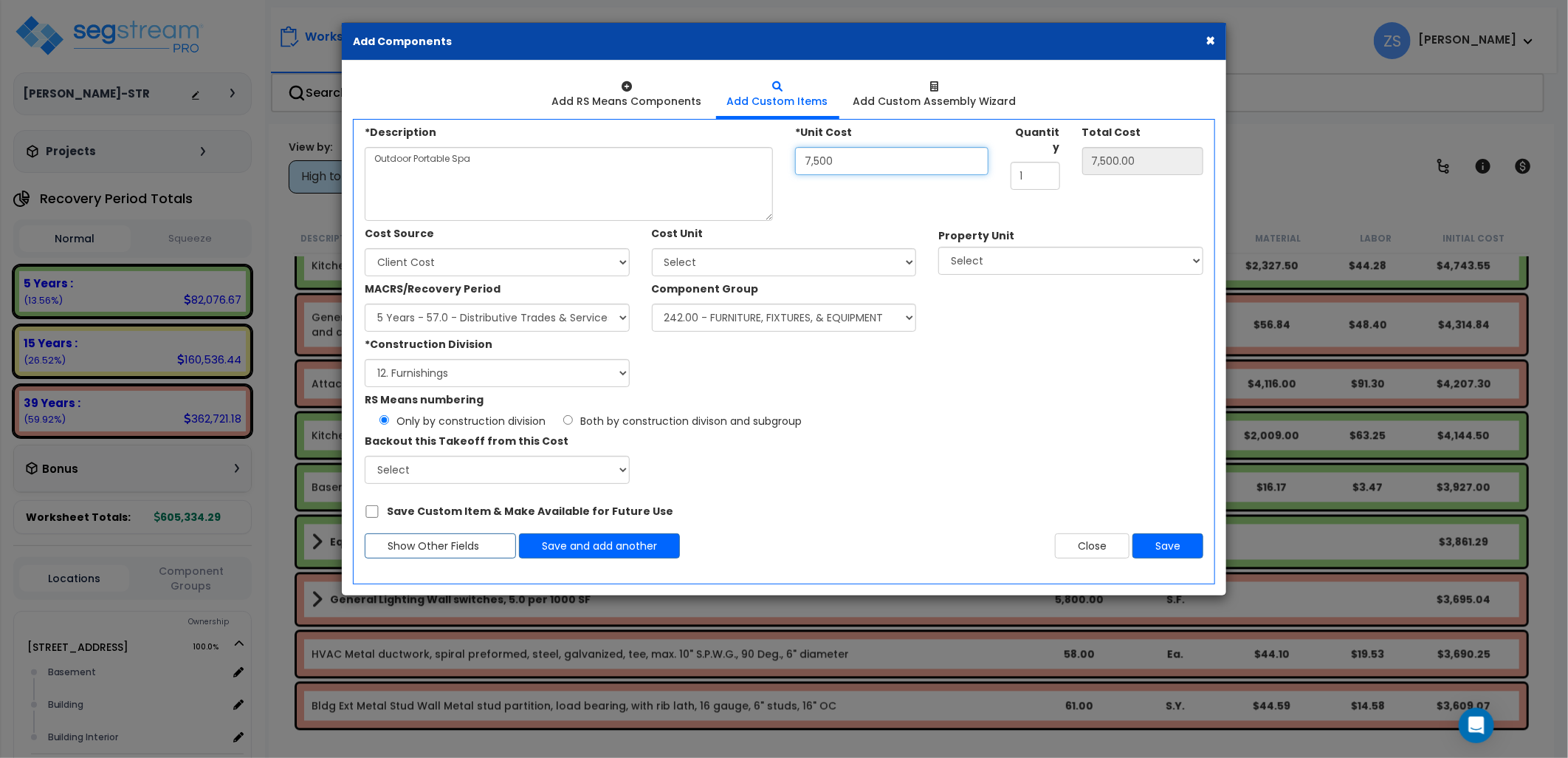
type input "7,500"
click at [854, 259] on select "Select Add Additional Cost Unit" at bounding box center [784, 262] width 265 height 28
click at [1015, 320] on div "Cost Source Select Client Cost Client Cost - Expense Contractor Cost 0" at bounding box center [784, 303] width 860 height 166
click at [1031, 259] on select "Select 289 S Shore Dr Site Improvements" at bounding box center [1070, 260] width 265 height 28
select select "172953"
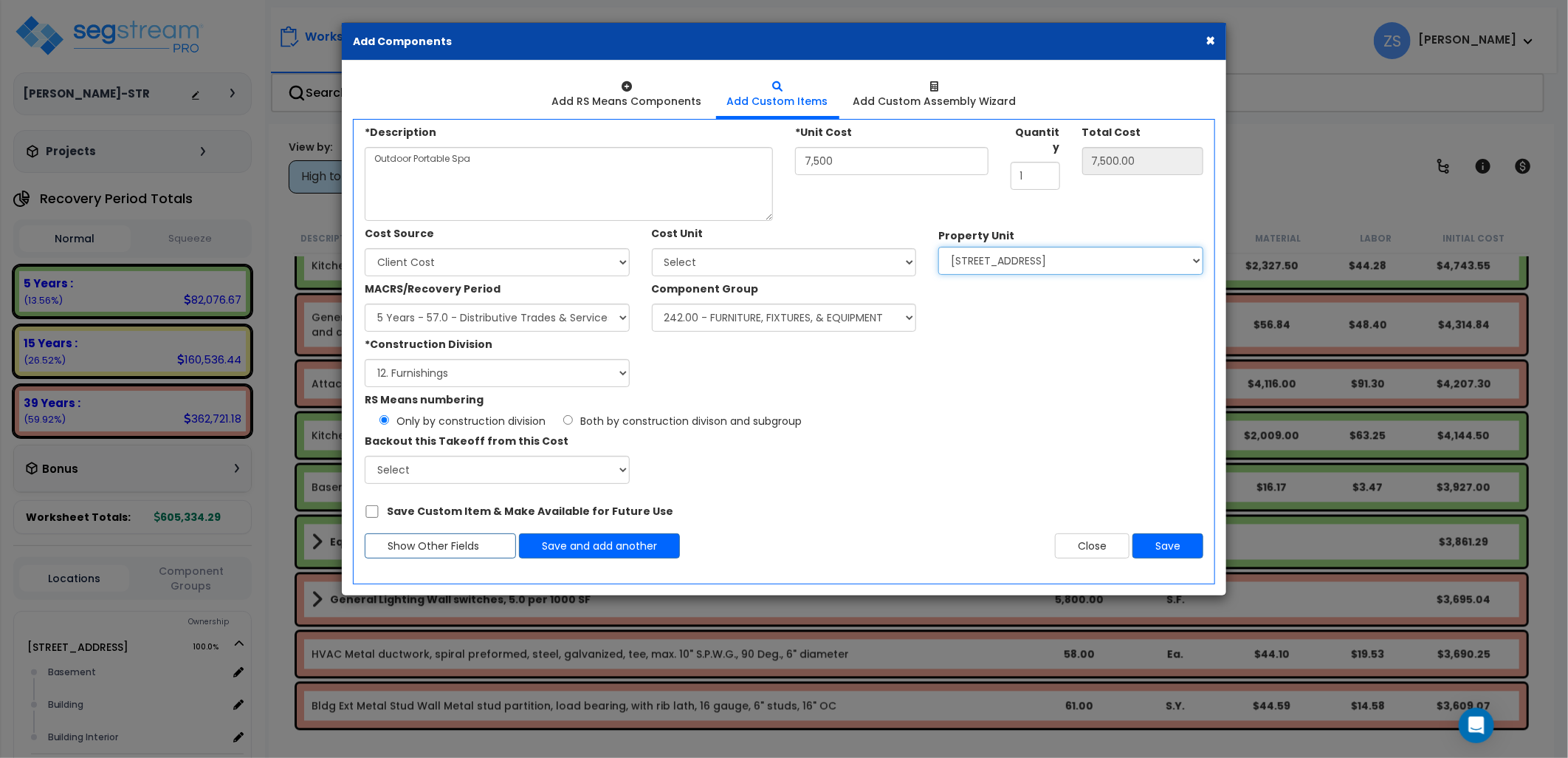
click at [938, 247] on select "Select 289 S Shore Dr Site Improvements" at bounding box center [1070, 260] width 265 height 28
click at [1002, 302] on select "Select Basement Building Building Interior Add Additional Location" at bounding box center [1070, 316] width 265 height 28
drag, startPoint x: 860, startPoint y: 395, endPoint x: 877, endPoint y: 372, distance: 28.6
click at [860, 395] on div "RS Means numbering Only by construction division Both by construction divison a…" at bounding box center [784, 407] width 860 height 41
click at [979, 256] on select "Select 289 S Shore Dr Site Improvements" at bounding box center [1070, 260] width 265 height 28
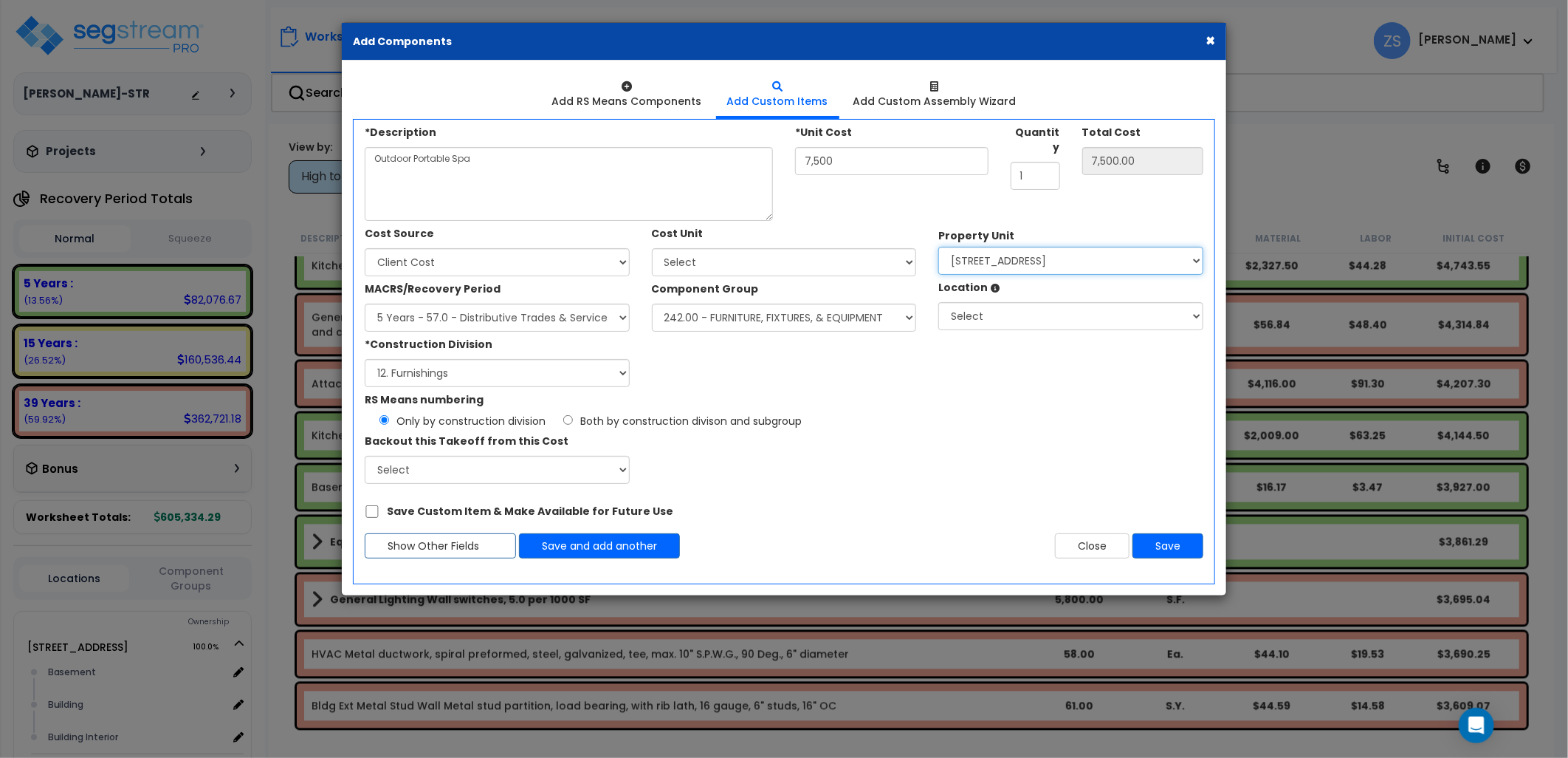
click at [938, 247] on select "Select 289 S Shore Dr Site Improvements" at bounding box center [1070, 260] width 265 height 28
click at [986, 314] on select "Select Basement Building Building Interior Add Additional Location" at bounding box center [1070, 316] width 265 height 28
select select "6"
click at [938, 302] on select "Select Basement Building Building Interior Add Additional Location" at bounding box center [1070, 316] width 265 height 28
click at [1161, 539] on button "Save" at bounding box center [1168, 546] width 71 height 25
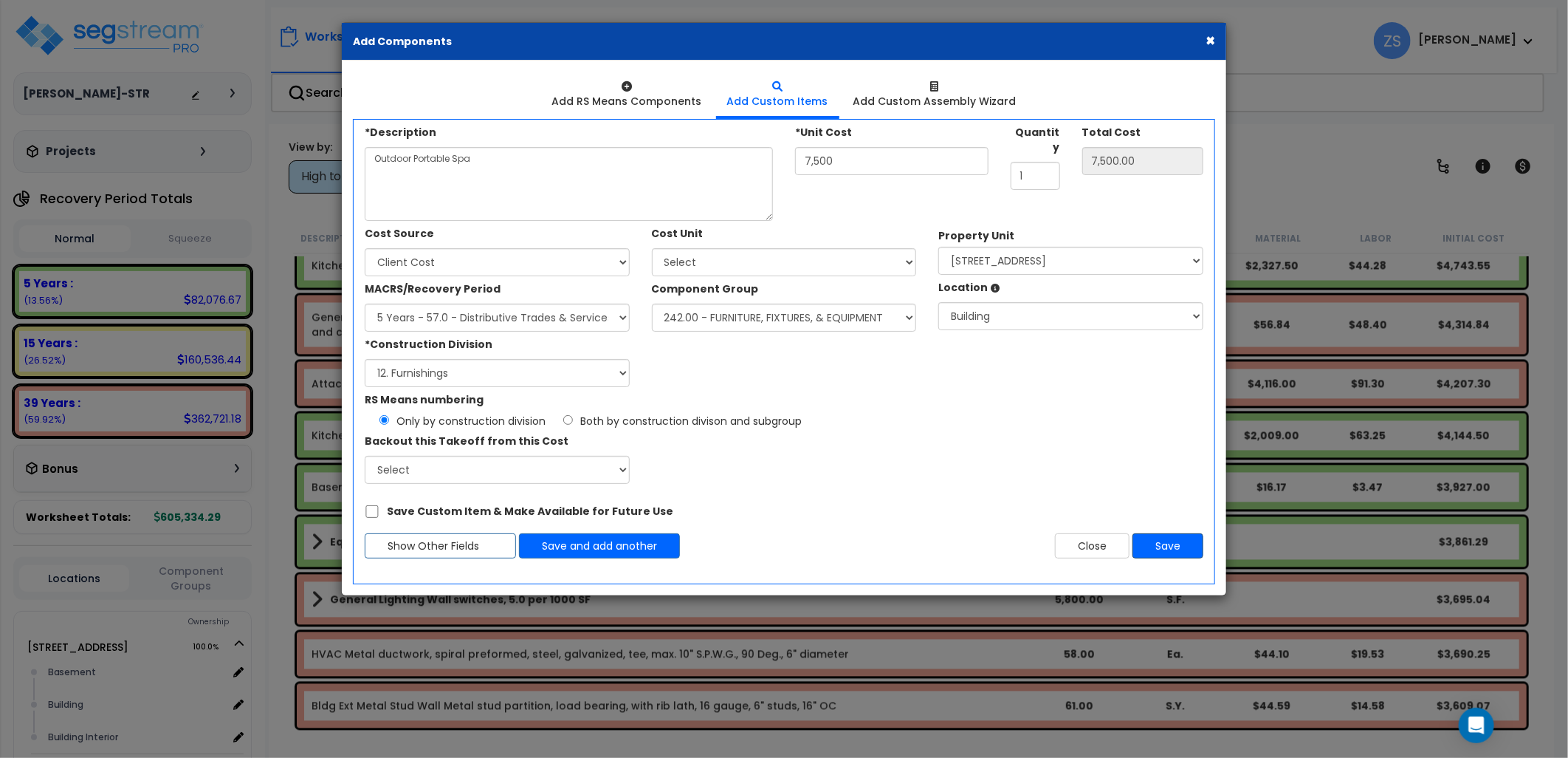
type input "7500"
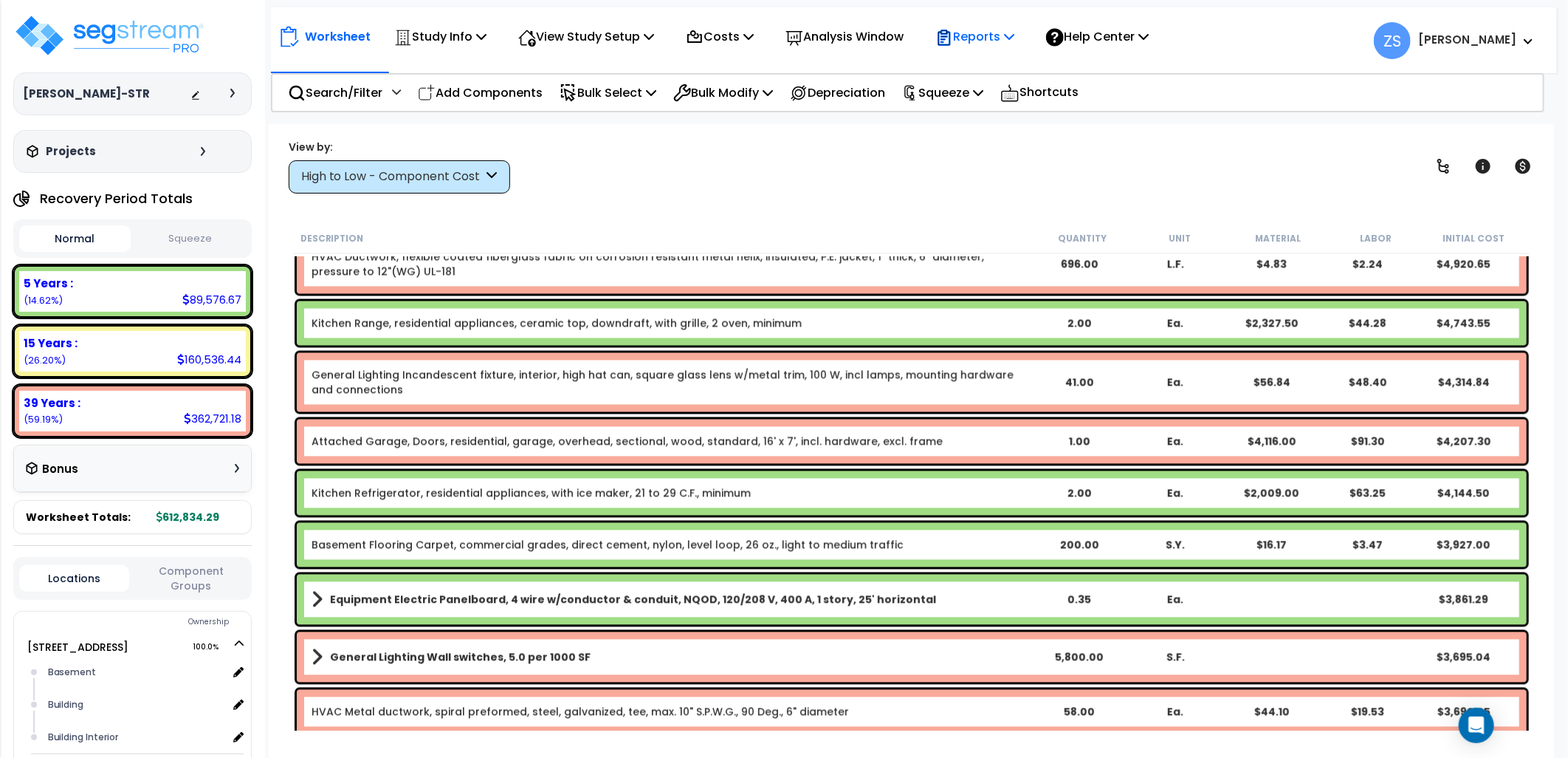
click at [1015, 40] on icon at bounding box center [1009, 36] width 11 height 12
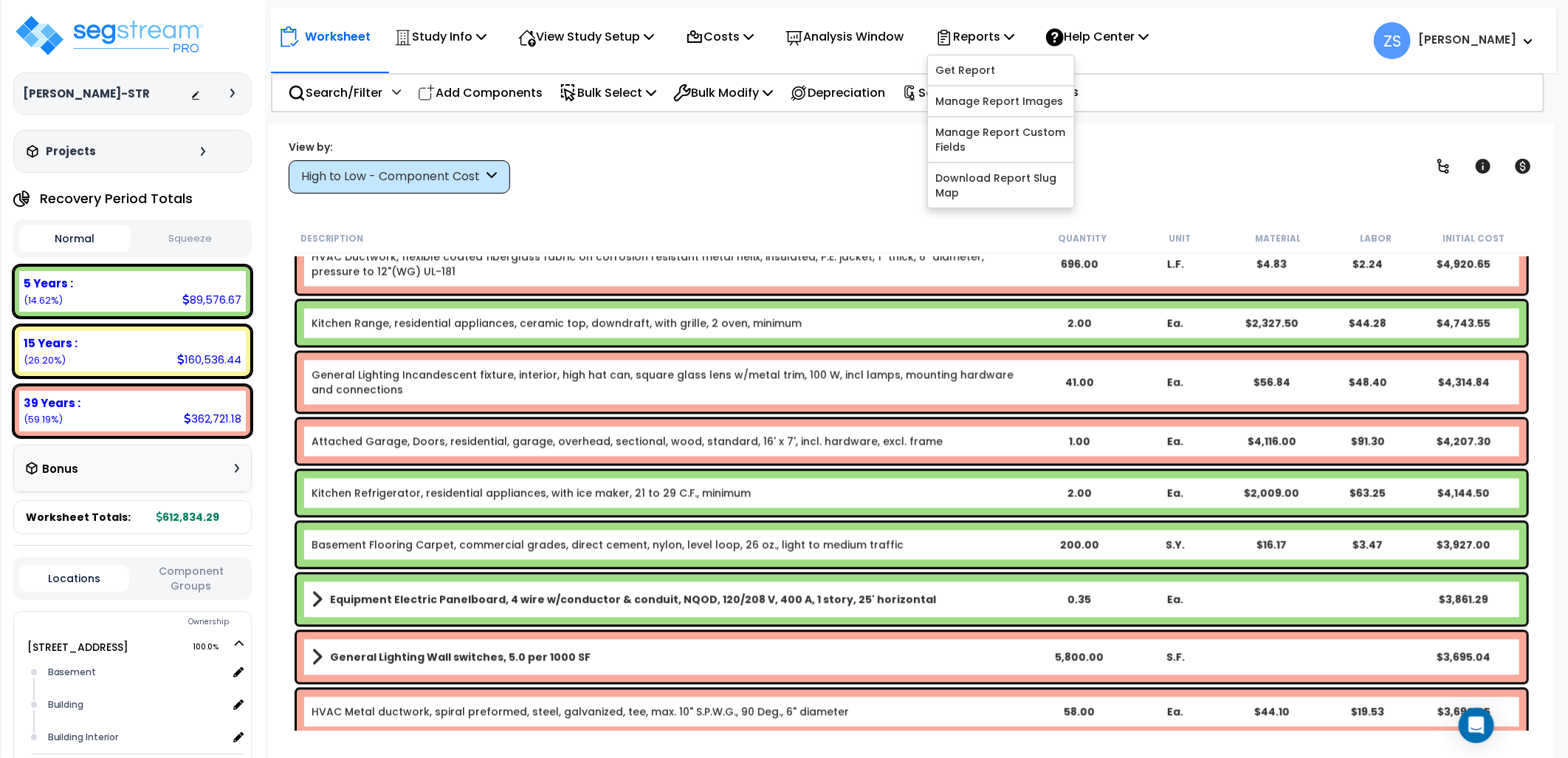
click at [1212, 181] on div "View by: High to Low - Component Cost High to Low - Component Cost" at bounding box center [912, 166] width 1256 height 55
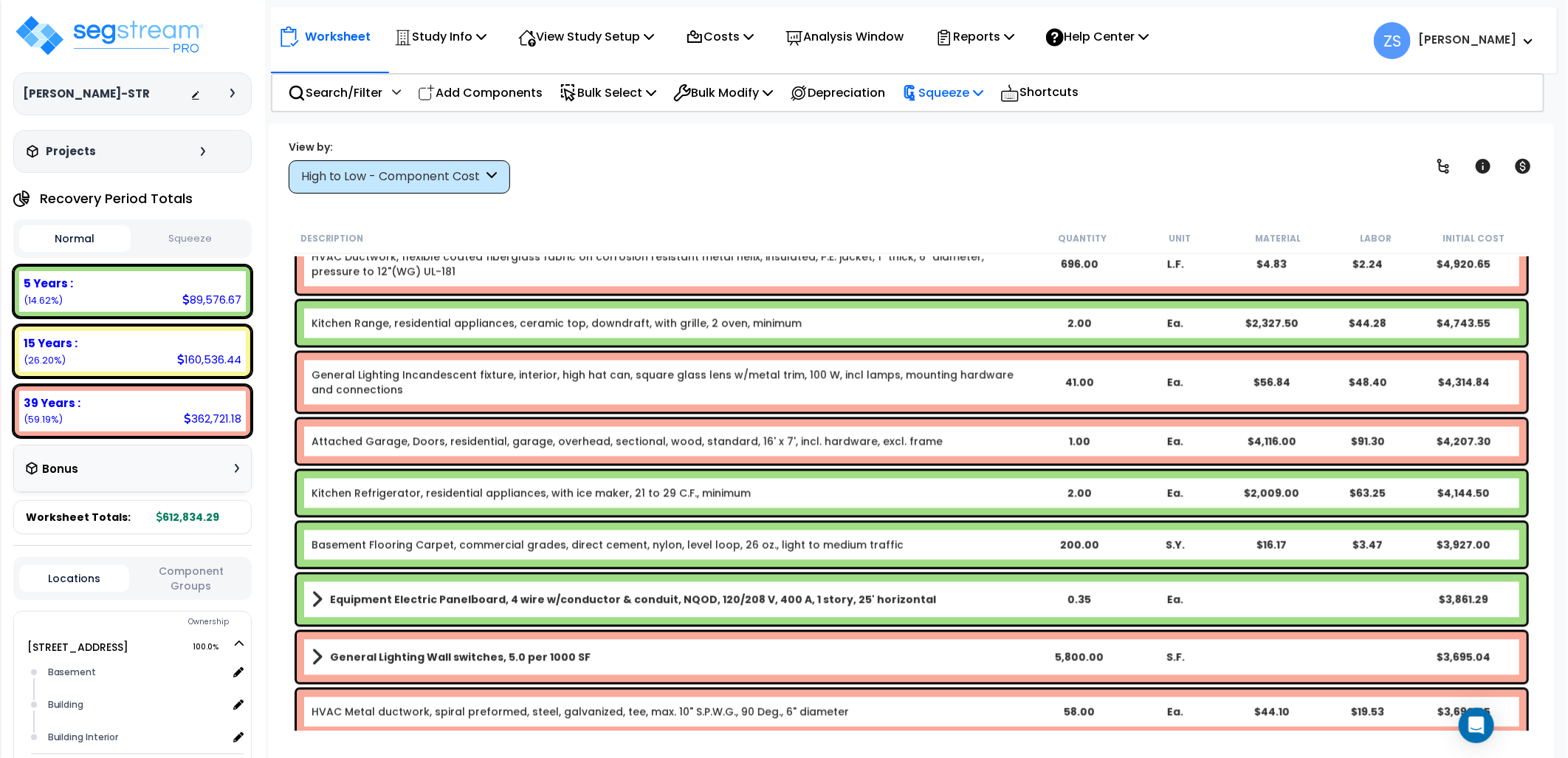
click at [972, 91] on p "Squeeze" at bounding box center [943, 92] width 82 height 20
drag, startPoint x: 982, startPoint y: 121, endPoint x: 992, endPoint y: 146, distance: 26.9
click at [982, 122] on link "Squeeze" at bounding box center [968, 125] width 146 height 30
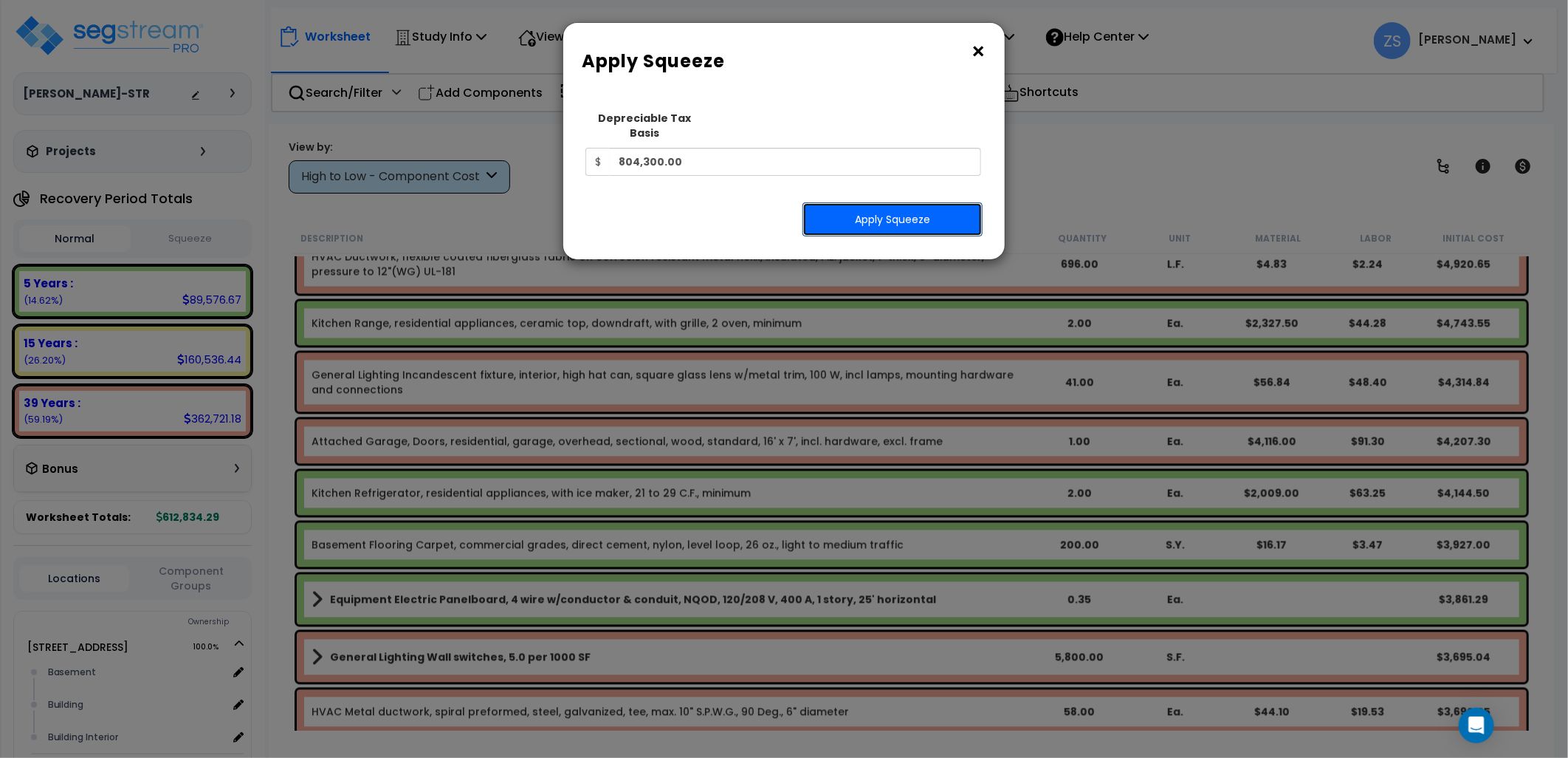
click at [860, 202] on button "Apply Squeeze" at bounding box center [893, 219] width 180 height 34
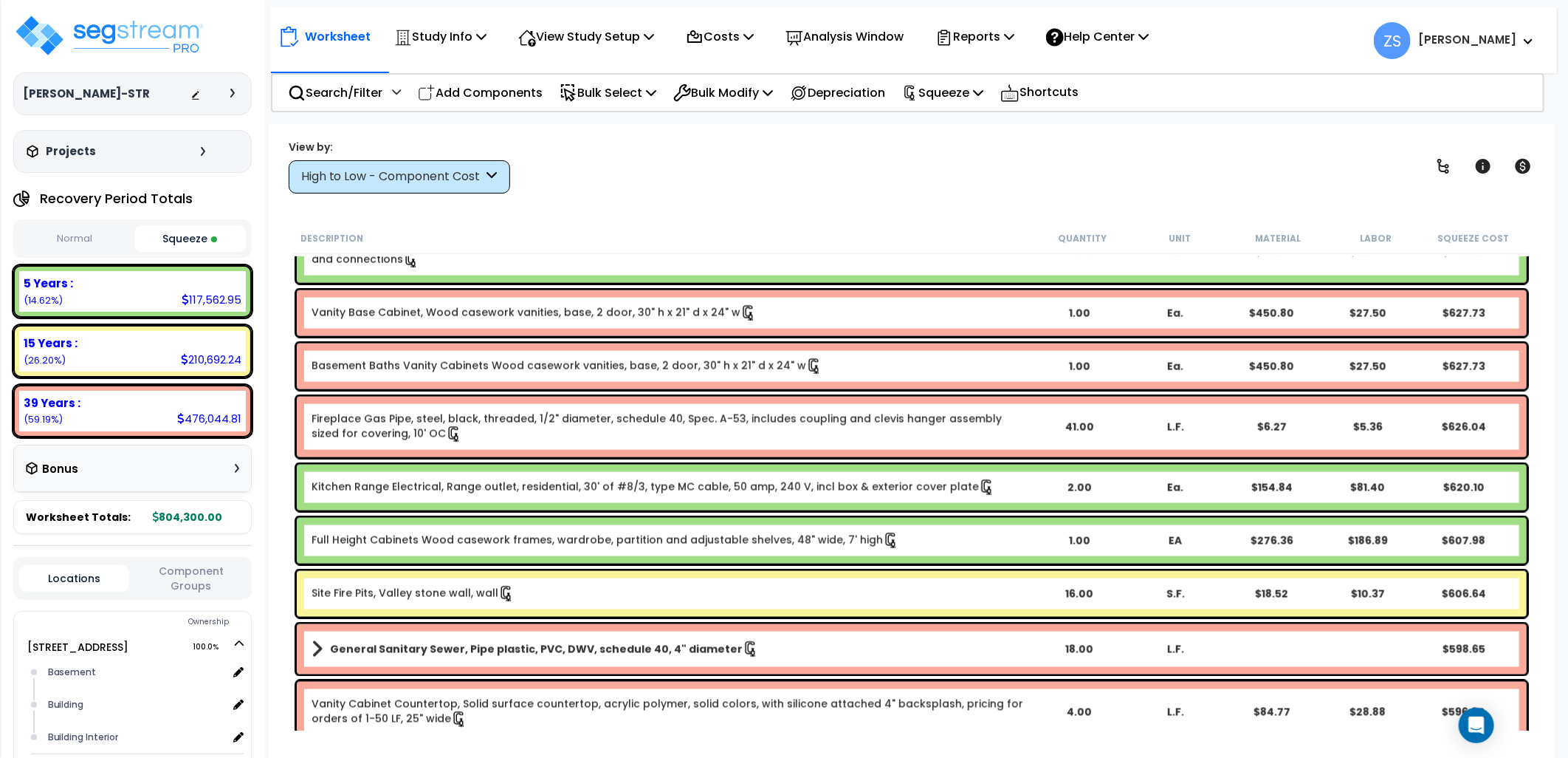
scroll to position [8124, 0]
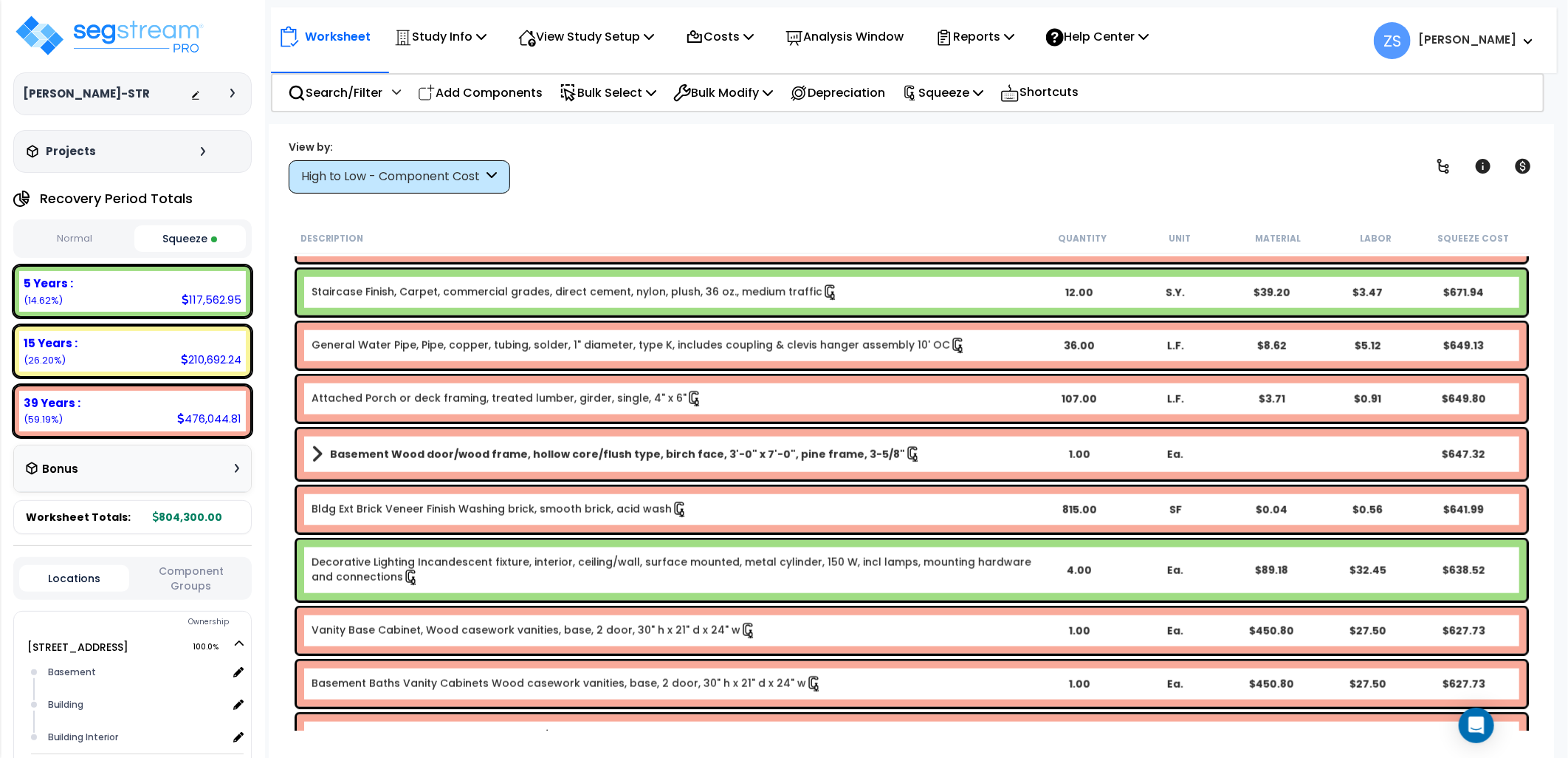
click at [415, 172] on div "High to Low - Component Cost" at bounding box center [392, 177] width 182 height 17
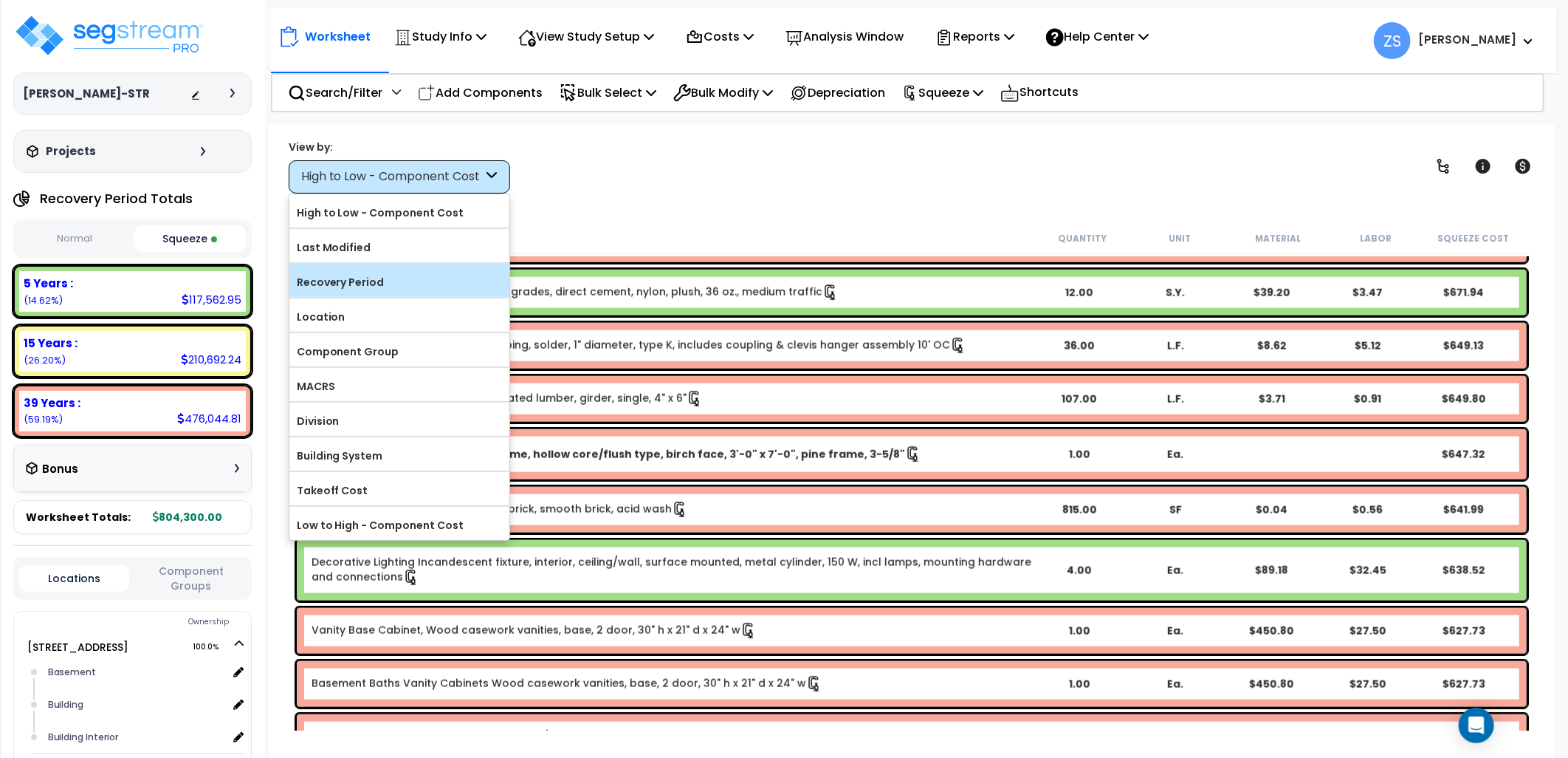
click at [397, 271] on div "Recovery Period" at bounding box center [399, 280] width 220 height 34
click at [435, 279] on label "Recovery Period" at bounding box center [399, 281] width 220 height 22
click at [0, 0] on input "Recovery Period" at bounding box center [0, 0] width 0 height 0
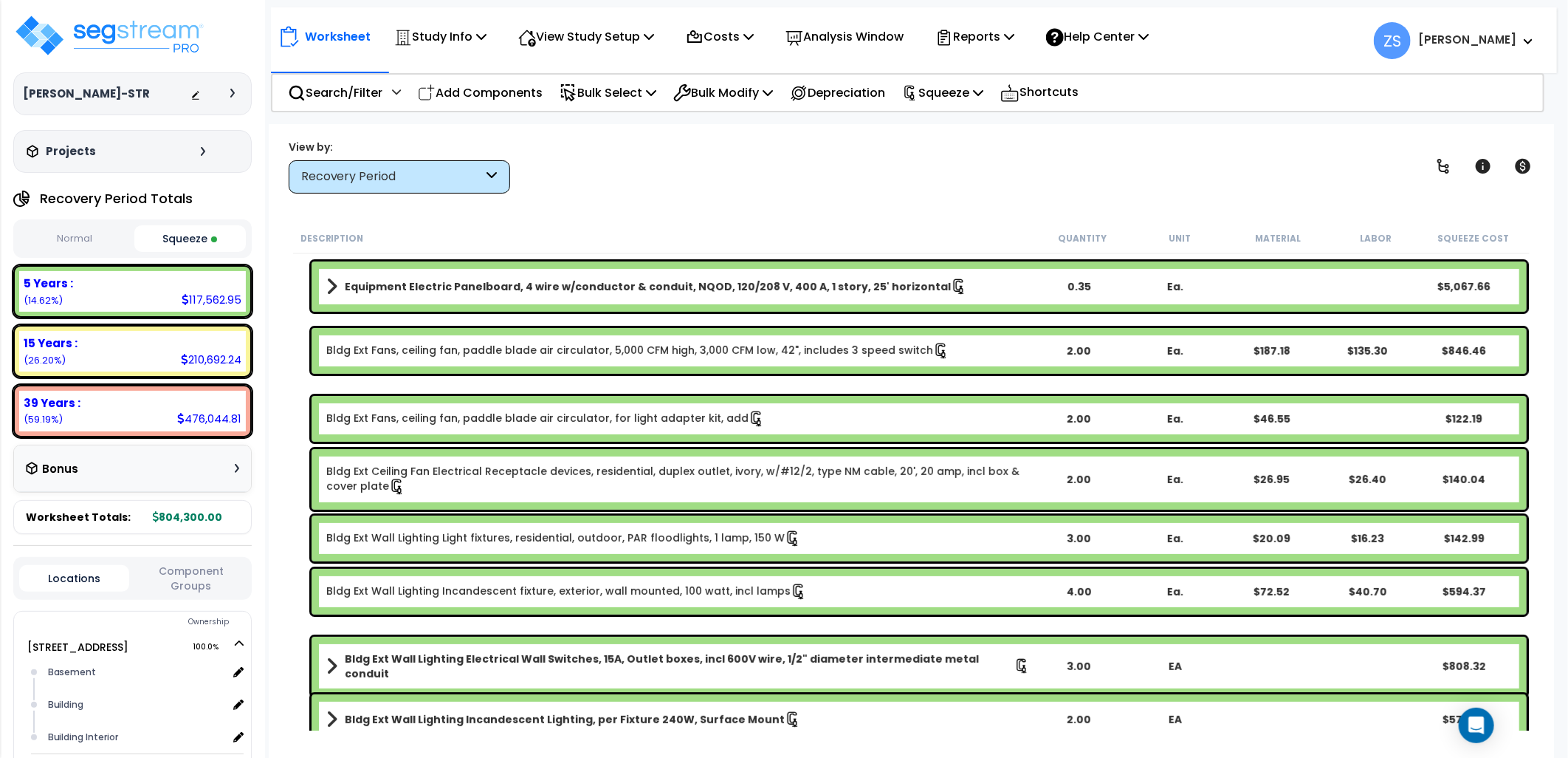
scroll to position [0, 0]
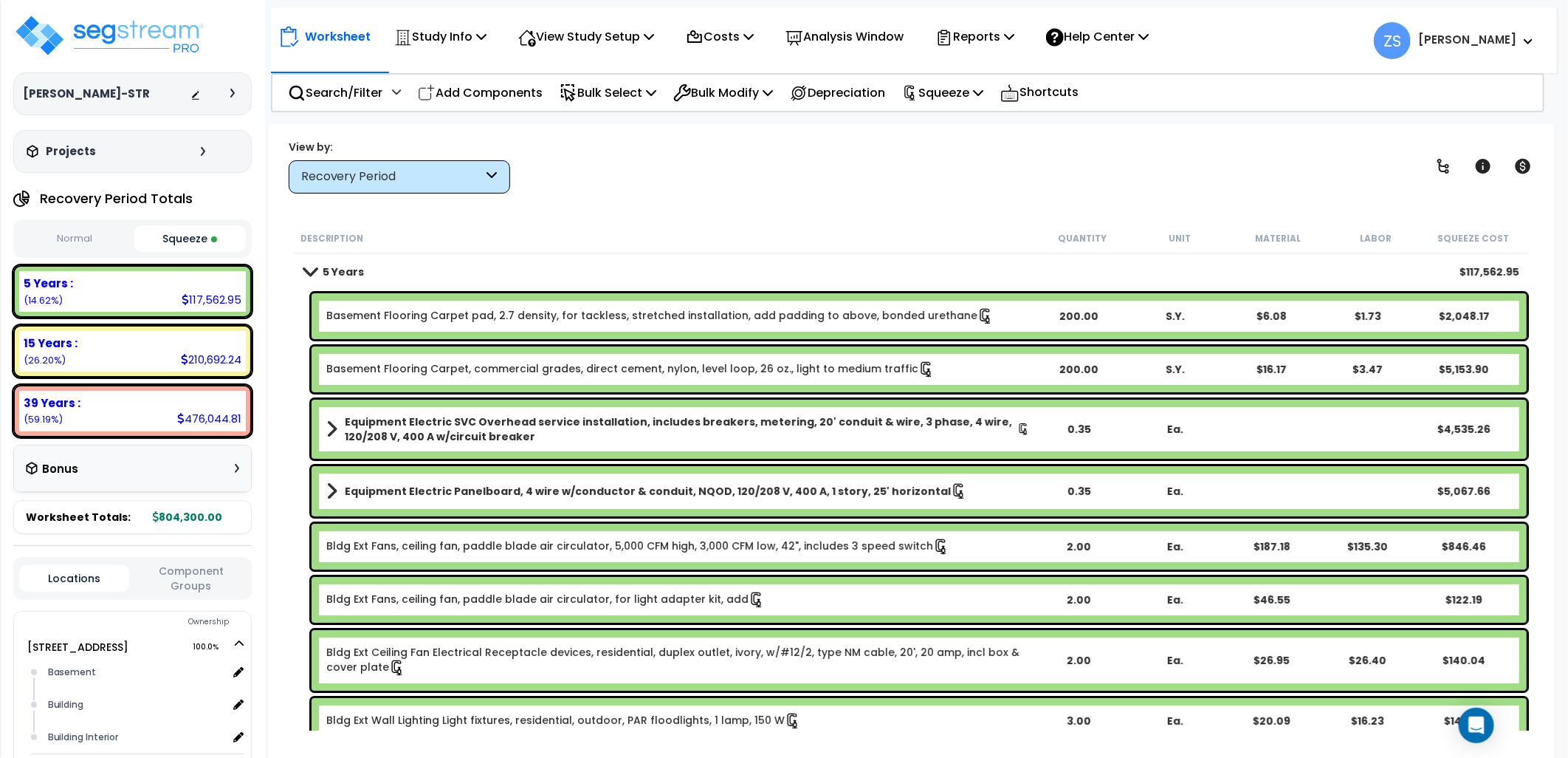
click at [429, 172] on div "Recovery Period" at bounding box center [392, 177] width 182 height 17
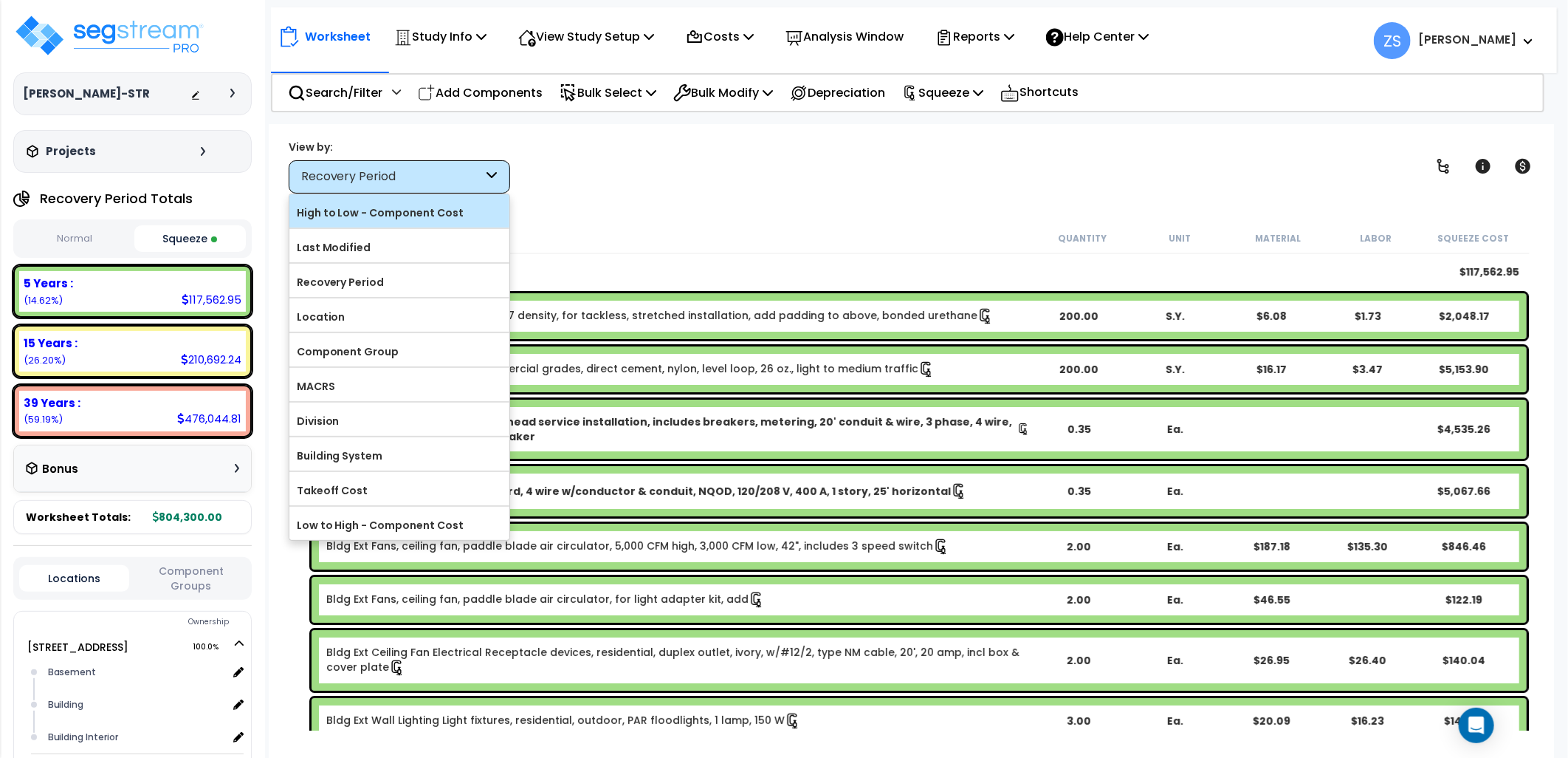
click at [441, 218] on label "High to Low - Component Cost" at bounding box center [399, 212] width 220 height 22
click at [0, 0] on input "High to Low - Component Cost" at bounding box center [0, 0] width 0 height 0
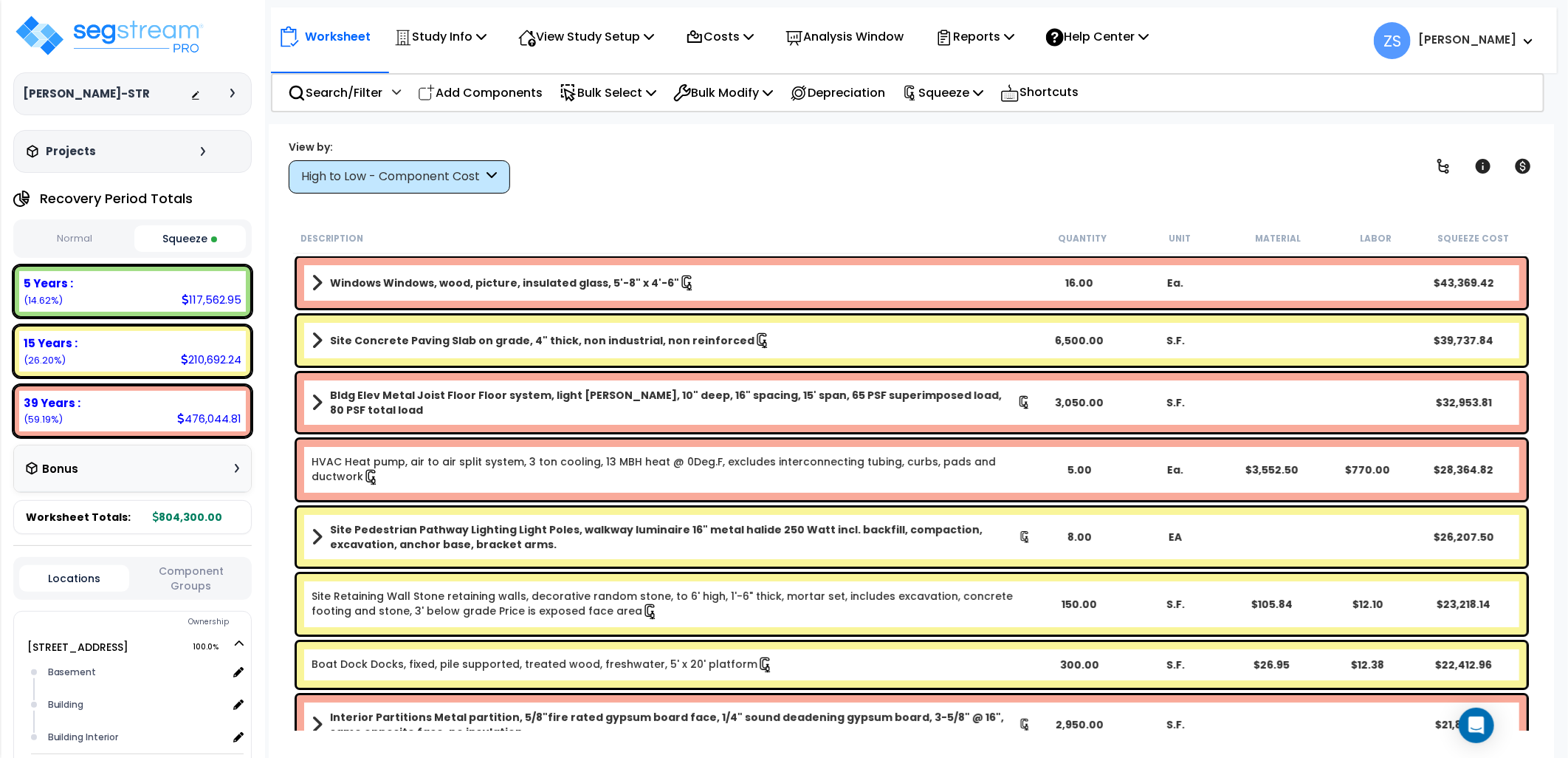
click at [589, 166] on div "View by: High to Low - Component Cost High to Low - Component Cost" at bounding box center [912, 166] width 1256 height 55
click at [1344, 175] on div "View by: High to Low - Component Cost High to Low - Component Cost" at bounding box center [912, 166] width 1256 height 55
click at [1015, 36] on icon at bounding box center [1009, 36] width 11 height 12
click at [1229, 157] on div "View by: High to Low - Component Cost High to Low - Component Cost" at bounding box center [912, 166] width 1256 height 55
click at [983, 97] on p "Squeeze" at bounding box center [943, 92] width 82 height 20
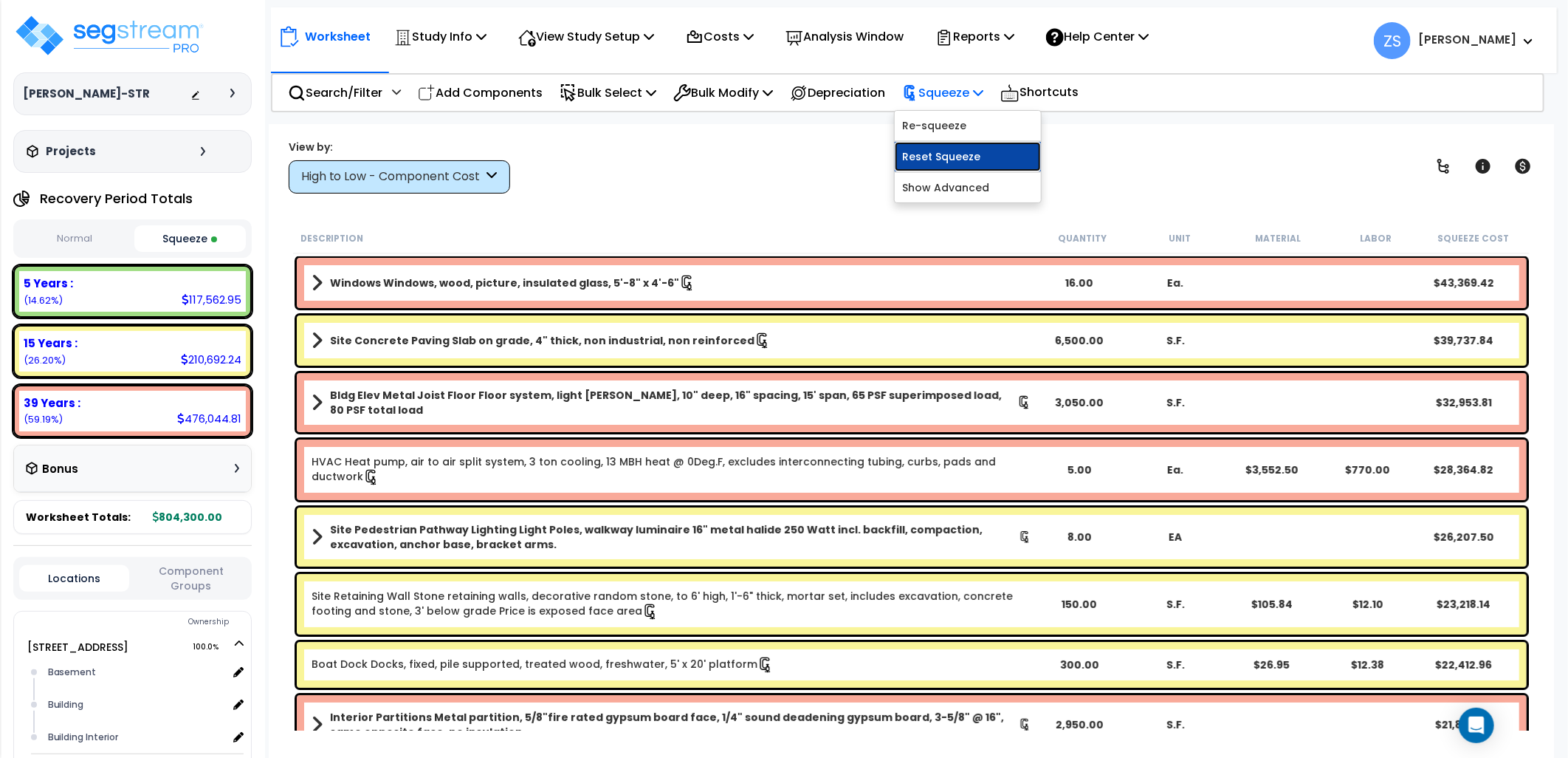
click at [995, 155] on link "Reset Squeeze" at bounding box center [968, 156] width 146 height 30
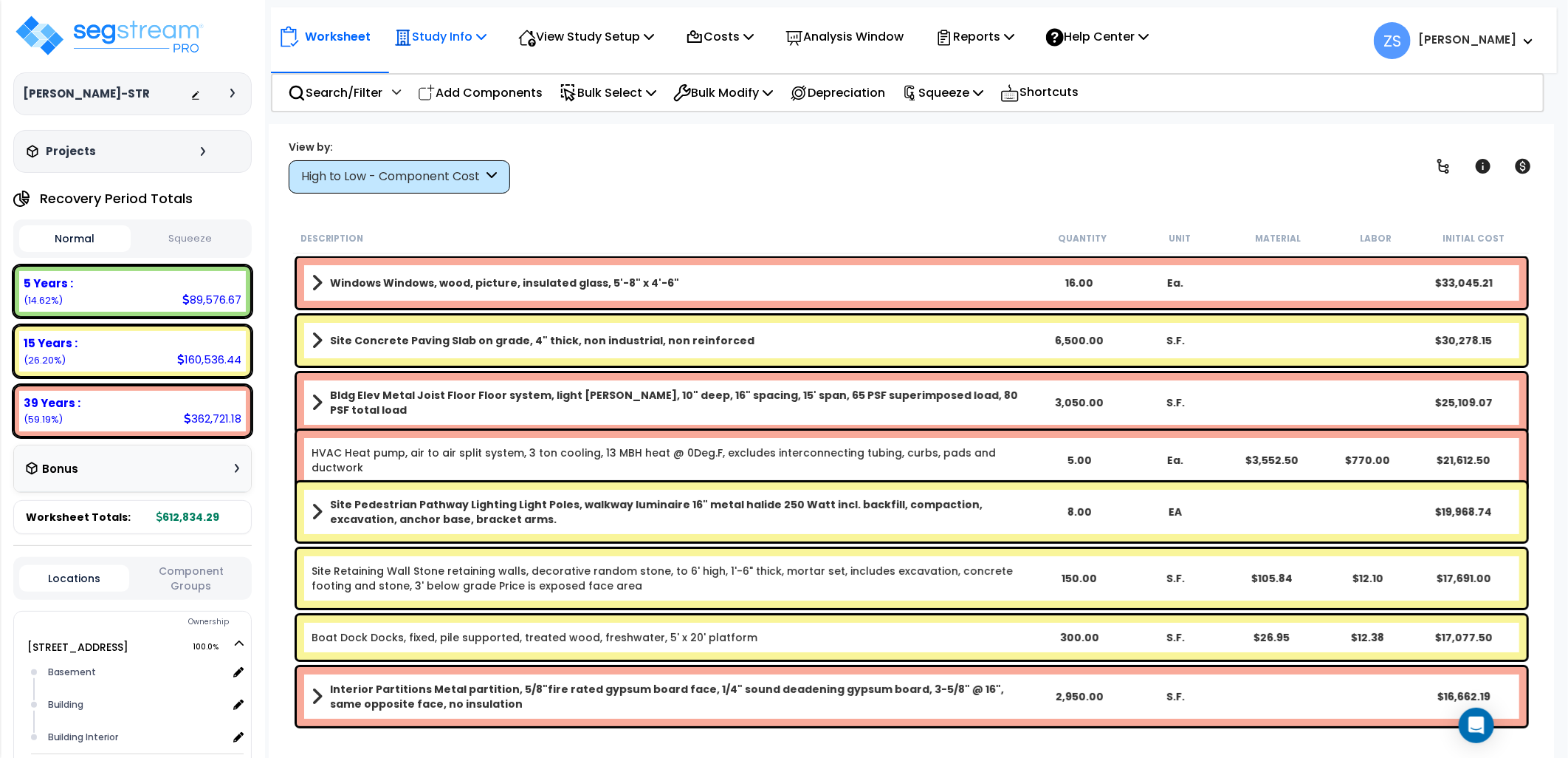
click at [485, 37] on icon at bounding box center [480, 36] width 11 height 12
click at [480, 76] on link "Study Setup" at bounding box center [459, 70] width 146 height 30
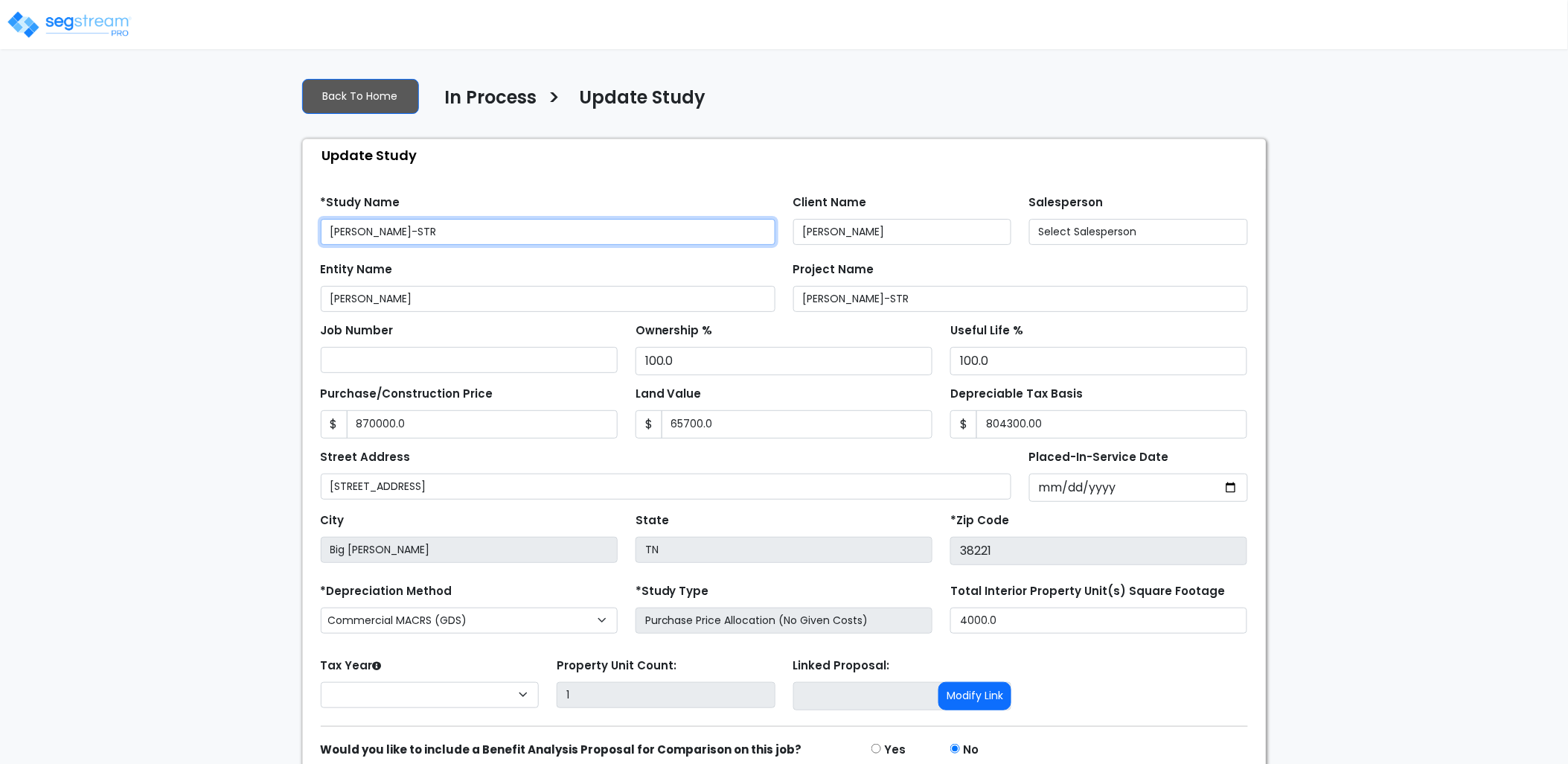
type input "870,000.0"
type input "65,700.0"
type input "804,300.00"
select select "2025"
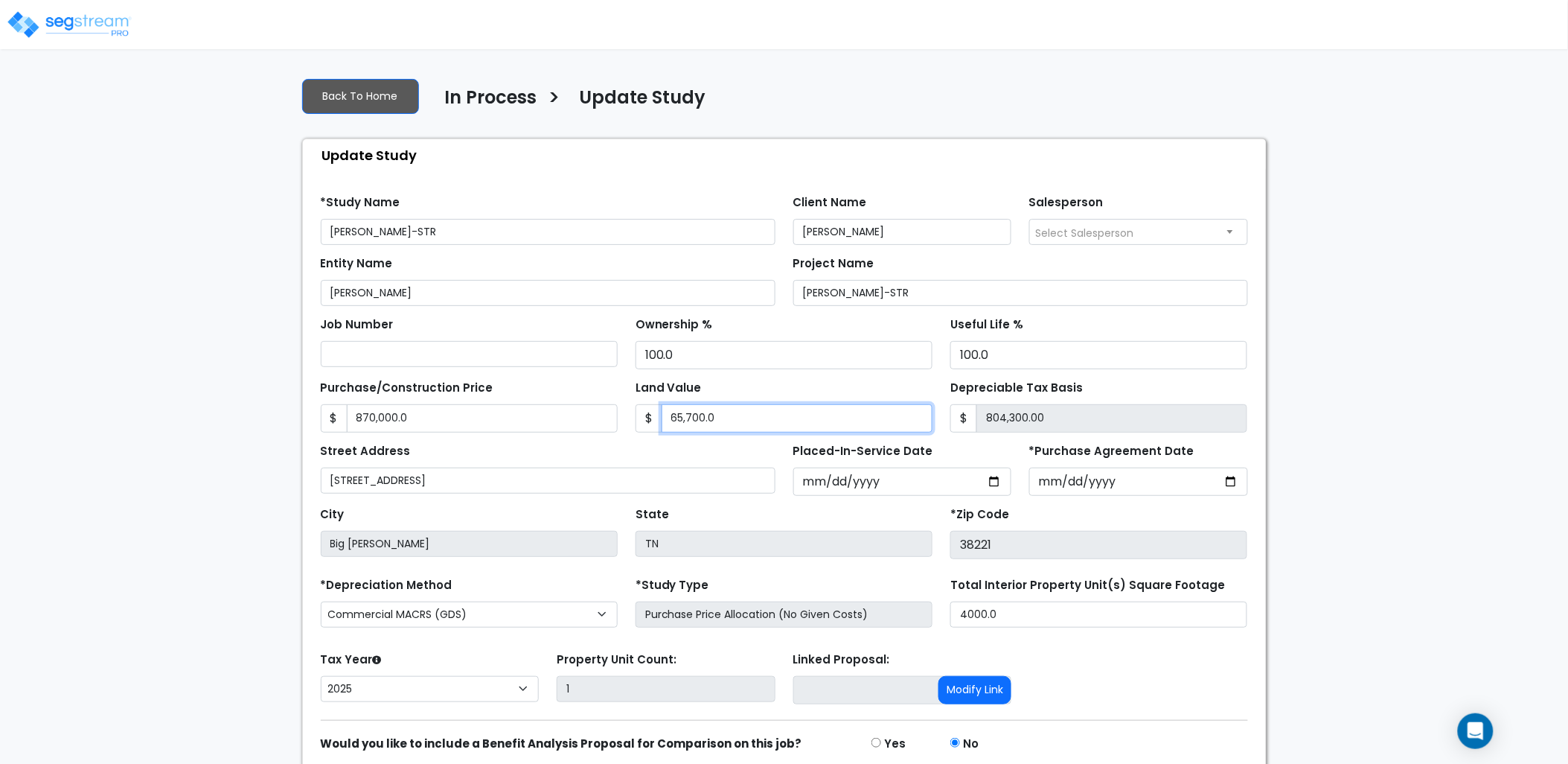
type input "1"
type input "869,999.00"
type input "11"
type input "869,989.00"
type input "110"
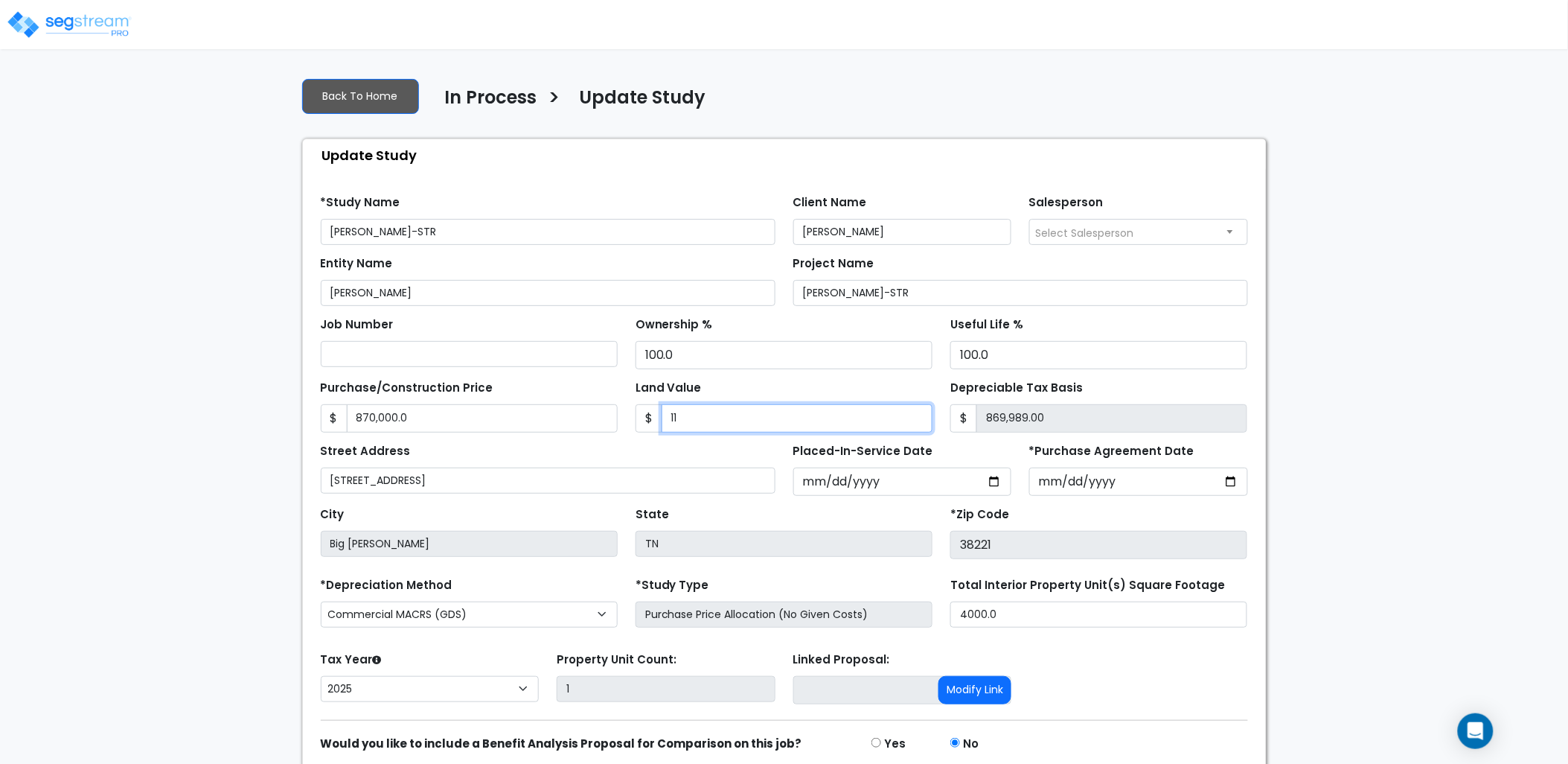
type input "869,890.00"
type input "1100"
type input "868,900.00"
type input "1,1000"
type input "859,000.00"
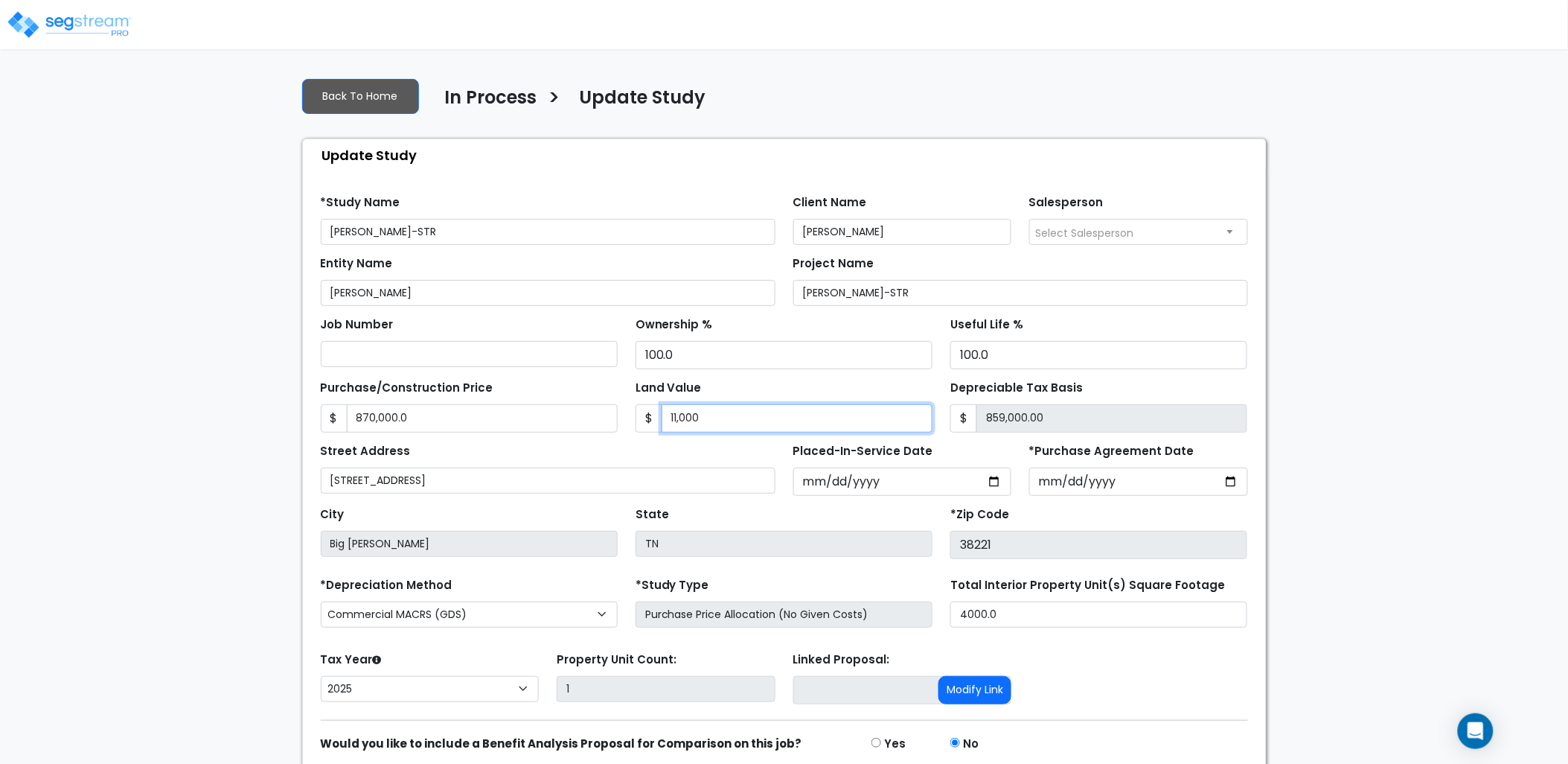
type input "11,0000"
type input "760,000.00"
type input "110,000"
click at [769, 380] on div "Land Value $ 110,000" at bounding box center [783, 404] width 297 height 56
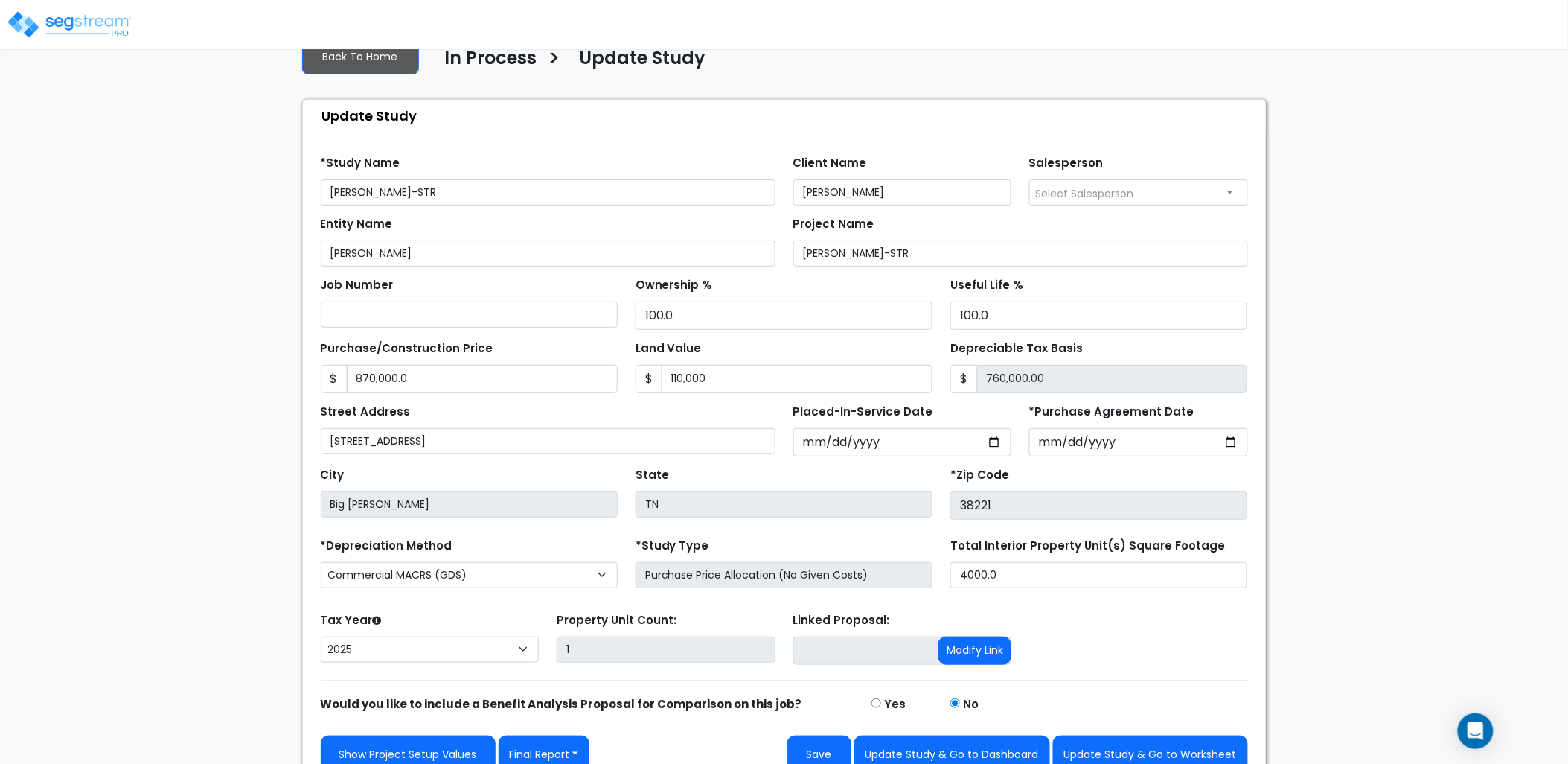
scroll to position [62, 0]
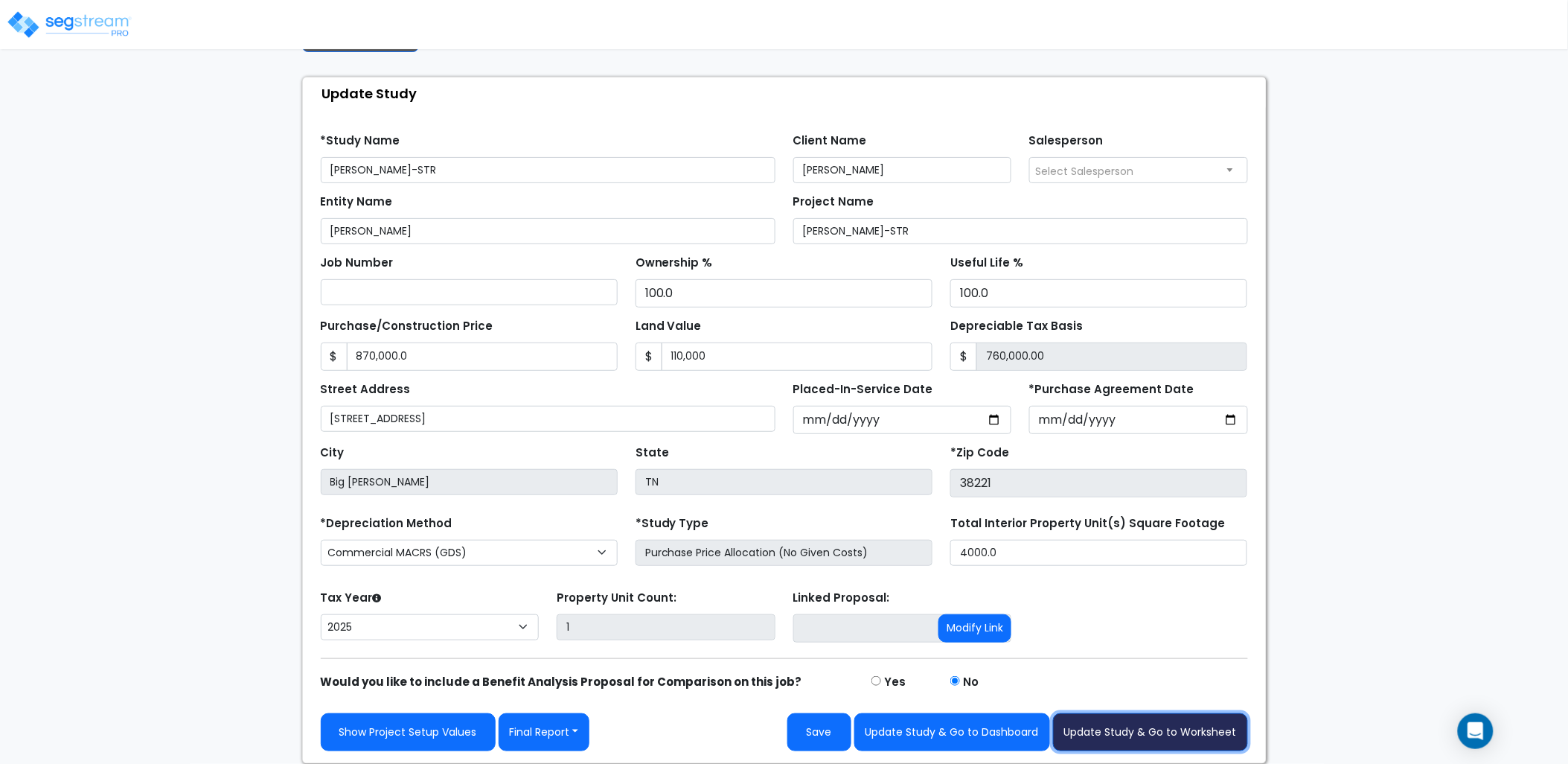
click at [1136, 735] on button "Update Study & Go to Worksheet" at bounding box center [1150, 731] width 195 height 38
type input "870000"
type input "110000"
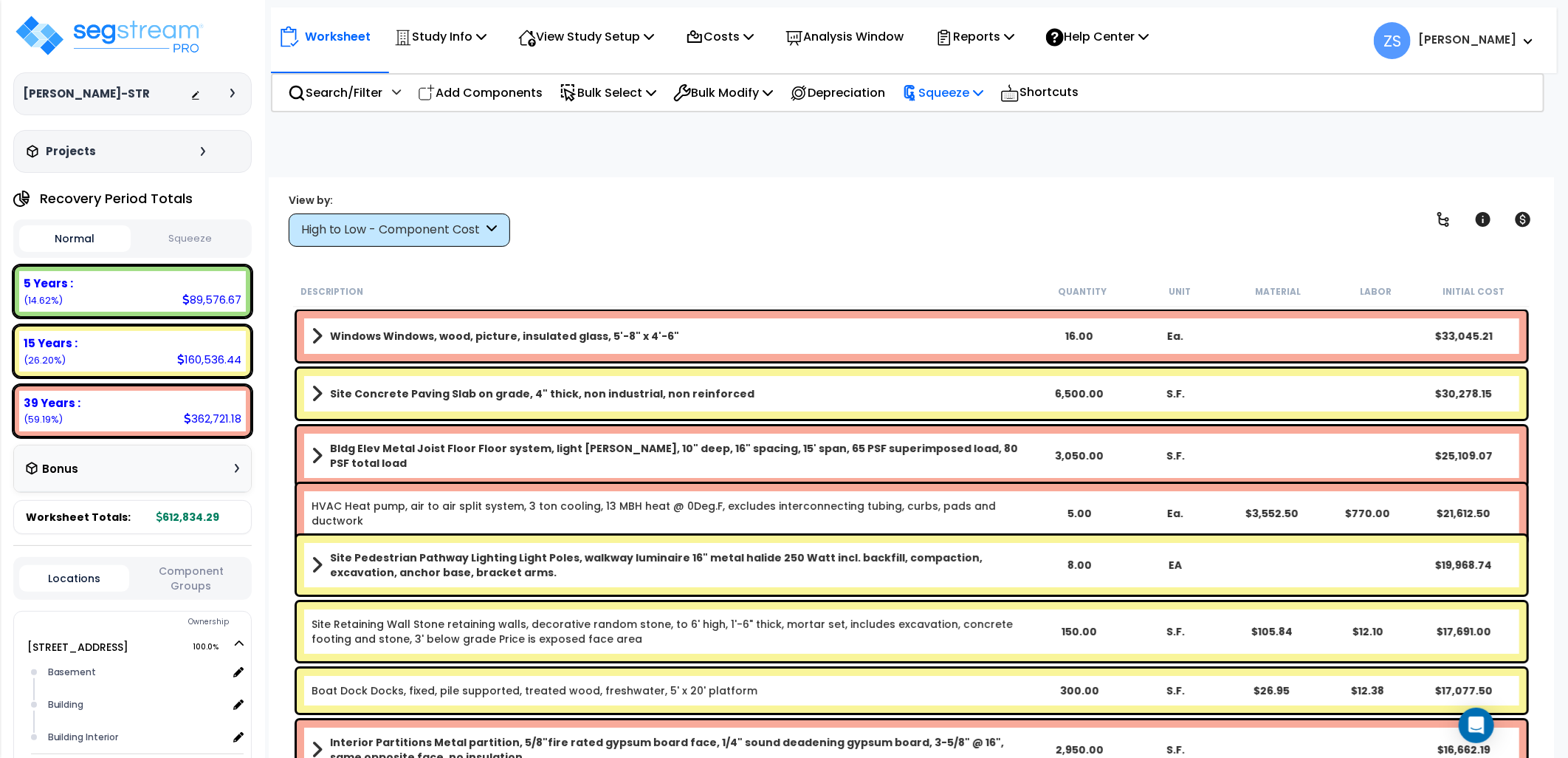
click at [983, 95] on icon at bounding box center [977, 92] width 11 height 12
click at [982, 120] on link "Squeeze" at bounding box center [968, 125] width 146 height 30
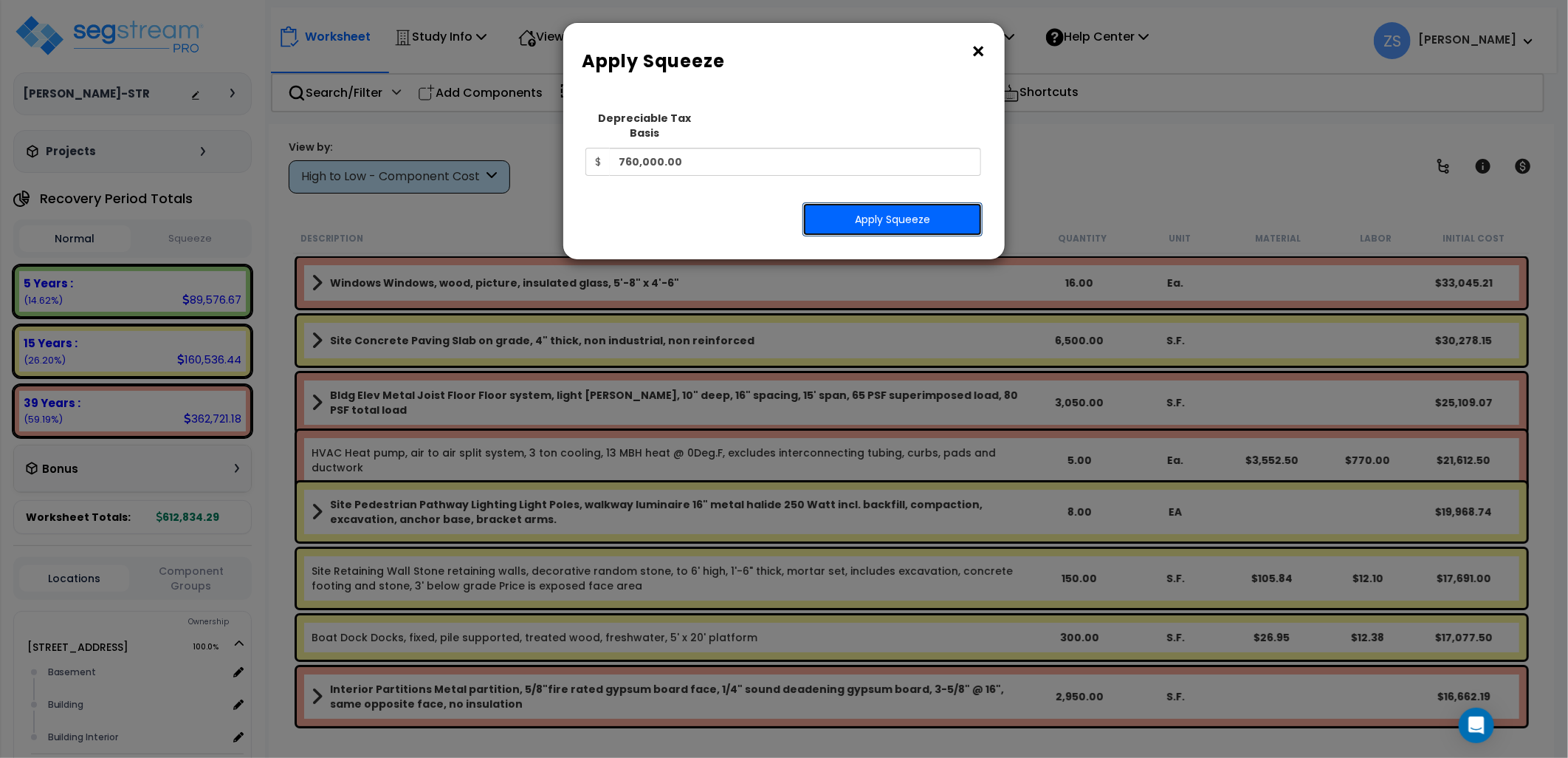
click at [891, 205] on button "Apply Squeeze" at bounding box center [893, 219] width 180 height 34
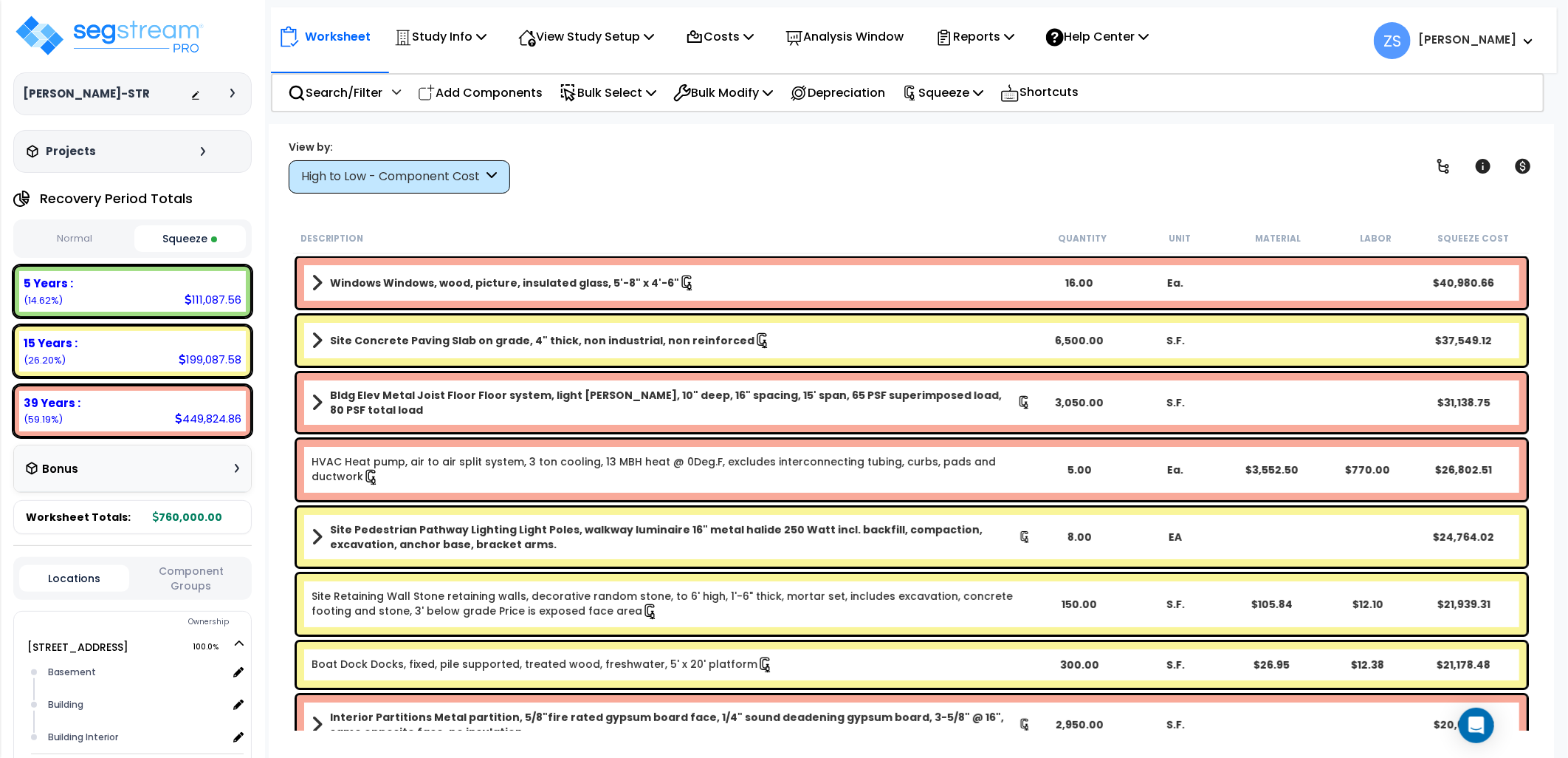
click at [110, 237] on button "Normal" at bounding box center [75, 239] width 111 height 26
click at [151, 235] on button "Squeeze" at bounding box center [190, 239] width 111 height 26
click at [77, 232] on button "Normal" at bounding box center [75, 239] width 111 height 26
click at [165, 233] on button "Squeeze" at bounding box center [190, 239] width 111 height 26
click at [100, 244] on button "Normal" at bounding box center [75, 239] width 111 height 26
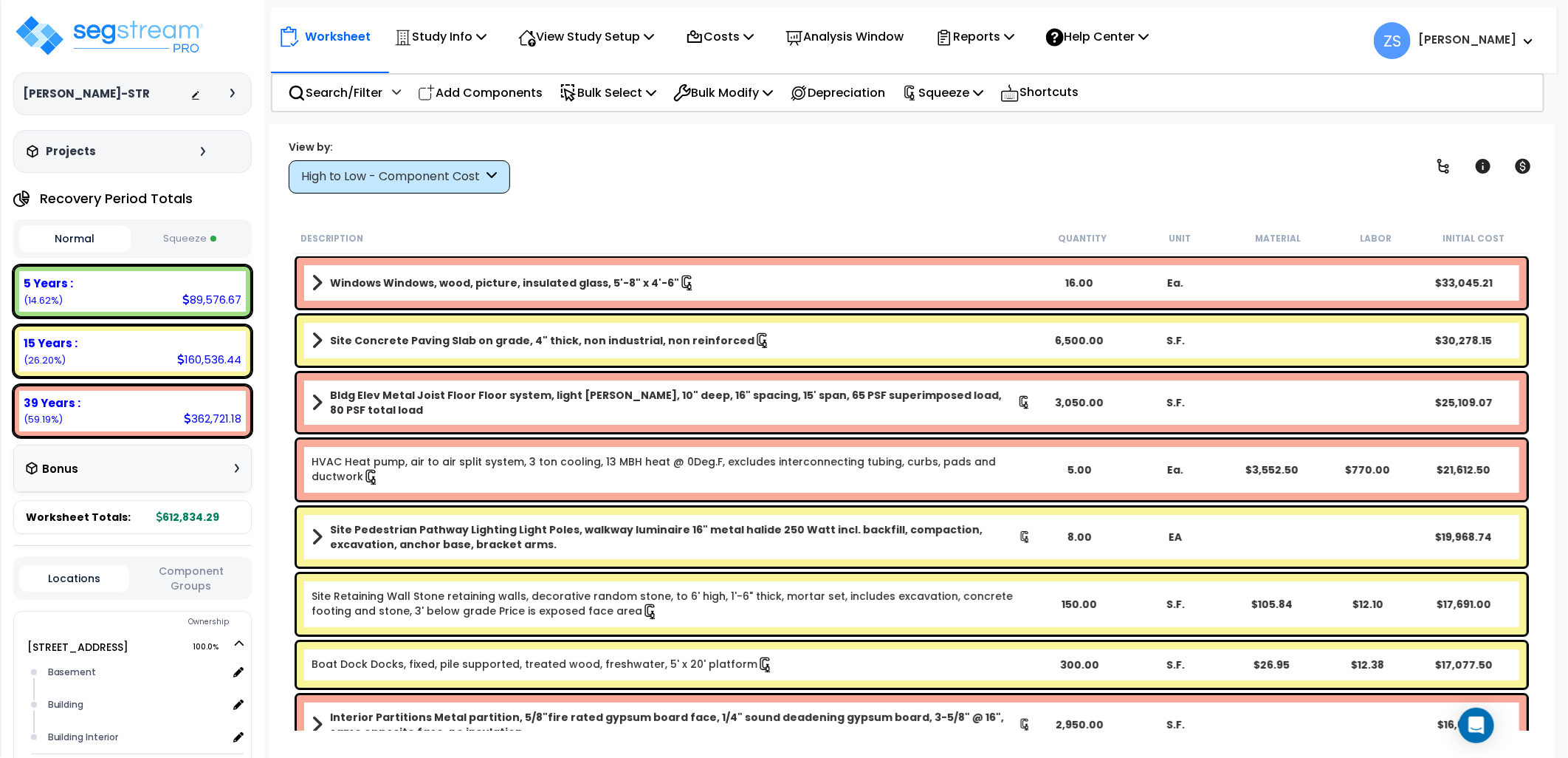
click at [158, 236] on button "Squeeze" at bounding box center [190, 239] width 111 height 26
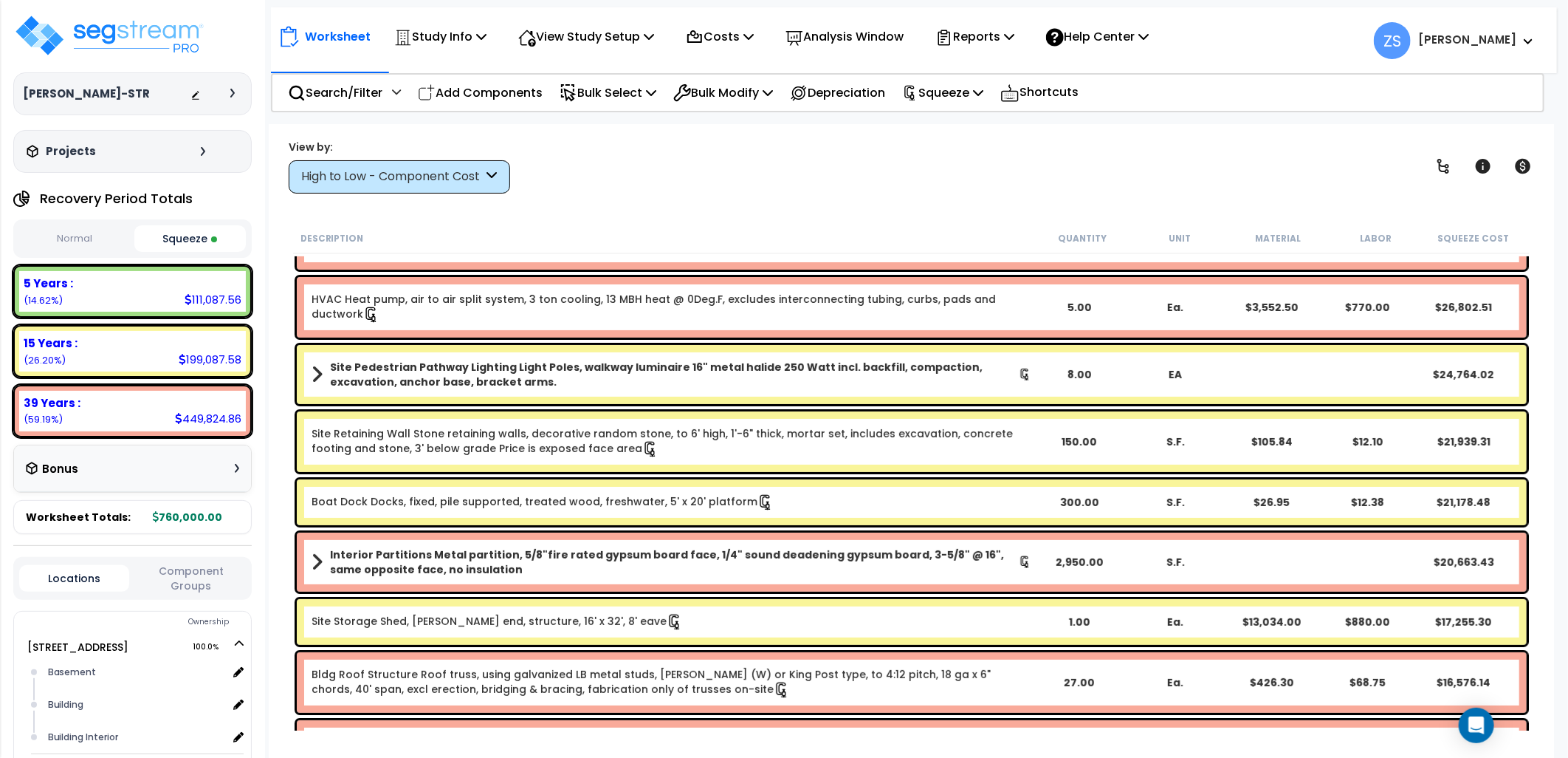
scroll to position [164, 0]
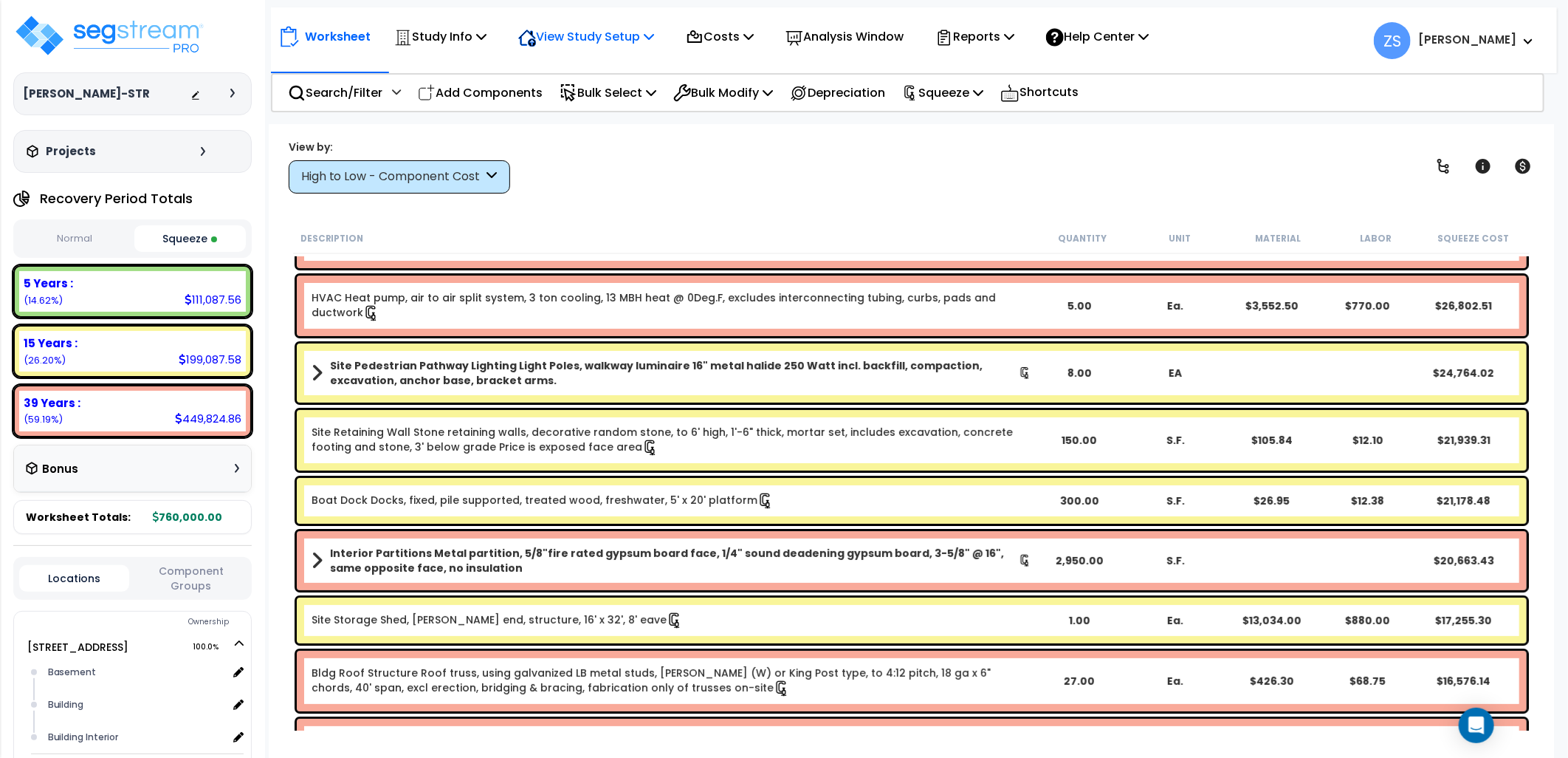
click at [650, 40] on p "View Study Setup" at bounding box center [586, 36] width 136 height 20
click at [617, 99] on link "View Questionnaire" at bounding box center [584, 101] width 146 height 30
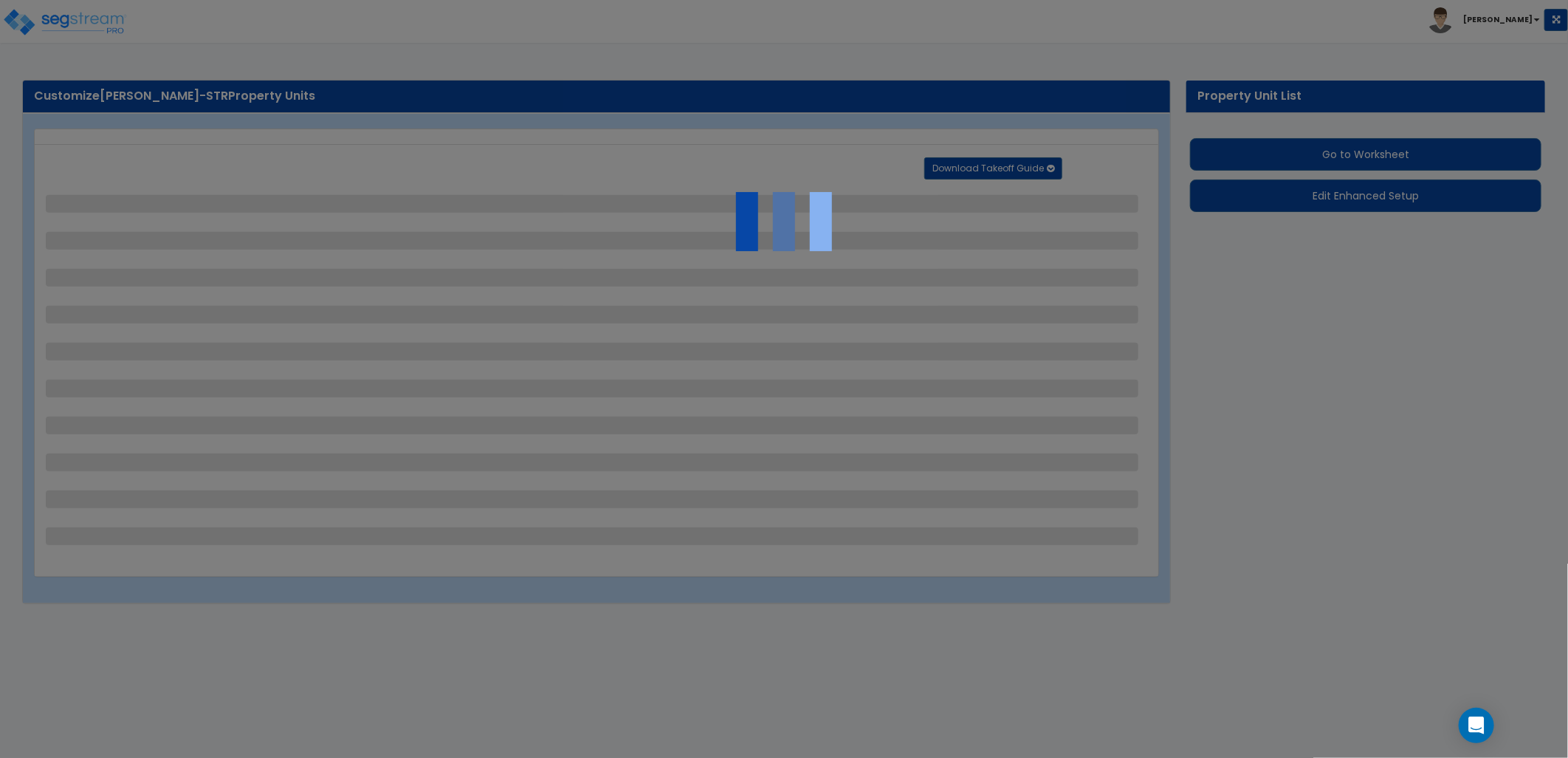
select select "2"
select select "1"
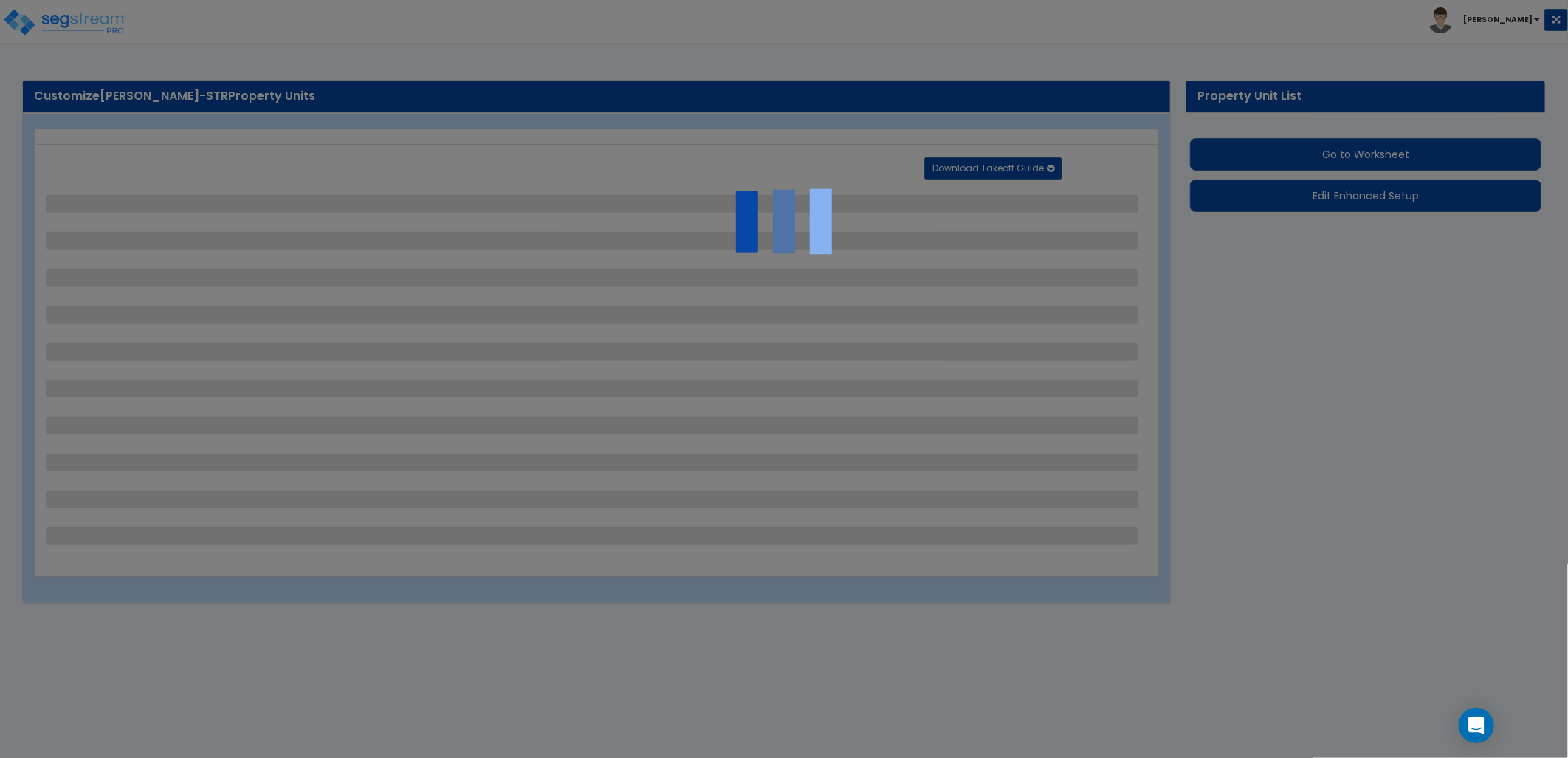
select select "1"
select select "2"
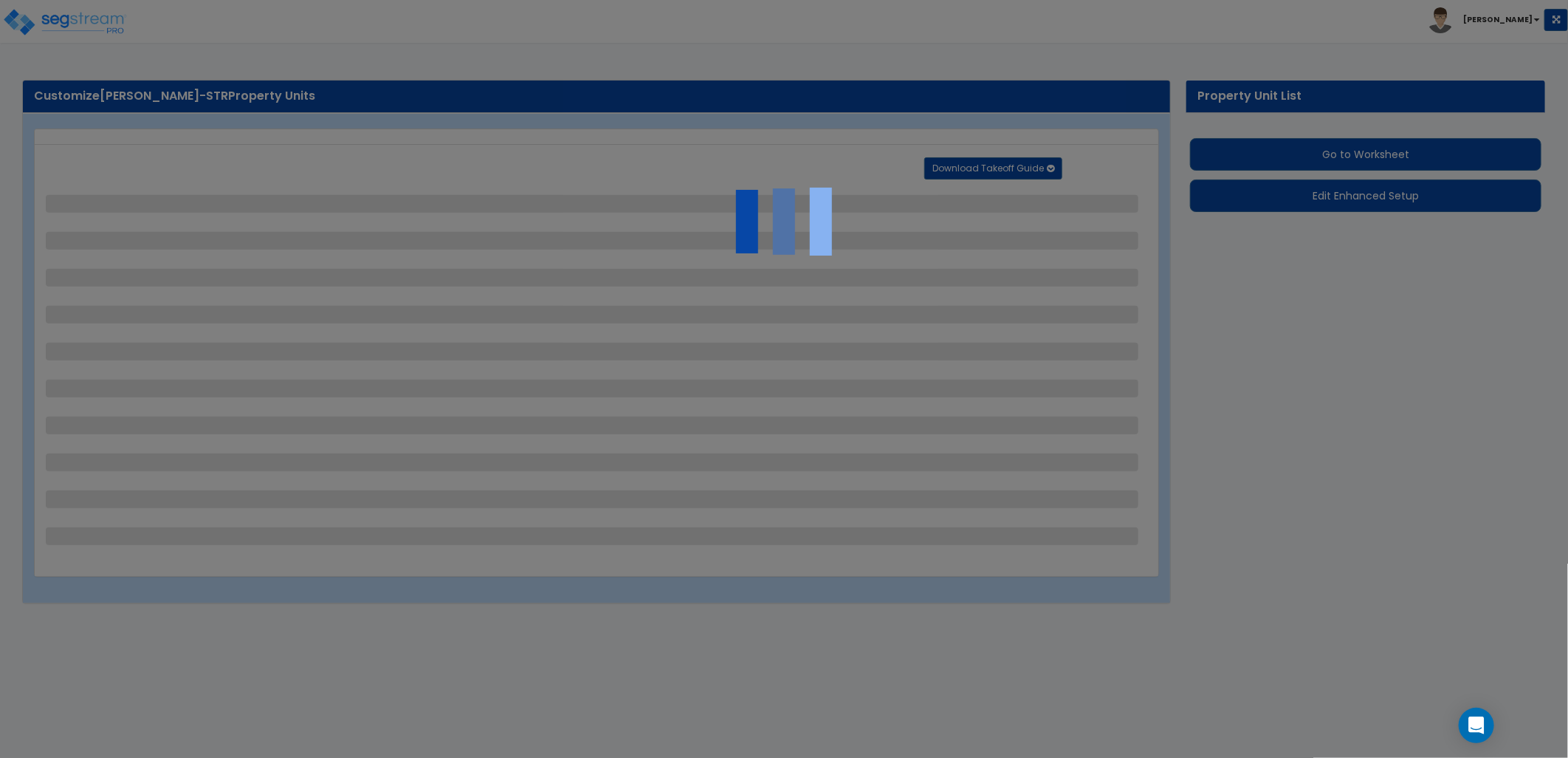
select select "1"
select select "2"
select select "8"
select select "5"
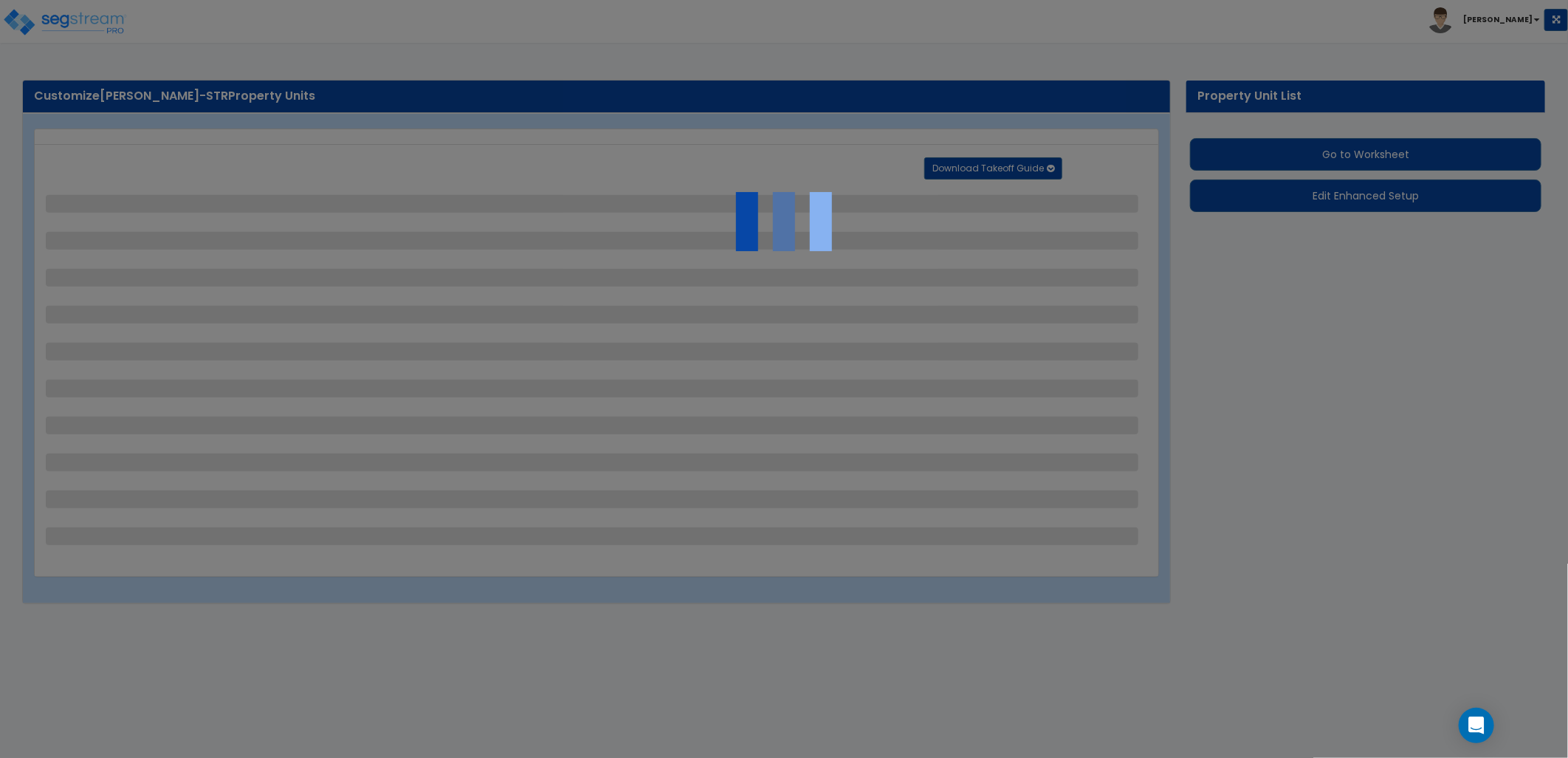
select select "2"
select select "3"
select select "2"
select select "1"
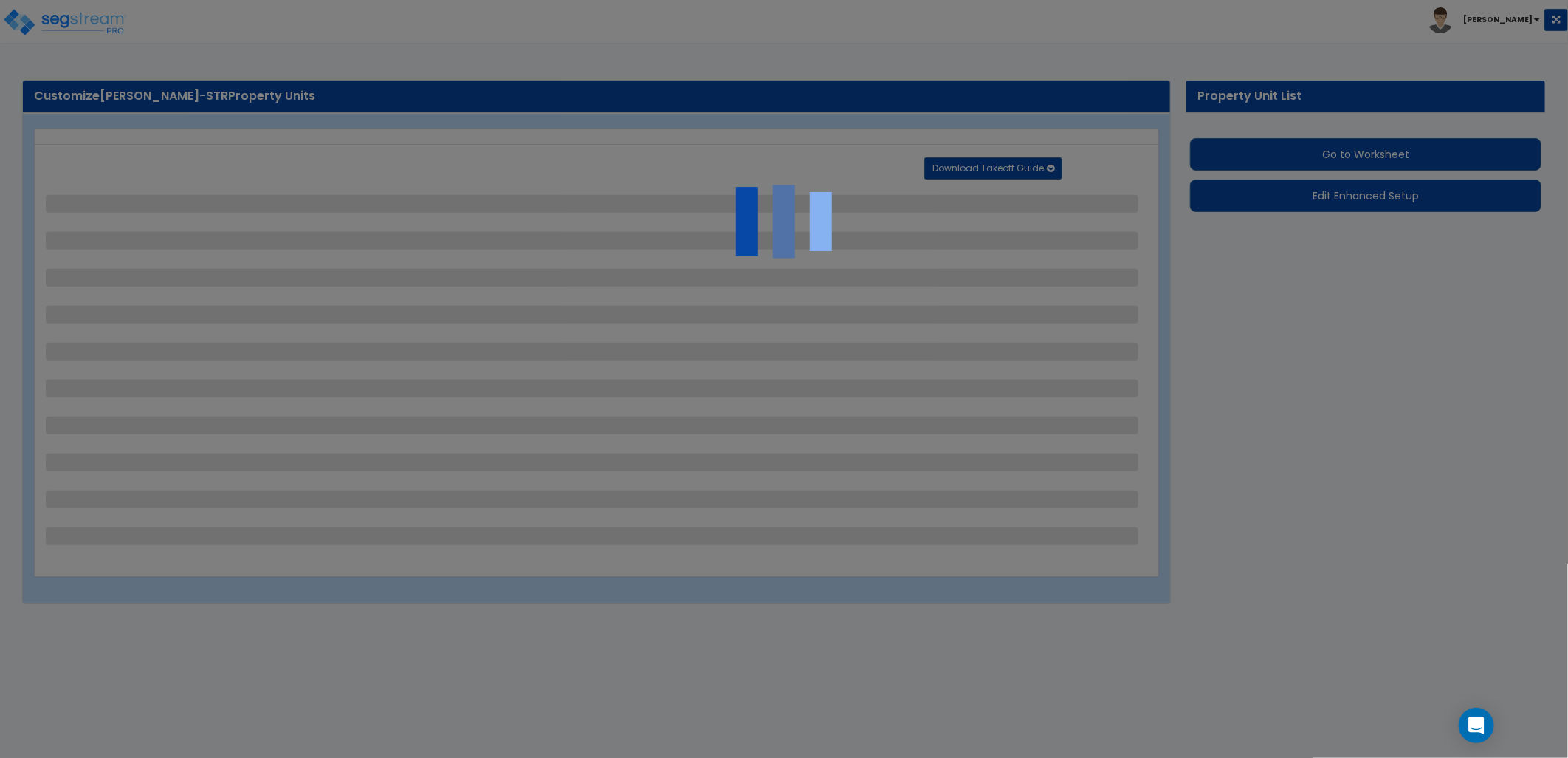
select select "1"
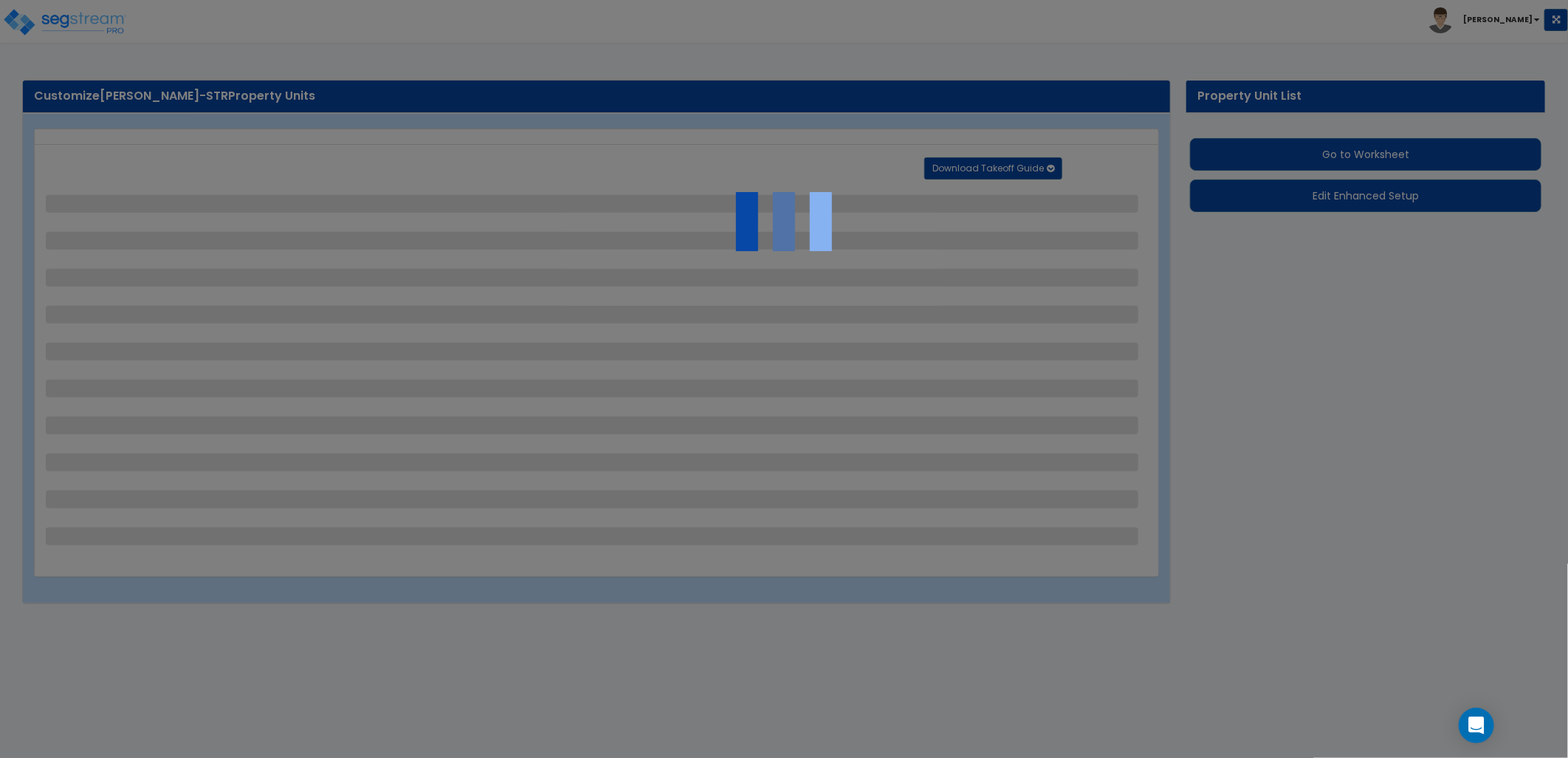
select select "1"
select select "2"
select select "1"
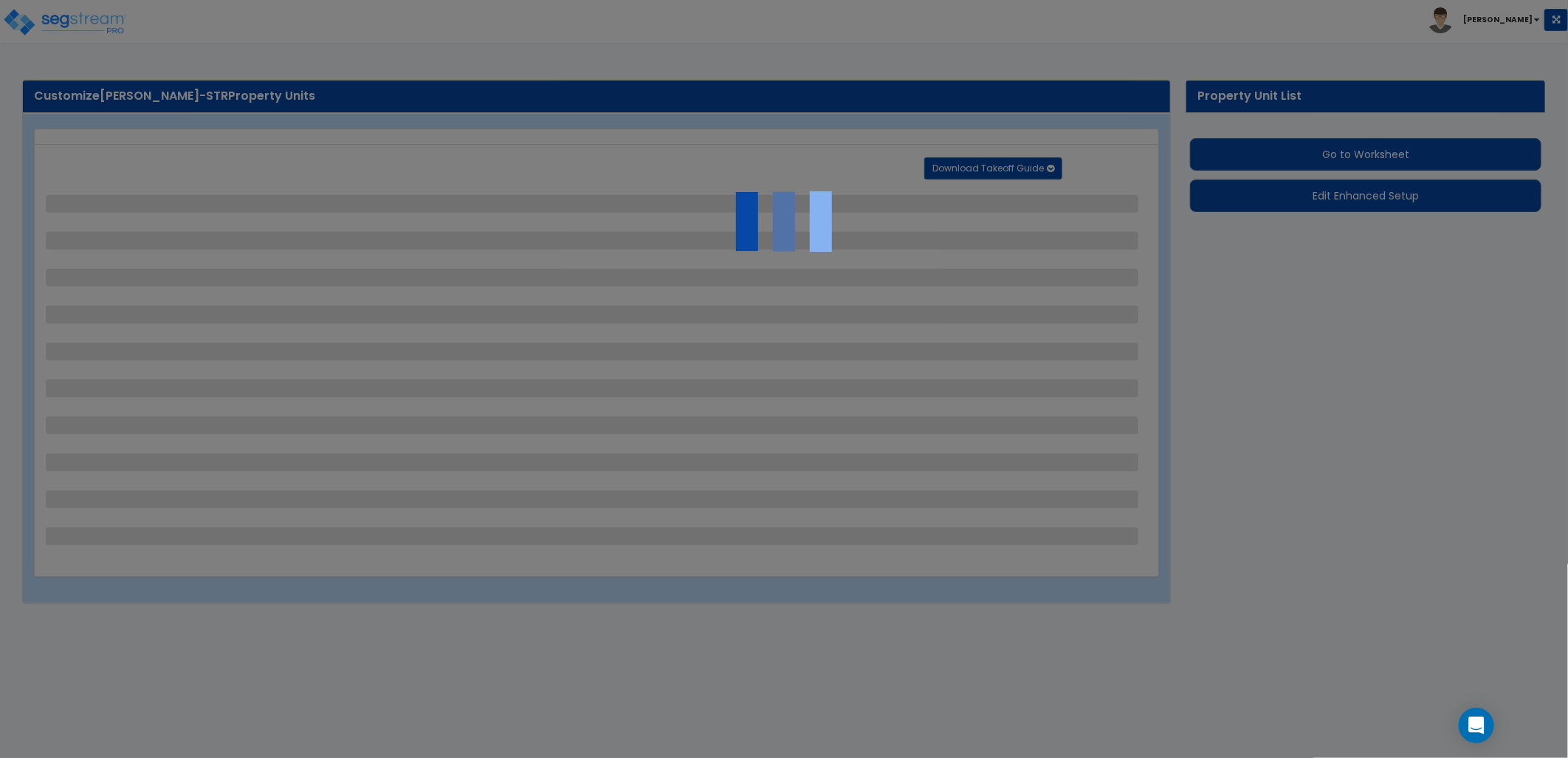
select select "2"
select select "3"
select select "1"
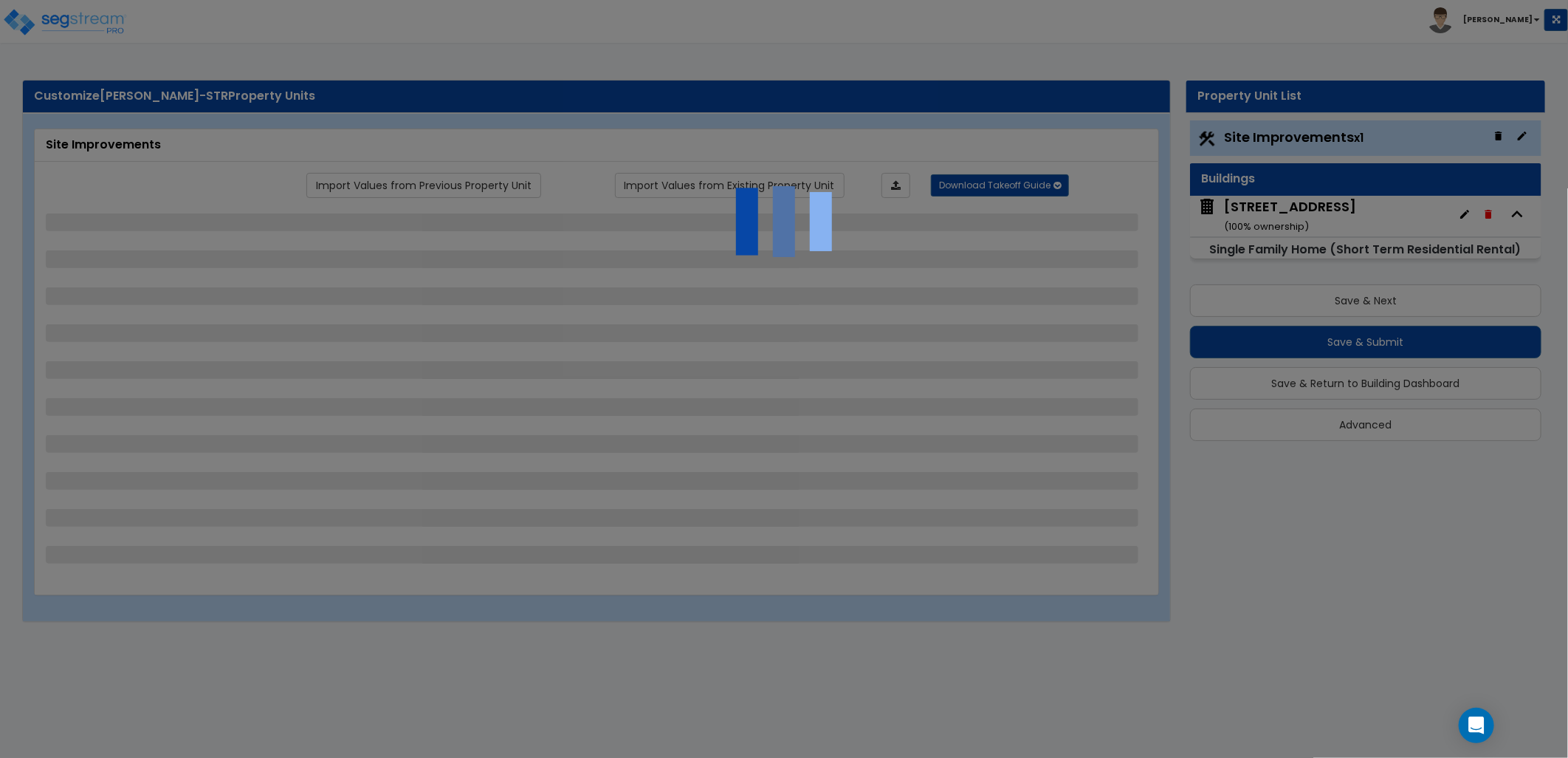
select select "2"
select select "1"
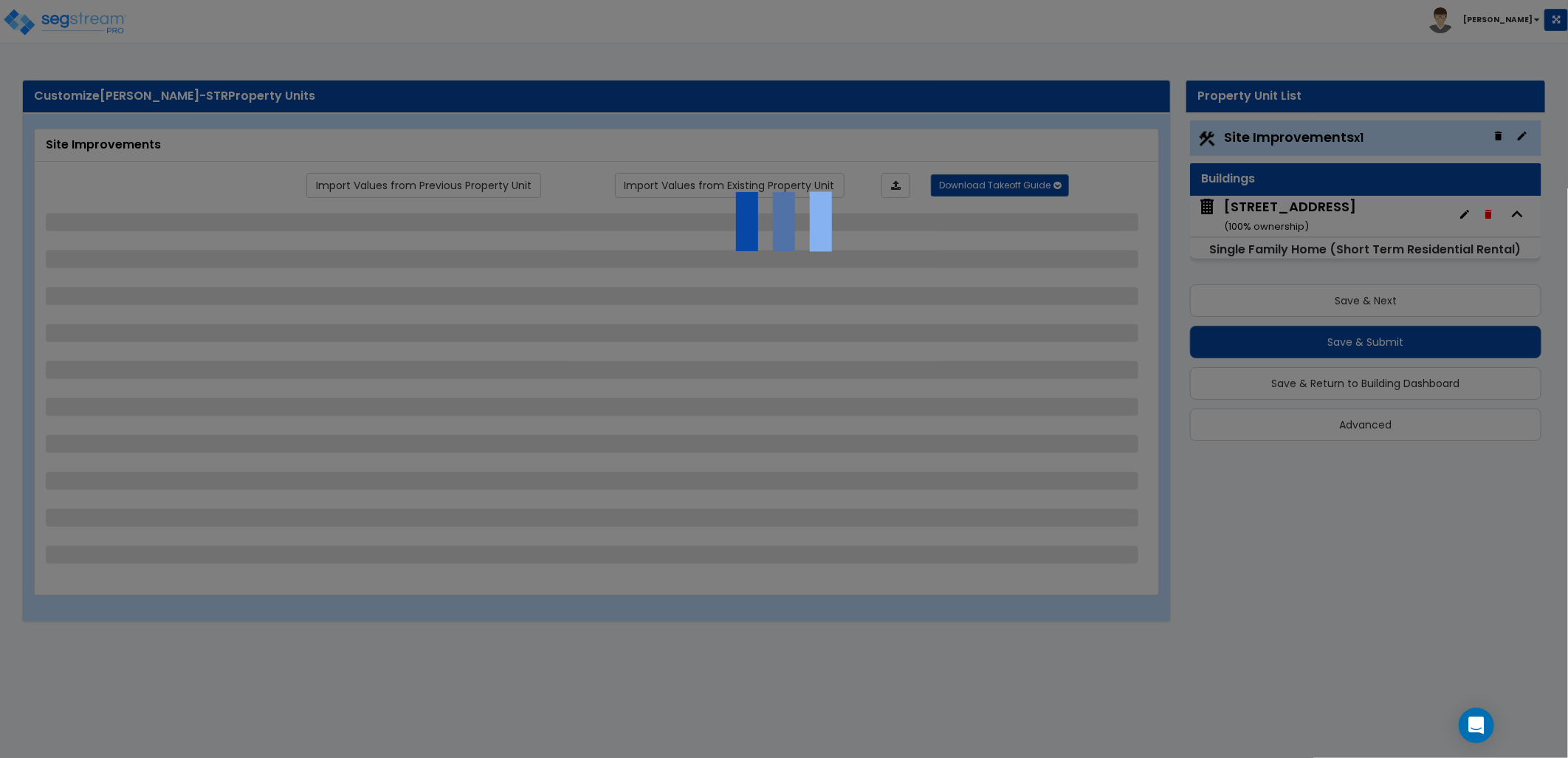
select select "1"
select select "2"
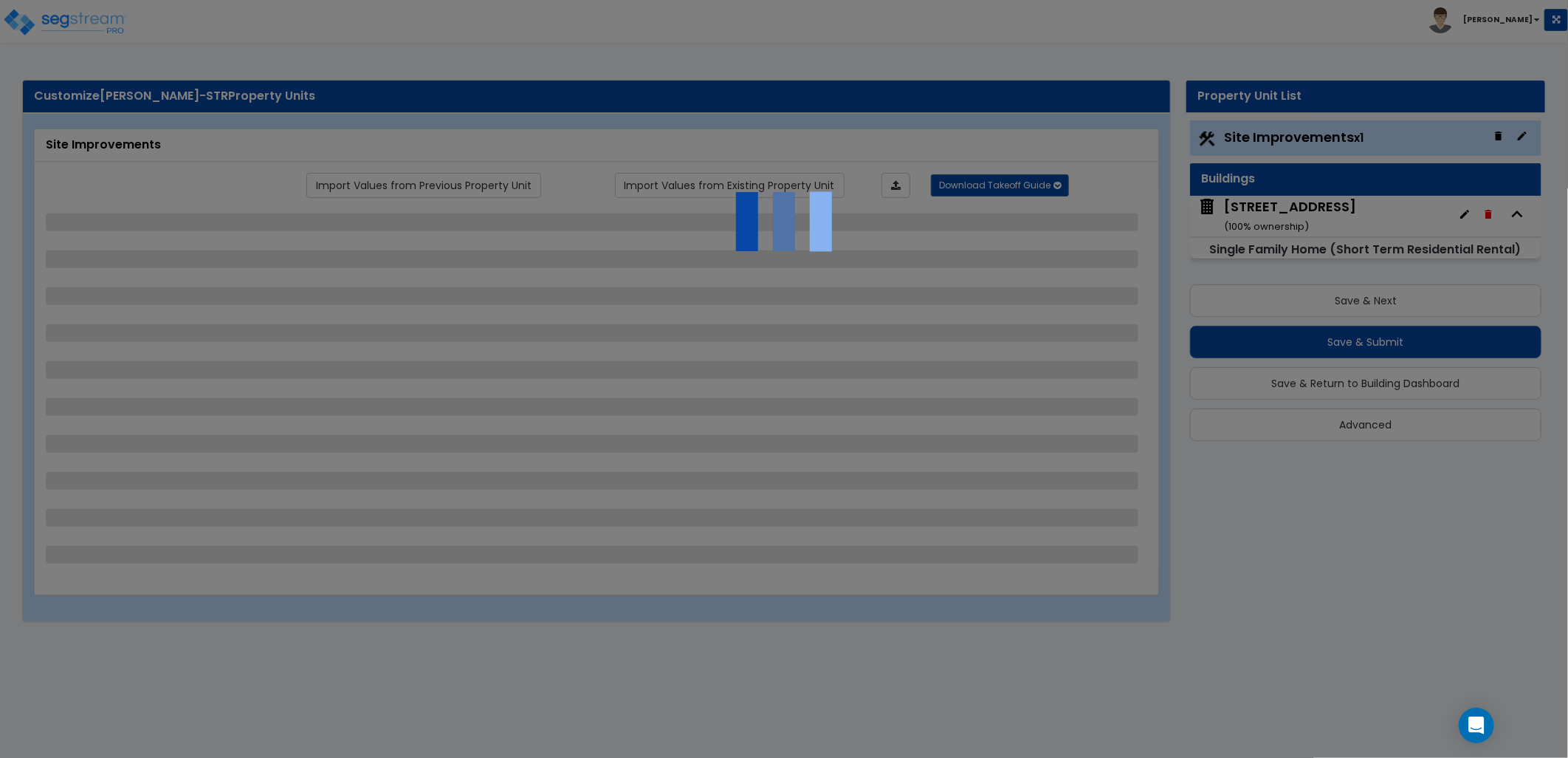
select select "1"
select select "2"
select select "8"
select select "5"
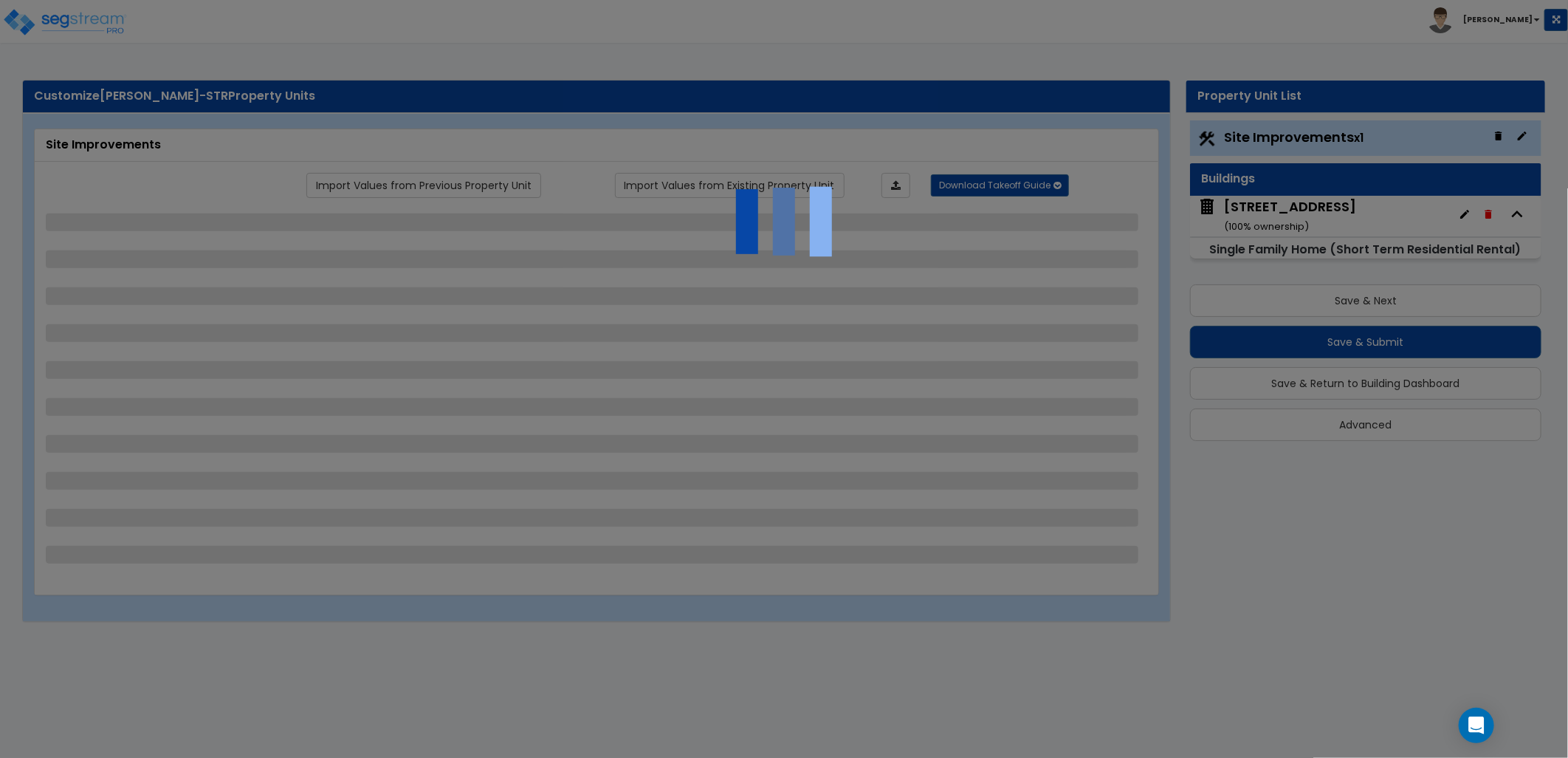
select select "2"
select select "3"
select select "2"
select select "1"
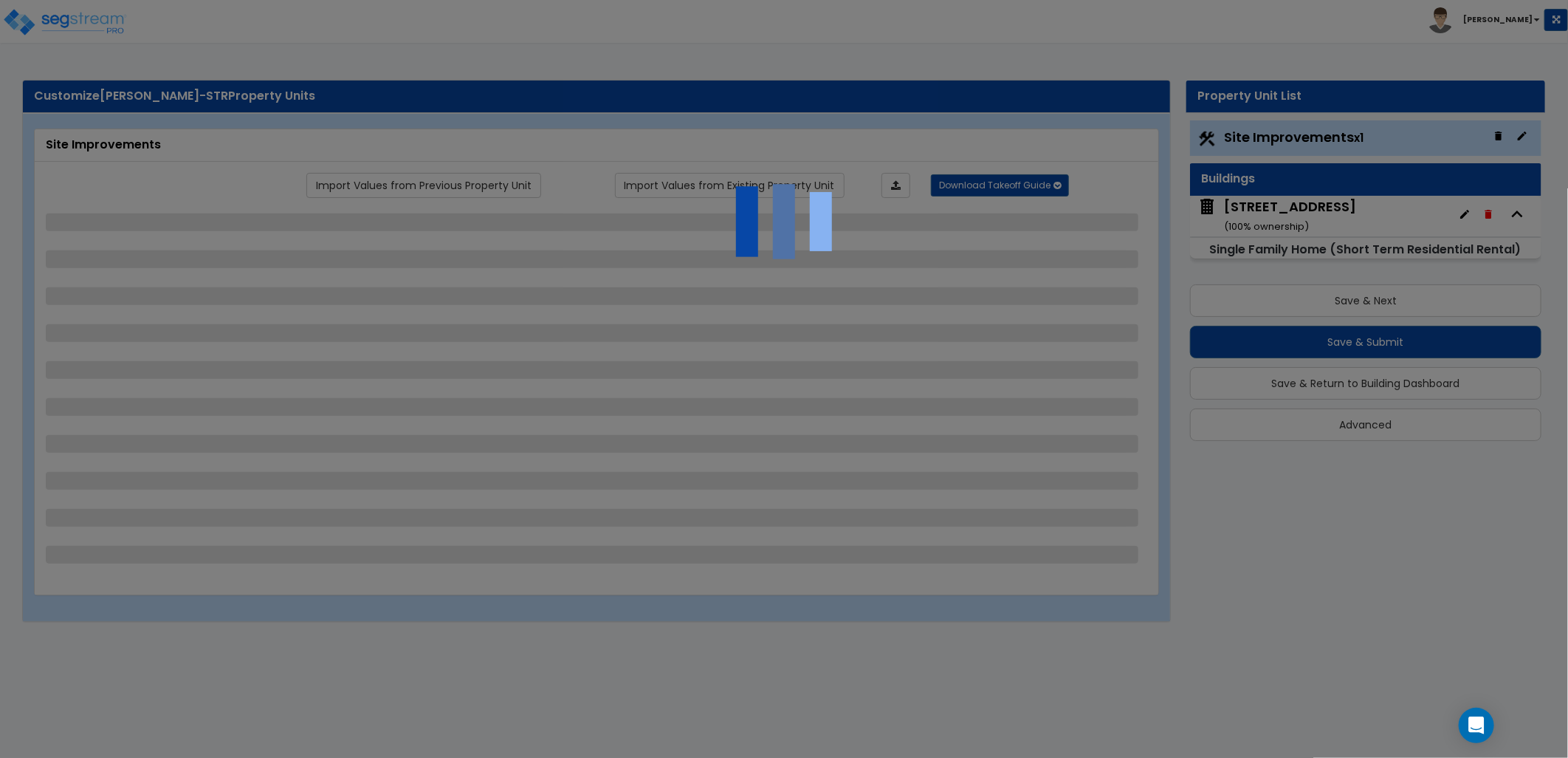
select select "1"
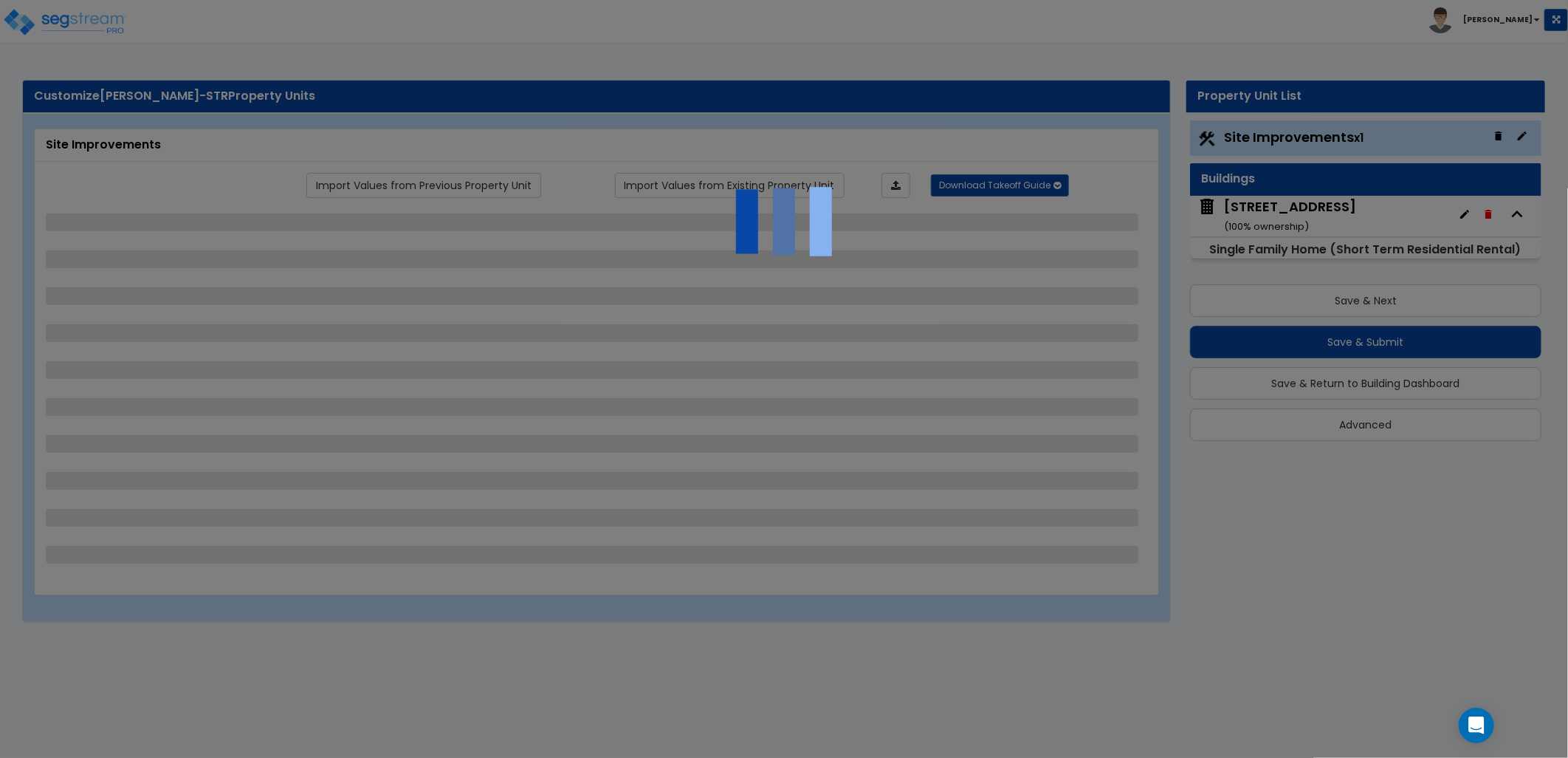
select select "1"
select select "2"
select select "1"
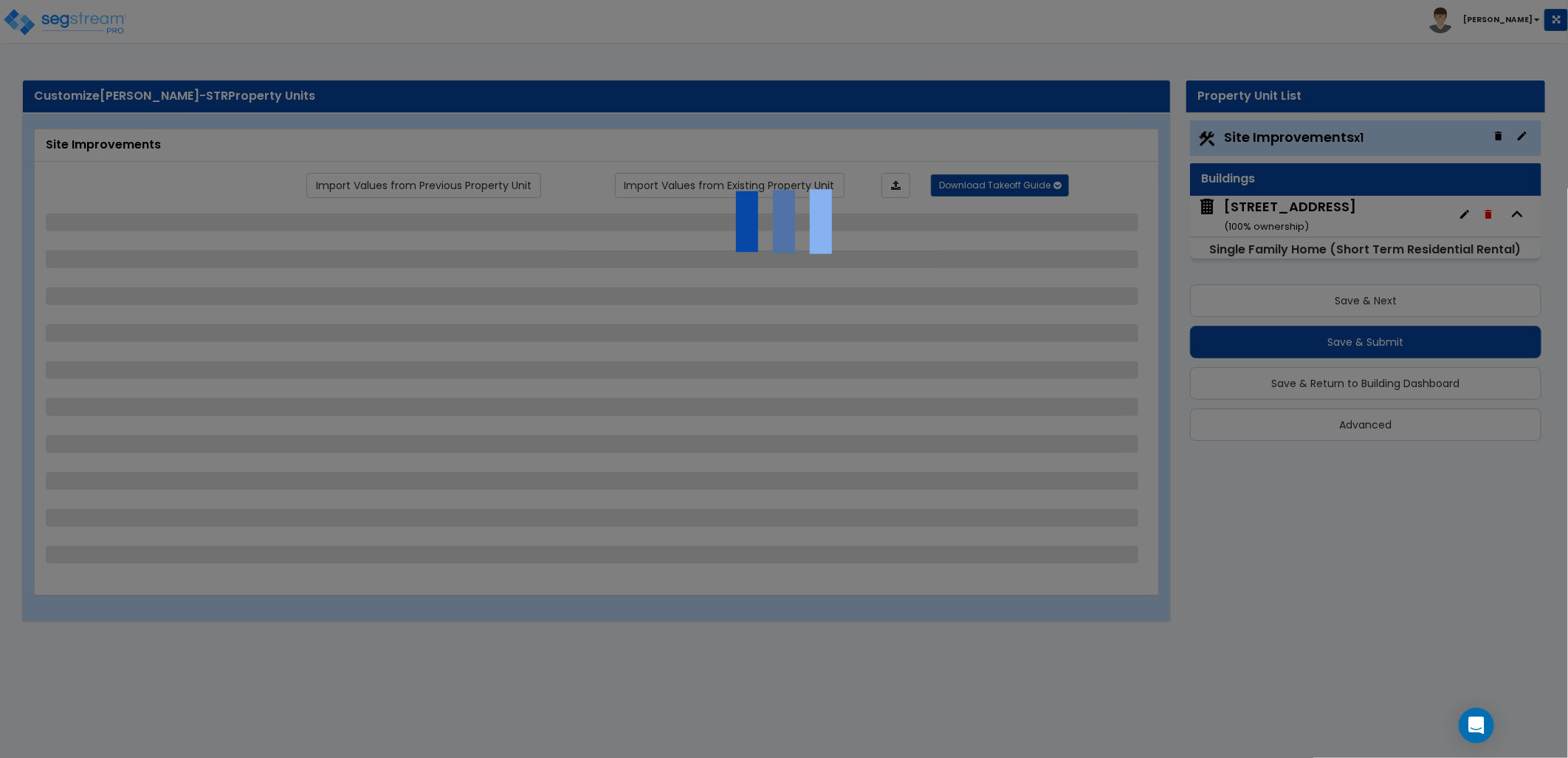
select select "2"
select select "3"
select select "1"
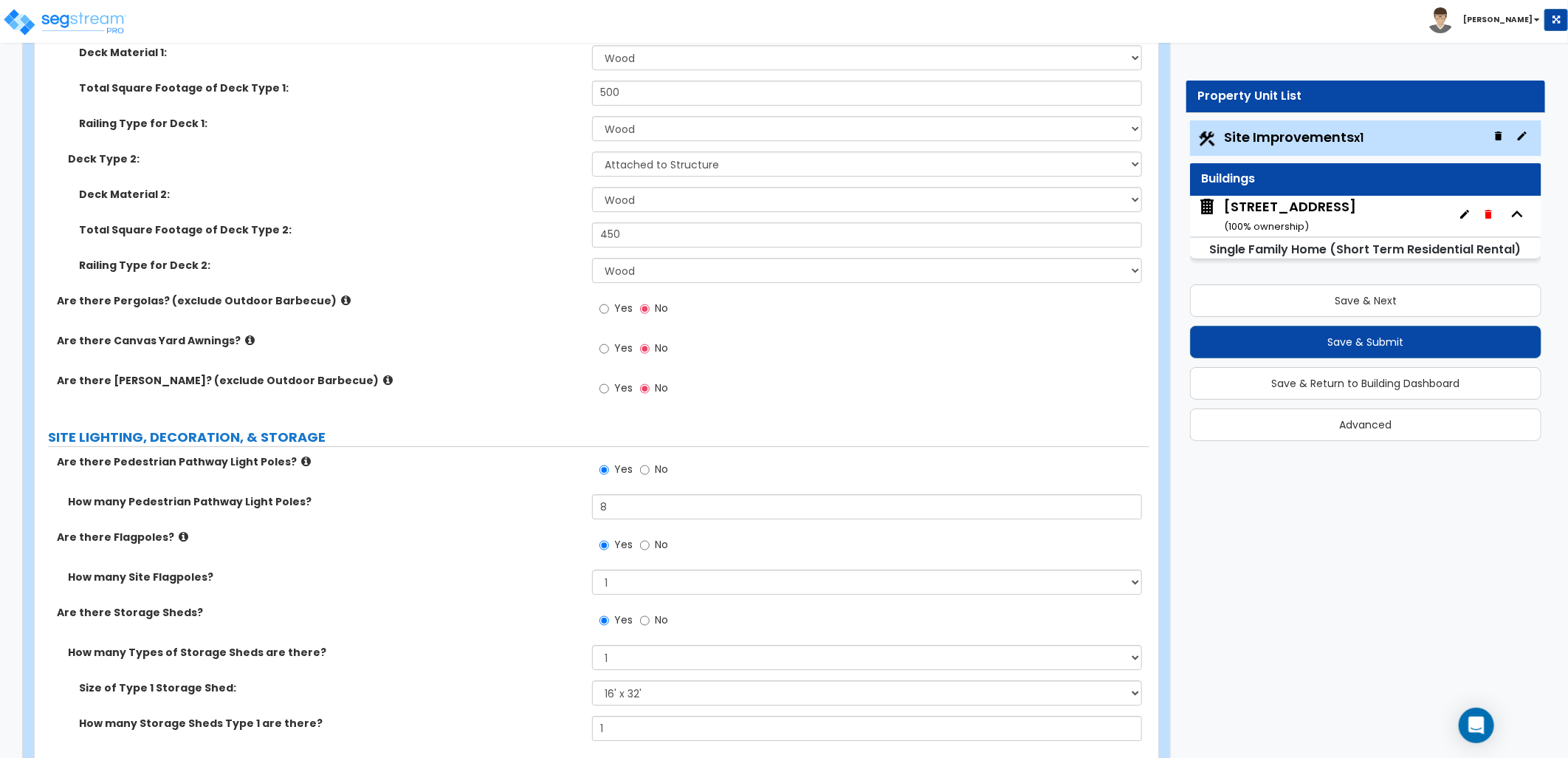
scroll to position [2872, 0]
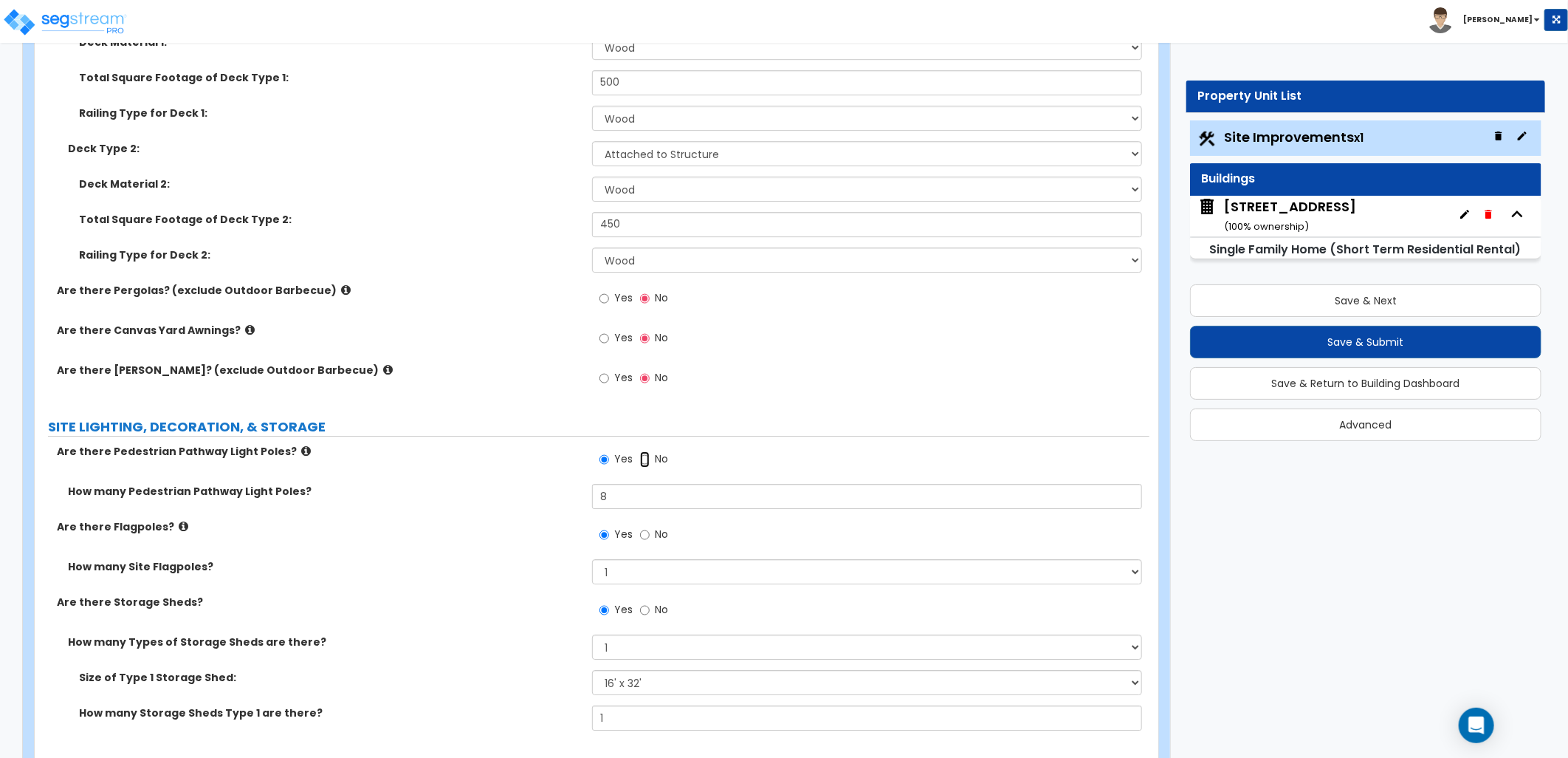
click at [643, 463] on input "No" at bounding box center [644, 459] width 10 height 16
radio input "false"
radio input "true"
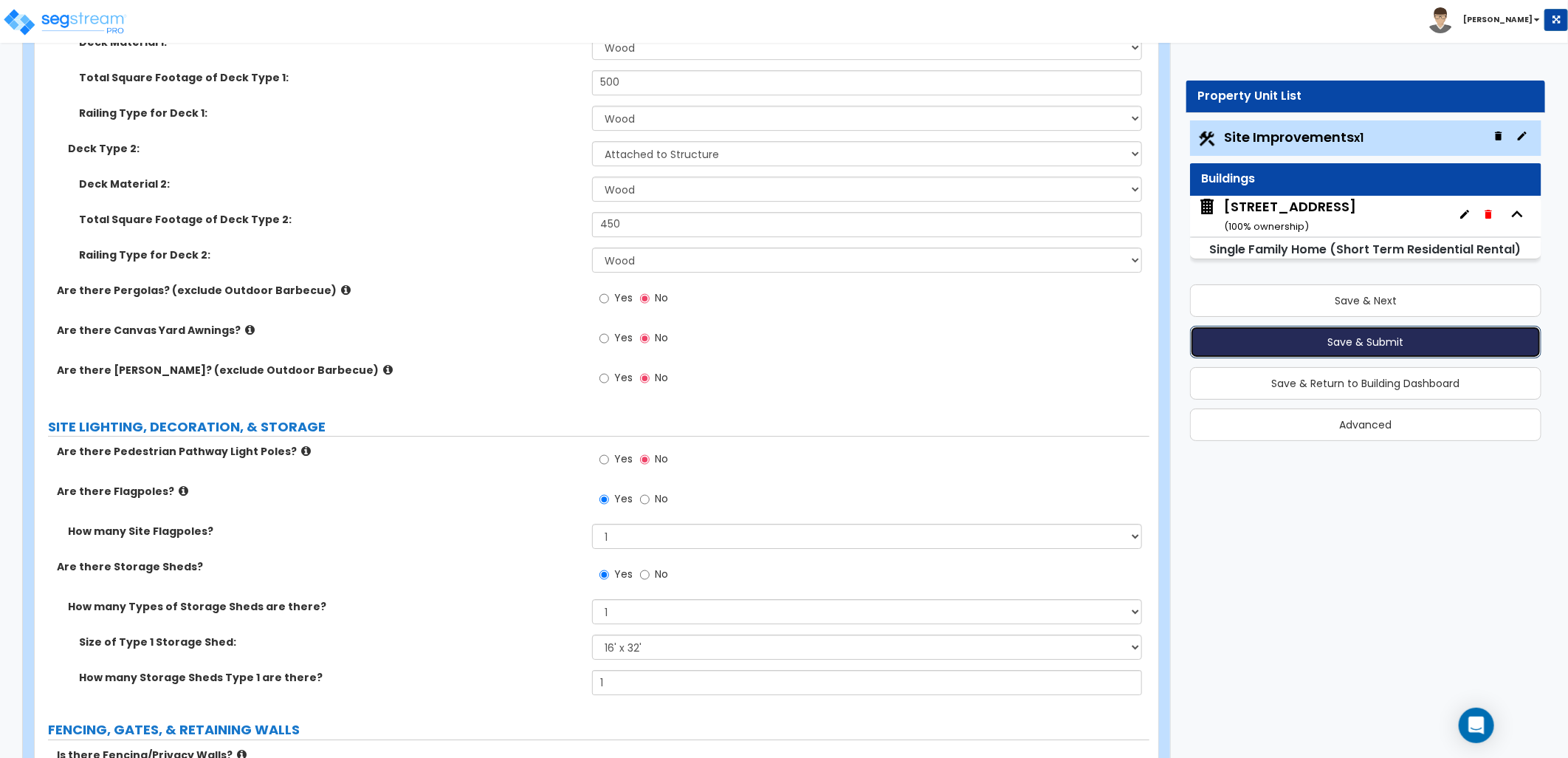
click at [1384, 339] on button "Save & Submit" at bounding box center [1366, 342] width 351 height 33
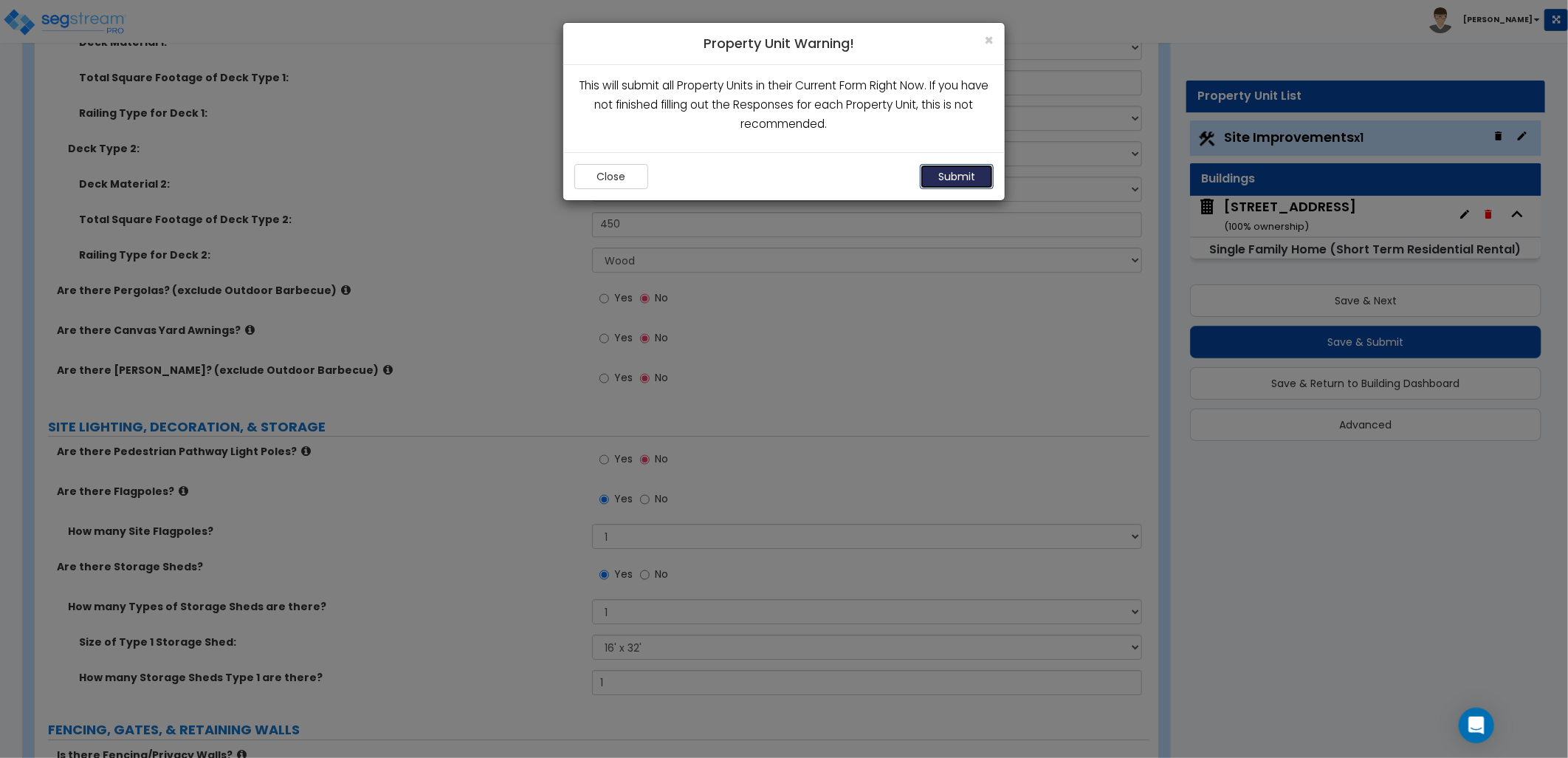
click at [960, 171] on button "Submit" at bounding box center [956, 177] width 74 height 25
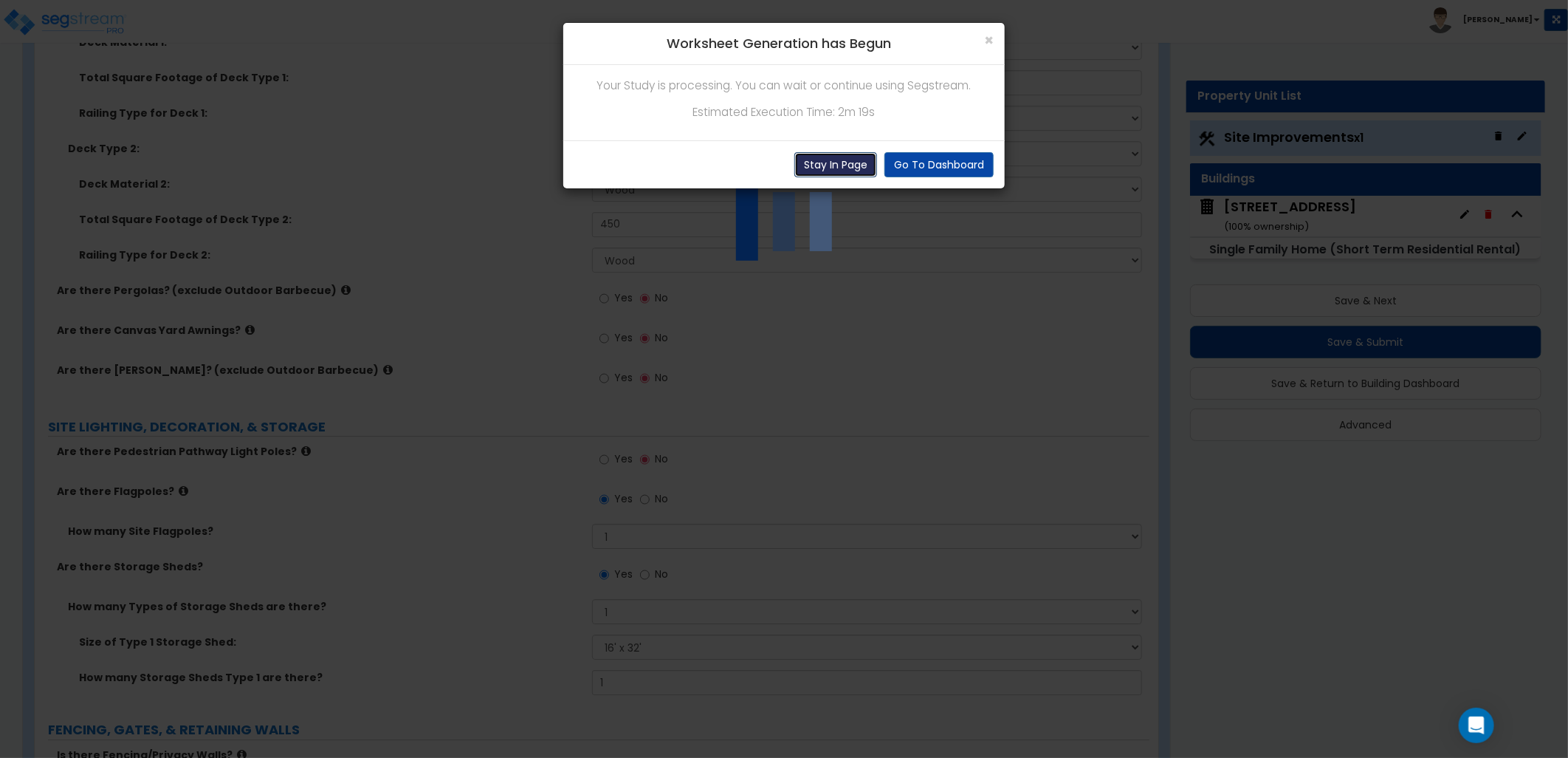
click at [838, 159] on button "Stay In Page" at bounding box center [835, 165] width 82 height 25
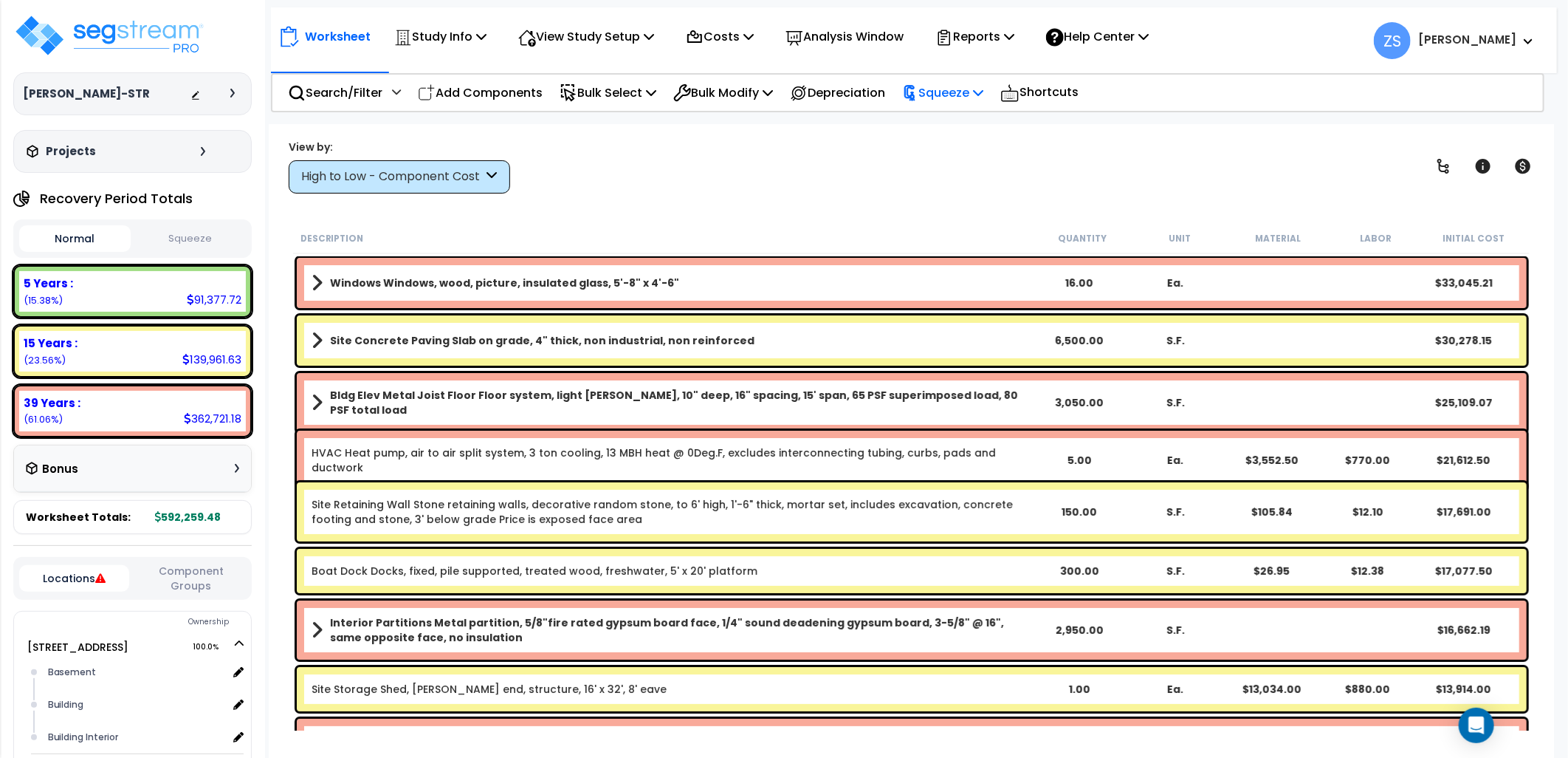
click at [983, 92] on p "Squeeze" at bounding box center [943, 92] width 82 height 20
click at [980, 127] on link "Squeeze" at bounding box center [968, 125] width 146 height 30
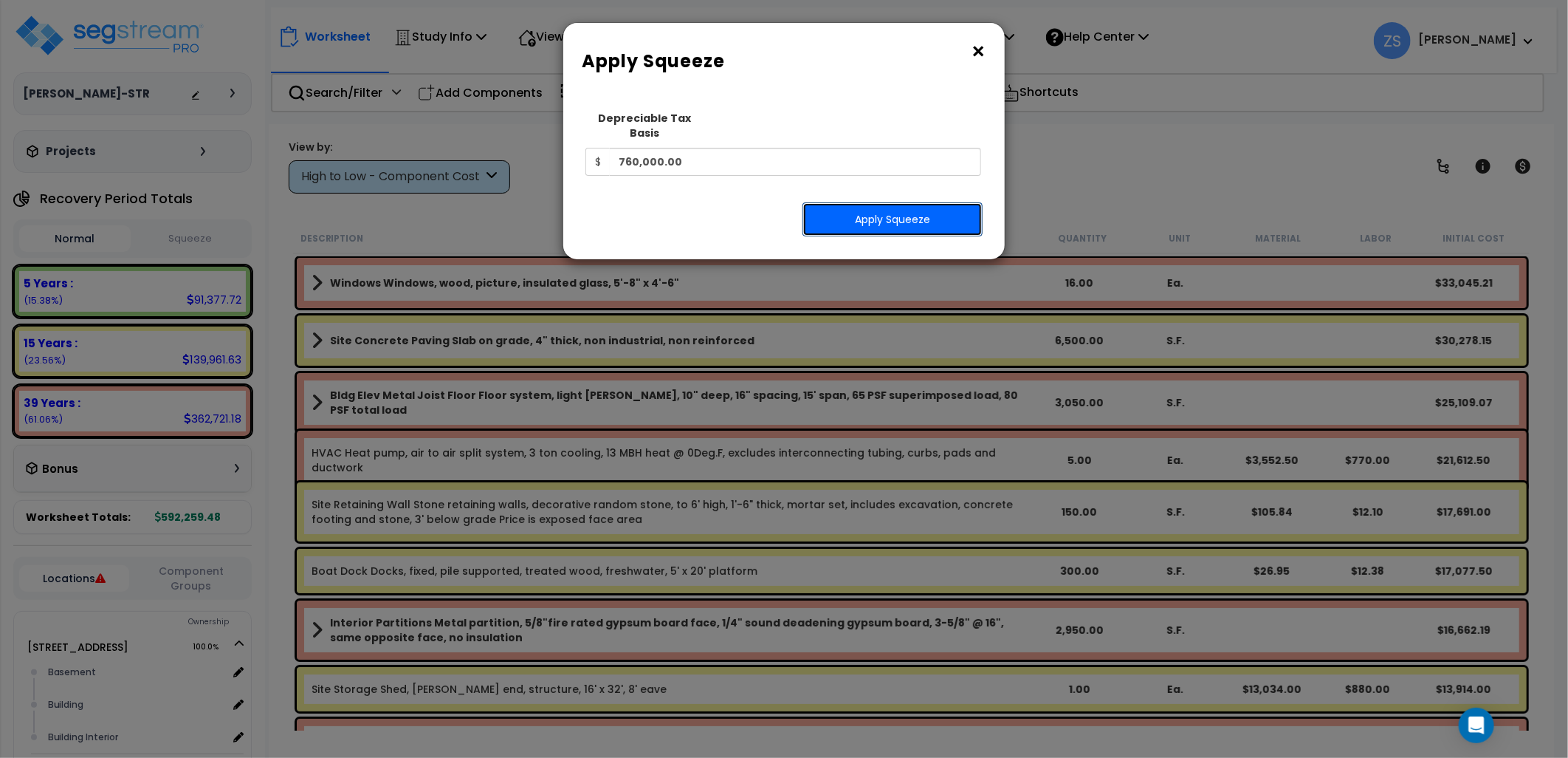
click at [914, 202] on button "Apply Squeeze" at bounding box center [893, 219] width 180 height 34
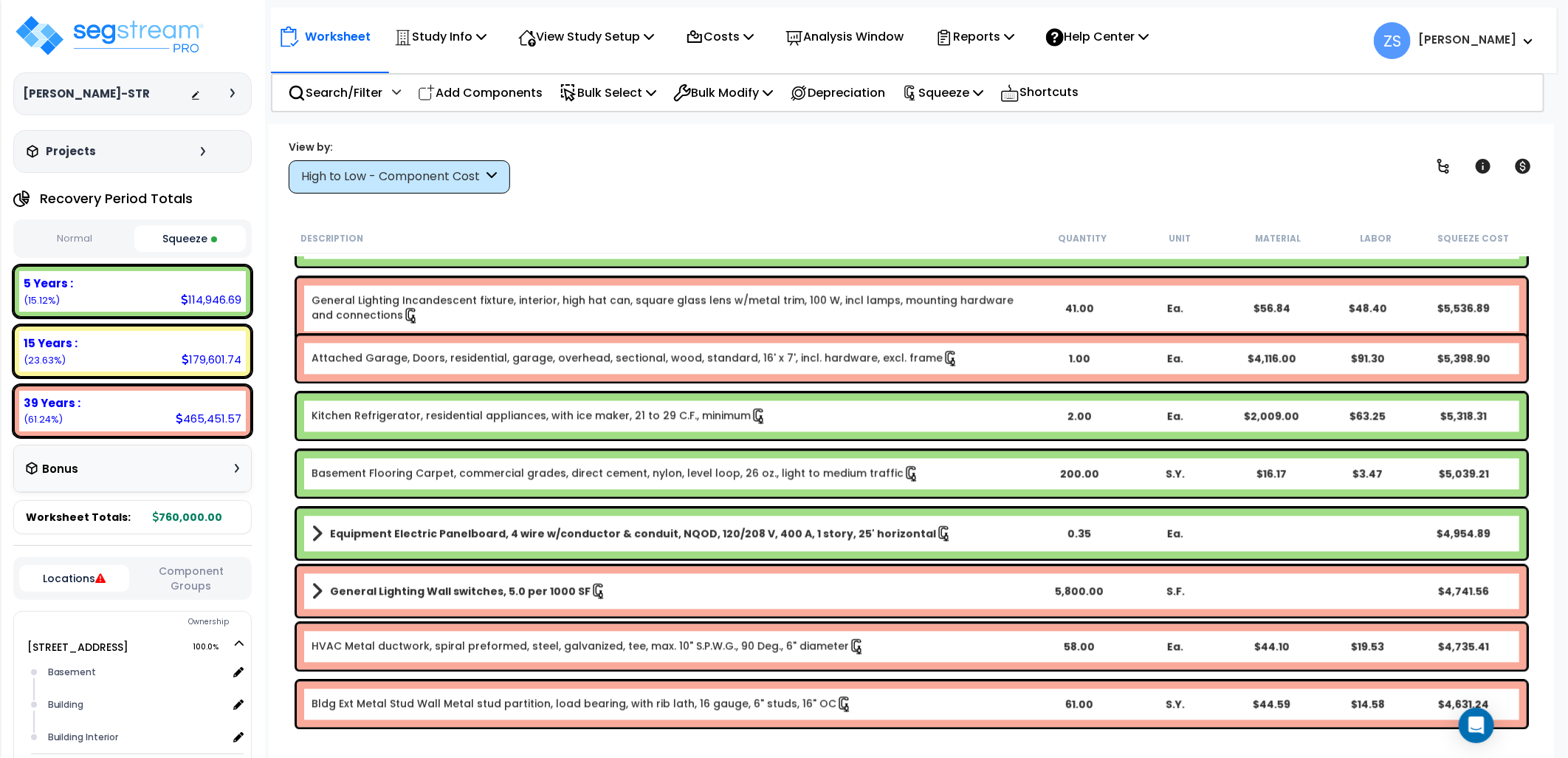
scroll to position [2133, 0]
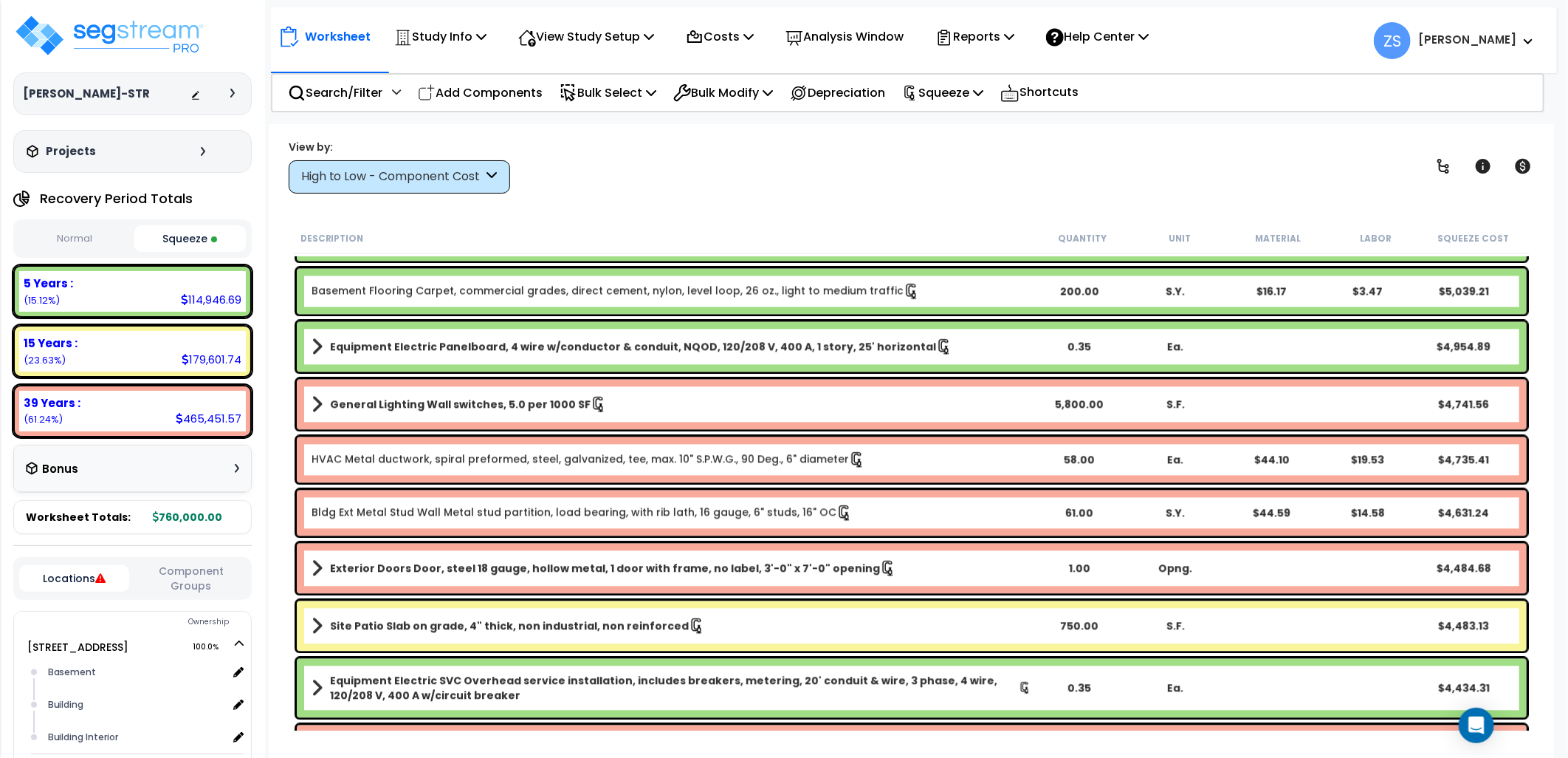
click at [902, 173] on div "View by: High to Low - Component Cost High to Low - Component Cost" at bounding box center [912, 166] width 1256 height 55
